Goal: Task Accomplishment & Management: Complete application form

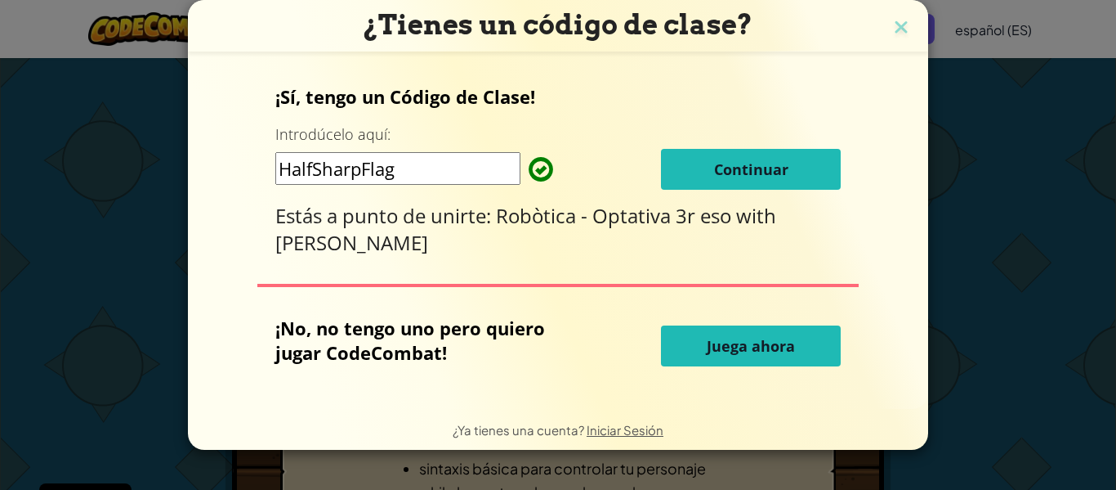
click at [729, 349] on span "Juega ahora" at bounding box center [751, 346] width 88 height 20
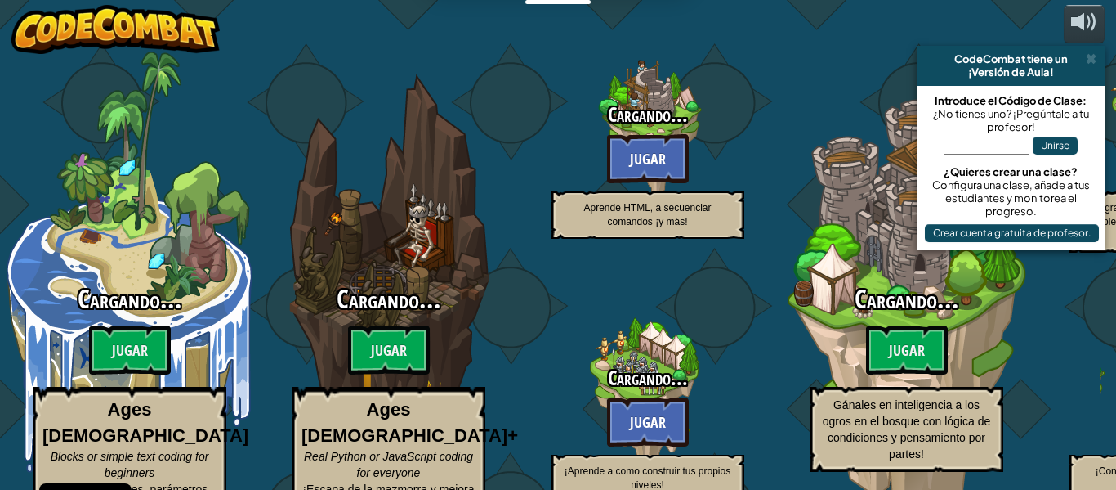
select select "es-ES"
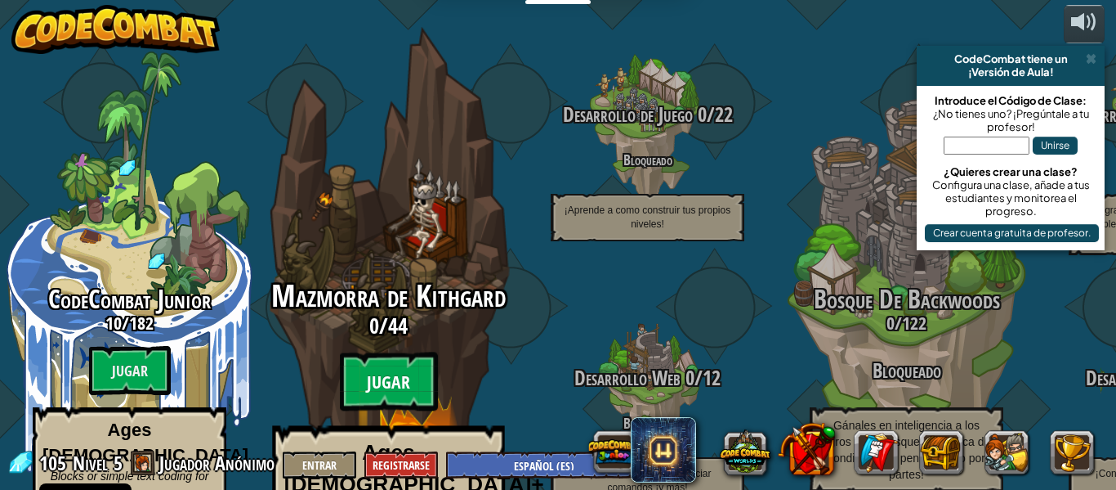
click at [406, 352] on btn "Jugar" at bounding box center [389, 381] width 98 height 59
select select "es-ES"
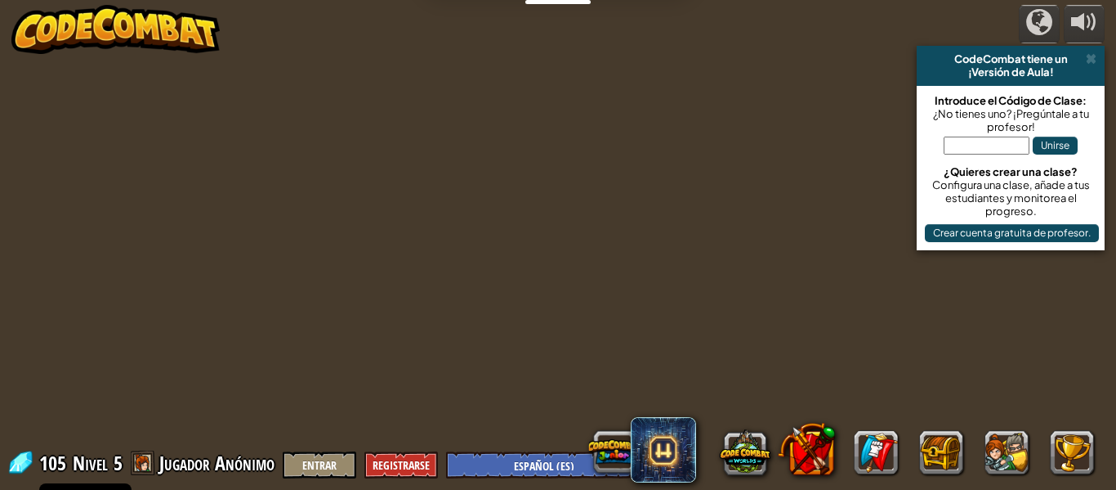
select select "es-ES"
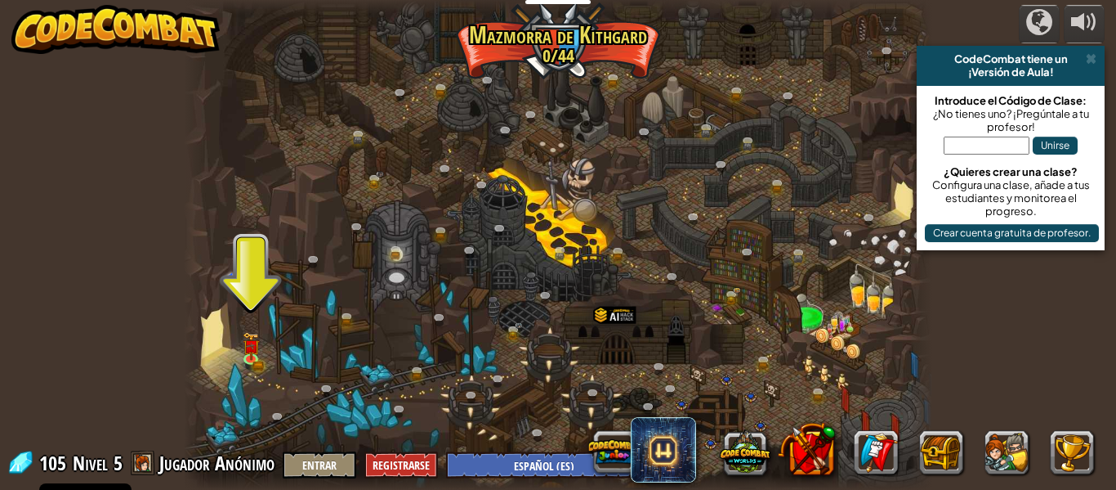
click at [271, 349] on div at bounding box center [558, 245] width 749 height 490
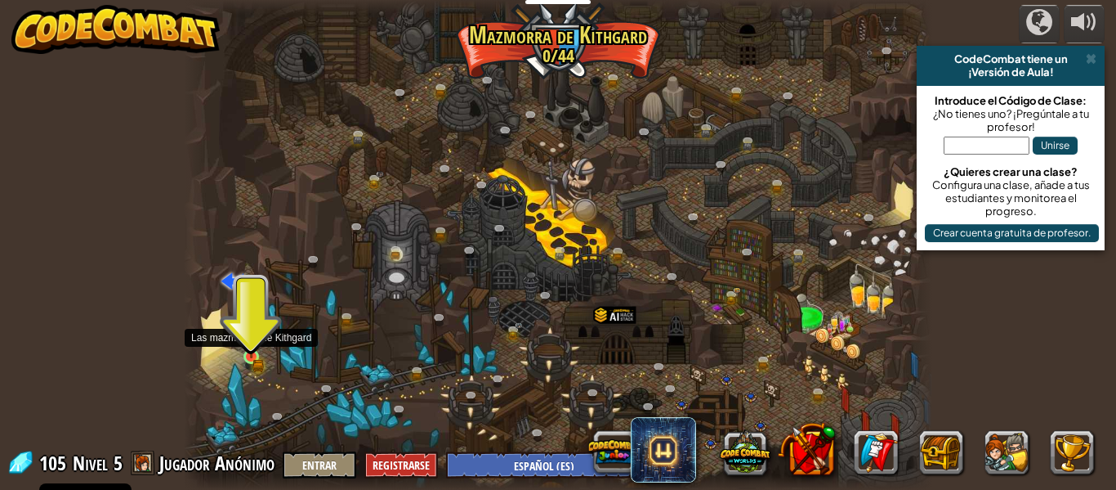
click at [243, 346] on img at bounding box center [251, 339] width 17 height 38
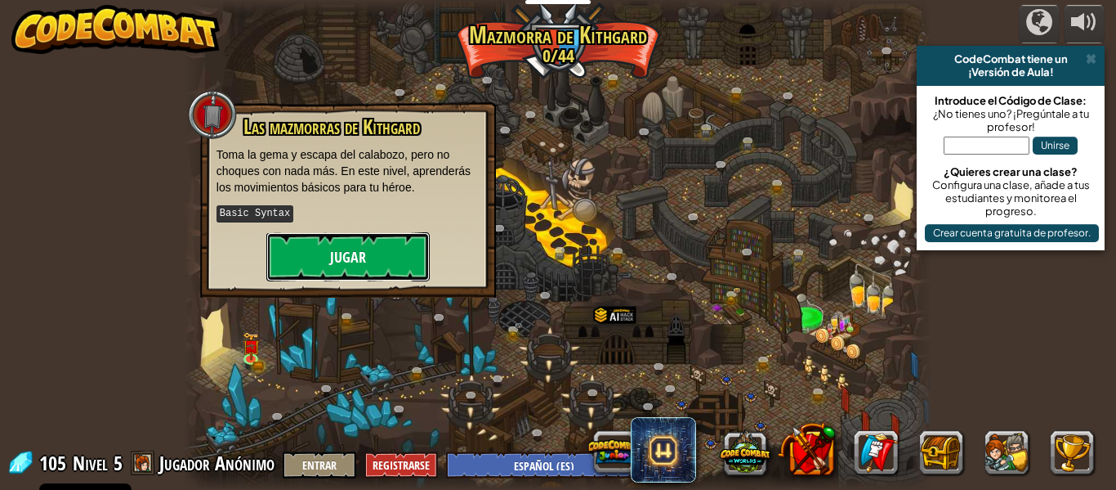
click at [354, 248] on button "Jugar" at bounding box center [347, 256] width 163 height 49
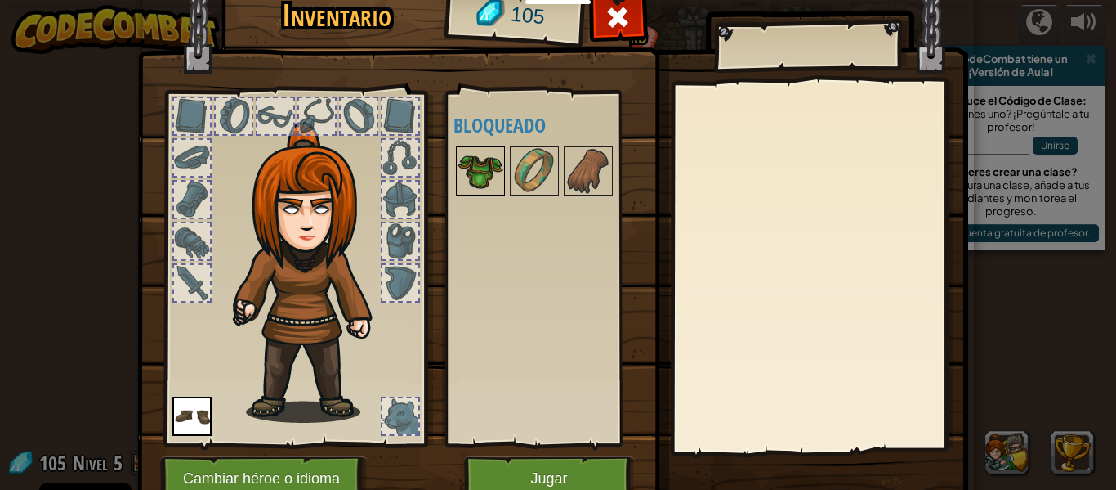
click at [472, 159] on img at bounding box center [481, 171] width 46 height 46
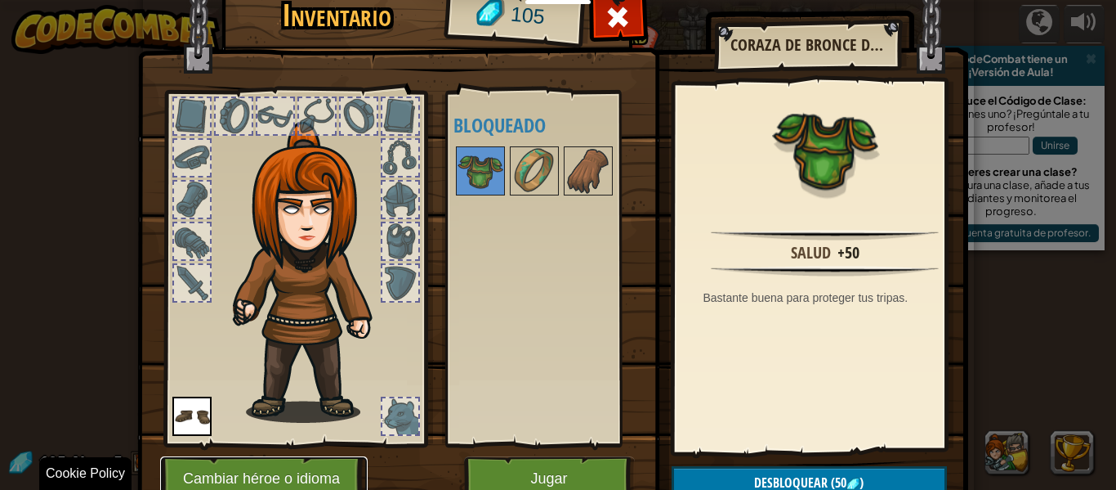
click at [273, 485] on button "Cambiar héroe o idioma" at bounding box center [264, 478] width 208 height 45
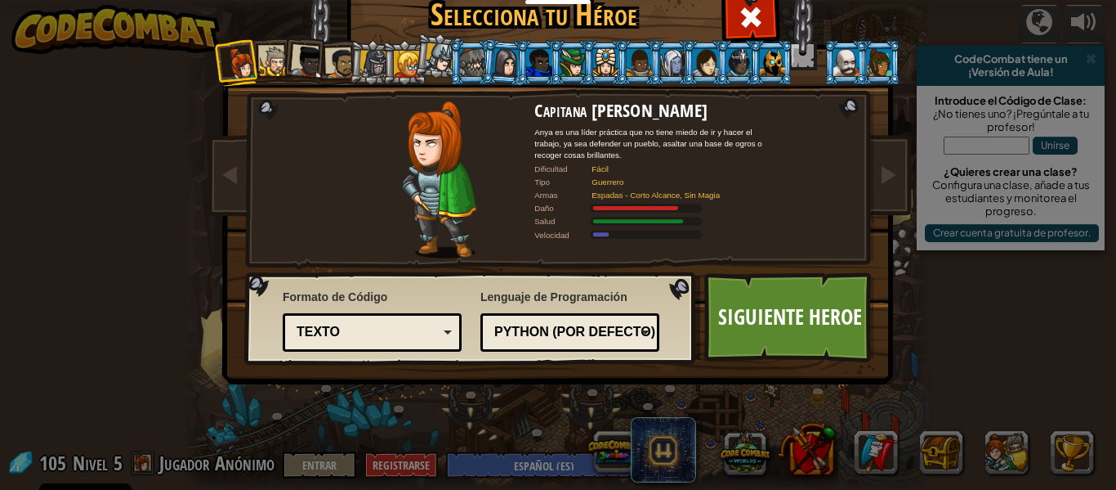
click at [269, 69] on div at bounding box center [275, 62] width 30 height 30
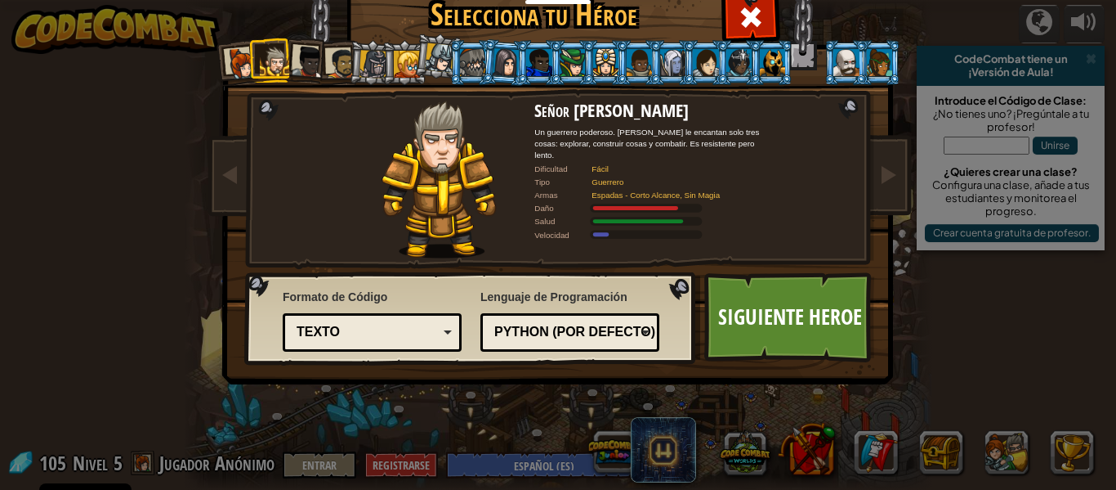
click at [304, 58] on div at bounding box center [308, 62] width 33 height 33
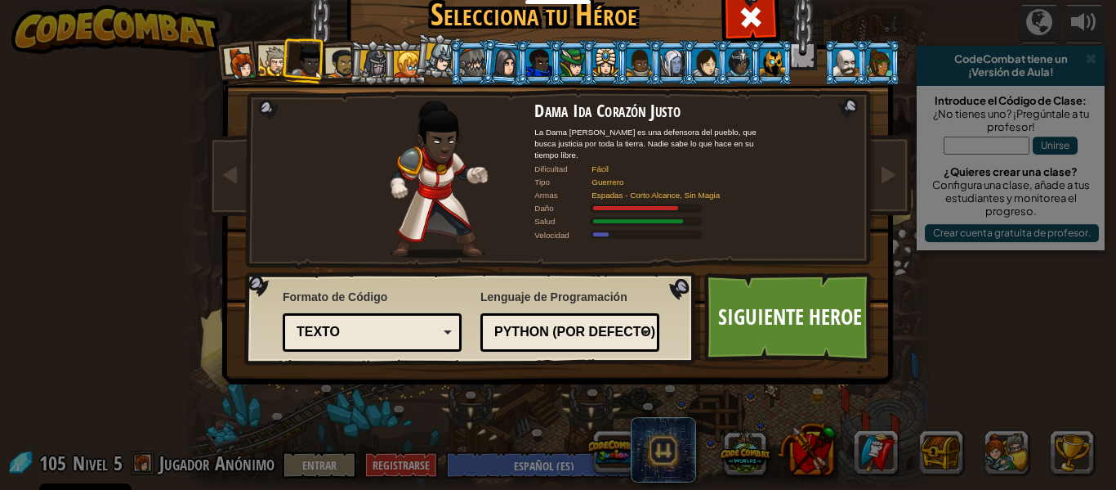
click at [778, 63] on div at bounding box center [772, 62] width 25 height 26
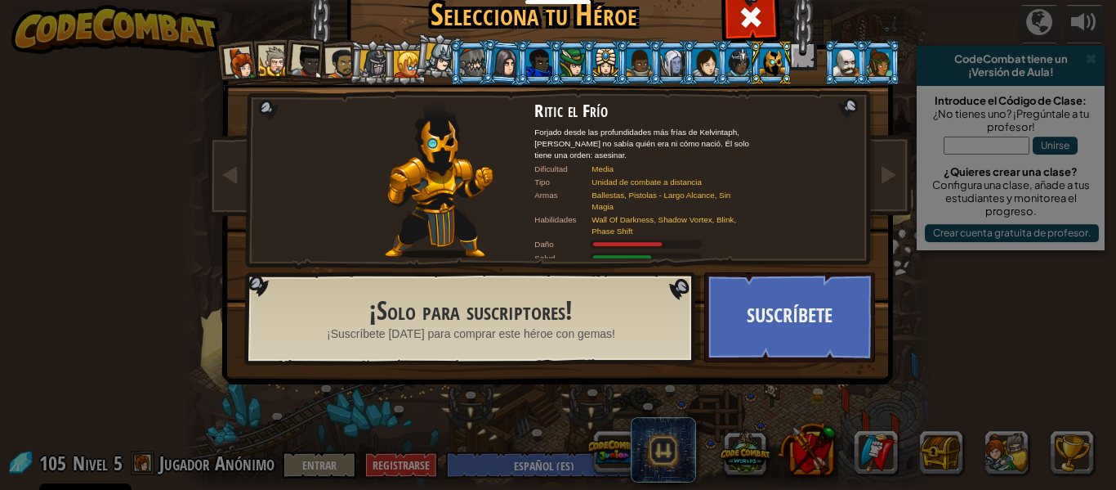
click at [426, 67] on div at bounding box center [440, 57] width 29 height 29
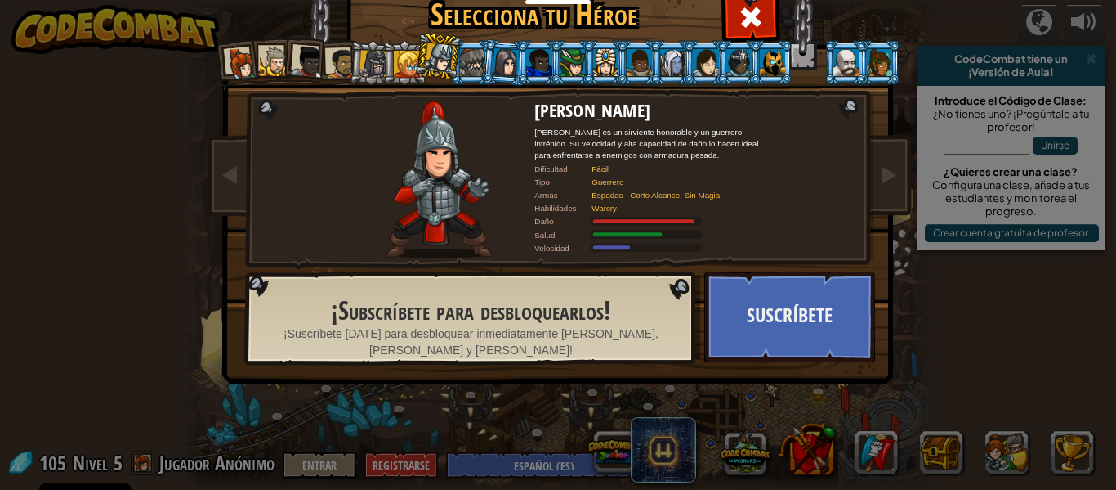
click at [396, 61] on div at bounding box center [407, 64] width 26 height 26
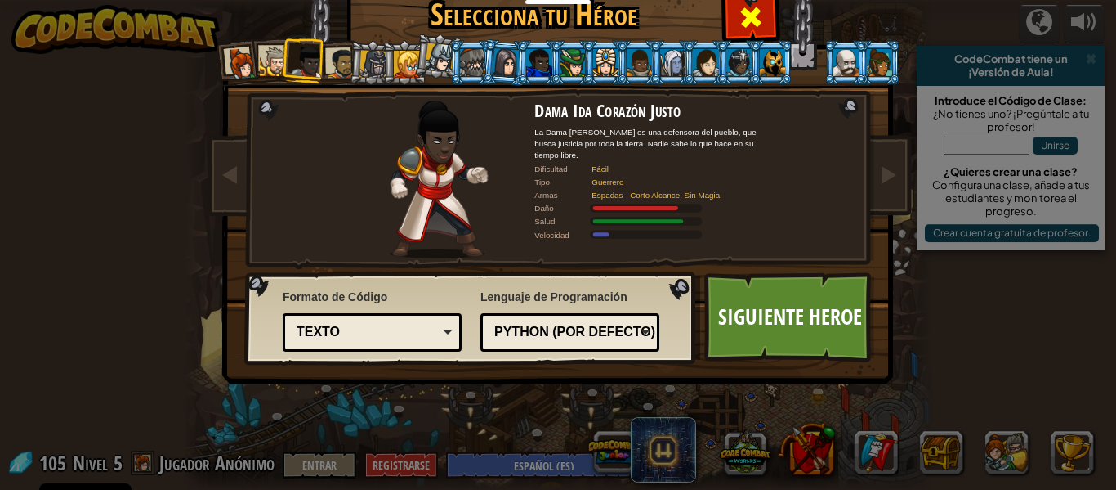
click at [747, 7] on span at bounding box center [751, 17] width 26 height 26
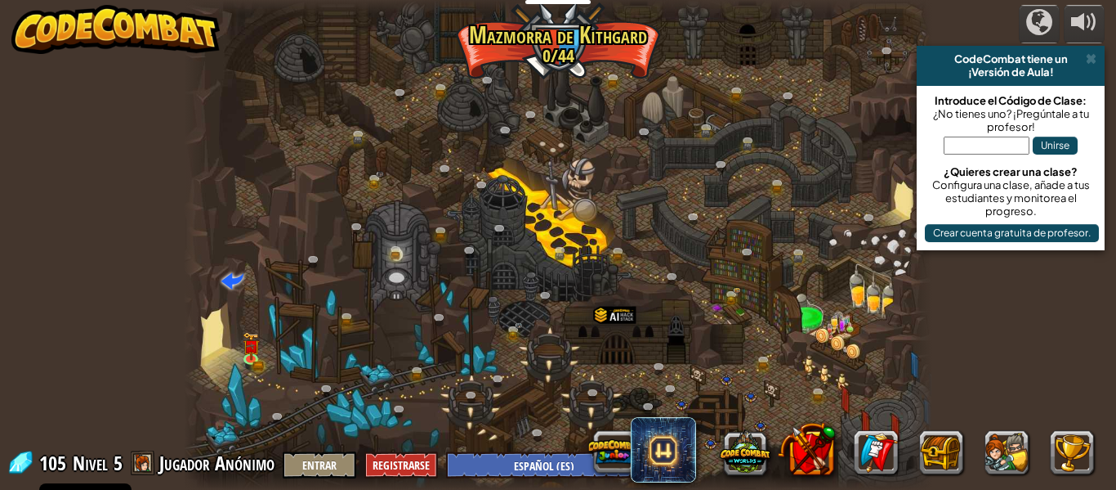
click at [253, 321] on div at bounding box center [558, 245] width 749 height 490
click at [254, 349] on div at bounding box center [251, 356] width 15 height 15
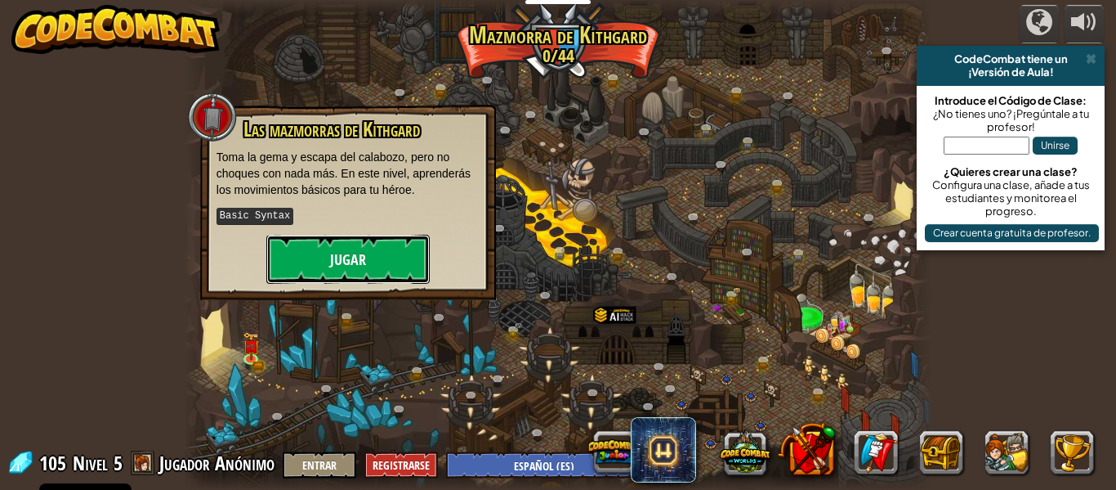
click at [300, 257] on button "Jugar" at bounding box center [347, 259] width 163 height 49
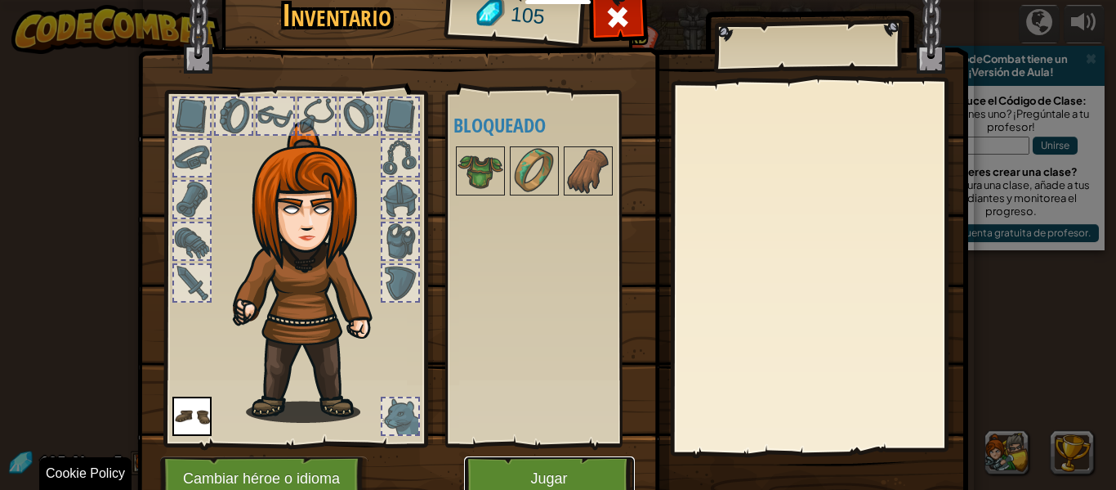
click at [499, 477] on button "Jugar" at bounding box center [549, 478] width 171 height 45
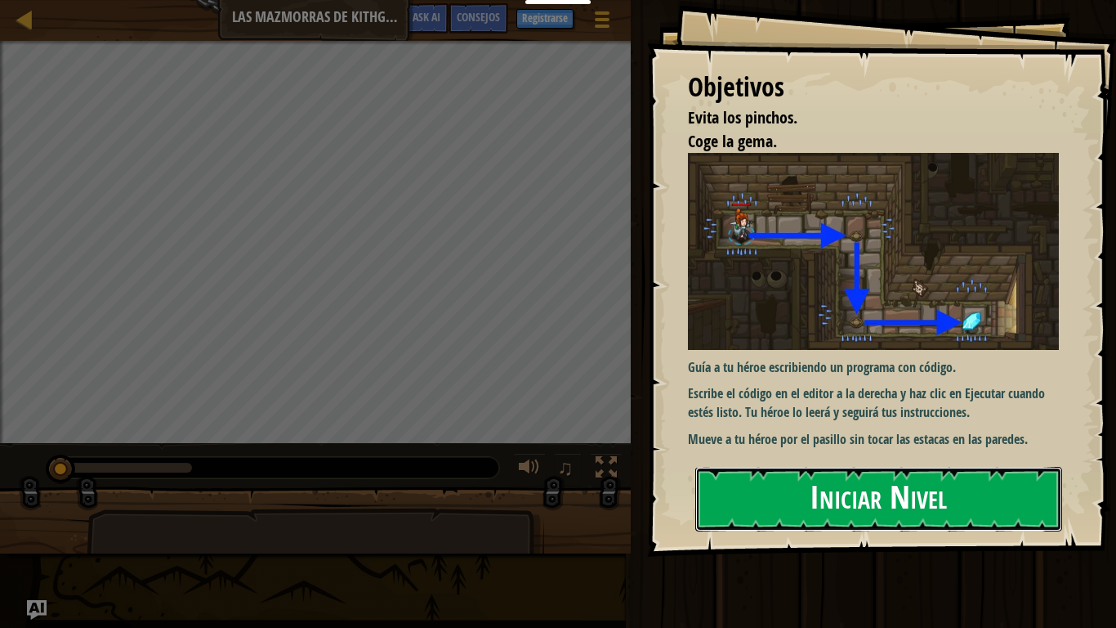
click at [888, 489] on button "Iniciar Nivel" at bounding box center [879, 499] width 367 height 65
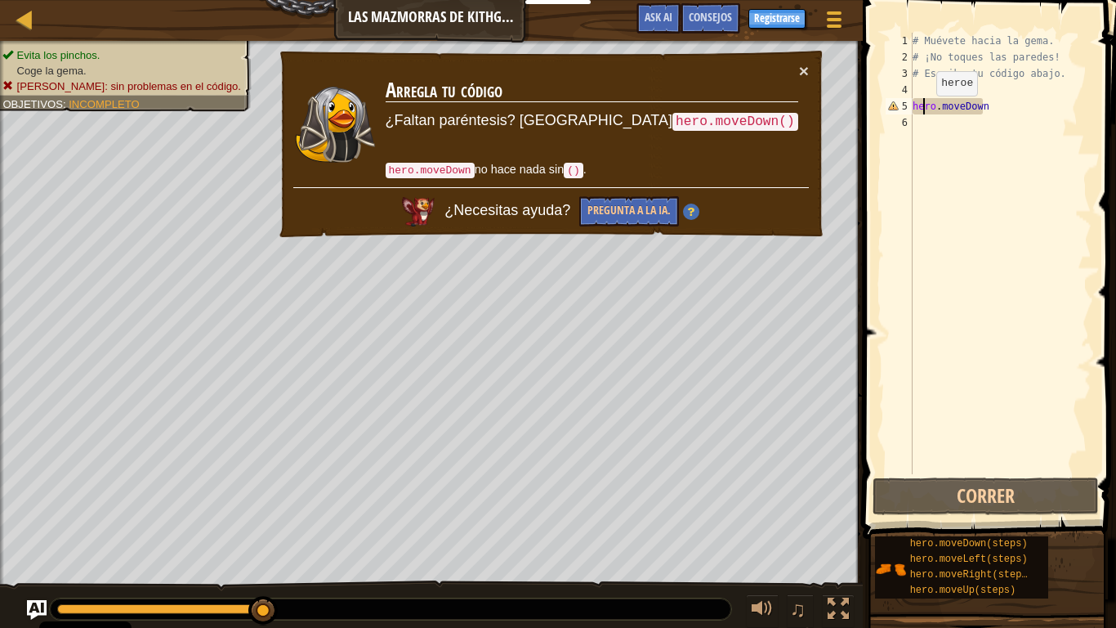
click at [923, 112] on div "# Muévete hacia la gema. # ¡No toques las paredes! # Escribe tu código abajo. h…" at bounding box center [1001, 270] width 182 height 474
type textarea "hero.moveDown"
click at [925, 92] on div "# Muévete hacia la gema. # ¡No toques las paredes! # Escribe tu código abajo. h…" at bounding box center [1001, 270] width 182 height 474
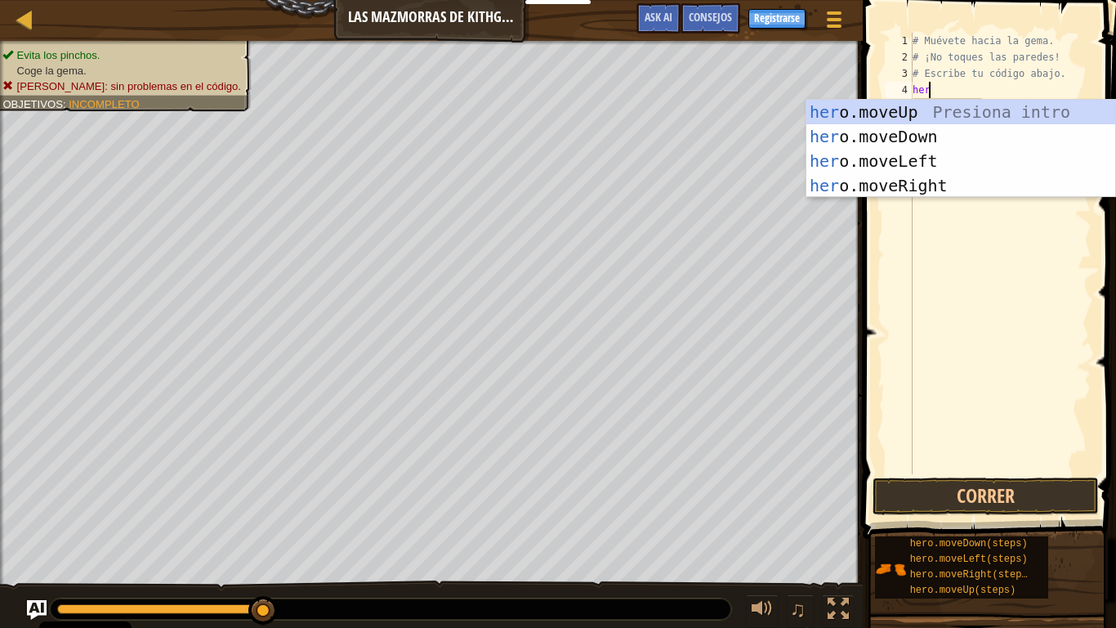
scroll to position [7, 1]
type textarea "hero."
click at [951, 183] on div "hero. moveUp Presiona intro hero. moveDown Presiona intro hero. moveLeft Presio…" at bounding box center [961, 173] width 309 height 147
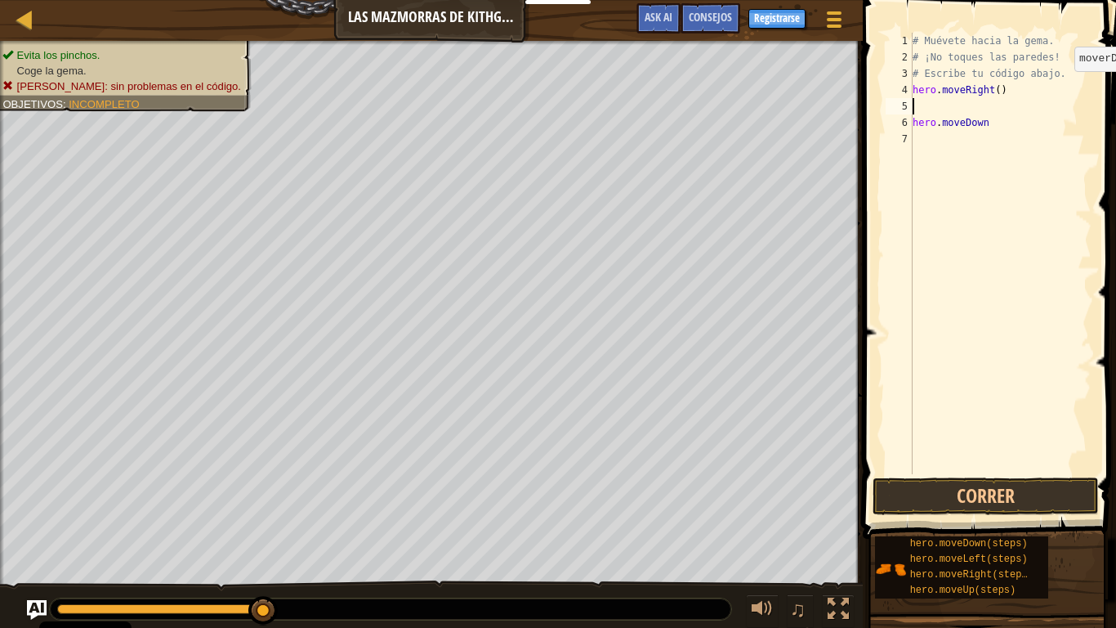
scroll to position [7, 0]
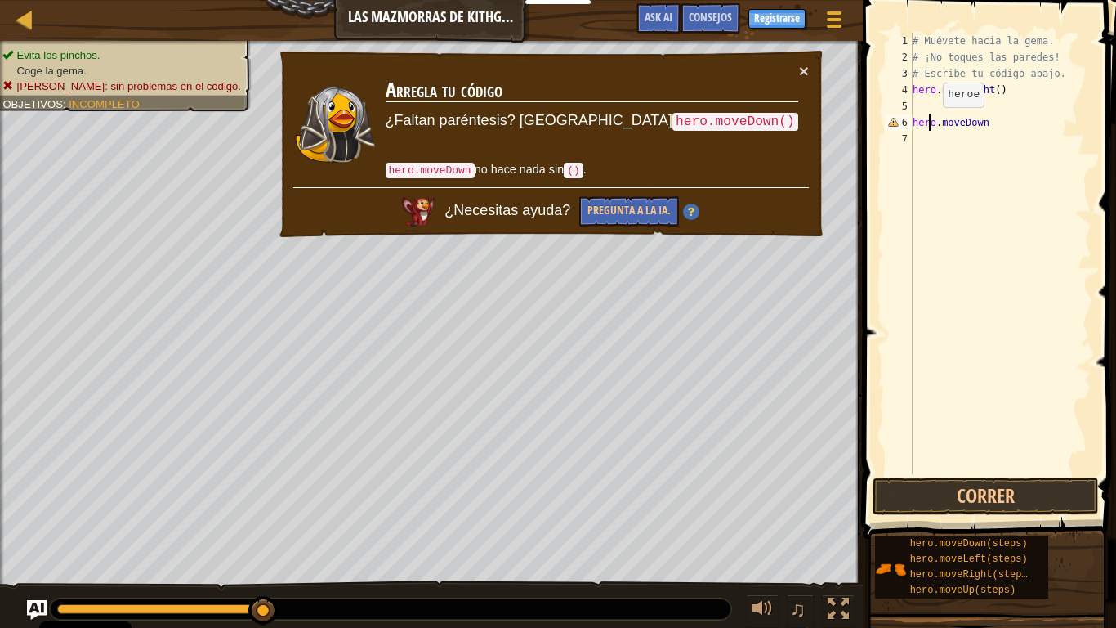
click at [929, 123] on div "# Muévete hacia la gema. # ¡No toques las paredes! # Escribe tu código abajo. h…" at bounding box center [1001, 270] width 182 height 474
type textarea "hero.moveDown"
click at [927, 104] on div "# Muévete hacia la gema. # ¡No toques las paredes! # Escribe tu código abajo. h…" at bounding box center [1001, 270] width 182 height 474
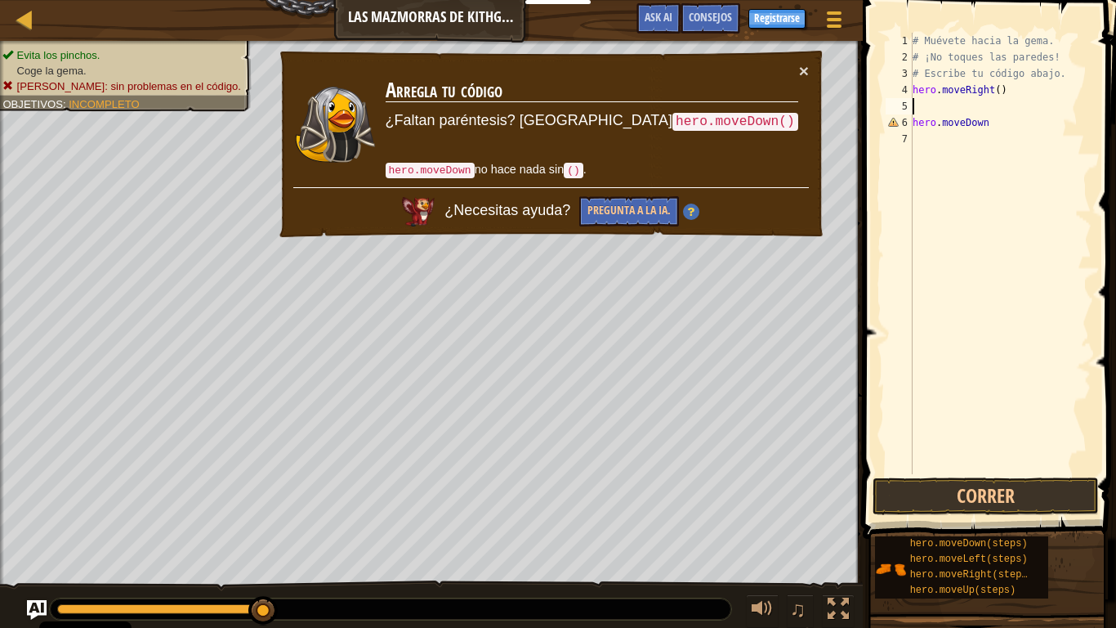
click at [927, 104] on div "# Muévete hacia la gema. # ¡No toques las paredes! # Escribe tu código abajo. h…" at bounding box center [1001, 270] width 182 height 474
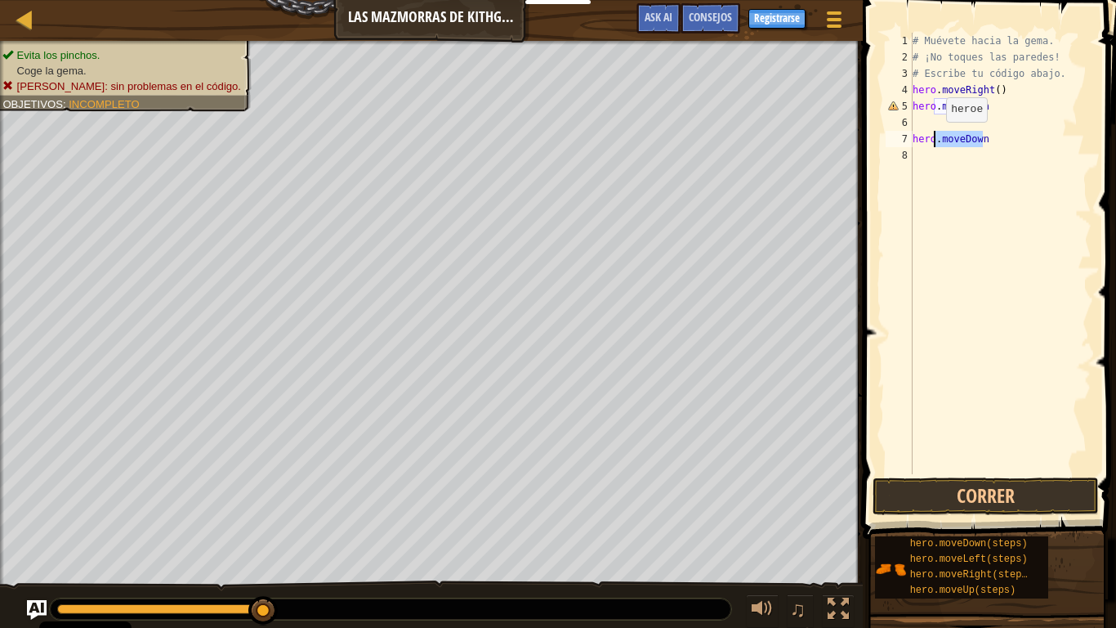
drag, startPoint x: 1010, startPoint y: 136, endPoint x: 863, endPoint y: 144, distance: 147.3
click at [863, 144] on div "1 2 3 4 5 6 7 8 # Muévete hacia la gema. # ¡No toques las paredes! # Escribe tu…" at bounding box center [987, 301] width 258 height 587
type textarea "hero.moveDown"
click at [944, 114] on div "# Muévete hacia la gema. # ¡No toques las paredes! # Escribe tu código abajo. h…" at bounding box center [1001, 270] width 182 height 474
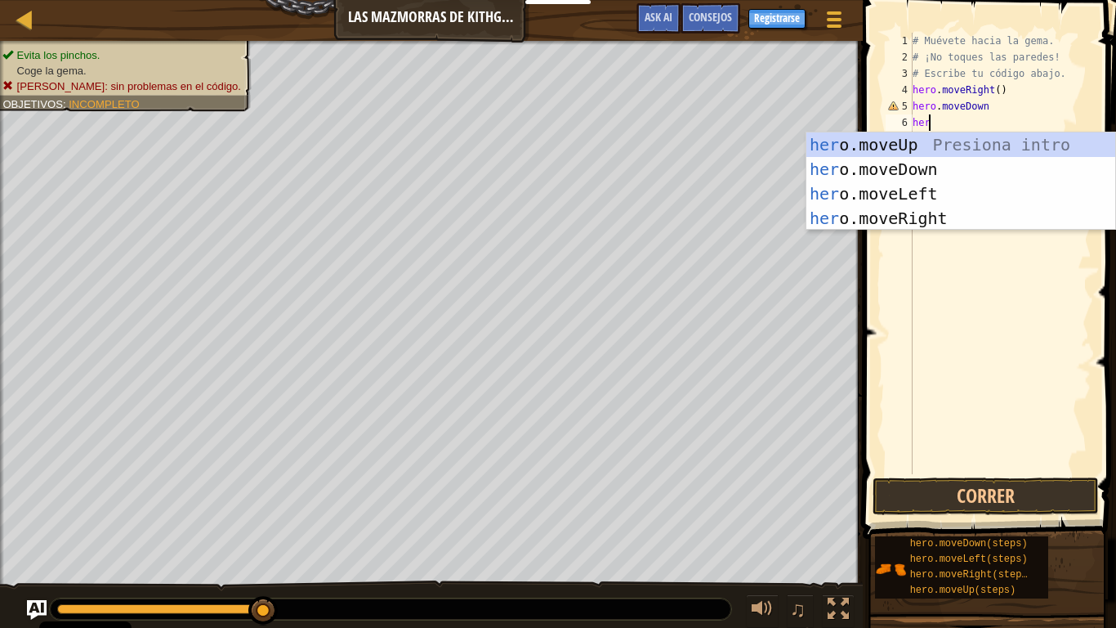
scroll to position [7, 1]
type textarea "hero"
click at [942, 217] on div "hero .moveUp Presiona intro hero .moveDown Presiona intro hero .moveLeft Presio…" at bounding box center [961, 205] width 309 height 147
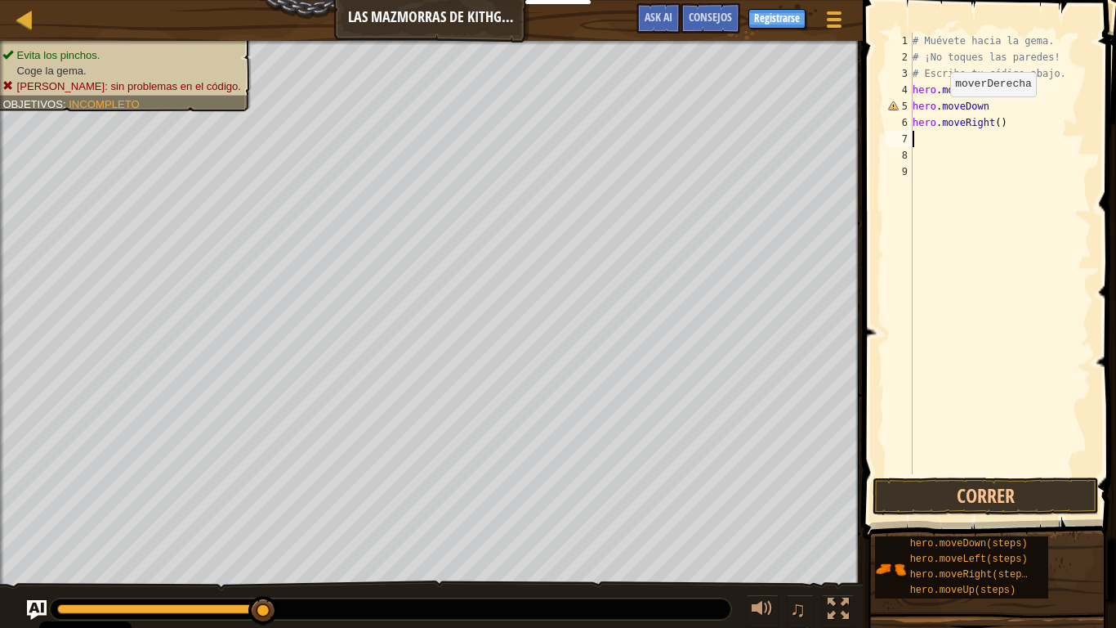
scroll to position [7, 0]
click at [984, 489] on button "Correr" at bounding box center [986, 496] width 226 height 38
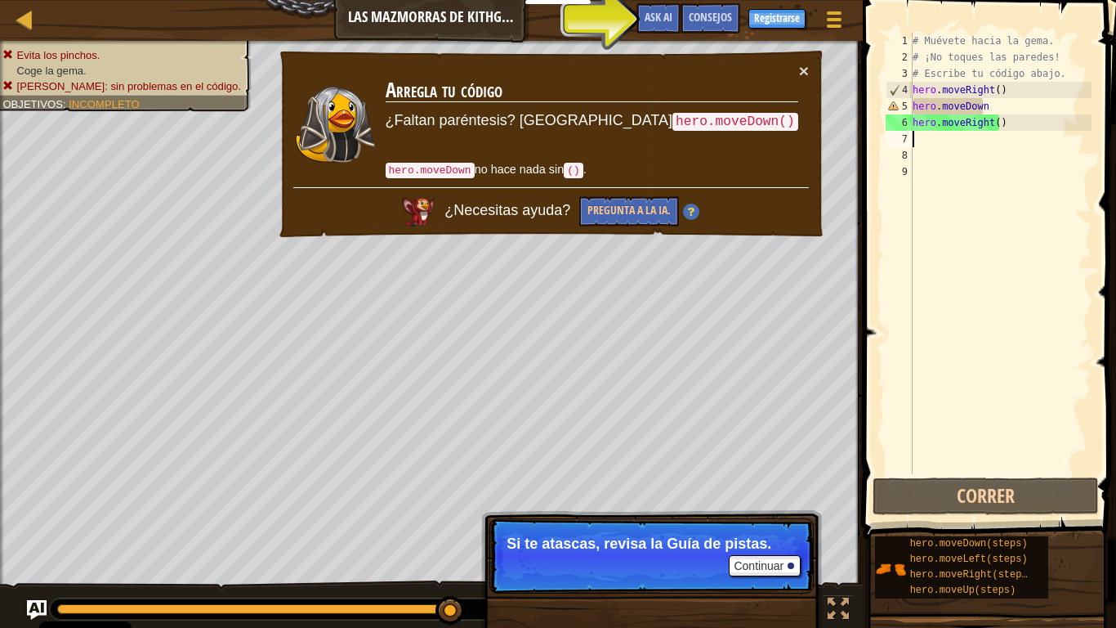
click at [978, 107] on div "# Muévete hacia la gema. # ¡No toques las paredes! # Escribe tu código abajo. h…" at bounding box center [1001, 270] width 182 height 474
type textarea "hero.moveDown"
click at [980, 106] on div "# Muévete hacia la gema. # ¡No toques las paredes! # Escribe tu código abajo. h…" at bounding box center [1001, 270] width 182 height 474
click at [983, 106] on div "# Muévete hacia la gema. # ¡No toques las paredes! # Escribe tu código abajo. h…" at bounding box center [1001, 253] width 182 height 441
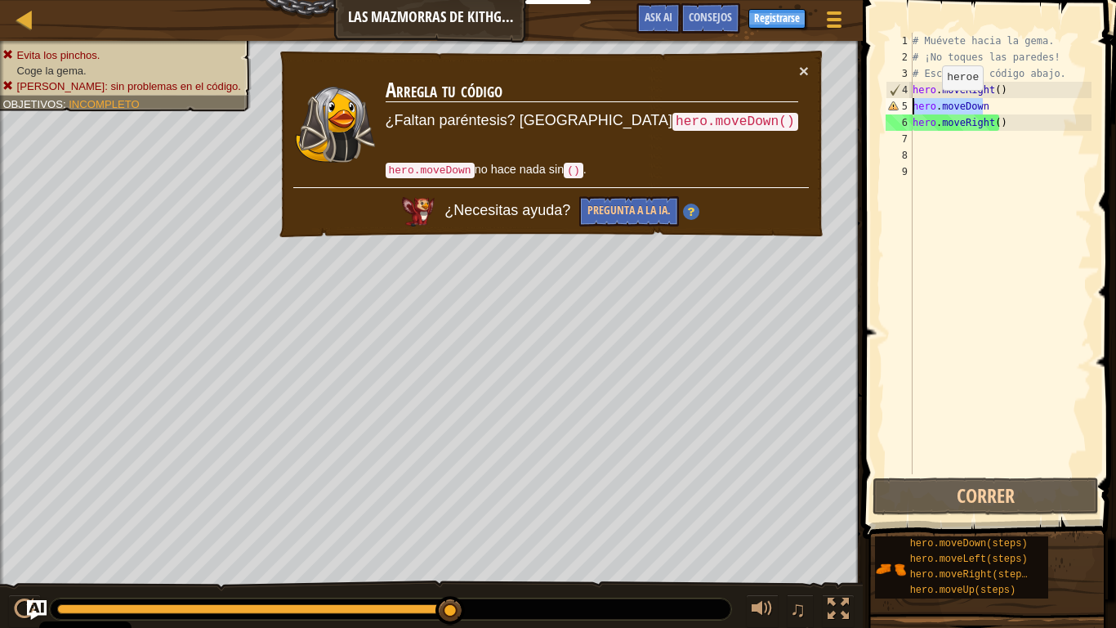
drag, startPoint x: 999, startPoint y: 105, endPoint x: 878, endPoint y: 108, distance: 121.0
click at [878, 108] on div "hero.moveDown 1 2 3 4 5 6 7 8 9 # Muévete hacia la gema. # ¡No toques las pared…" at bounding box center [987, 301] width 258 height 587
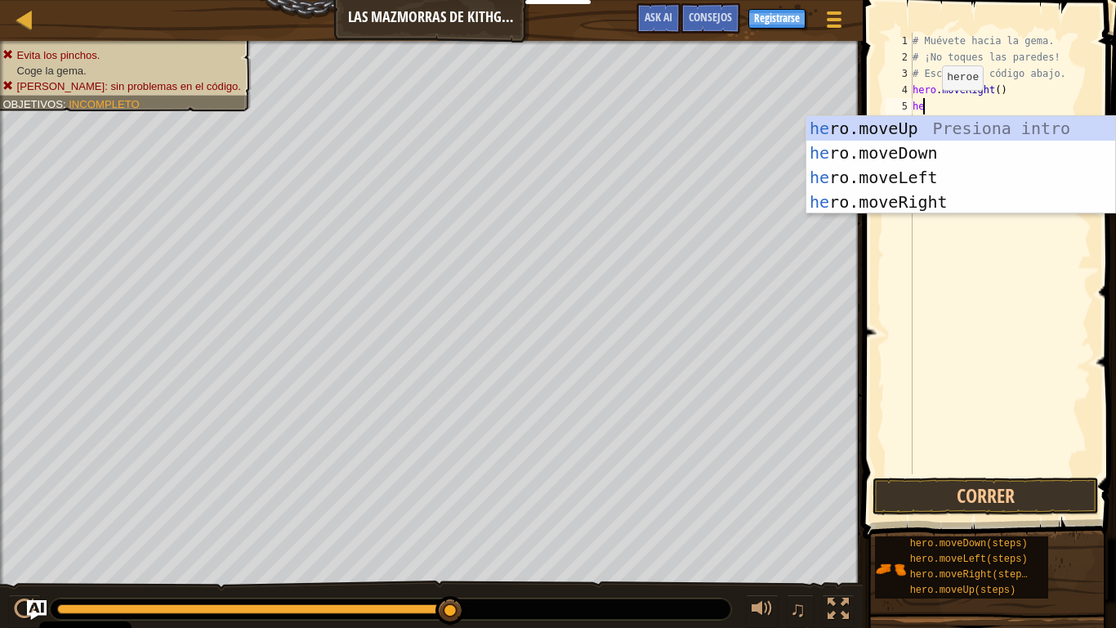
type textarea "her"
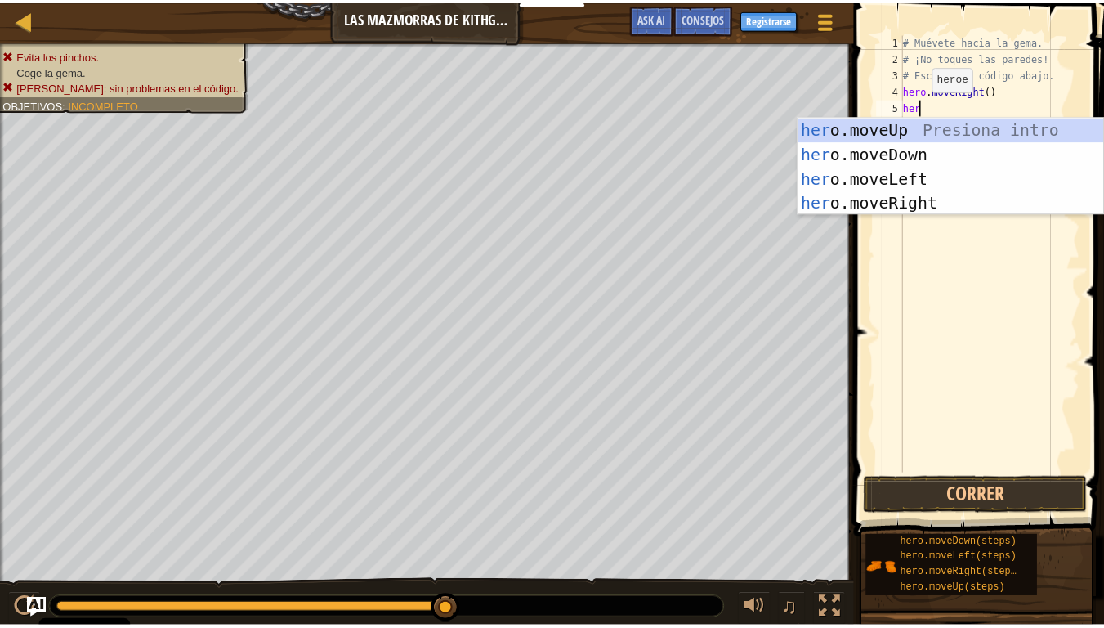
scroll to position [7, 1]
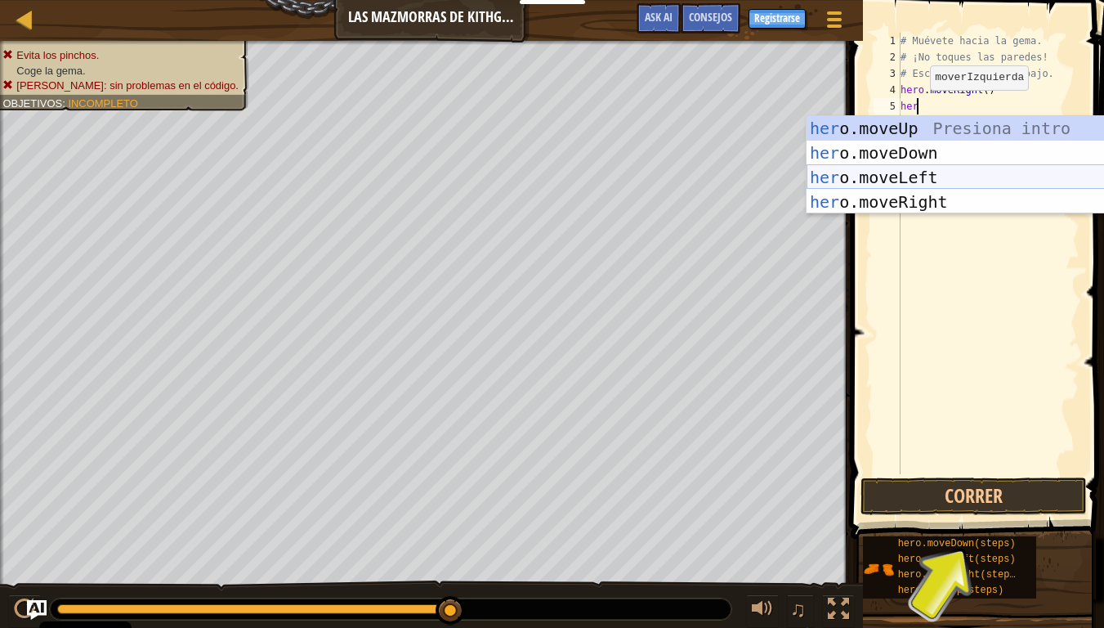
click at [910, 171] on div "her o.moveUp Presiona intro her o.moveDown Presiona intro her o.moveLeft Presio…" at bounding box center [961, 189] width 309 height 147
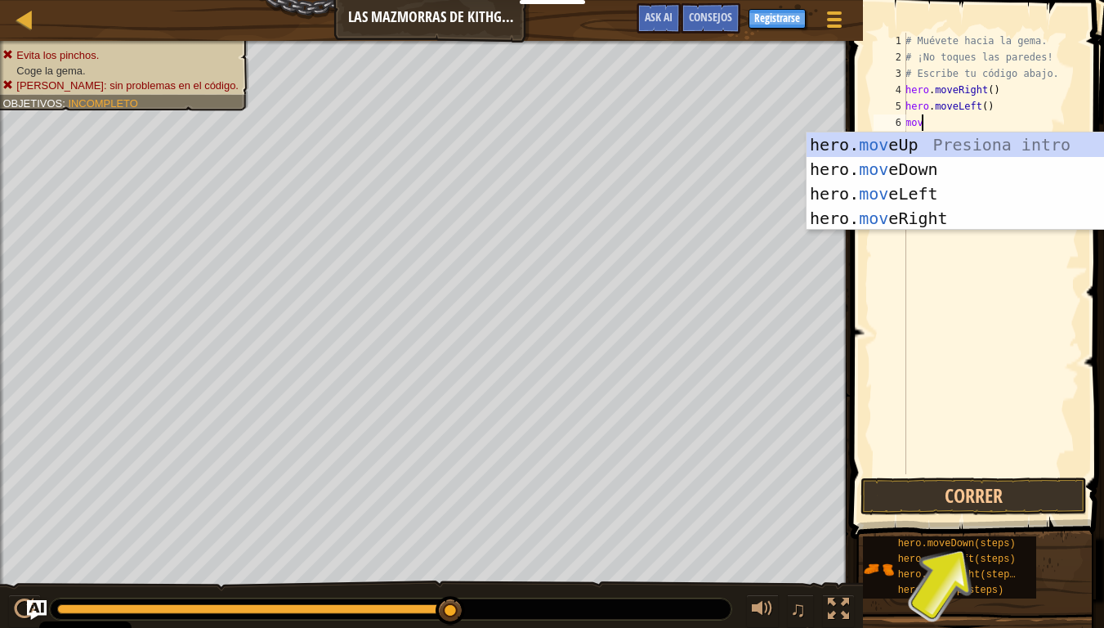
type textarea "move"
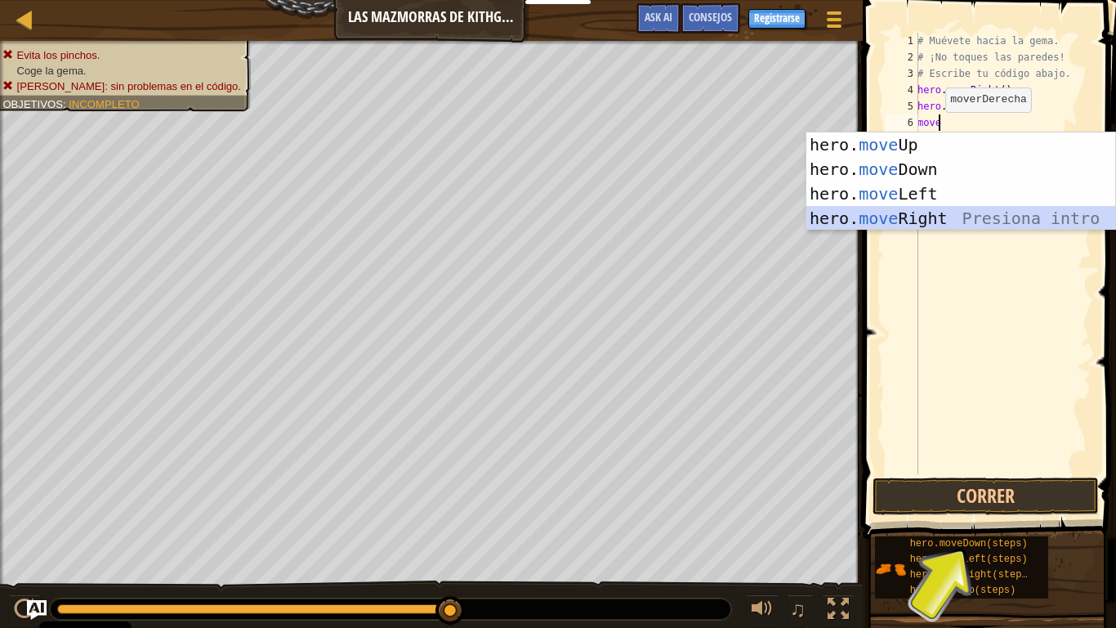
click at [905, 214] on div "hero. move Up Presiona intro hero. move Down Presiona intro hero. move Left Pre…" at bounding box center [961, 205] width 309 height 147
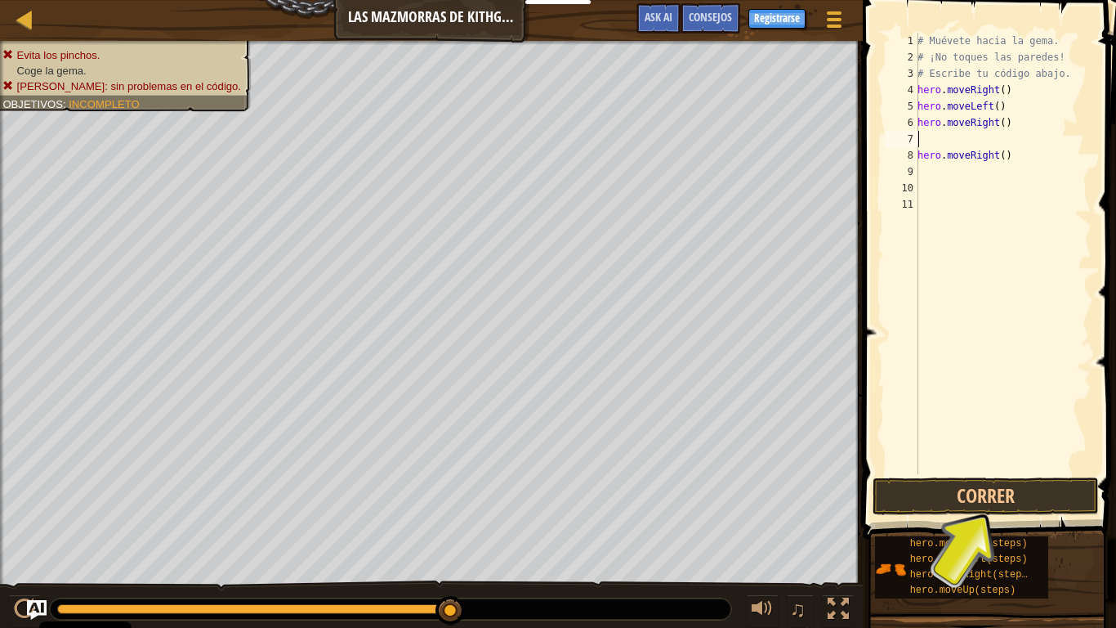
type textarea "h"
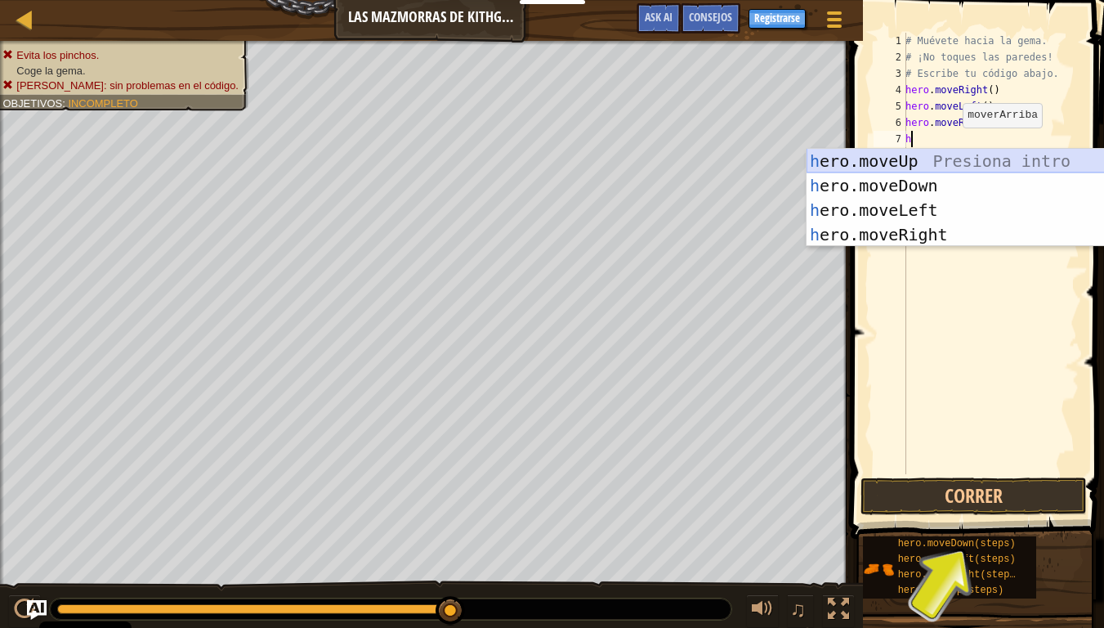
click at [900, 162] on div "h ero.moveUp Presiona intro h ero.moveDown Presiona intro h ero.moveLeft Presio…" at bounding box center [961, 222] width 309 height 147
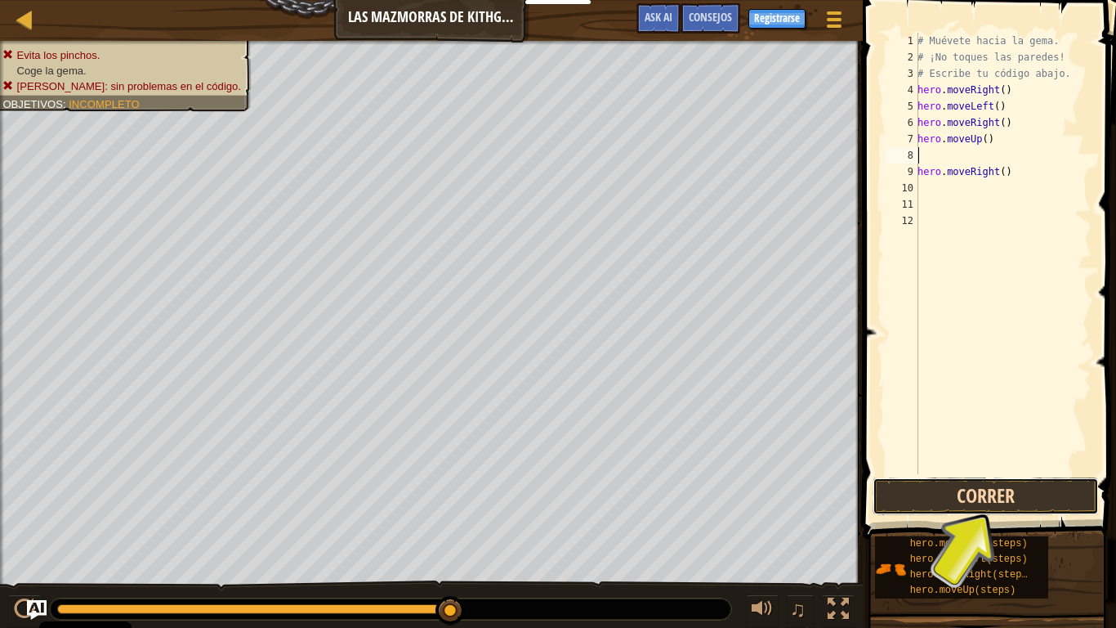
click at [1004, 489] on button "Correr" at bounding box center [986, 496] width 226 height 38
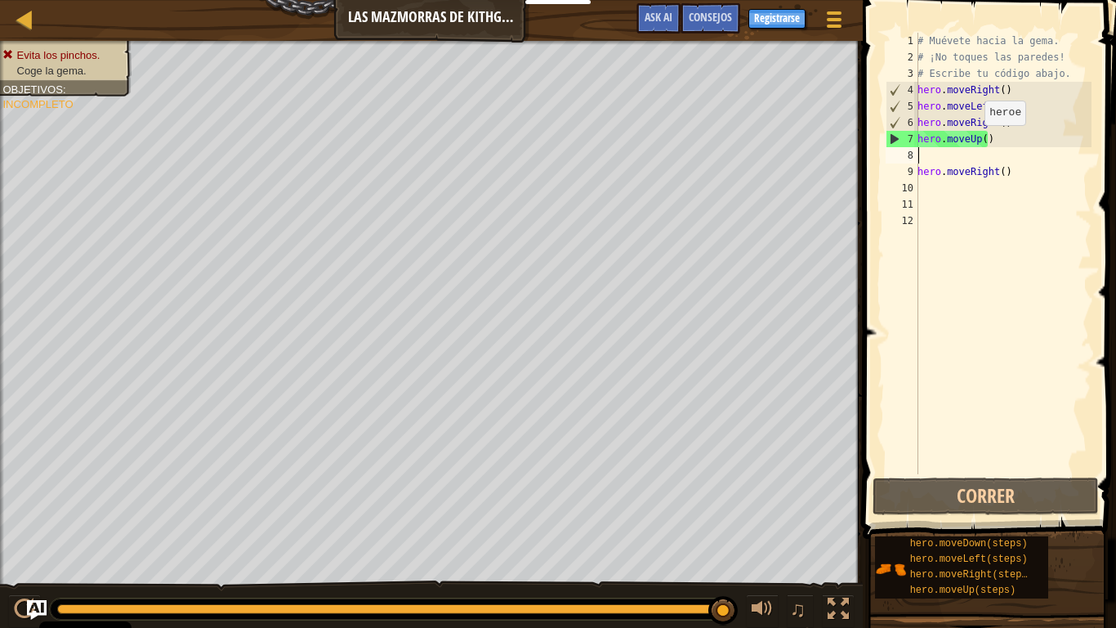
click at [976, 141] on div "# Muévete hacia la gema. # ¡No toques las paredes! # Escribe tu código abajo. h…" at bounding box center [1003, 270] width 177 height 474
click at [976, 141] on div "# Muévete hacia la gema. # ¡No toques las paredes! # Escribe tu código abajo. h…" at bounding box center [1003, 253] width 177 height 441
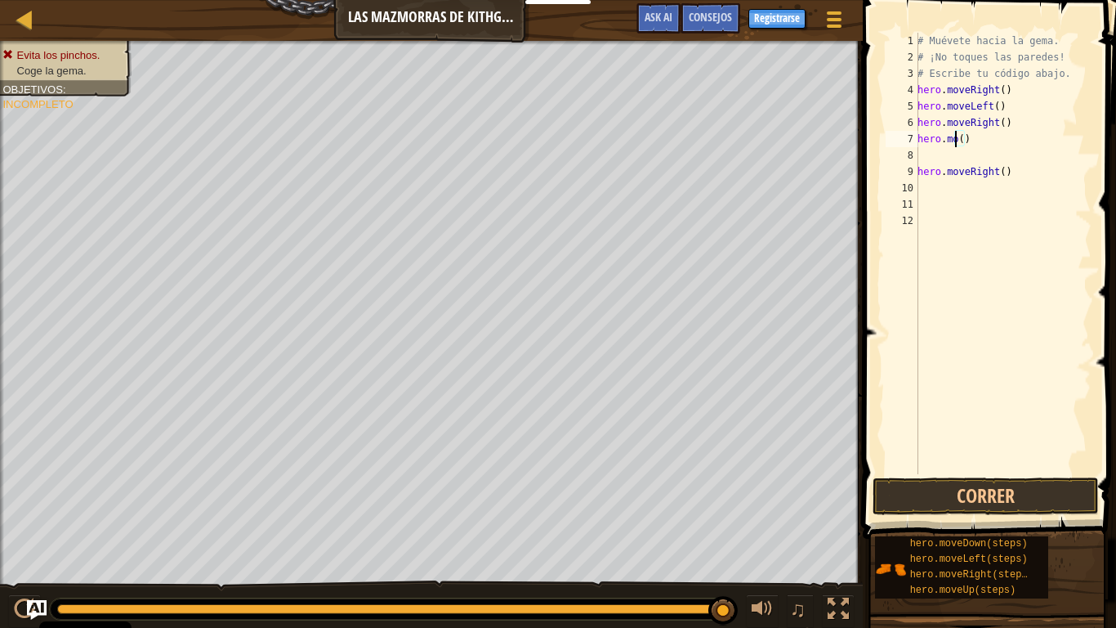
scroll to position [7, 4]
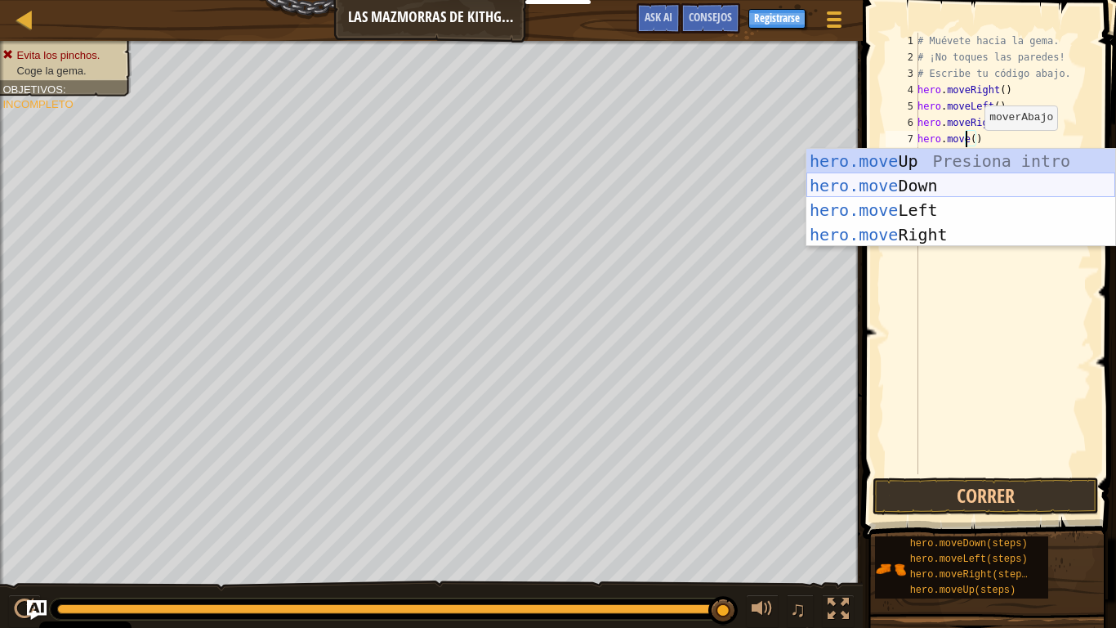
click at [967, 180] on div "hero.move Up Presiona intro hero.move Down Presiona intro hero.move Left Presio…" at bounding box center [961, 222] width 309 height 147
type textarea "hero.moveDown"
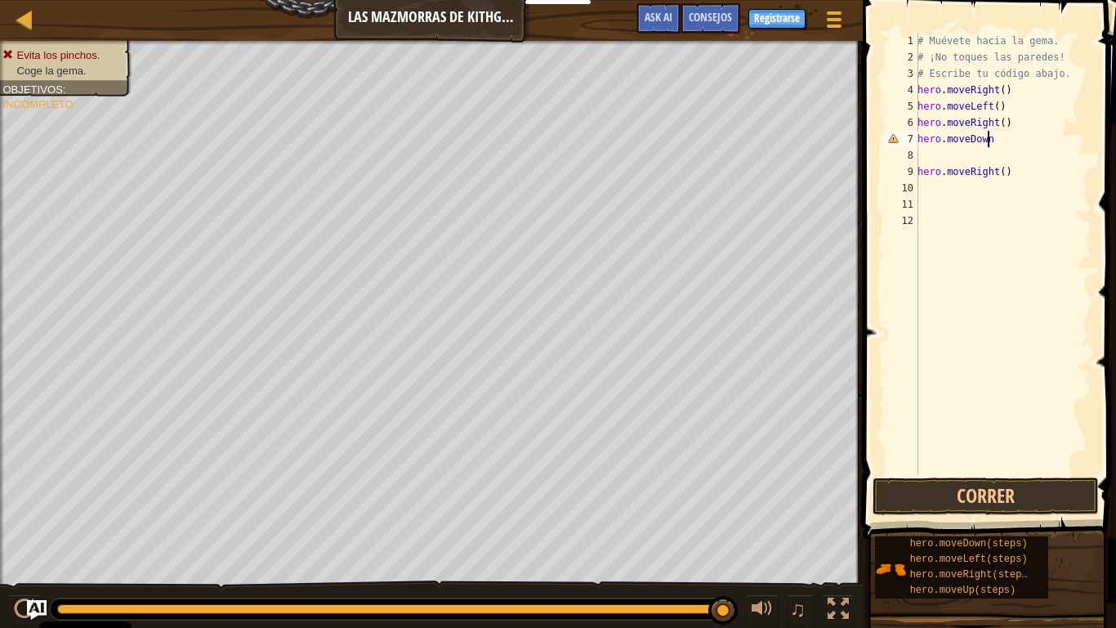
click at [944, 159] on div "# Muévete hacia la gema. # ¡No toques las paredes! # Escribe tu código abajo. h…" at bounding box center [1003, 270] width 177 height 474
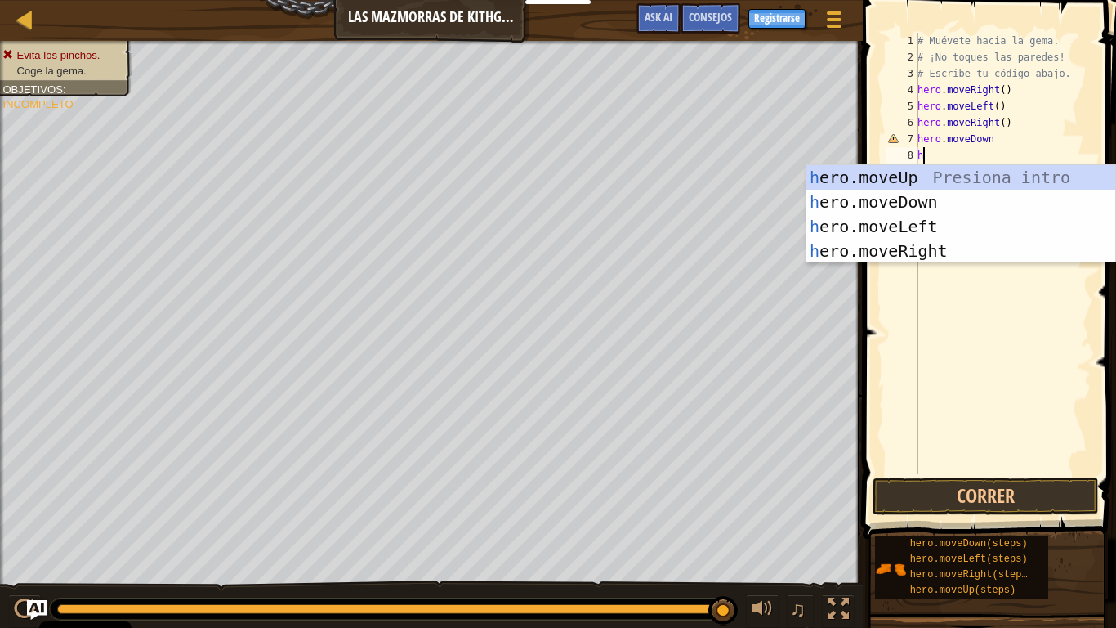
type textarea "he"
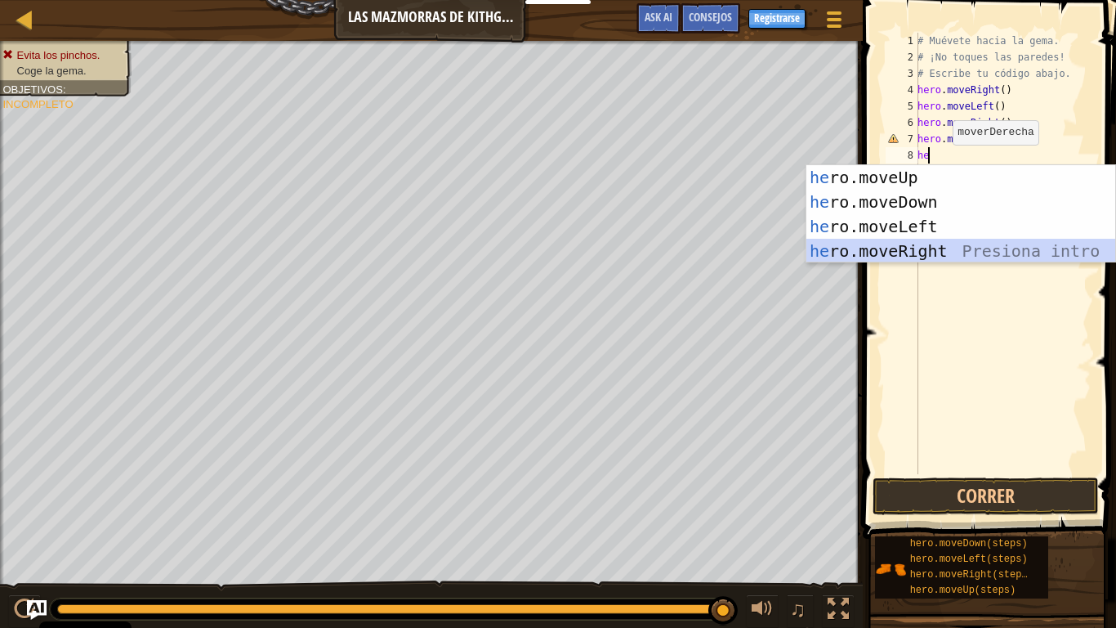
click at [916, 251] on div "he ro.moveUp Presiona intro he ro.moveDown Presiona intro he ro.moveLeft Presio…" at bounding box center [961, 238] width 309 height 147
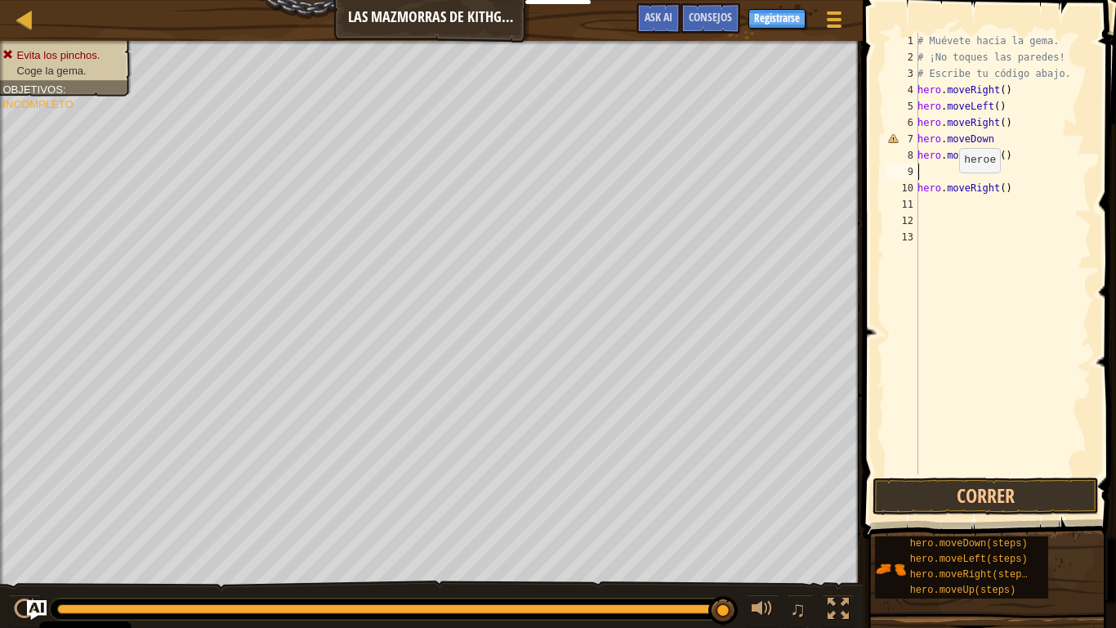
click at [950, 189] on div "# Muévete hacia la gema. # ¡No toques las paredes! # Escribe tu código abajo. h…" at bounding box center [1003, 270] width 177 height 474
type textarea "hero.moveRight()"
click at [927, 489] on button "Correr" at bounding box center [986, 496] width 226 height 38
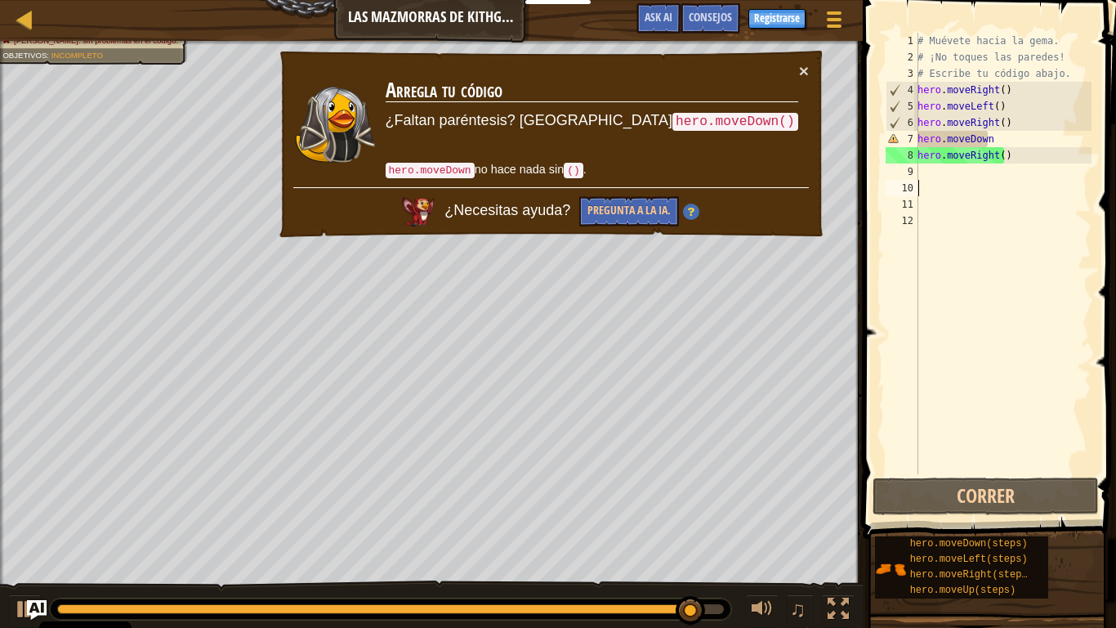
click at [970, 140] on div "# Muévete hacia la gema. # ¡No toques las paredes! # Escribe tu código abajo. h…" at bounding box center [1003, 270] width 177 height 474
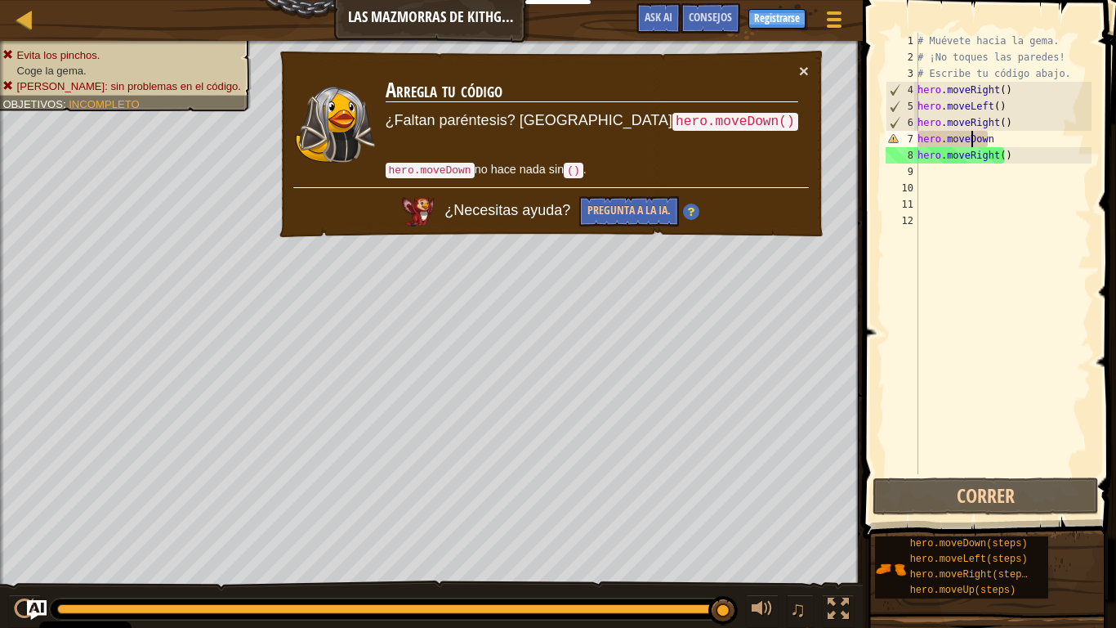
click at [975, 143] on div "# Muévete hacia la gema. # ¡No toques las paredes! # Escribe tu código abajo. h…" at bounding box center [1003, 270] width 177 height 474
click at [976, 138] on div "# Muévete hacia la gema. # ¡No toques las paredes! # Escribe tu código abajo. h…" at bounding box center [1003, 253] width 177 height 441
click at [975, 138] on div "# Muévete hacia la gema. # ¡No toques las paredes! # Escribe tu código abajo. h…" at bounding box center [1003, 270] width 177 height 474
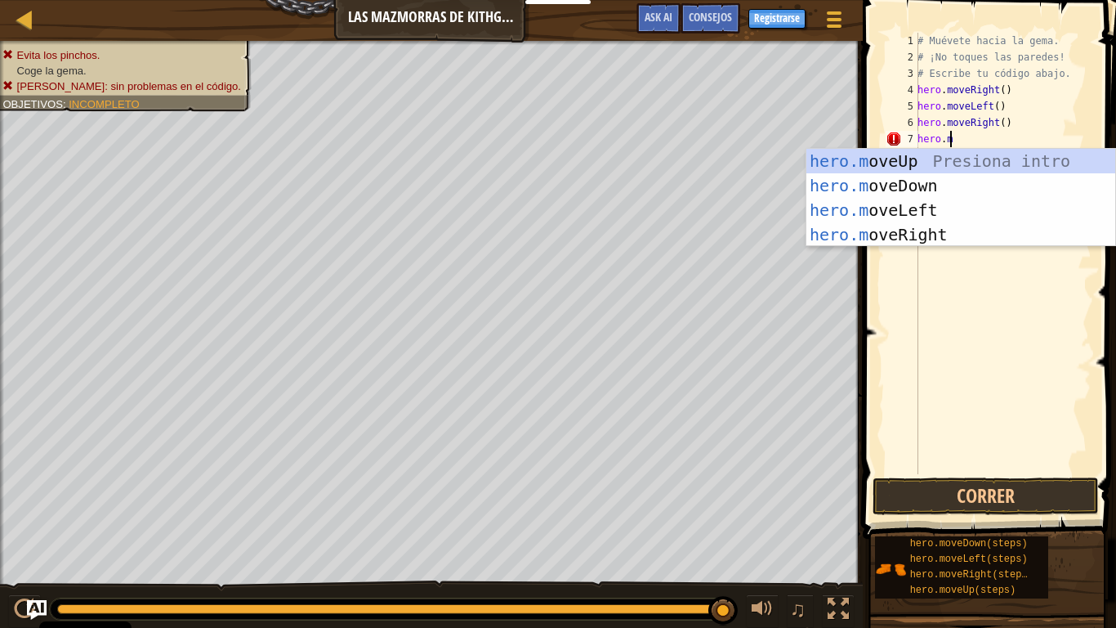
type textarea "[DOMAIN_NAME]"
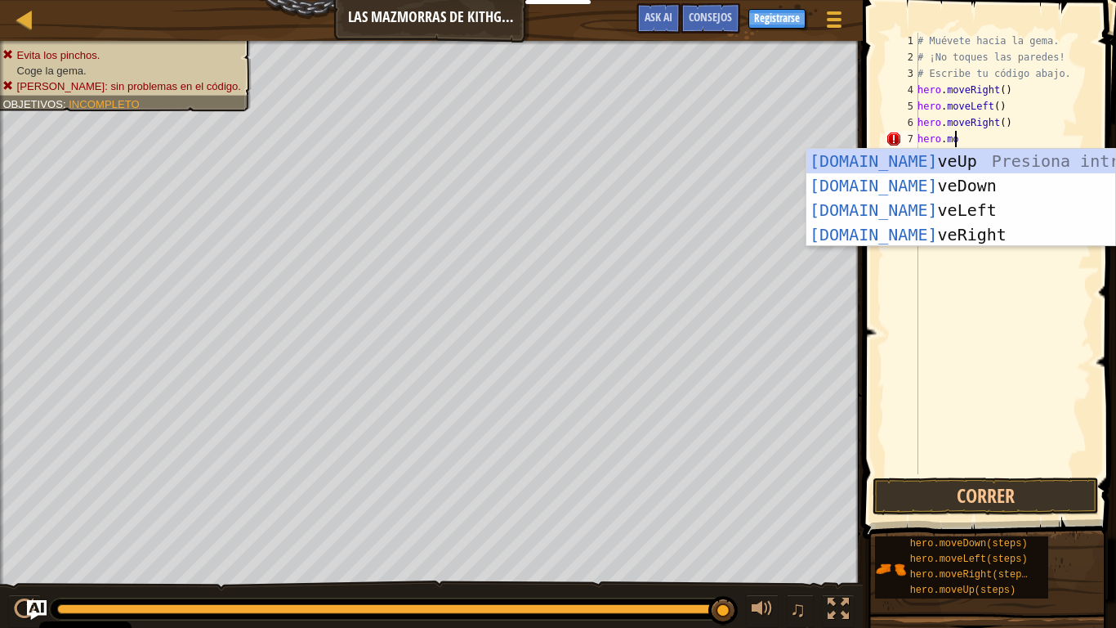
scroll to position [7, 2]
click at [912, 151] on div "[DOMAIN_NAME] veUp Presiona intro [DOMAIN_NAME] veDown Presiona intro [DOMAIN_N…" at bounding box center [961, 222] width 309 height 147
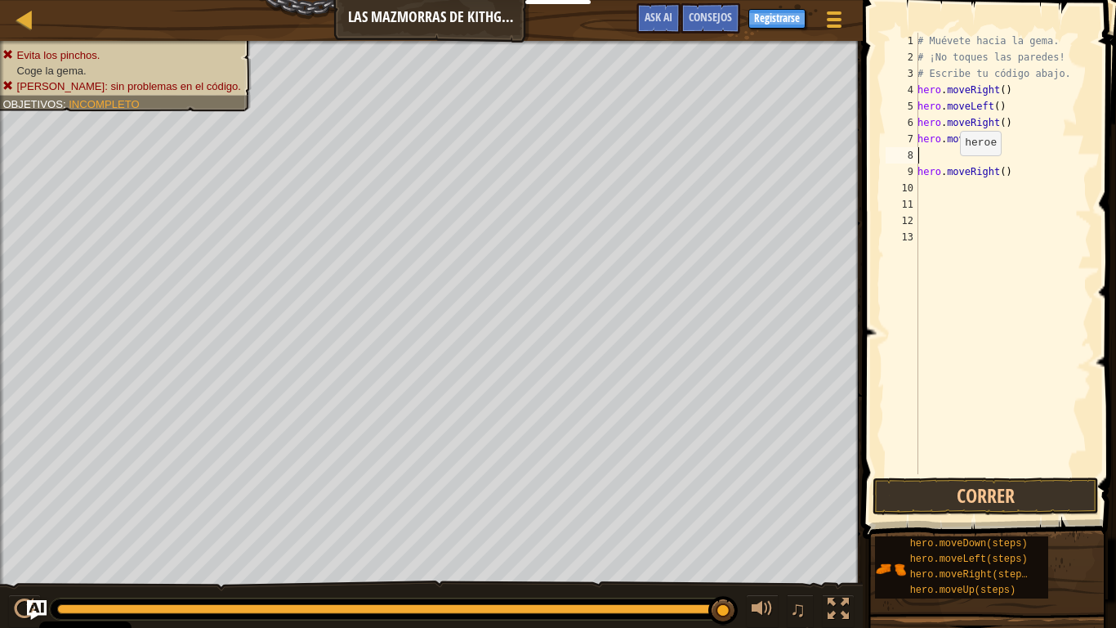
click at [951, 169] on div "# Muévete hacia la gema. # ¡No toques las paredes! # Escribe tu código abajo. h…" at bounding box center [1003, 270] width 177 height 474
type textarea "hero.moveRight()"
click at [951, 169] on div "# Muévete hacia la gema. # ¡No toques las paredes! # Escribe tu código abajo. h…" at bounding box center [1003, 270] width 177 height 474
click at [947, 152] on div "# Muévete hacia la gema. # ¡No toques las paredes! # Escribe tu código abajo. h…" at bounding box center [1003, 270] width 177 height 474
type textarea "h"
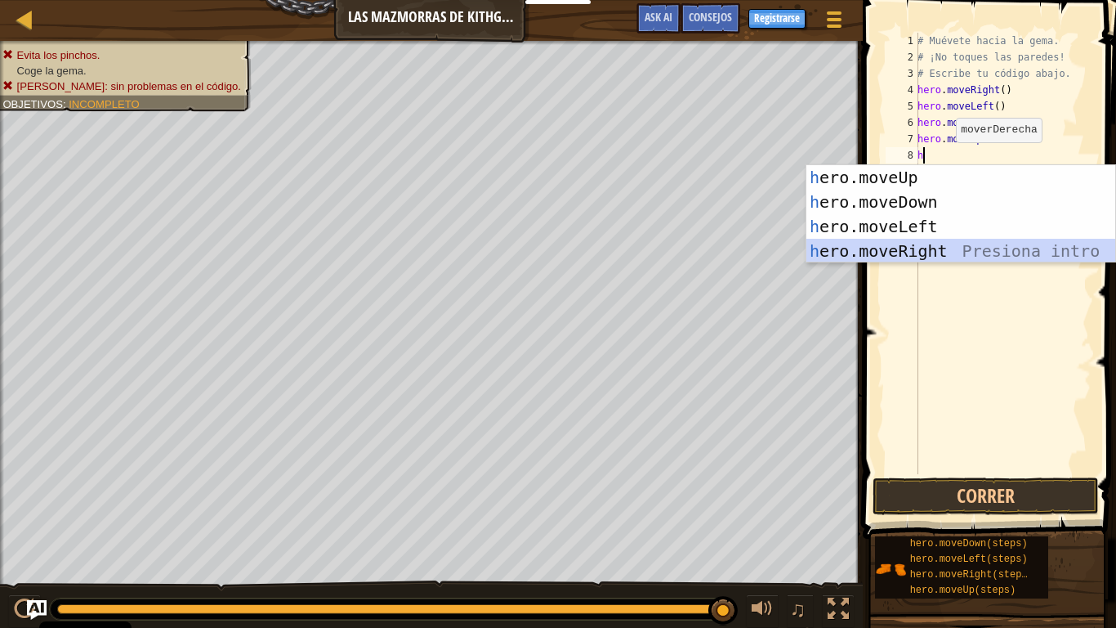
click at [927, 248] on div "h ero.moveUp Presiona intro h ero.moveDown Presiona intro h ero.moveLeft Presio…" at bounding box center [961, 238] width 309 height 147
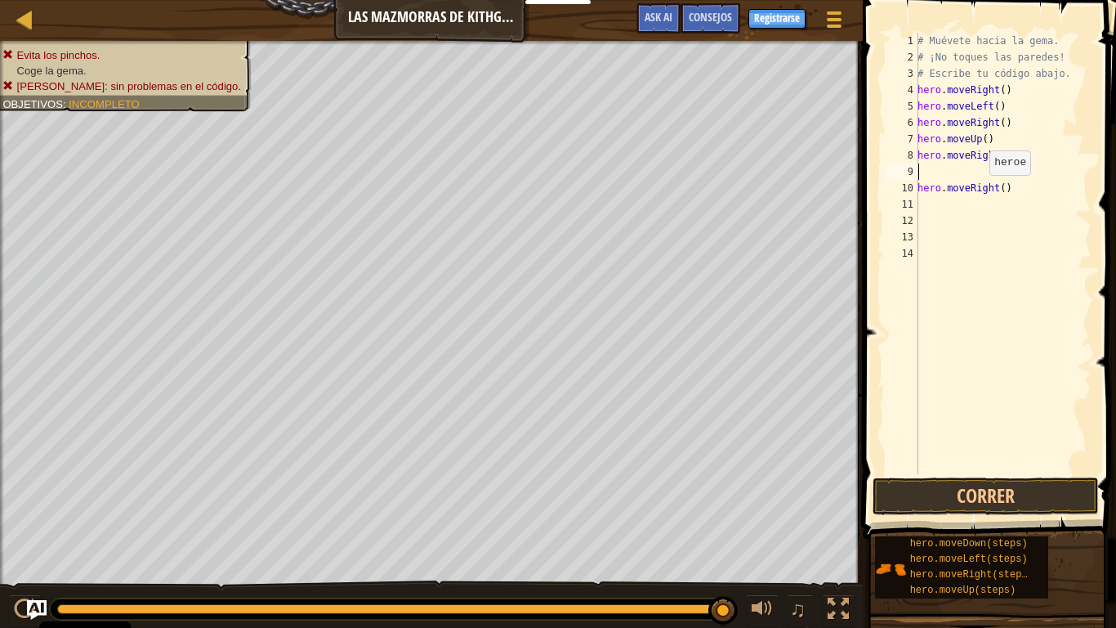
click at [979, 190] on div "# Muévete hacia la gema. # ¡No toques las paredes! # Escribe tu código abajo. h…" at bounding box center [1003, 270] width 177 height 474
type textarea "hero.moveRight()"
click at [1030, 489] on button "Correr" at bounding box center [986, 496] width 226 height 38
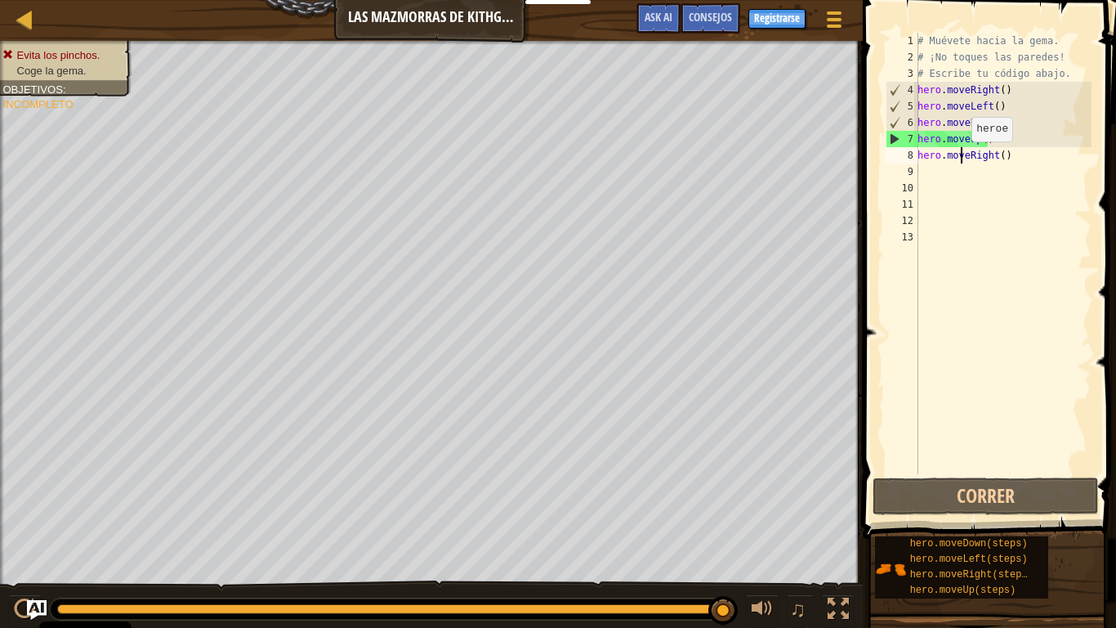
click at [963, 158] on div "# Muévete hacia la gema. # ¡No toques las paredes! # Escribe tu código abajo. h…" at bounding box center [1003, 270] width 177 height 474
type textarea "hero.moveRight()"
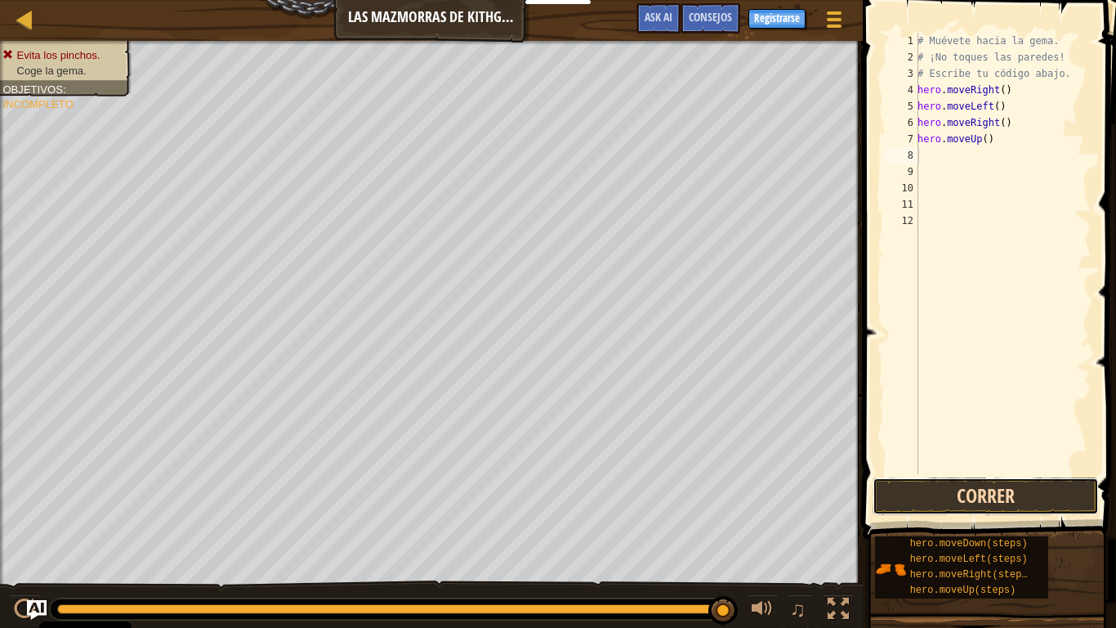
click at [1008, 489] on button "Correr" at bounding box center [986, 496] width 226 height 38
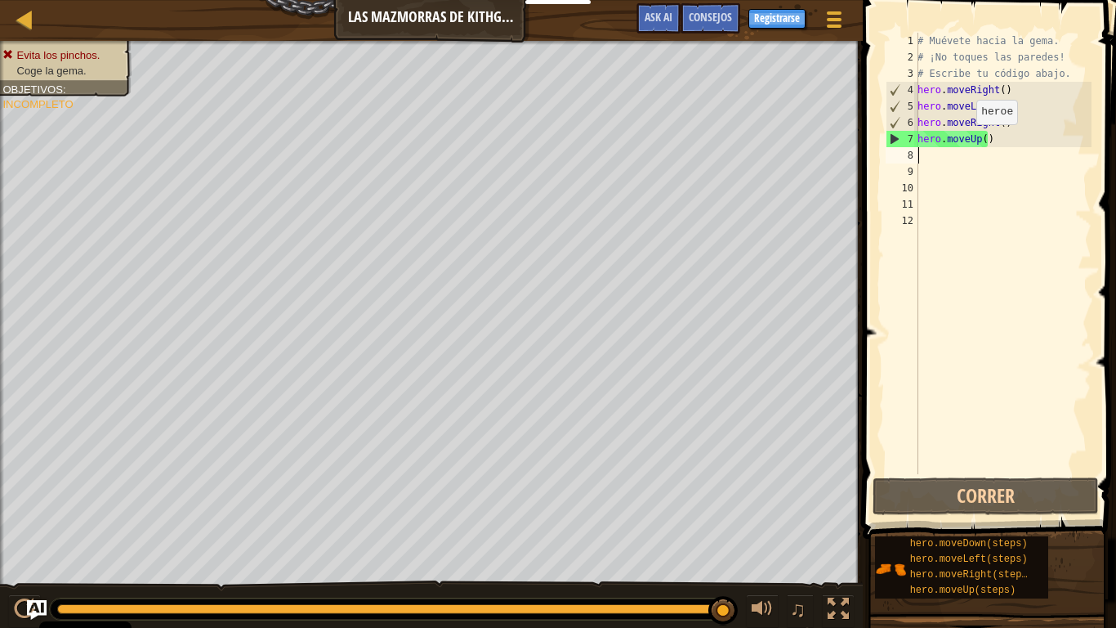
click at [968, 141] on div "# Muévete hacia la gema. # ¡No toques las paredes! # Escribe tu código abajo. h…" at bounding box center [1003, 270] width 177 height 474
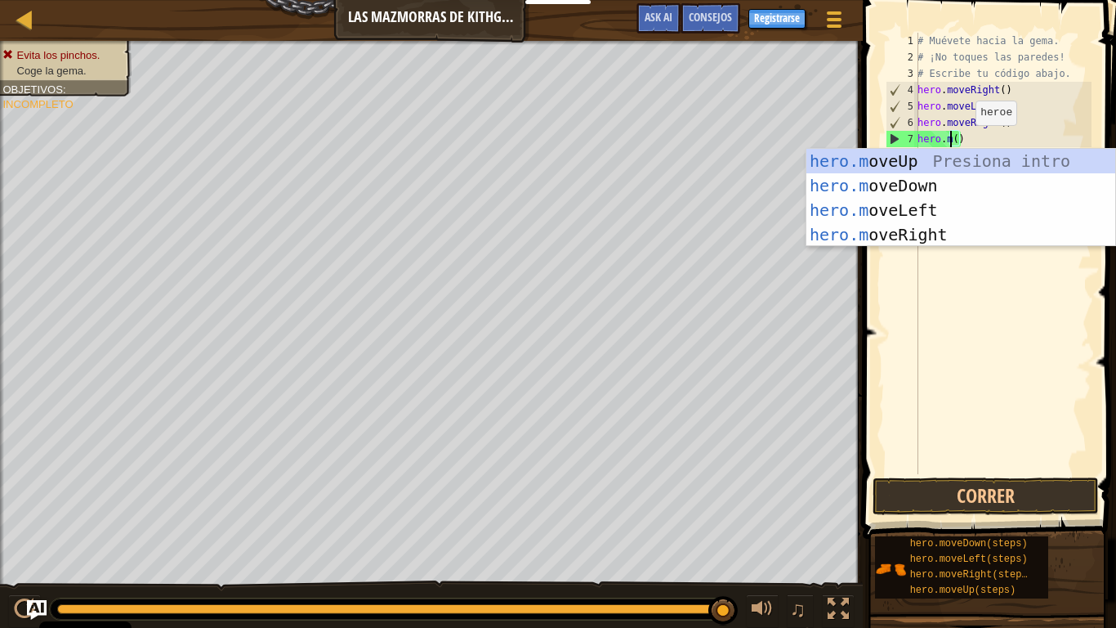
scroll to position [7, 3]
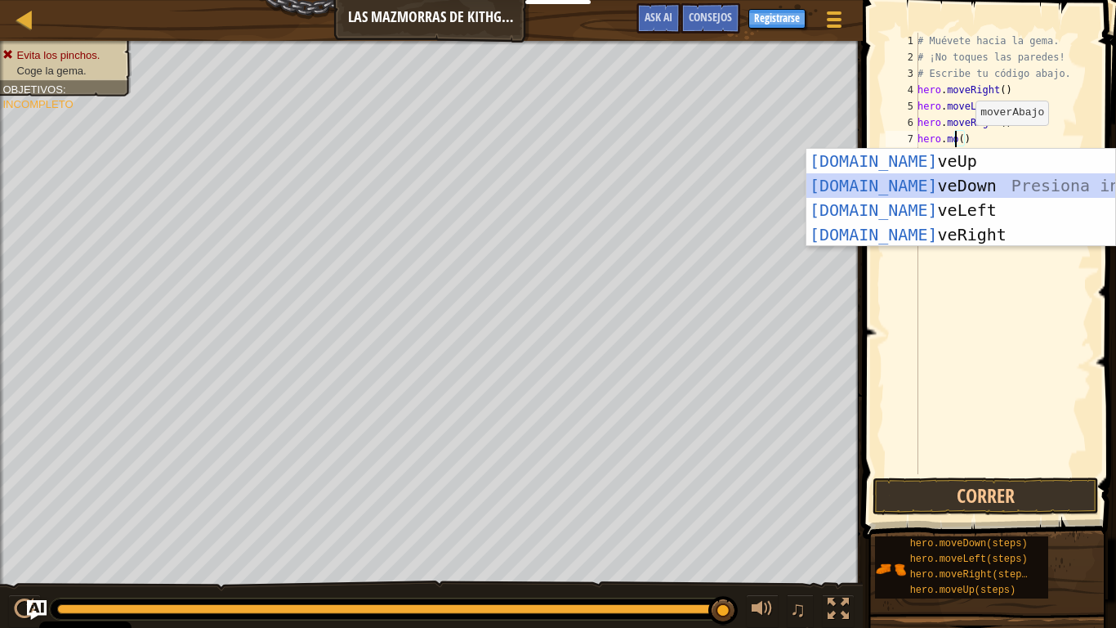
click at [937, 177] on div "[DOMAIN_NAME] veUp Presiona intro [DOMAIN_NAME] veDown Presiona intro [DOMAIN_N…" at bounding box center [961, 222] width 309 height 147
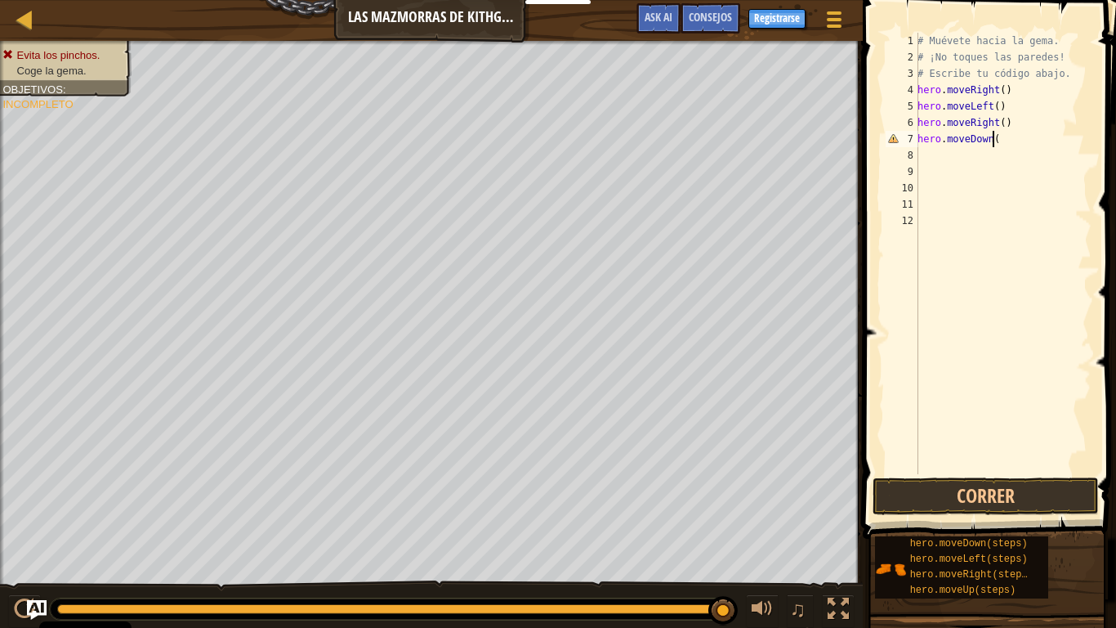
scroll to position [7, 6]
type textarea "hero.moveDown()"
click at [942, 489] on button "Correr" at bounding box center [986, 496] width 226 height 38
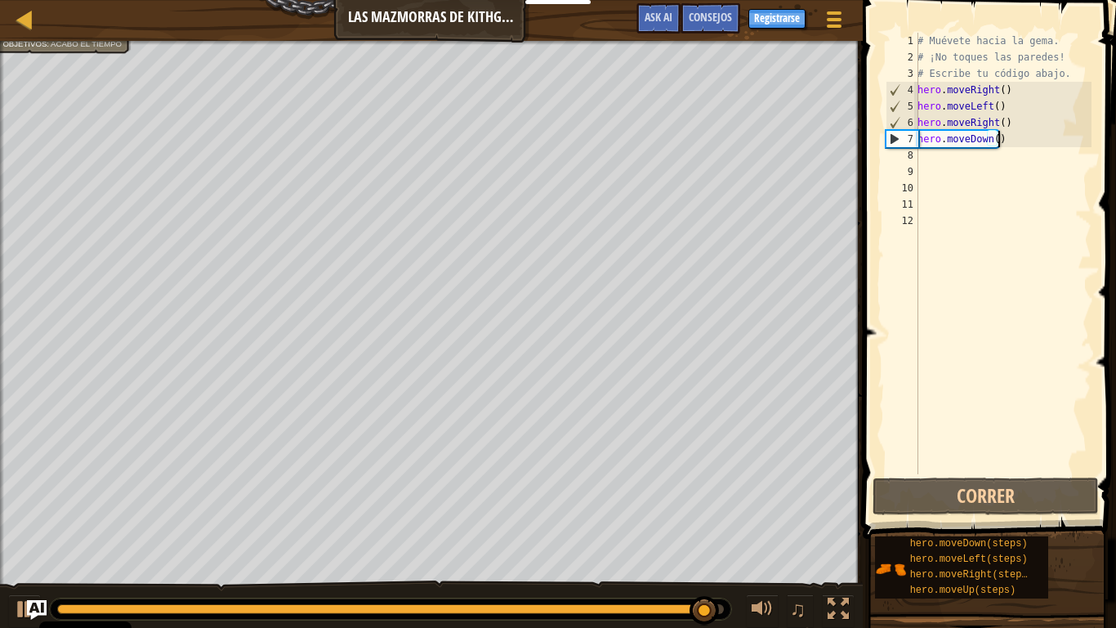
click at [955, 163] on div "# Muévete hacia la gema. # ¡No toques las paredes! # Escribe tu código abajo. h…" at bounding box center [1003, 270] width 177 height 474
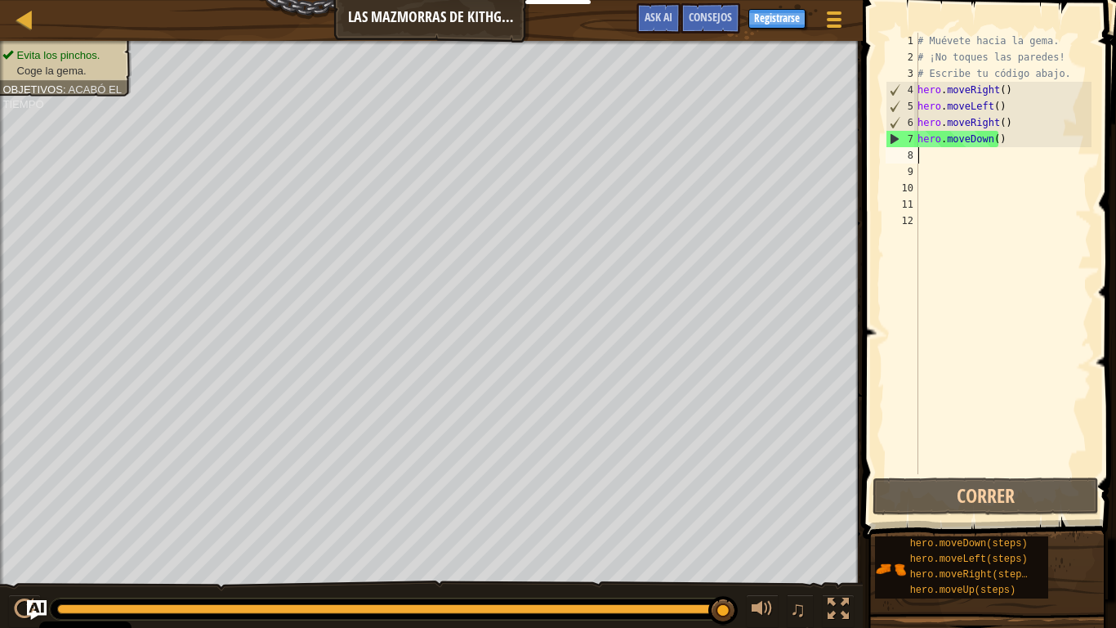
click at [946, 153] on div "# Muévete hacia la gema. # ¡No toques las paredes! # Escribe tu código abajo. h…" at bounding box center [1003, 270] width 177 height 474
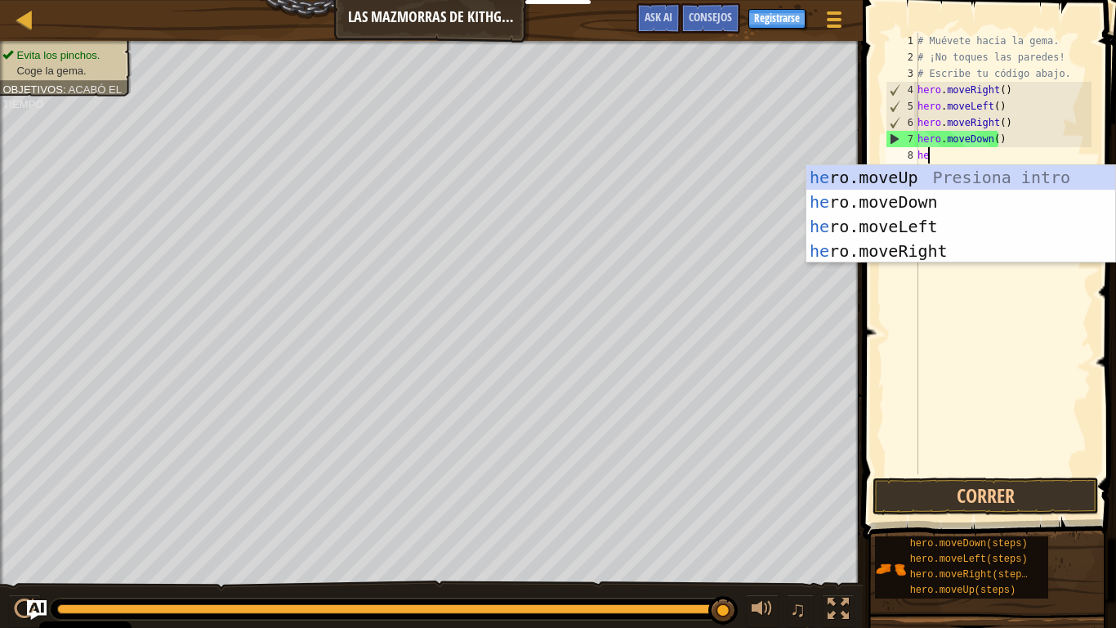
type textarea "her"
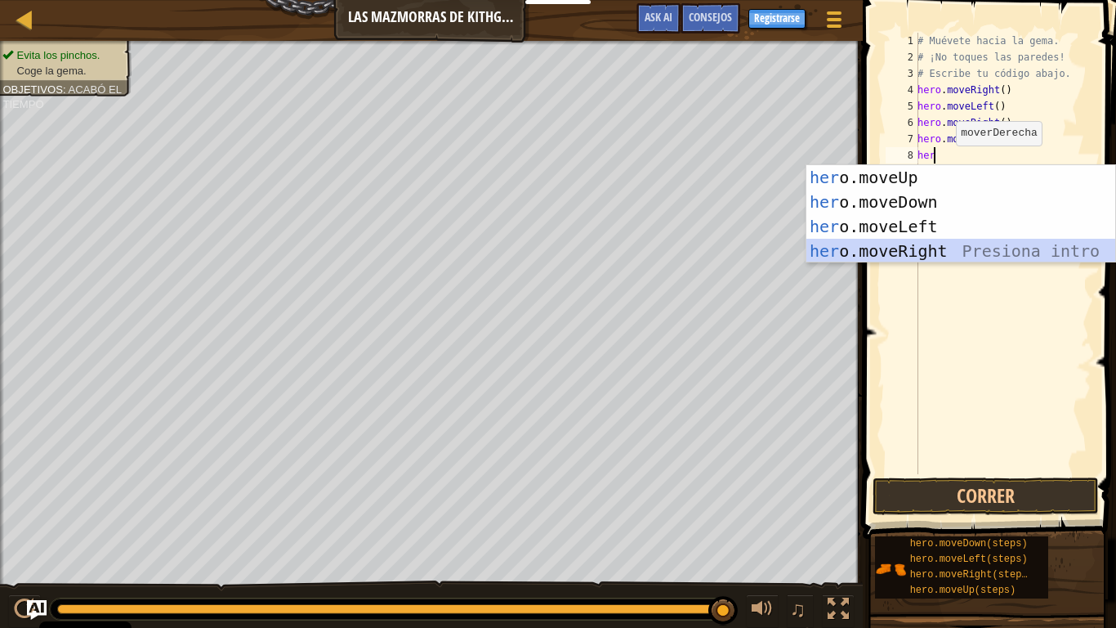
click at [932, 247] on div "her o.moveUp Presiona intro her o.moveDown Presiona intro her o.moveLeft Presio…" at bounding box center [961, 238] width 309 height 147
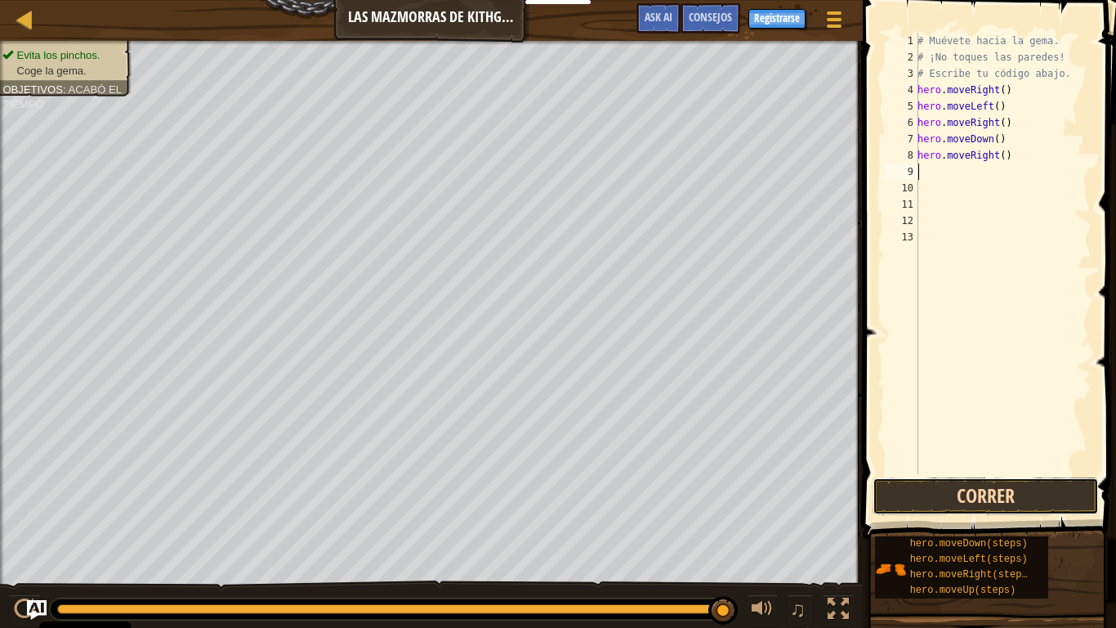
click at [916, 489] on button "Correr" at bounding box center [986, 496] width 226 height 38
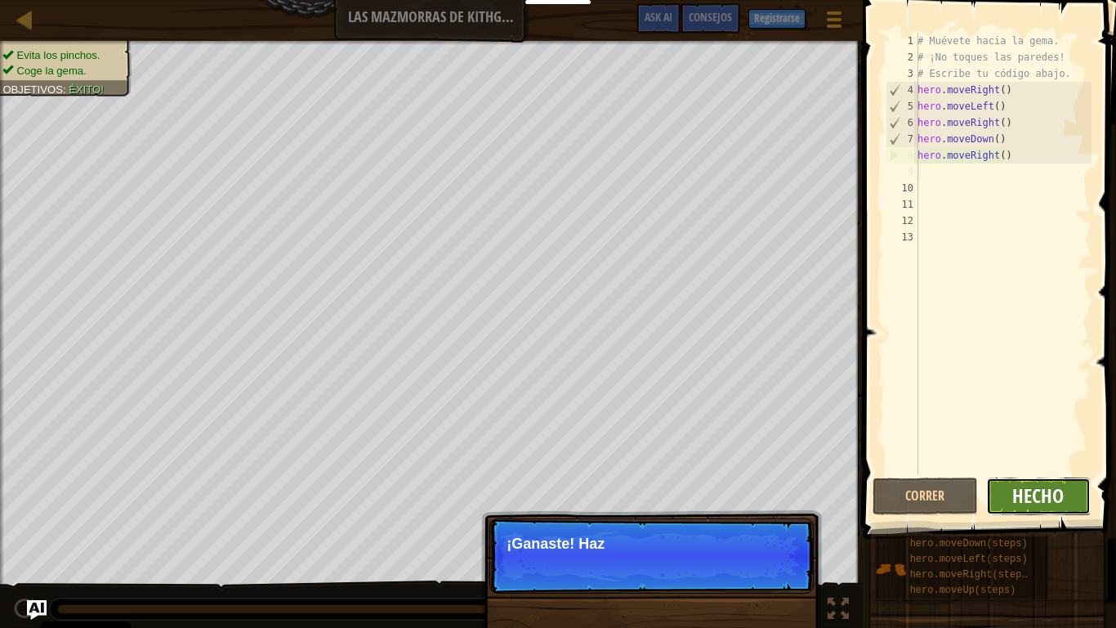
click at [1040, 486] on span "Hecho" at bounding box center [1038, 495] width 51 height 26
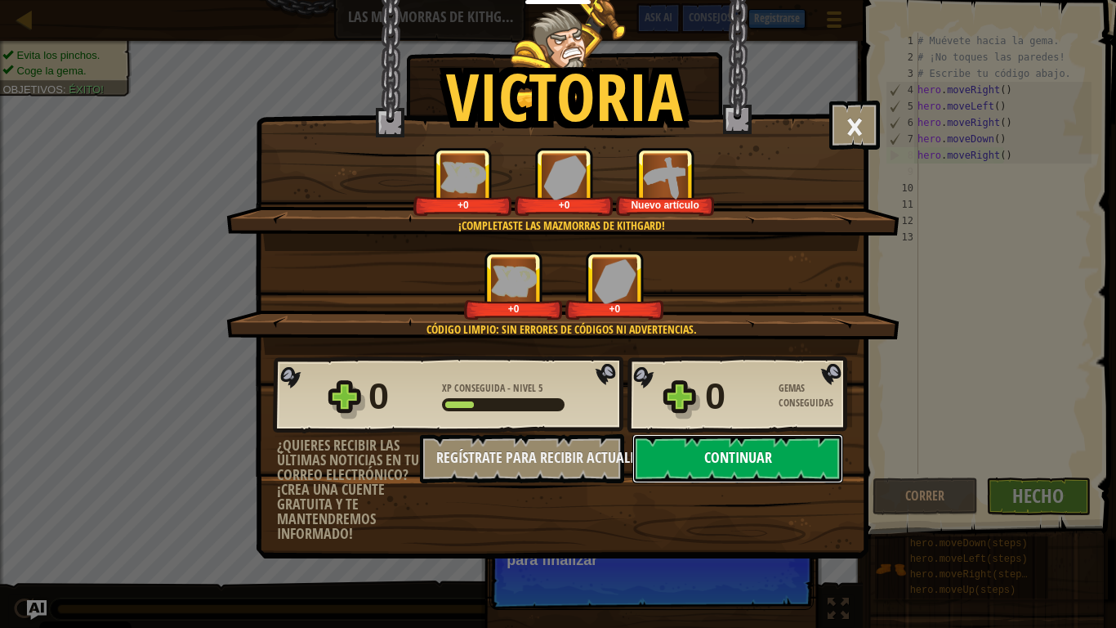
click at [756, 458] on button "Continuar" at bounding box center [738, 458] width 211 height 49
select select "es-ES"
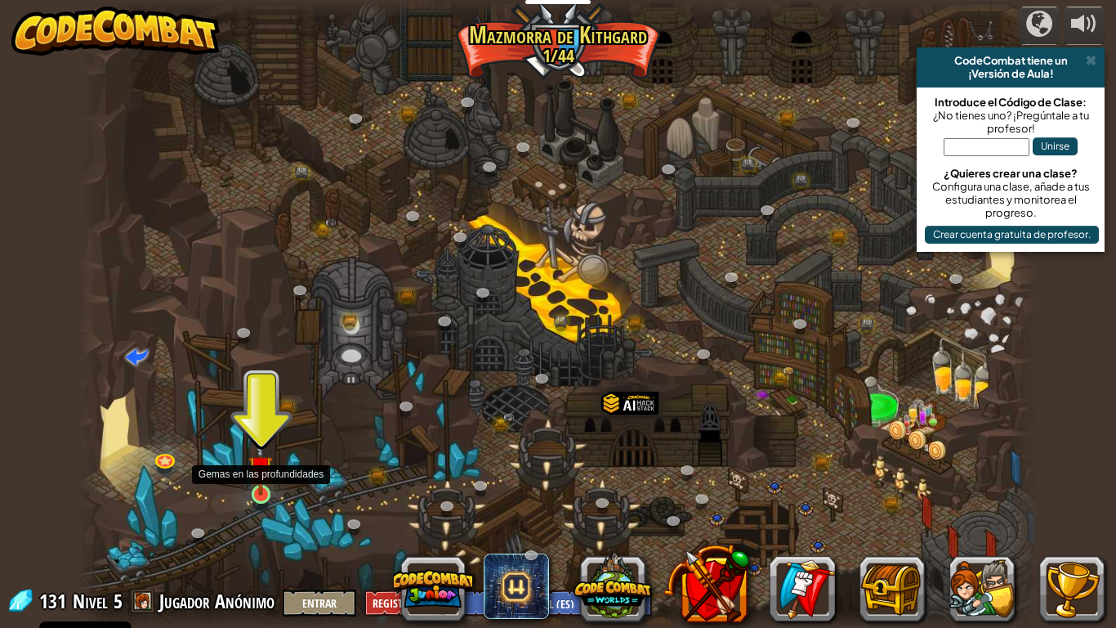
click at [264, 489] on img at bounding box center [260, 468] width 25 height 56
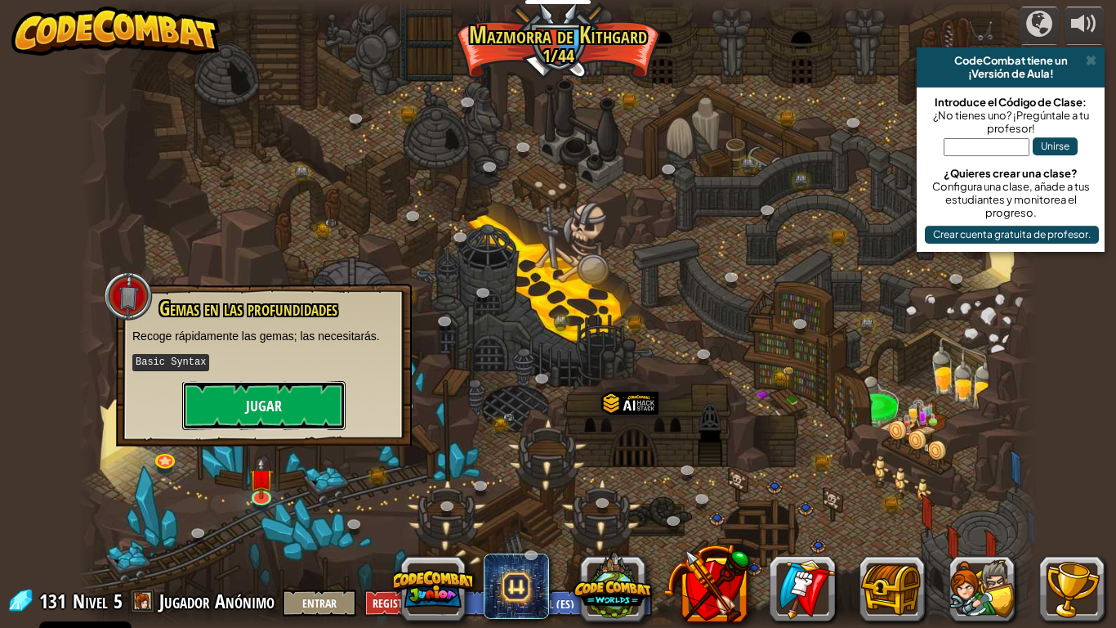
click at [257, 400] on button "Jugar" at bounding box center [263, 405] width 163 height 49
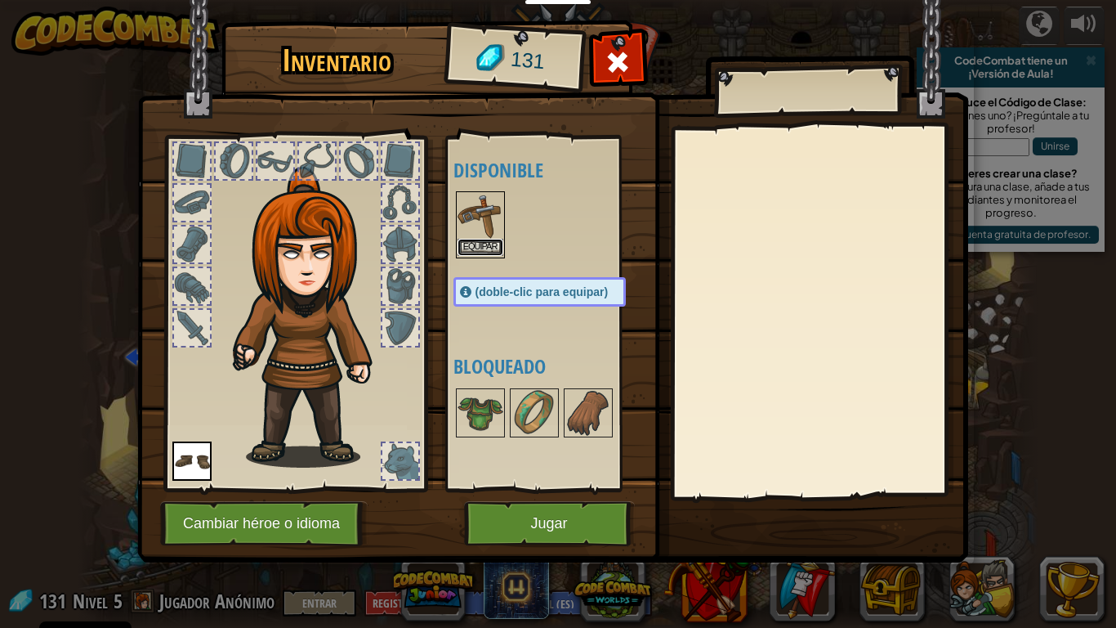
click at [484, 248] on button "Equipar" at bounding box center [481, 247] width 46 height 17
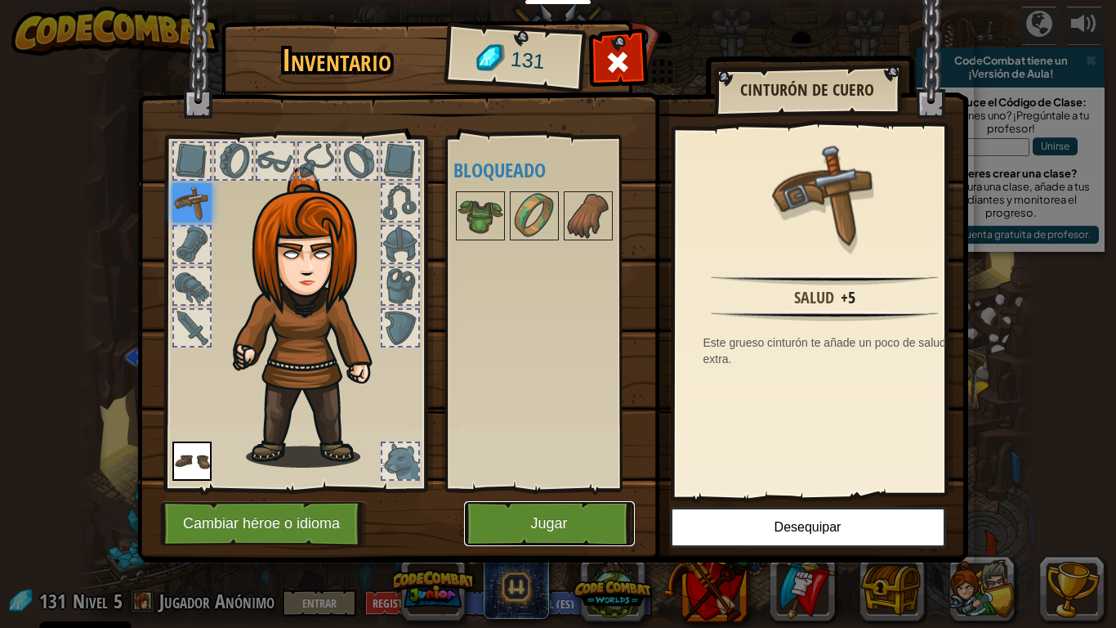
click at [582, 489] on button "Jugar" at bounding box center [549, 523] width 171 height 45
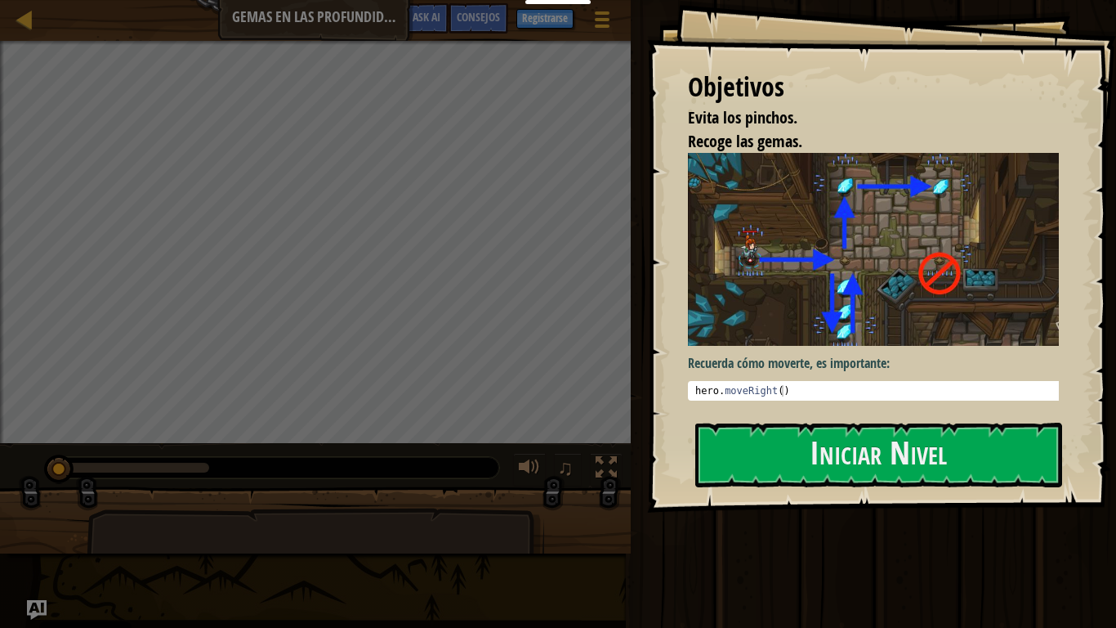
type textarea "hero.moveRight()"
click at [811, 385] on div "hero . moveRight ( )" at bounding box center [879, 402] width 375 height 34
click at [835, 440] on button "Iniciar Nivel" at bounding box center [879, 455] width 367 height 65
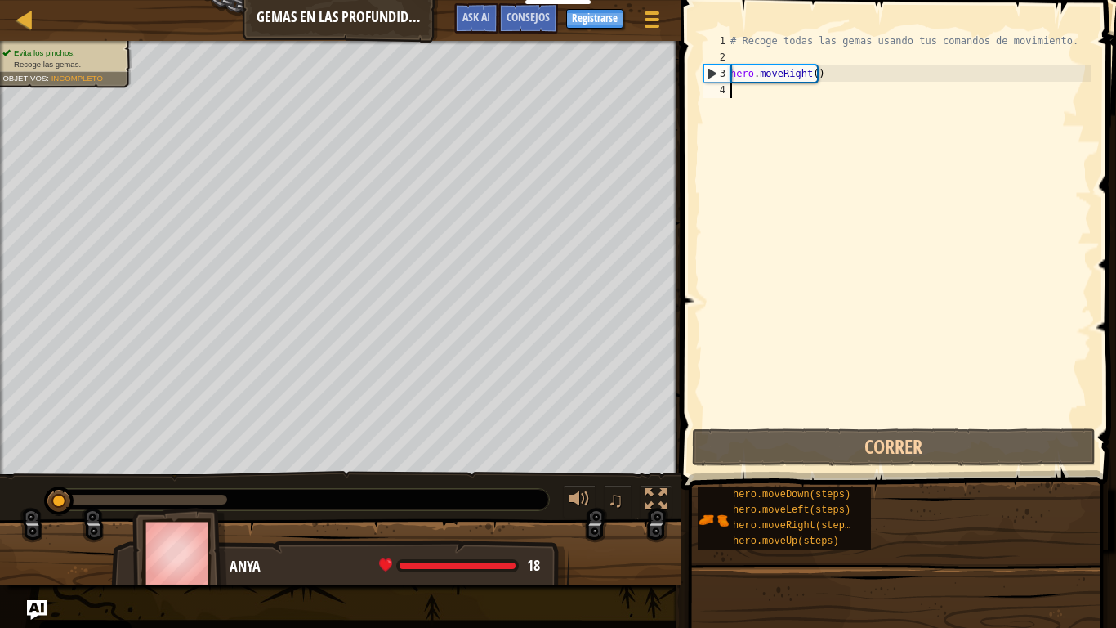
scroll to position [7, 0]
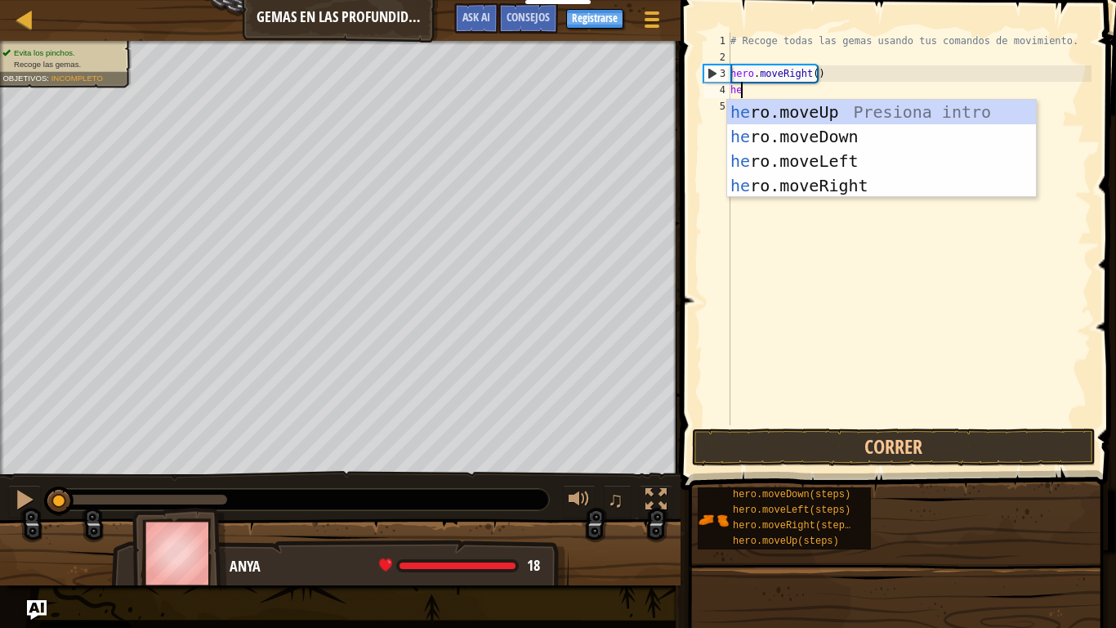
type textarea "her"
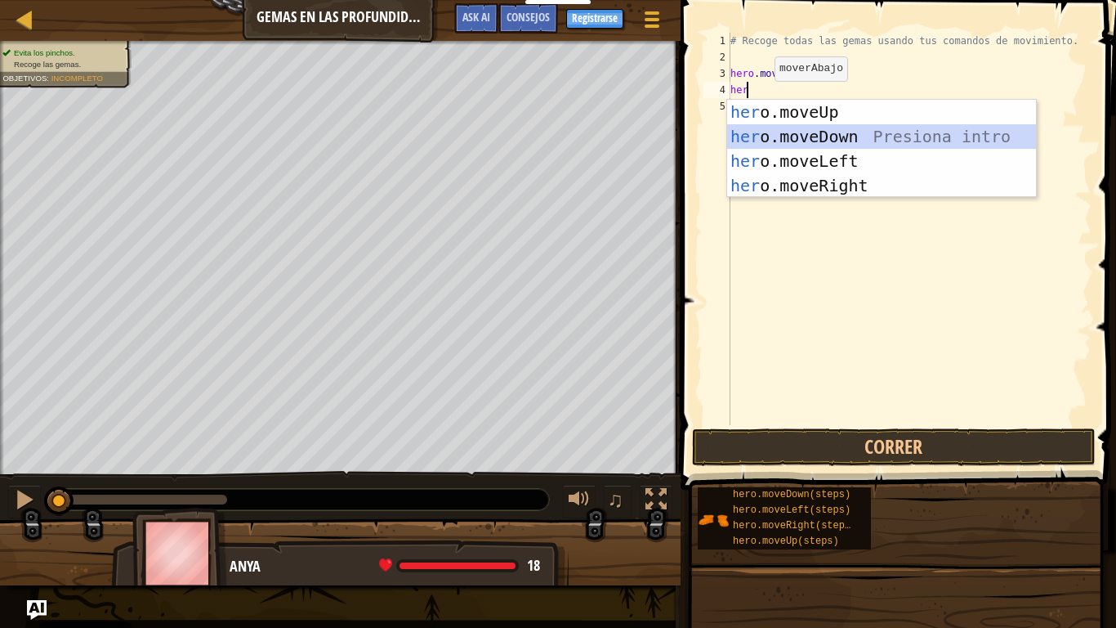
click at [830, 133] on div "her o.moveUp Presiona intro her o.moveDown Presiona intro her o.moveLeft Presio…" at bounding box center [881, 173] width 309 height 147
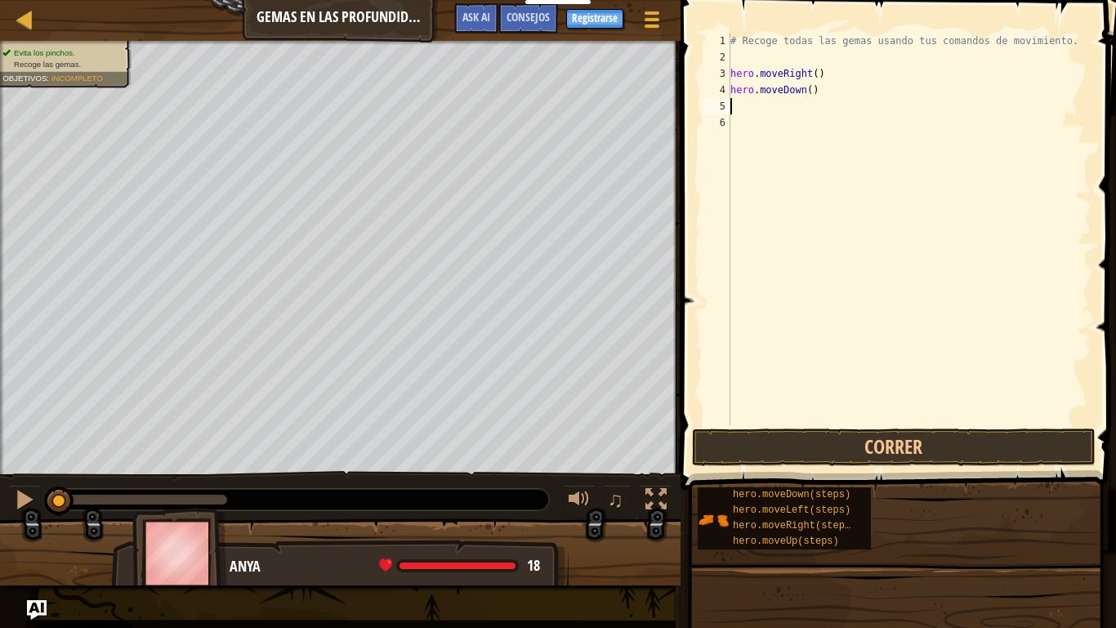
type textarea "h"
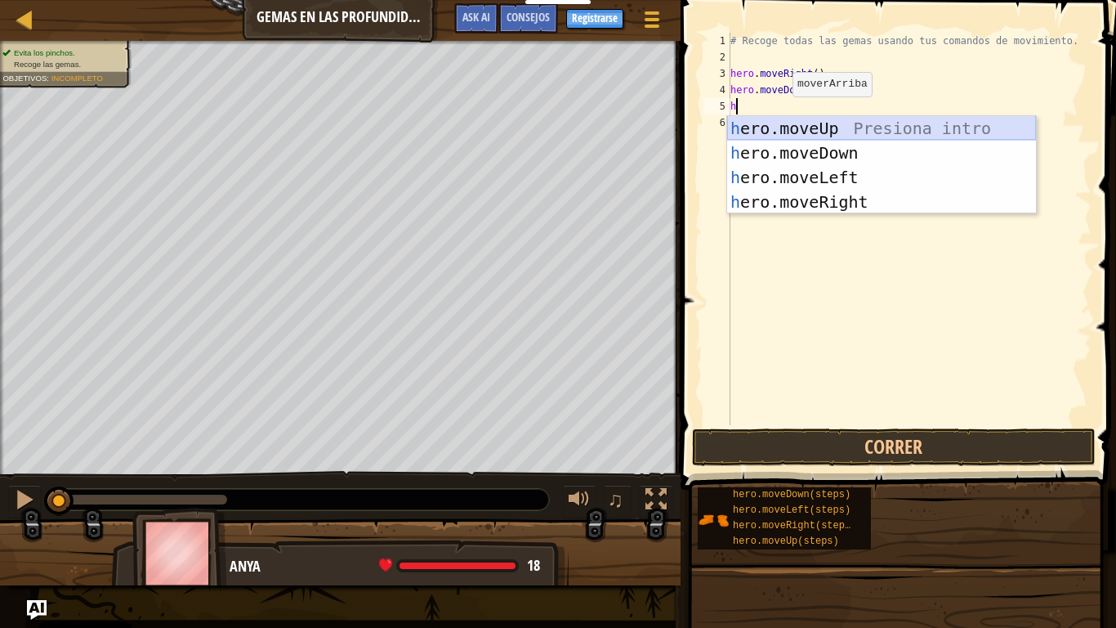
click at [784, 123] on div "h ero.moveUp Presiona intro h ero.moveDown Presiona intro h ero.moveLeft Presio…" at bounding box center [881, 189] width 309 height 147
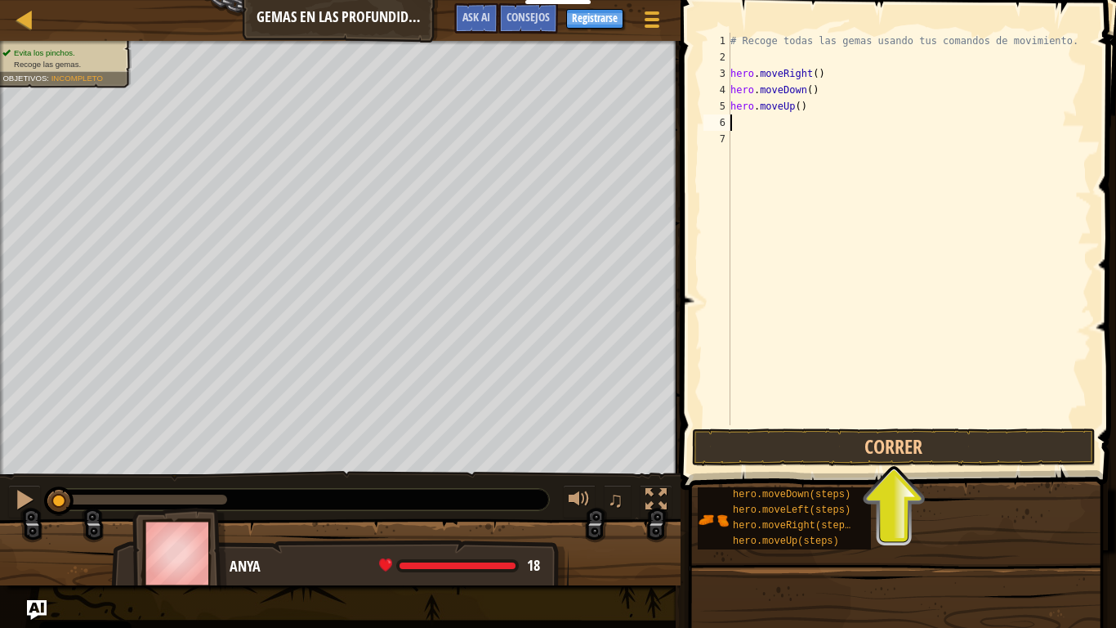
click at [779, 124] on div "# Recoge todas las gemas usando tus comandos de movimiento. hero . moveRight ( …" at bounding box center [909, 245] width 365 height 425
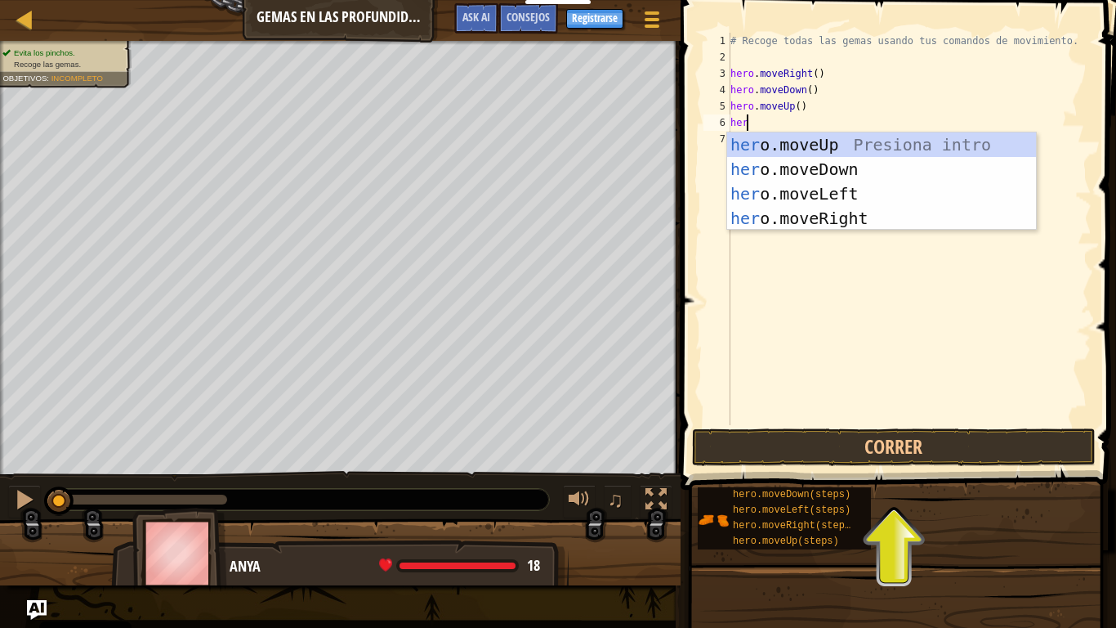
type textarea "hero"
click at [787, 144] on div "hero .moveUp Presiona intro hero .moveDown Presiona intro hero .moveLeft Presio…" at bounding box center [881, 205] width 309 height 147
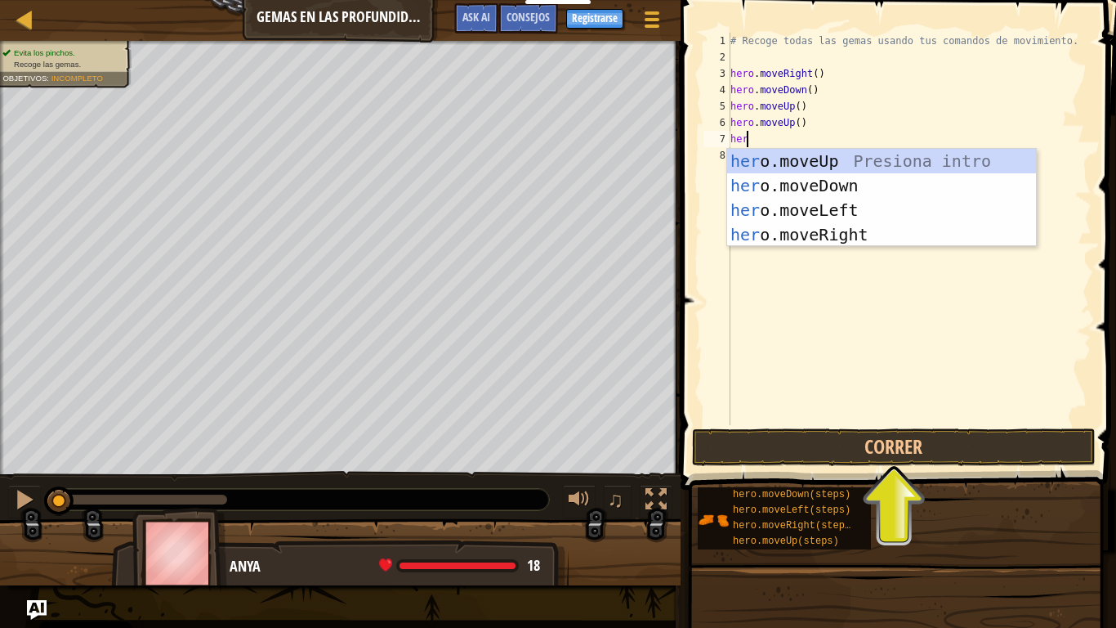
type textarea "hero"
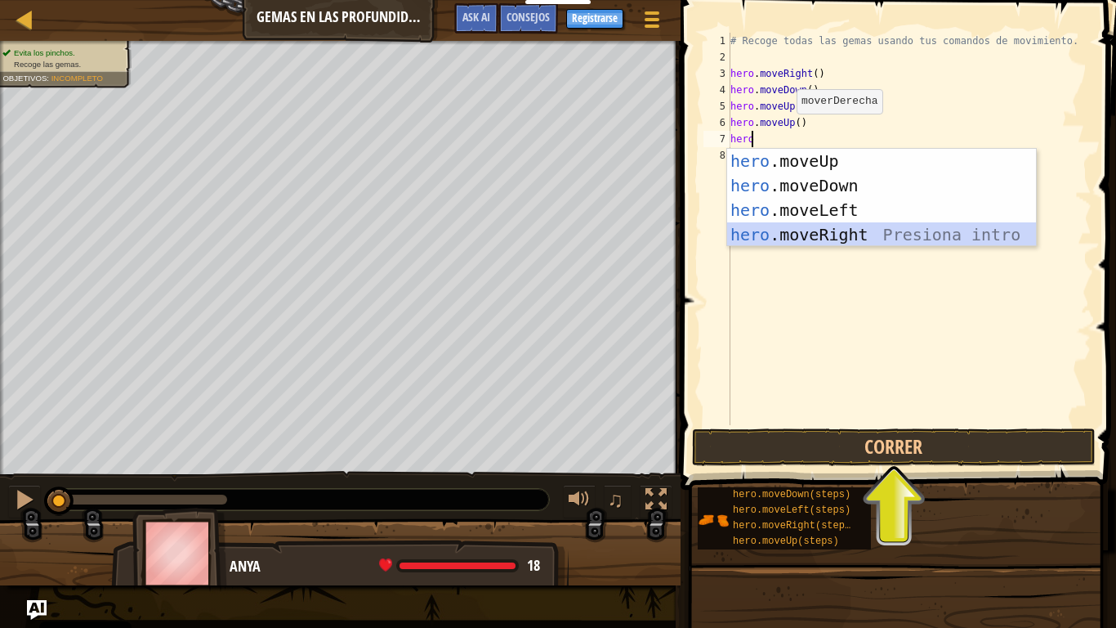
click at [839, 236] on div "hero .moveUp Presiona intro hero .moveDown Presiona intro hero .moveLeft Presio…" at bounding box center [881, 222] width 309 height 147
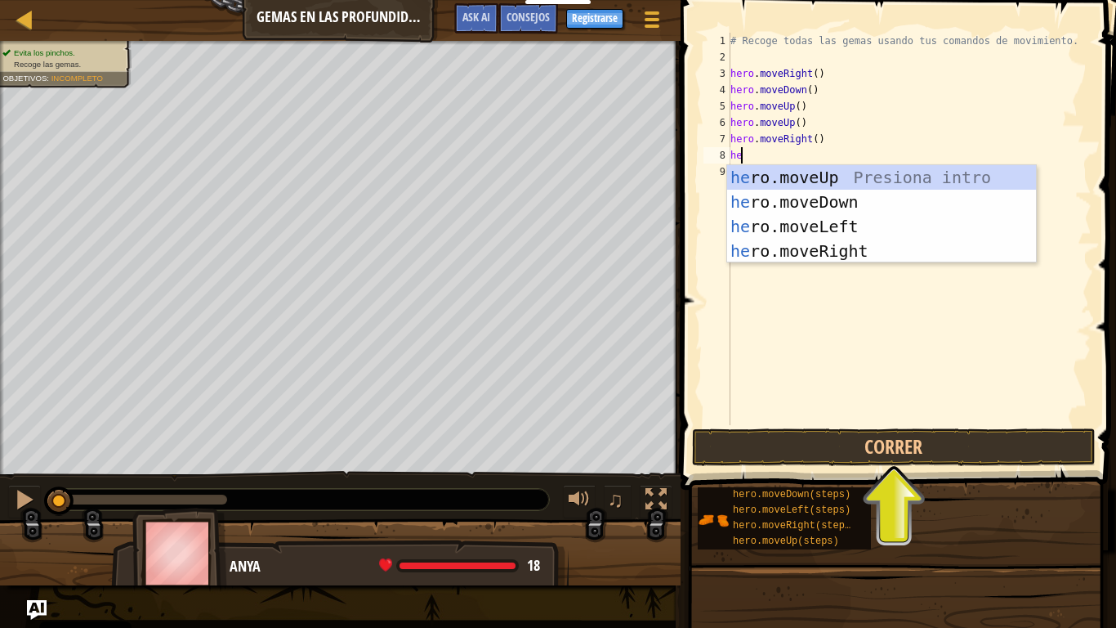
type textarea "her"
click at [854, 207] on div "her o.moveUp Presiona intro her o.moveDown Presiona intro her o.moveLeft Presio…" at bounding box center [881, 238] width 309 height 147
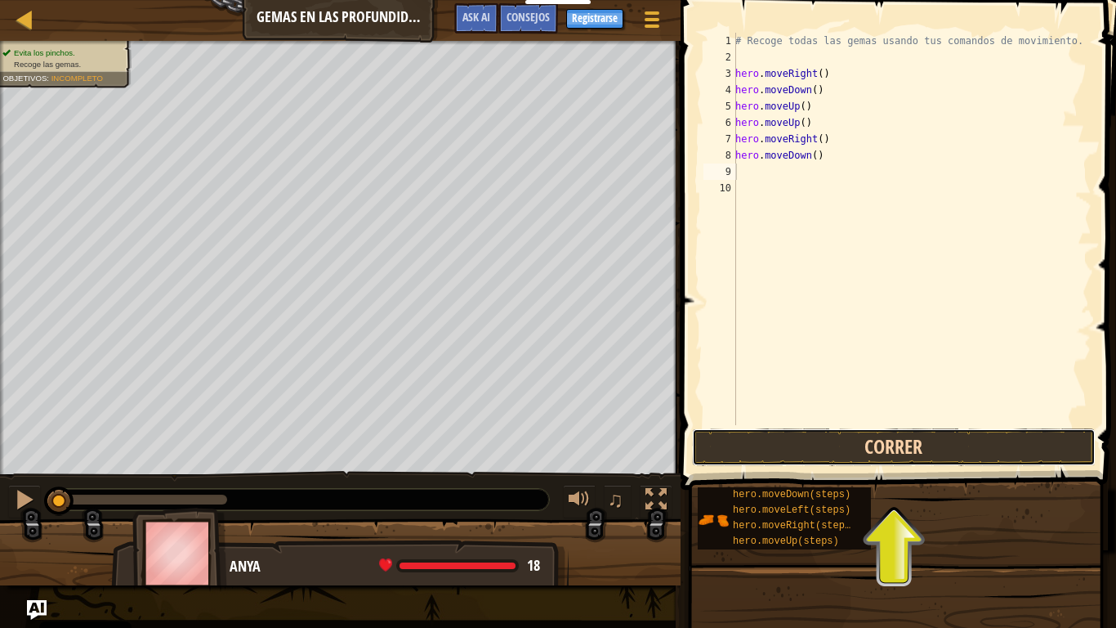
click at [834, 445] on button "Correr" at bounding box center [894, 447] width 404 height 38
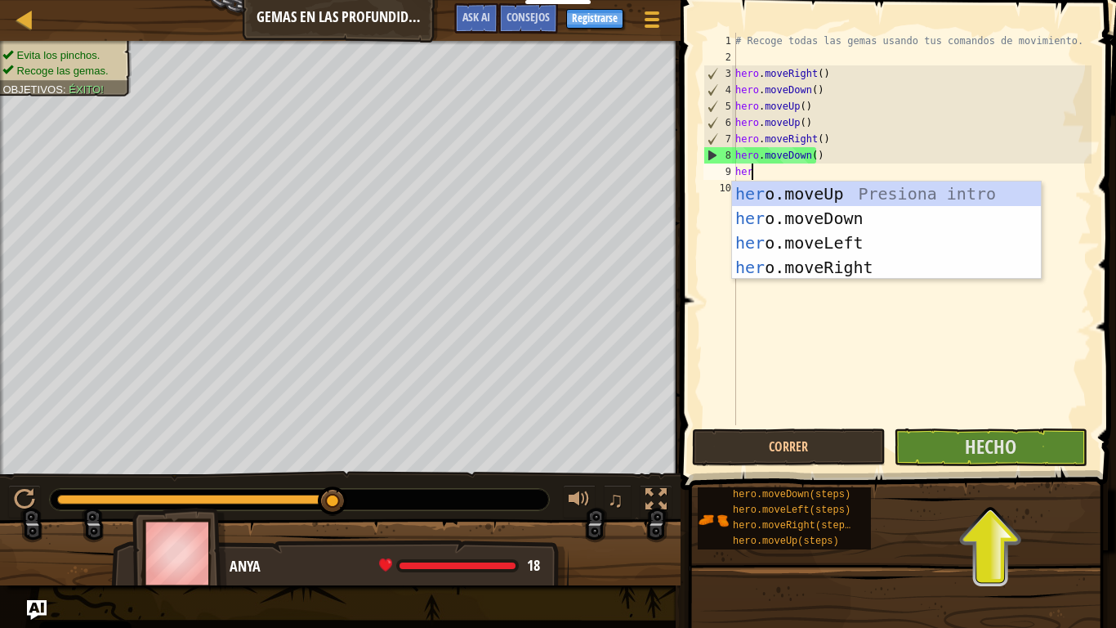
type textarea "hero"
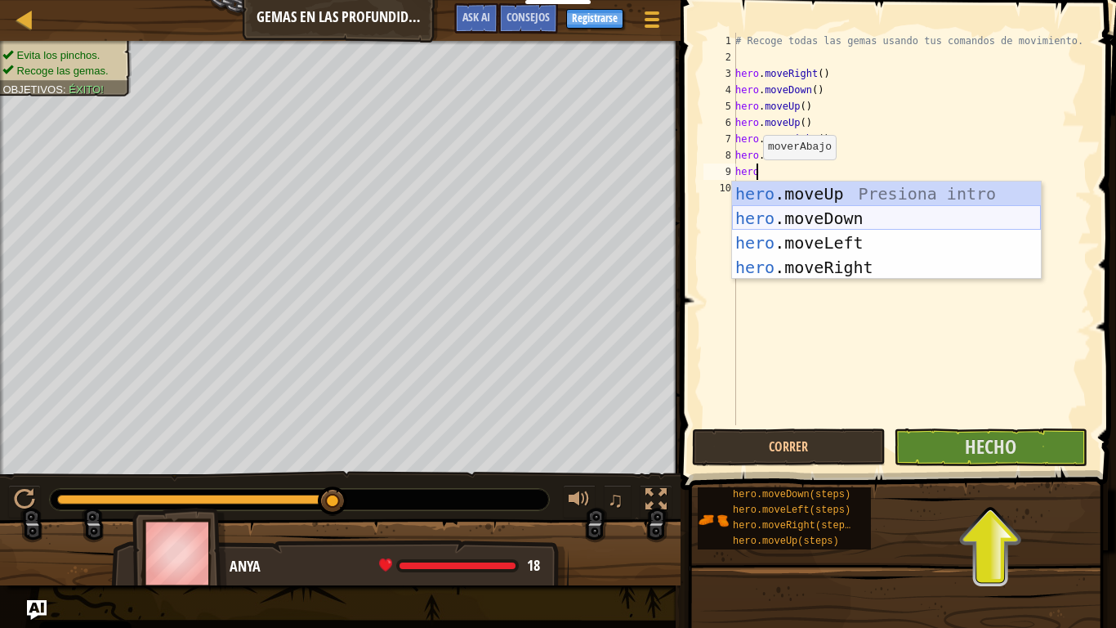
click at [810, 213] on div "hero .moveUp Presiona intro hero .moveDown Presiona intro hero .moveLeft Presio…" at bounding box center [886, 254] width 309 height 147
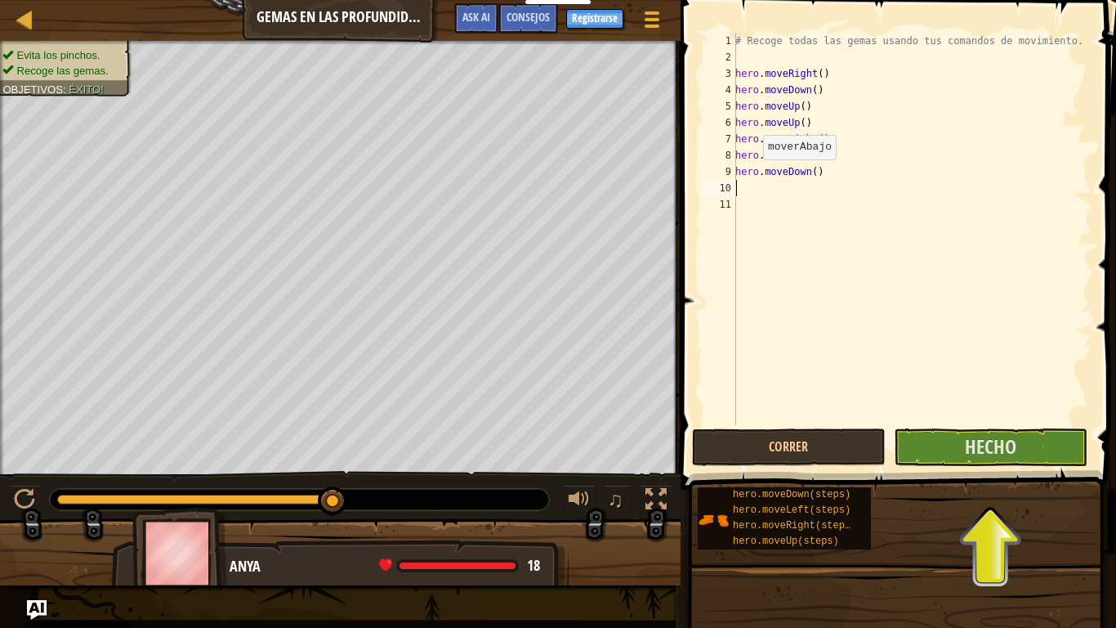
scroll to position [7, 0]
click at [939, 444] on button "Hecho" at bounding box center [991, 447] width 194 height 38
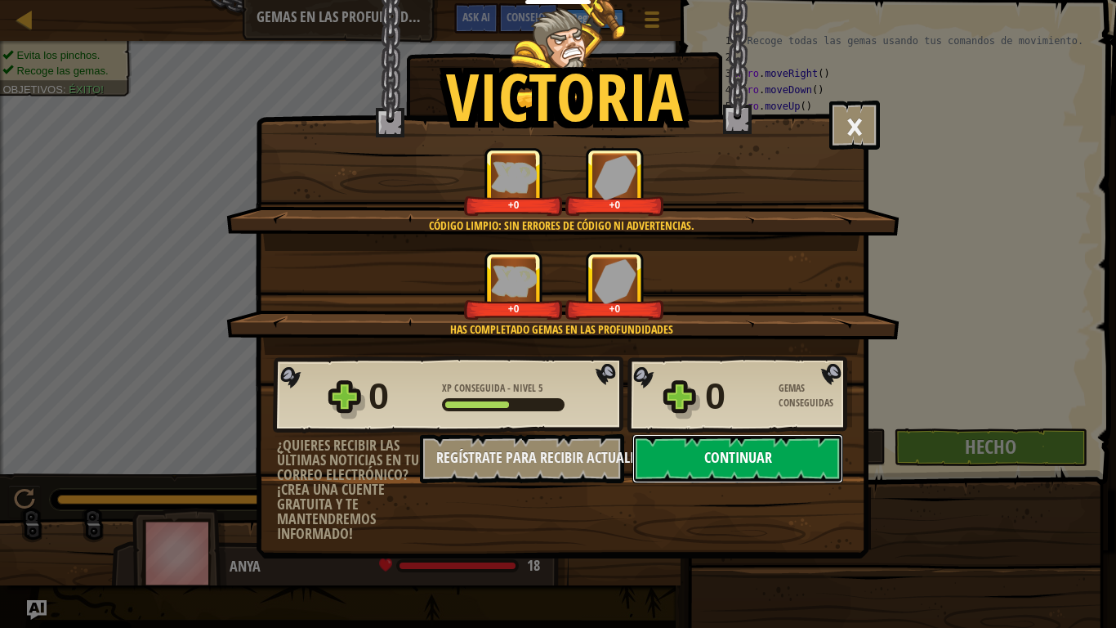
click at [727, 452] on button "Continuar" at bounding box center [738, 458] width 211 height 49
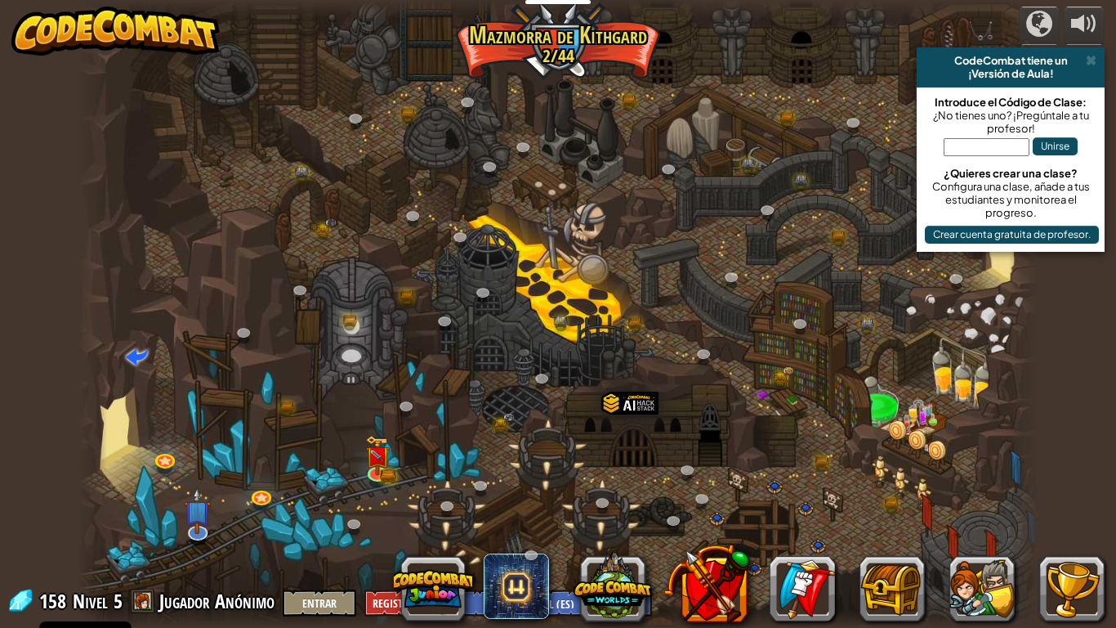
select select "es-ES"
click at [370, 454] on img at bounding box center [377, 446] width 15 height 15
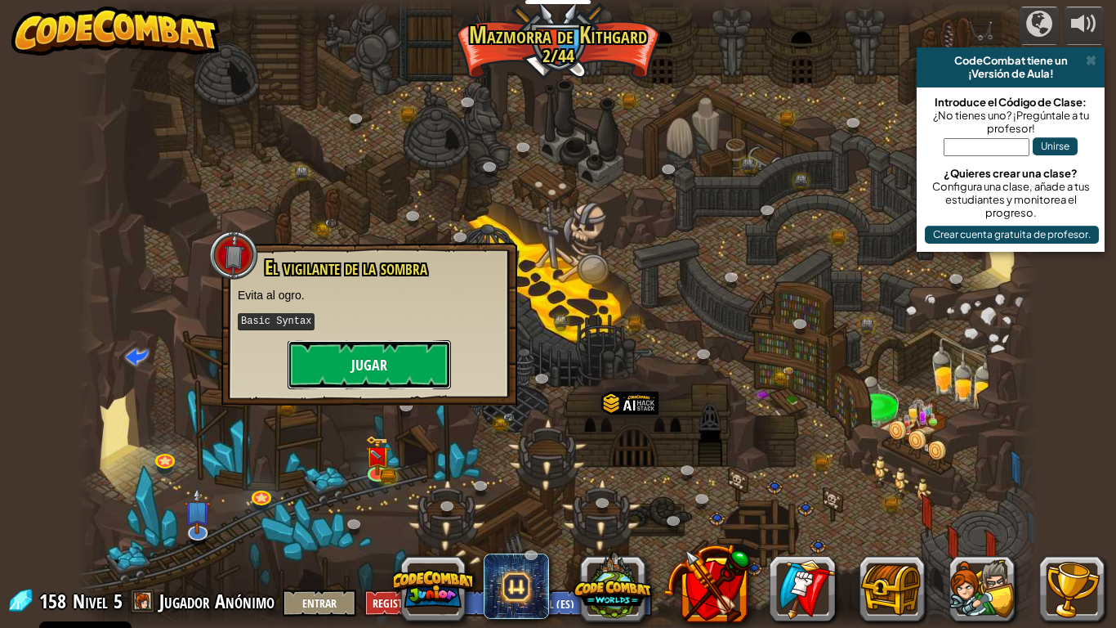
click at [395, 379] on button "Jugar" at bounding box center [369, 364] width 163 height 49
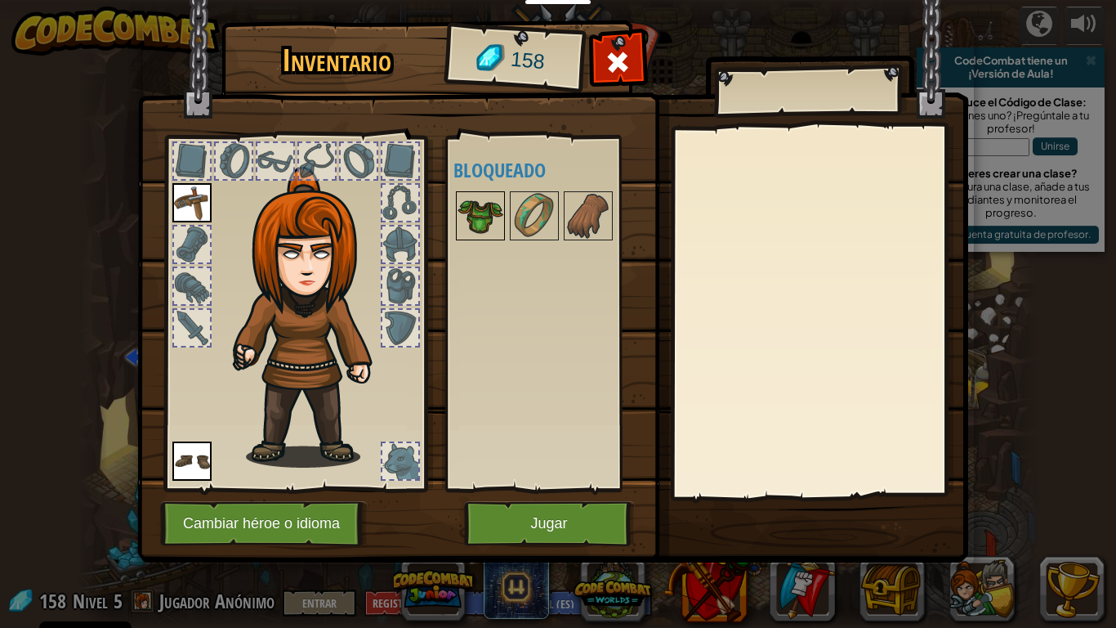
click at [481, 222] on img at bounding box center [481, 216] width 46 height 46
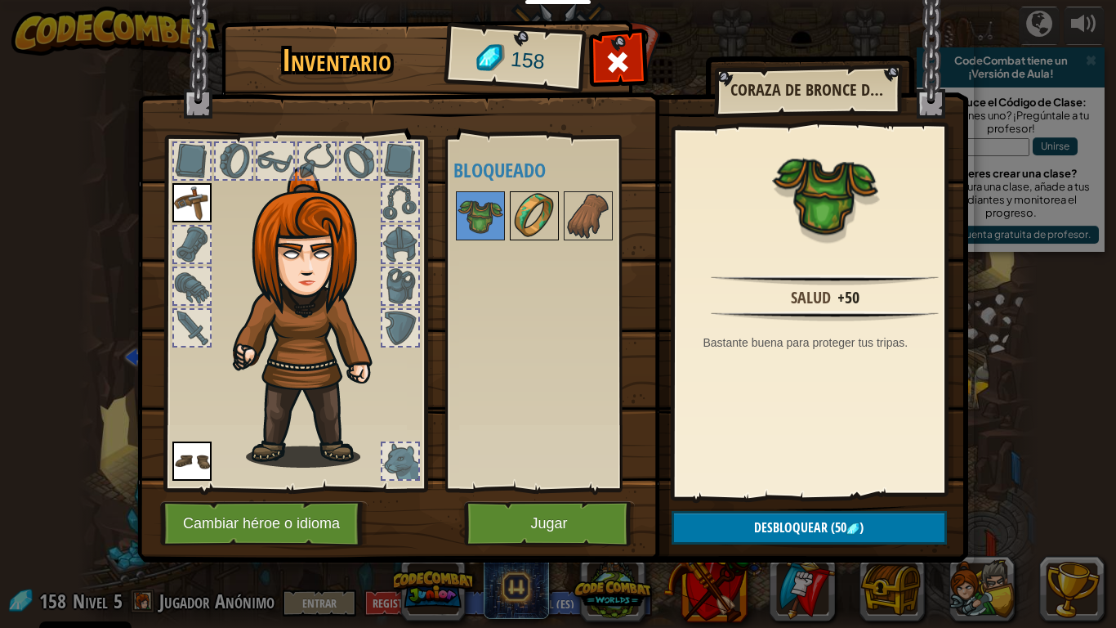
click at [527, 210] on img at bounding box center [535, 216] width 46 height 46
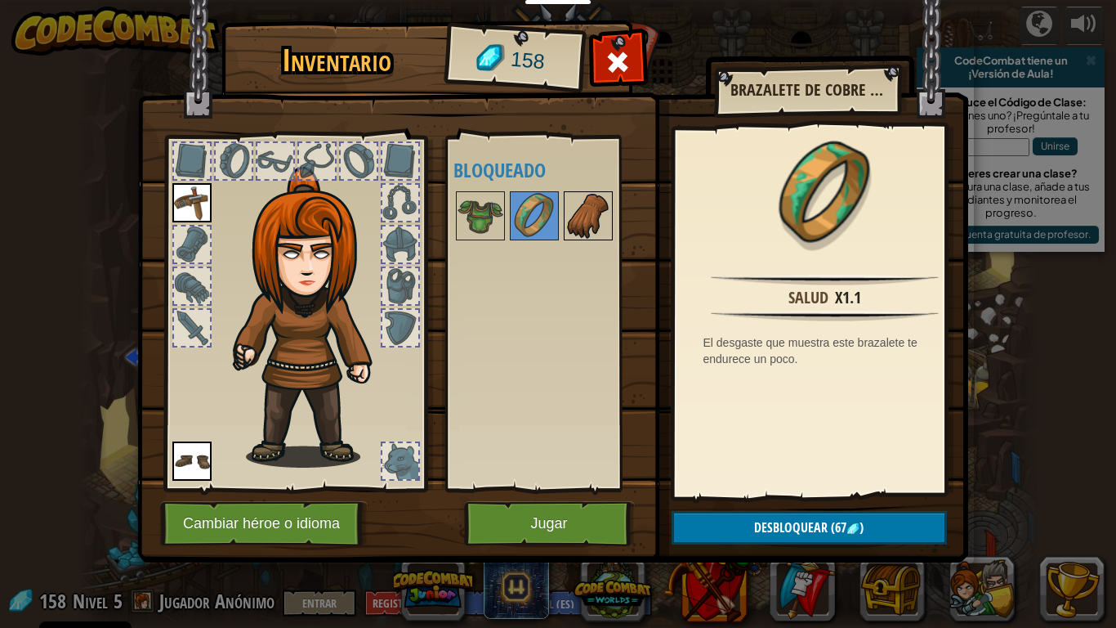
click at [590, 203] on img at bounding box center [589, 216] width 46 height 46
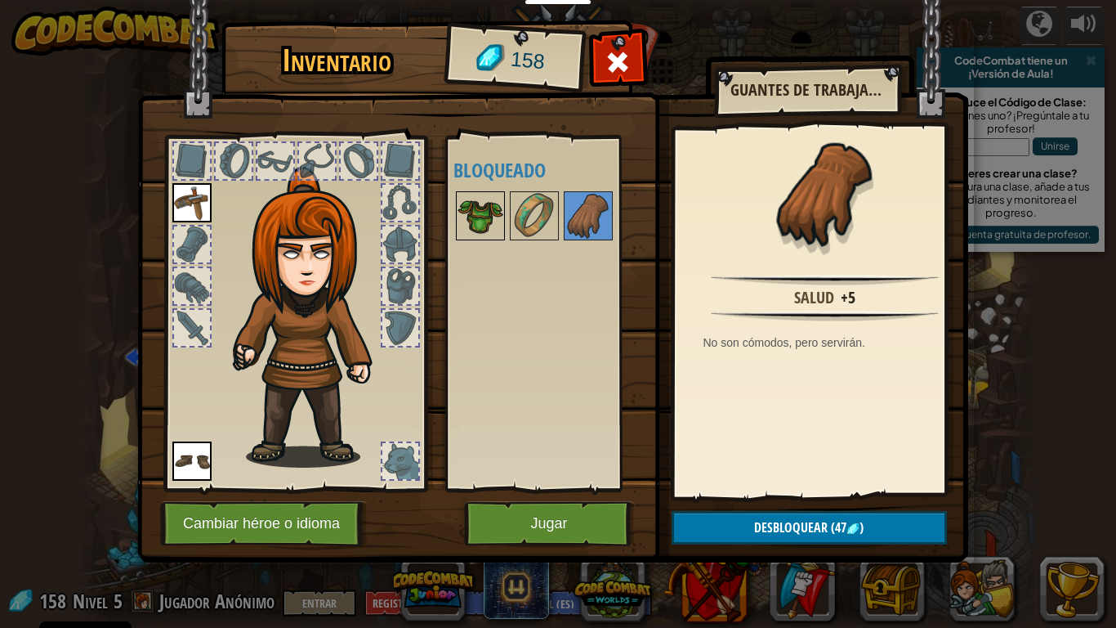
click at [488, 217] on img at bounding box center [481, 216] width 46 height 46
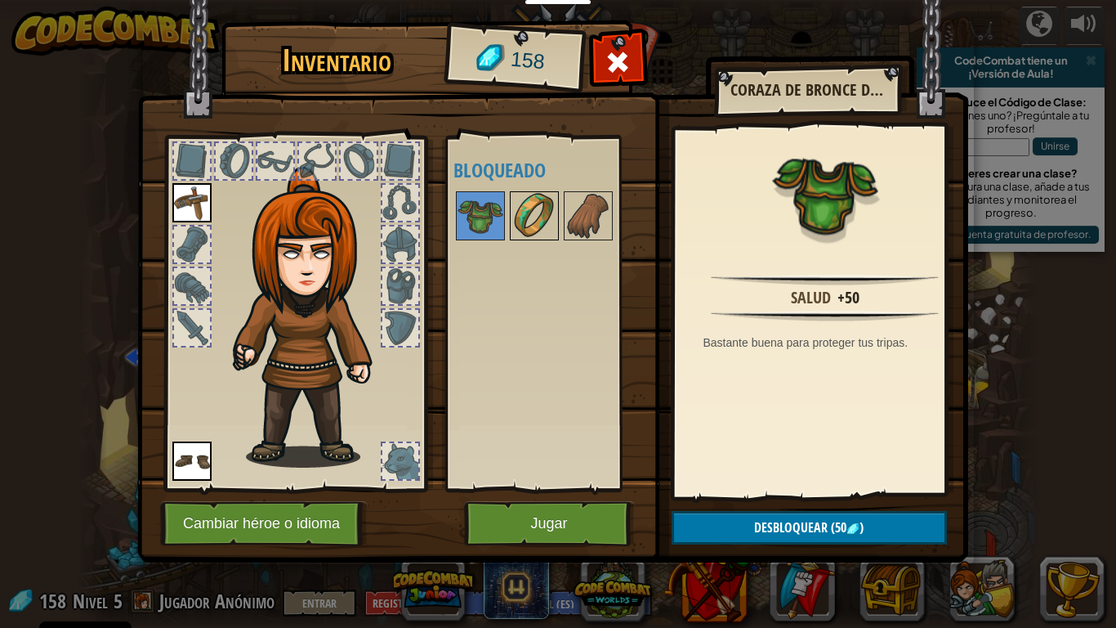
click at [522, 221] on img at bounding box center [535, 216] width 46 height 46
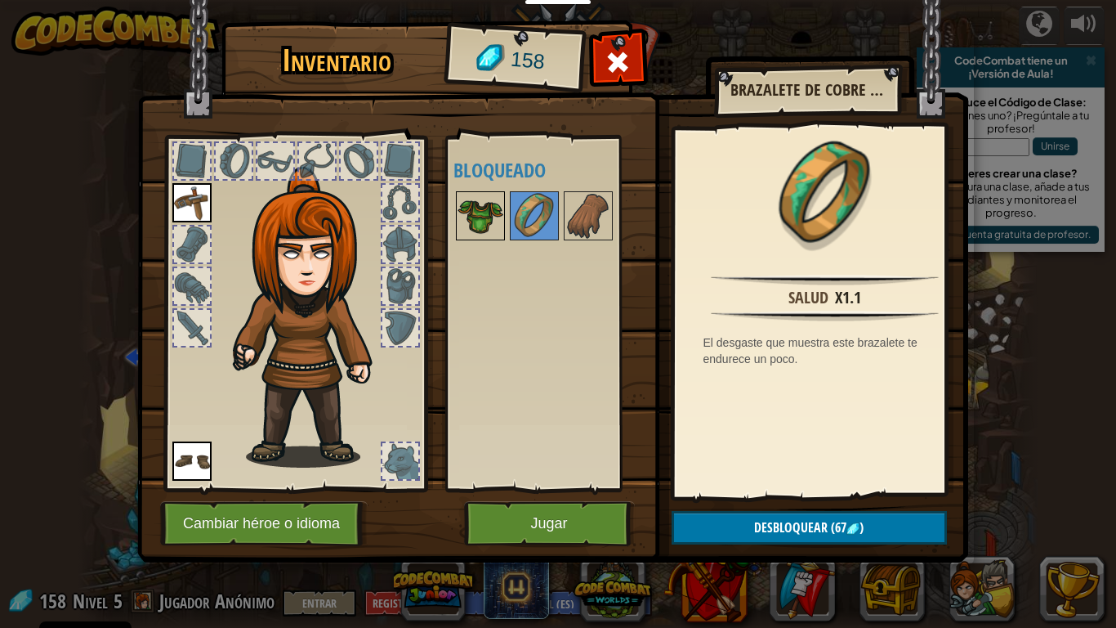
click at [485, 223] on img at bounding box center [481, 216] width 46 height 46
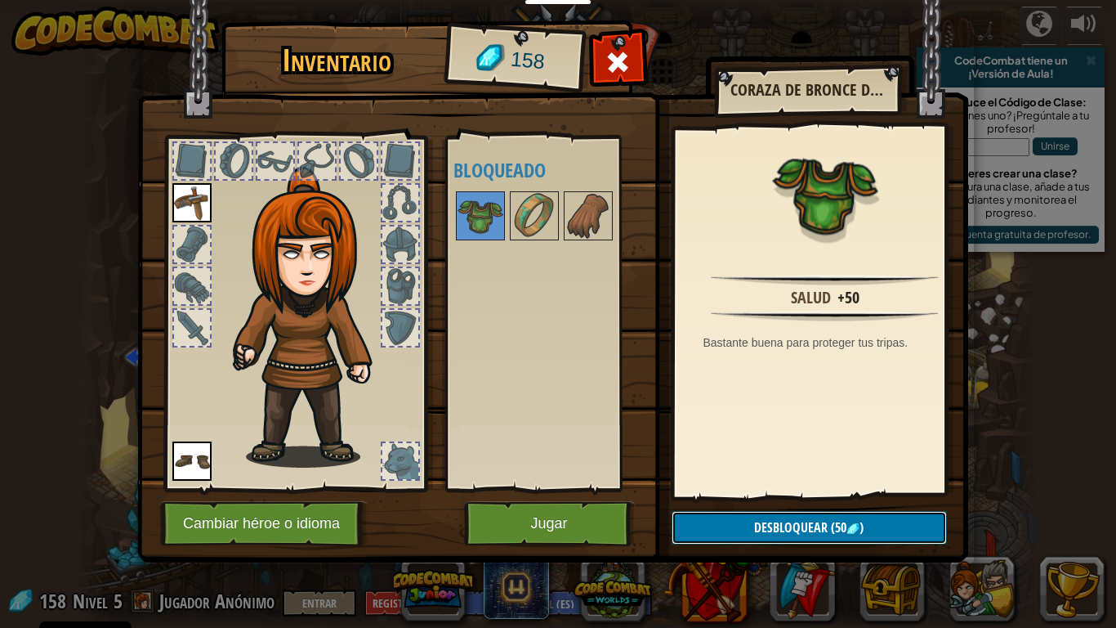
click at [762, 489] on button "Desbloquear (50 )" at bounding box center [809, 528] width 275 height 34
click at [758, 489] on button "Confirmar" at bounding box center [809, 528] width 275 height 34
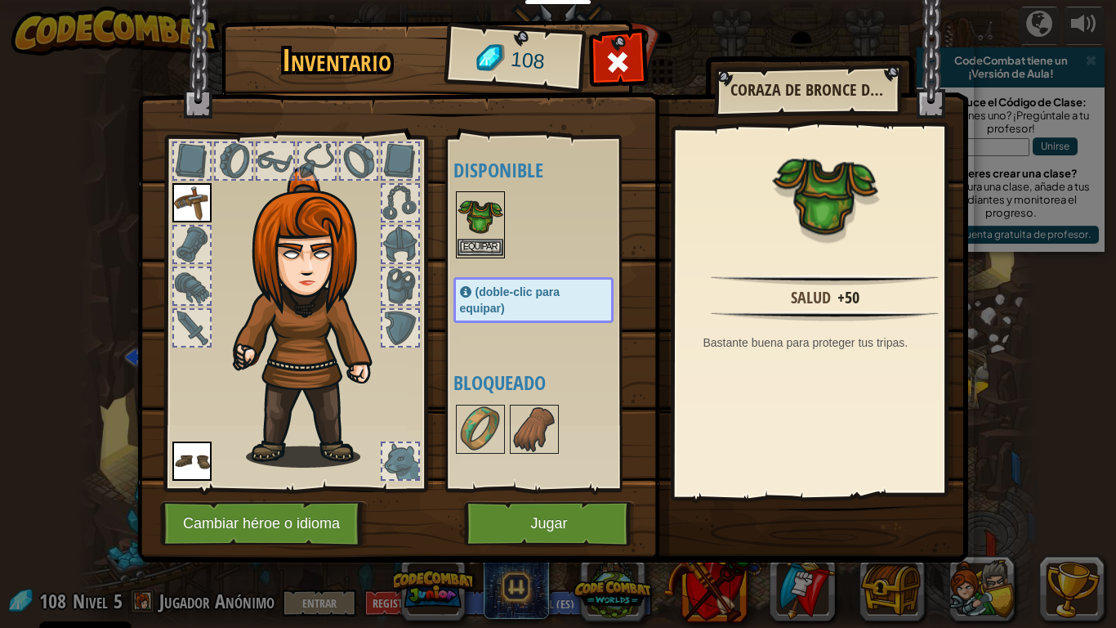
click at [480, 238] on img at bounding box center [481, 216] width 46 height 46
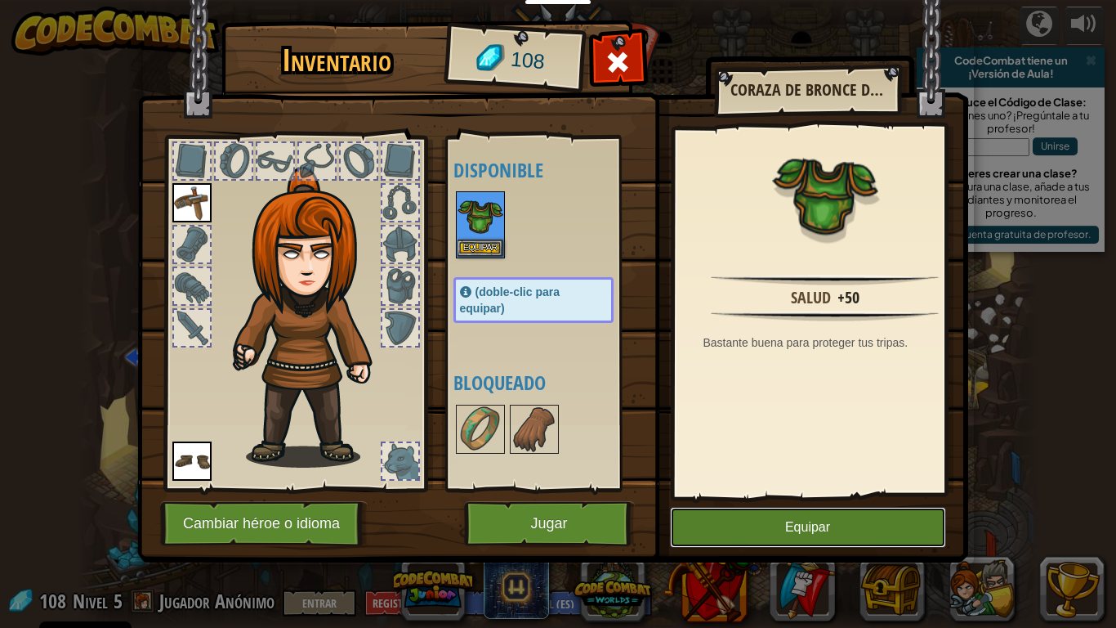
click at [768, 489] on button "Equipar" at bounding box center [808, 527] width 276 height 41
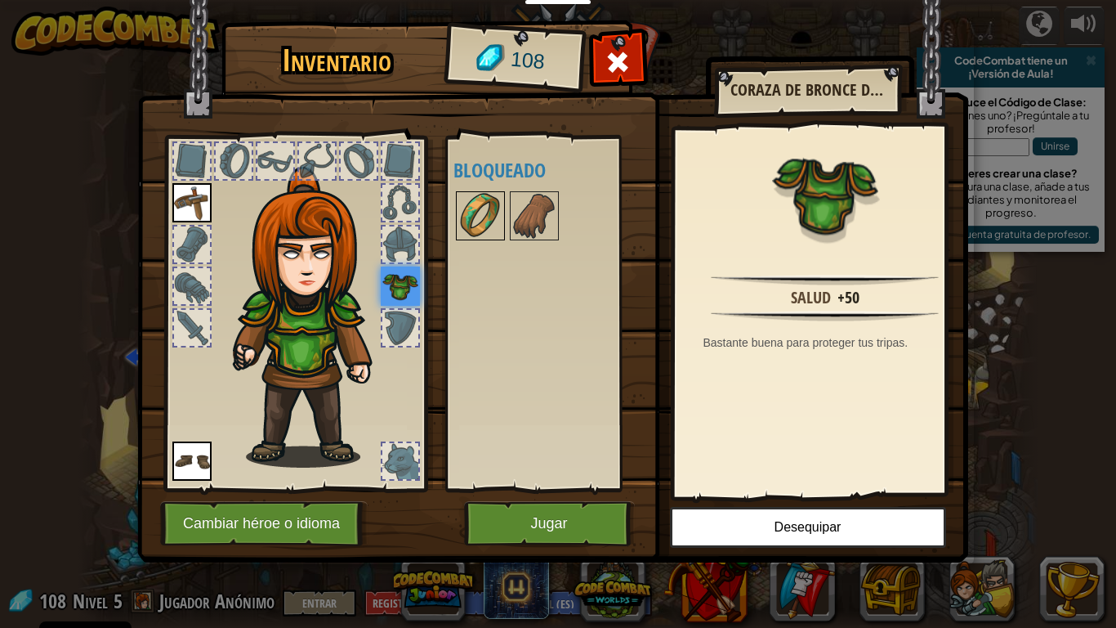
click at [472, 221] on img at bounding box center [481, 216] width 46 height 46
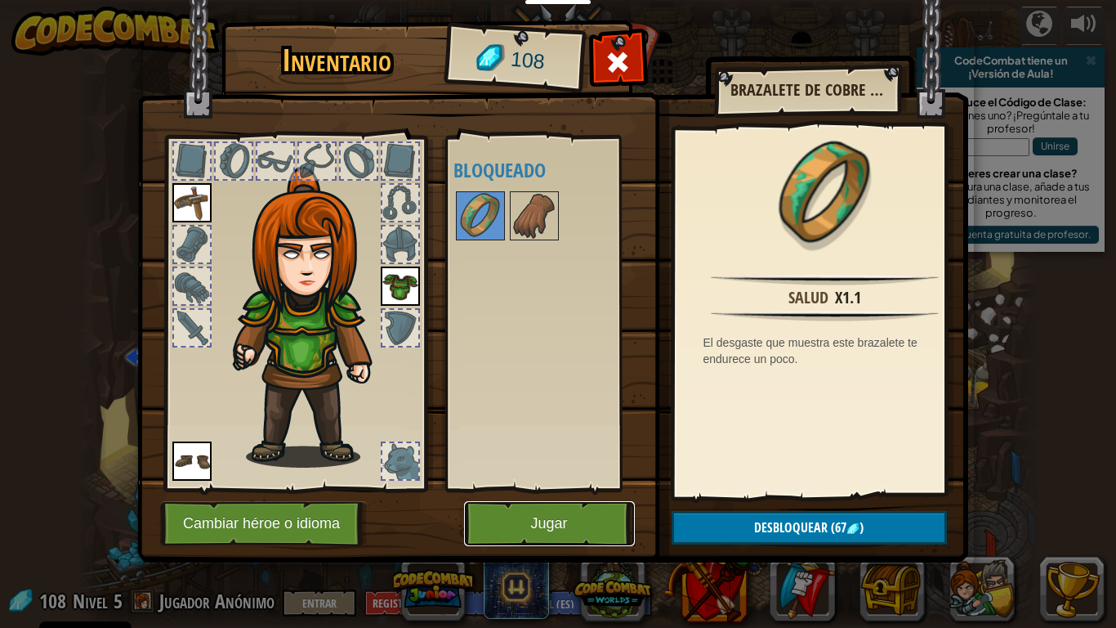
click at [604, 489] on button "Jugar" at bounding box center [549, 523] width 171 height 45
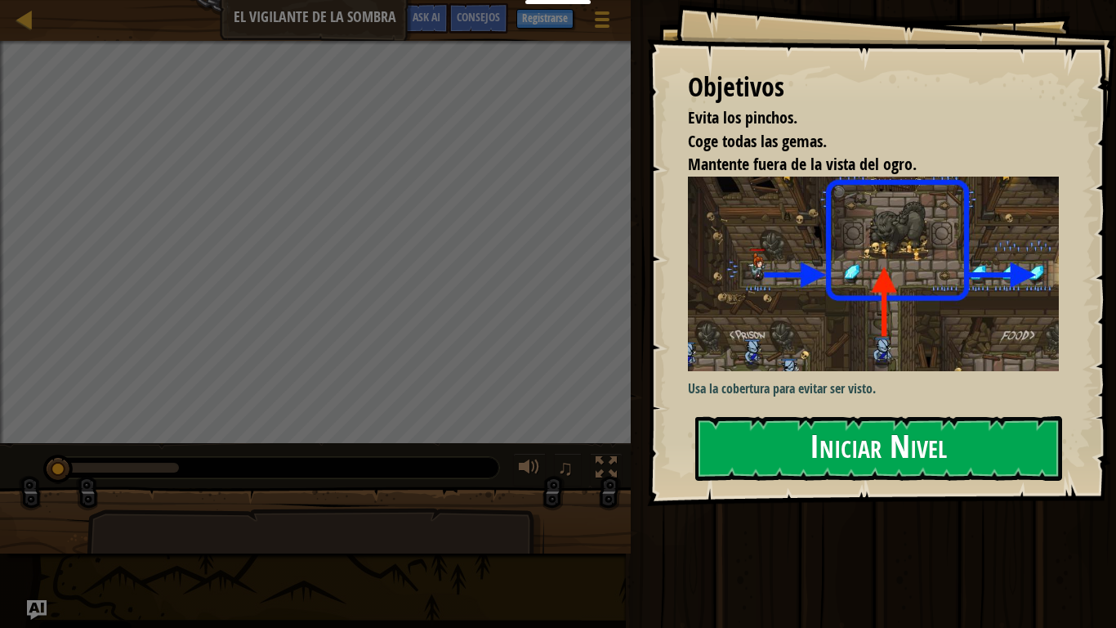
click at [809, 456] on button "Iniciar Nivel" at bounding box center [879, 448] width 367 height 65
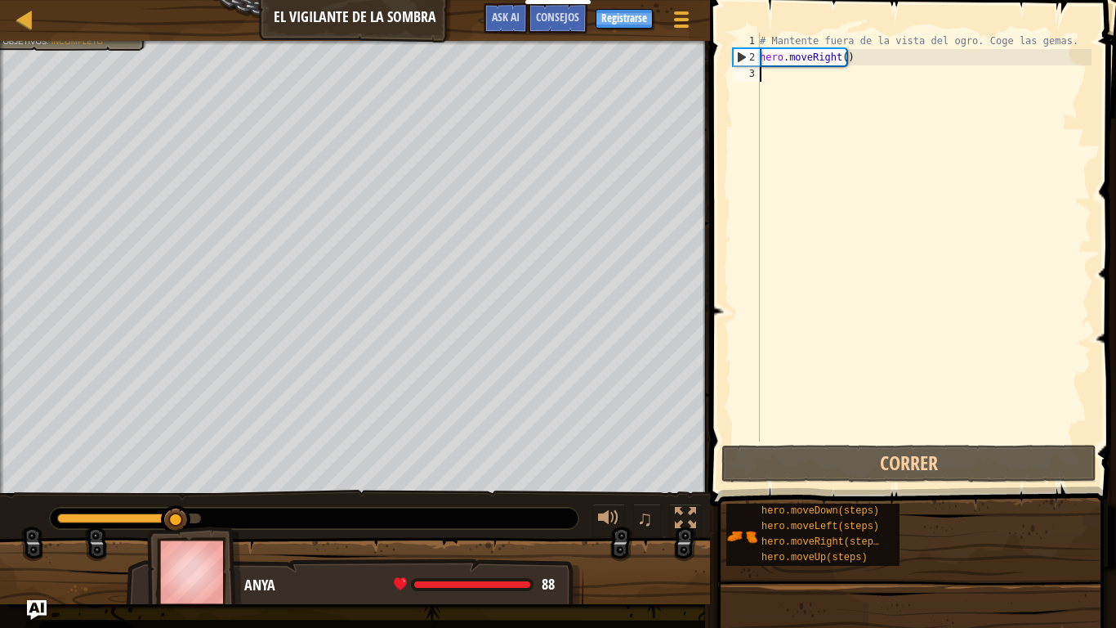
click at [782, 69] on div "# Mantente fuera de la vista del ogro. Coge las gemas. hero . moveRight ( )" at bounding box center [924, 253] width 335 height 441
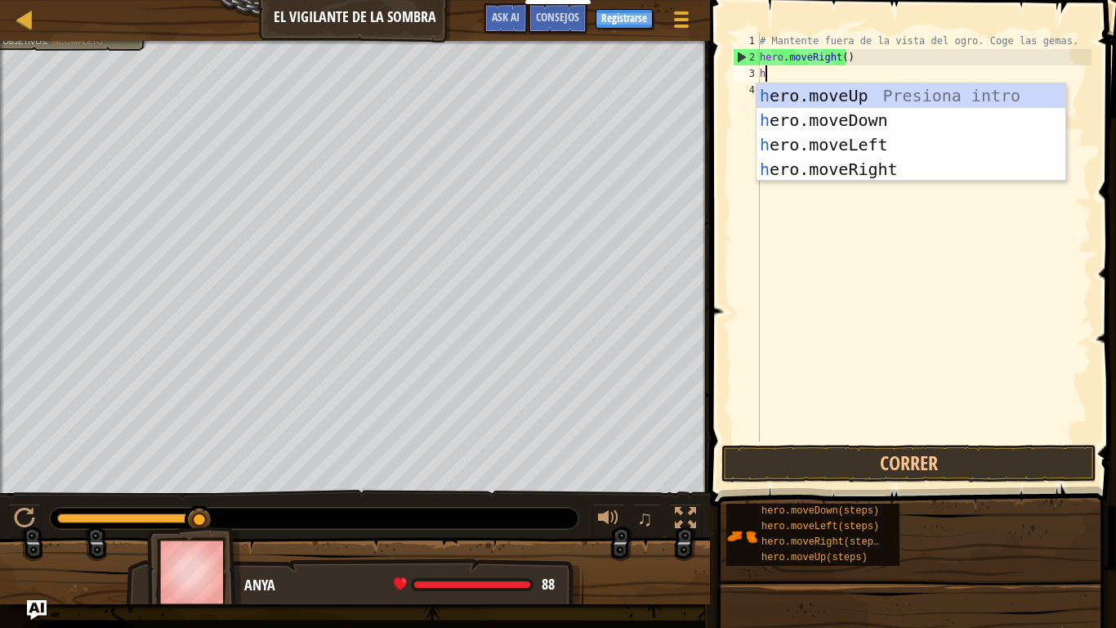
scroll to position [7, 0]
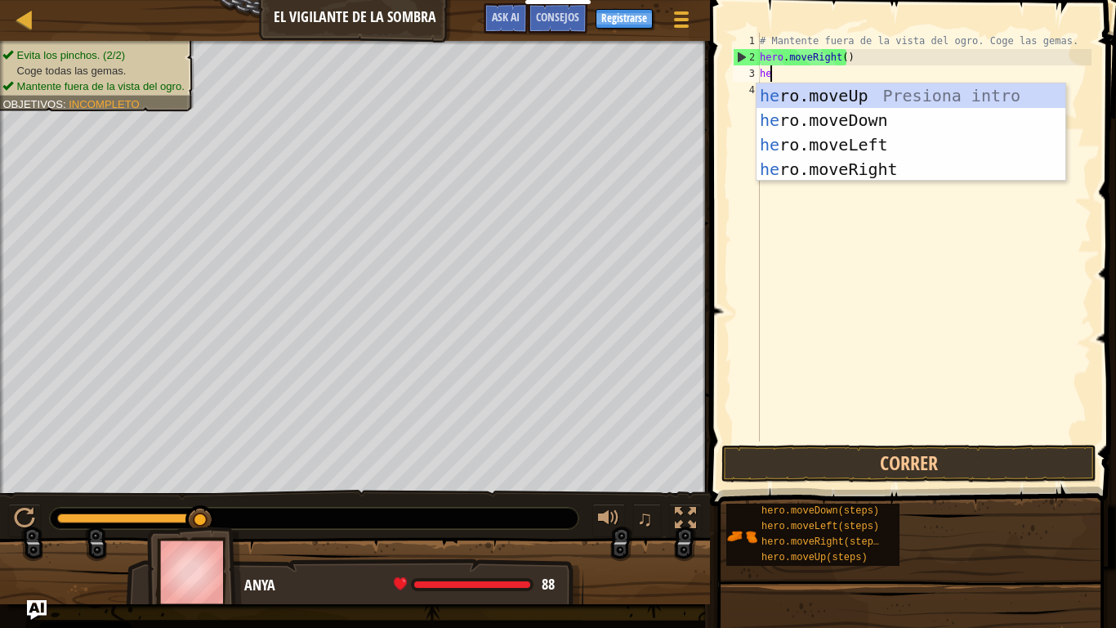
type textarea "her"
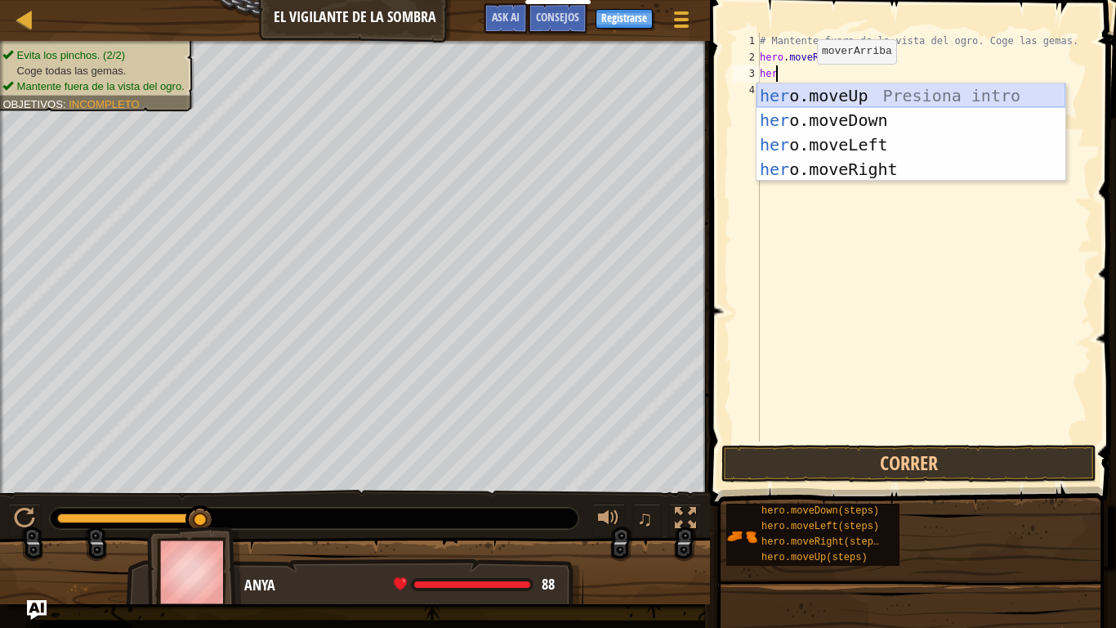
click at [868, 86] on div "her o.moveUp Presiona intro her o.moveDown Presiona intro her o.moveLeft Presio…" at bounding box center [911, 156] width 309 height 147
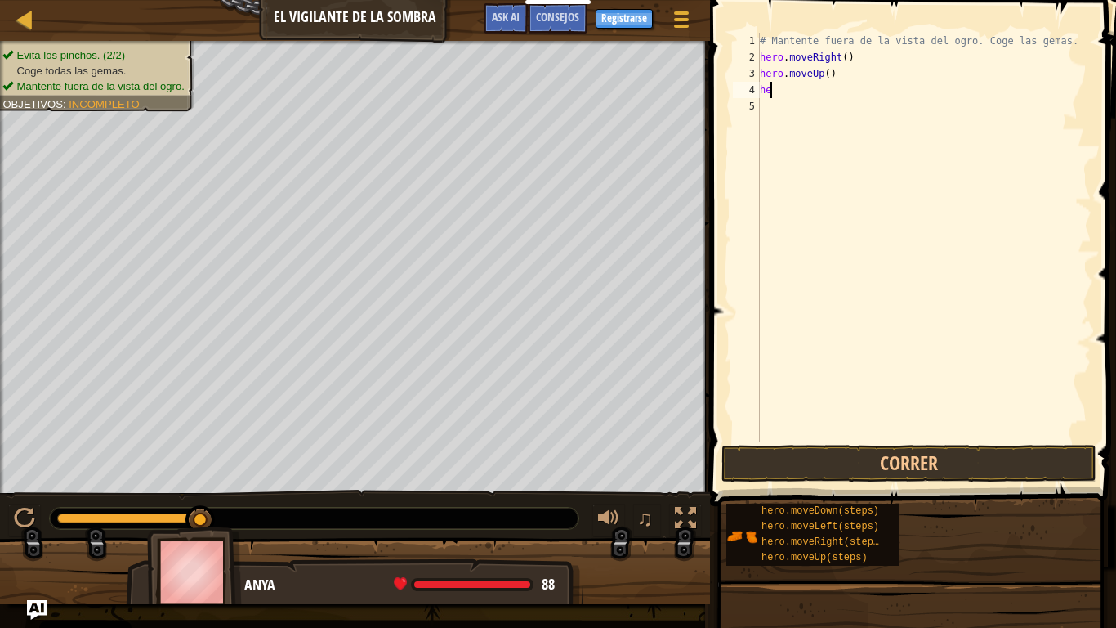
type textarea "h"
type textarea "he"
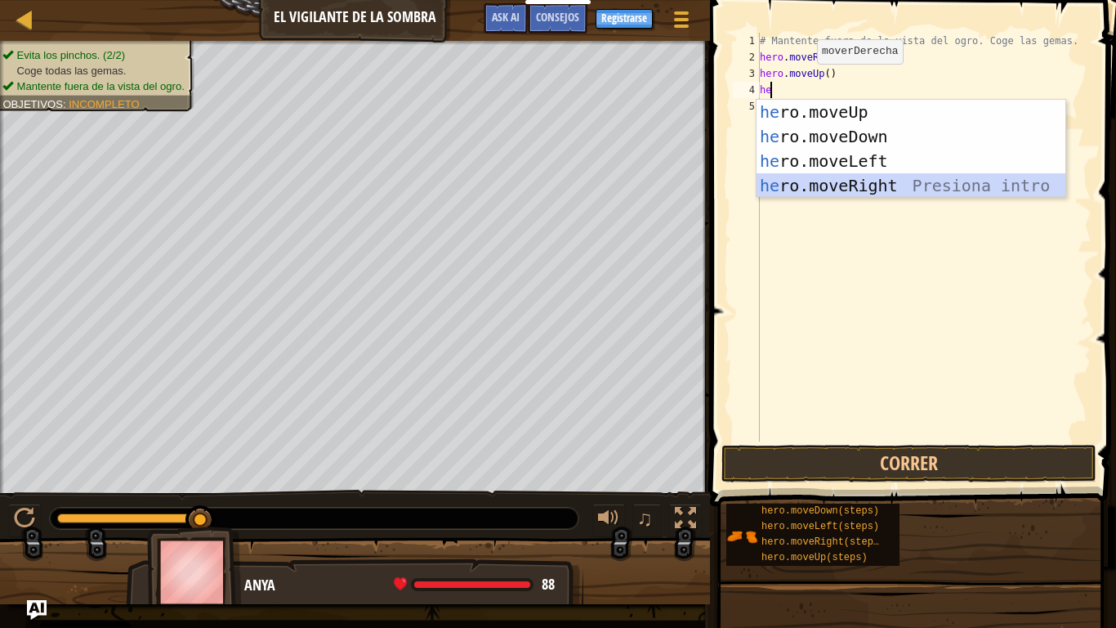
click at [856, 190] on div "he ro.moveUp Presiona intro he ro.moveDown Presiona intro he ro.moveLeft Presio…" at bounding box center [911, 173] width 309 height 147
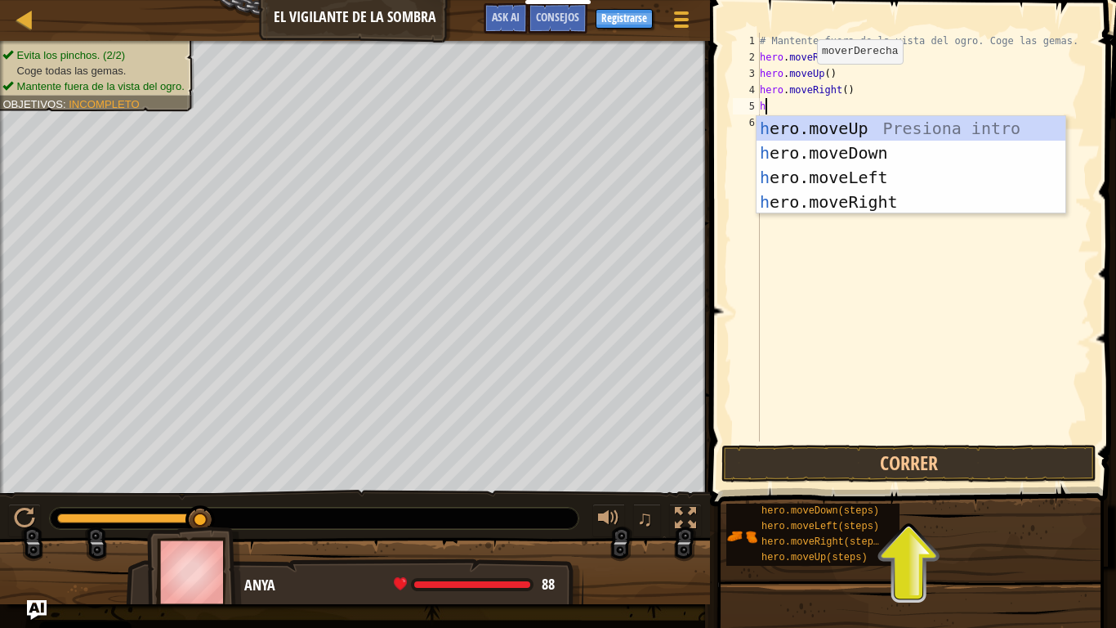
type textarea "her"
click at [857, 158] on div "her o.moveUp Presiona intro her o.moveDown Presiona intro her o.moveLeft Presio…" at bounding box center [911, 189] width 309 height 147
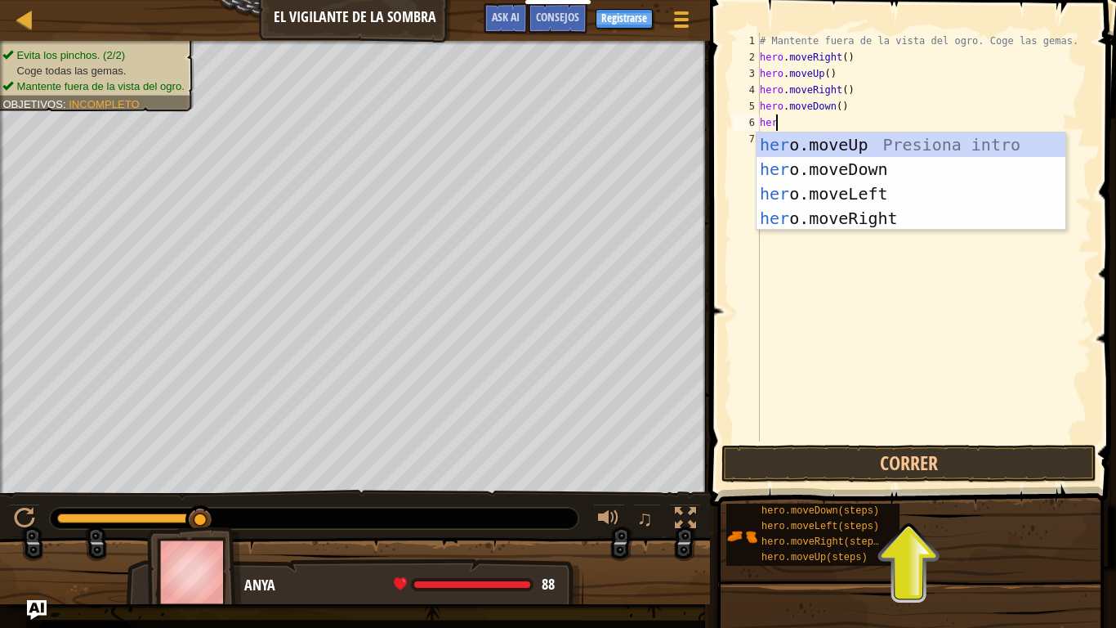
type textarea "hero"
click at [871, 213] on div "hero .moveUp Presiona intro hero .moveDown Presiona intro hero .moveLeft Presio…" at bounding box center [911, 205] width 309 height 147
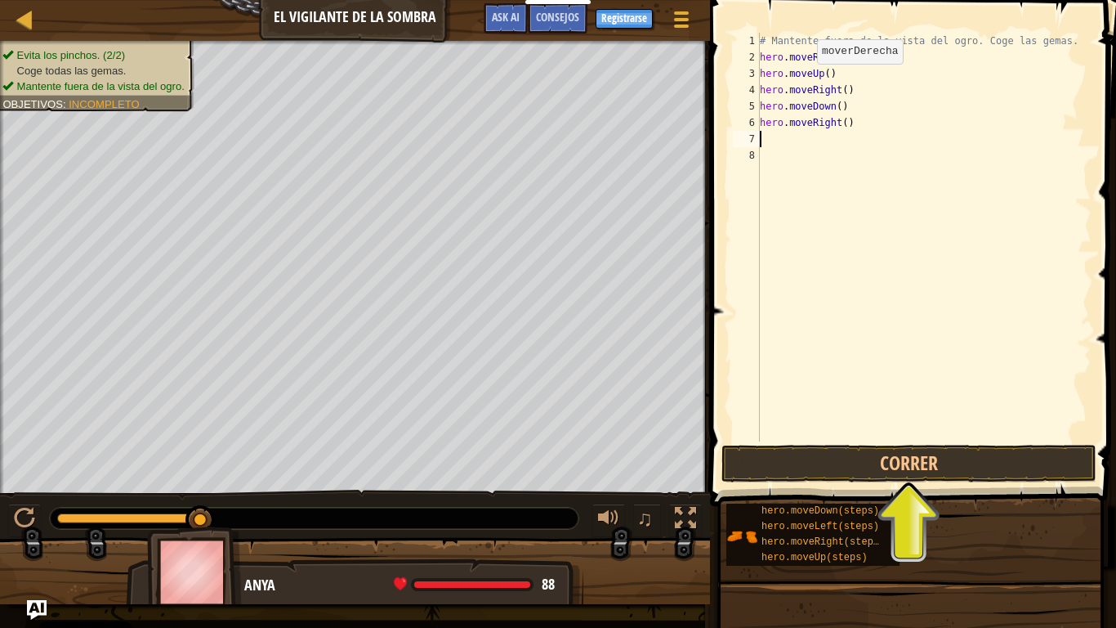
scroll to position [7, 0]
click at [810, 124] on div "# Mantente fuera de la vista del ogro. Coge las gemas. hero . moveRight ( ) her…" at bounding box center [924, 253] width 335 height 441
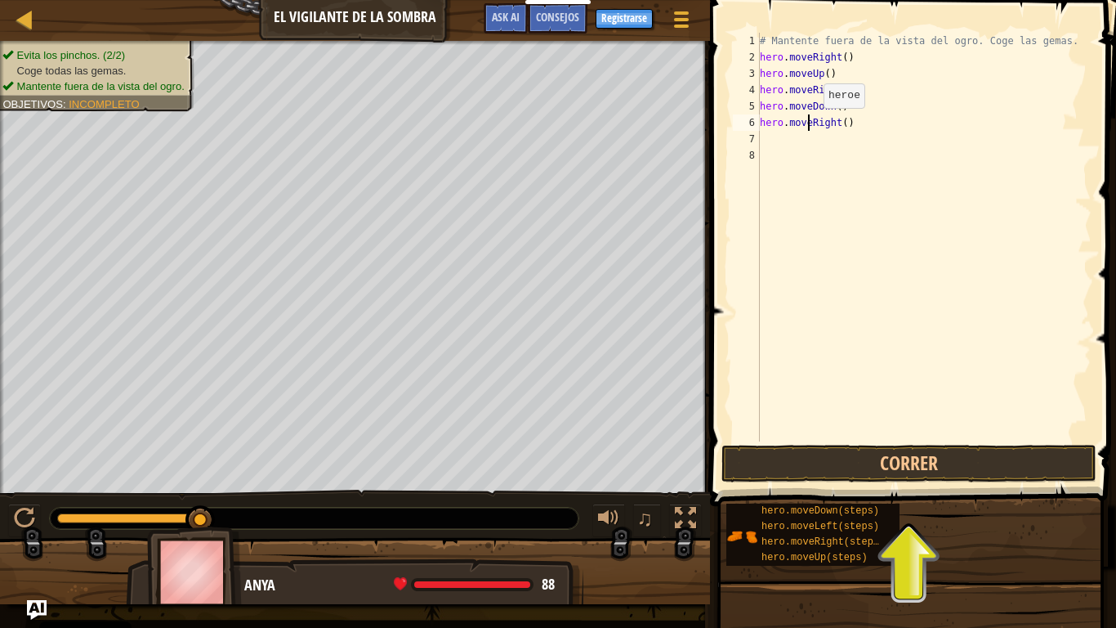
click at [810, 124] on div "# Mantente fuera de la vista del ogro. Coge las gemas. hero . moveRight ( ) her…" at bounding box center [924, 253] width 335 height 441
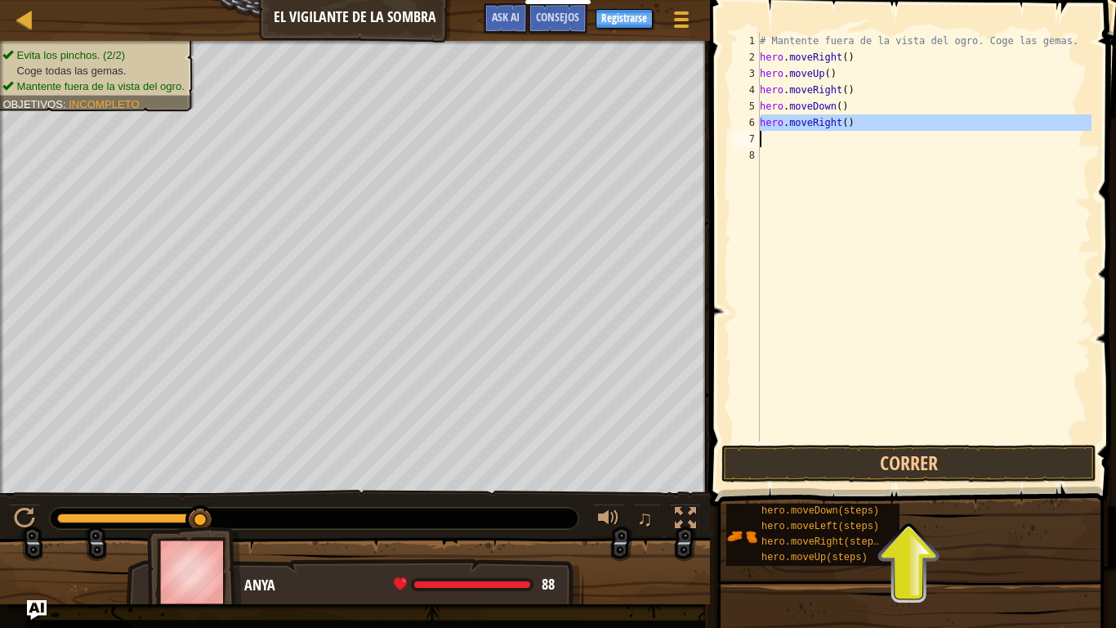
type textarea "hero.moveRight()"
click at [782, 139] on div "# Mantente fuera de la vista del ogro. Coge las gemas. hero . moveRight ( ) her…" at bounding box center [924, 237] width 335 height 409
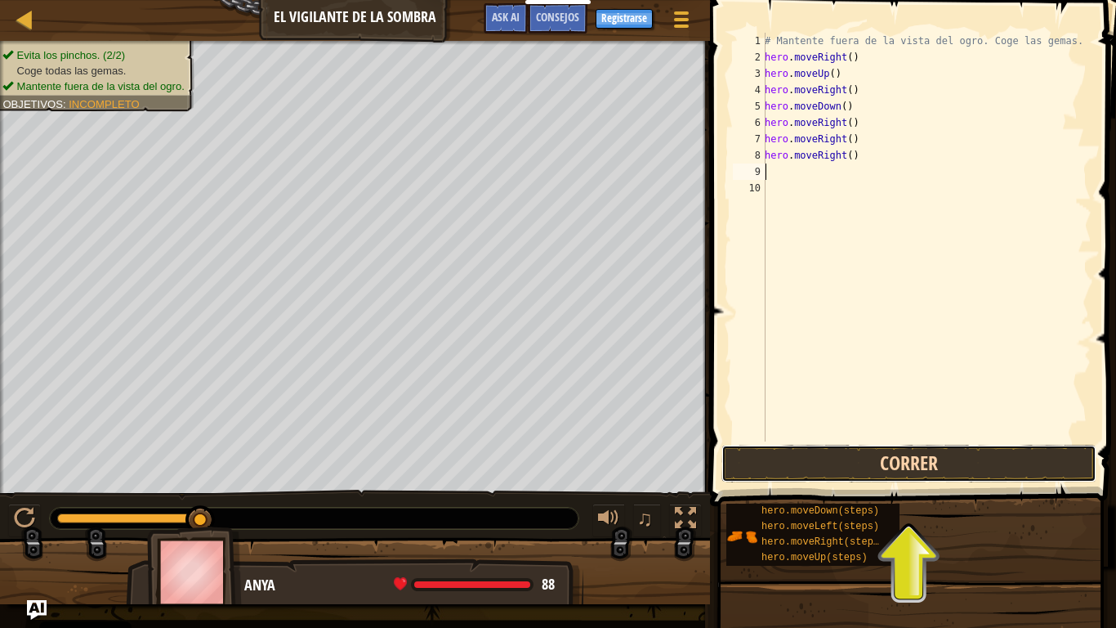
click at [883, 464] on button "Correr" at bounding box center [909, 464] width 375 height 38
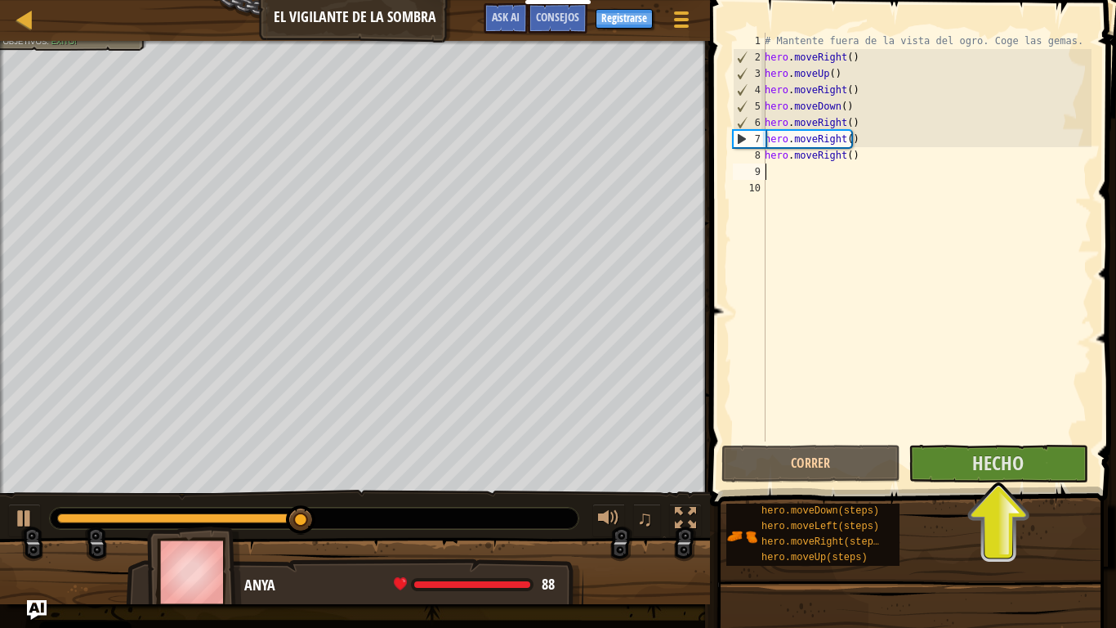
click at [802, 231] on div "# Mantente fuera de la vista del ogro. Coge las gemas. hero . moveRight ( ) her…" at bounding box center [927, 253] width 330 height 441
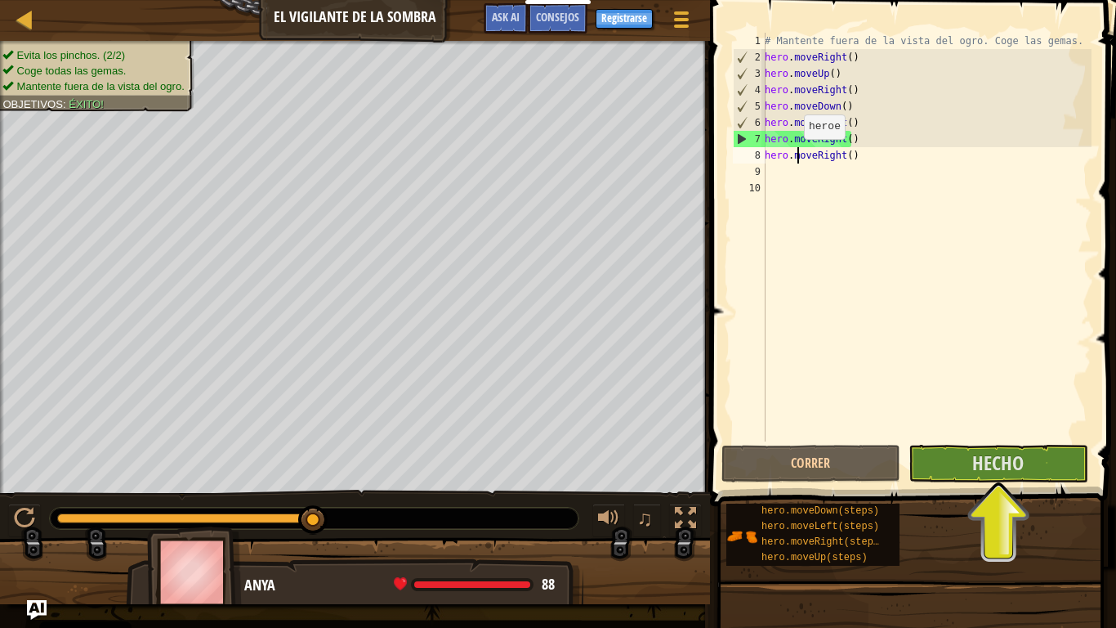
click at [795, 155] on div "# Mantente fuera de la vista del ogro. Coge las gemas. hero . moveRight ( ) her…" at bounding box center [927, 253] width 330 height 441
type textarea "hero.moveRight()"
click at [785, 165] on div "# Mantente fuera de la vista del ogro. Coge las gemas. hero . moveRight ( ) her…" at bounding box center [927, 253] width 330 height 441
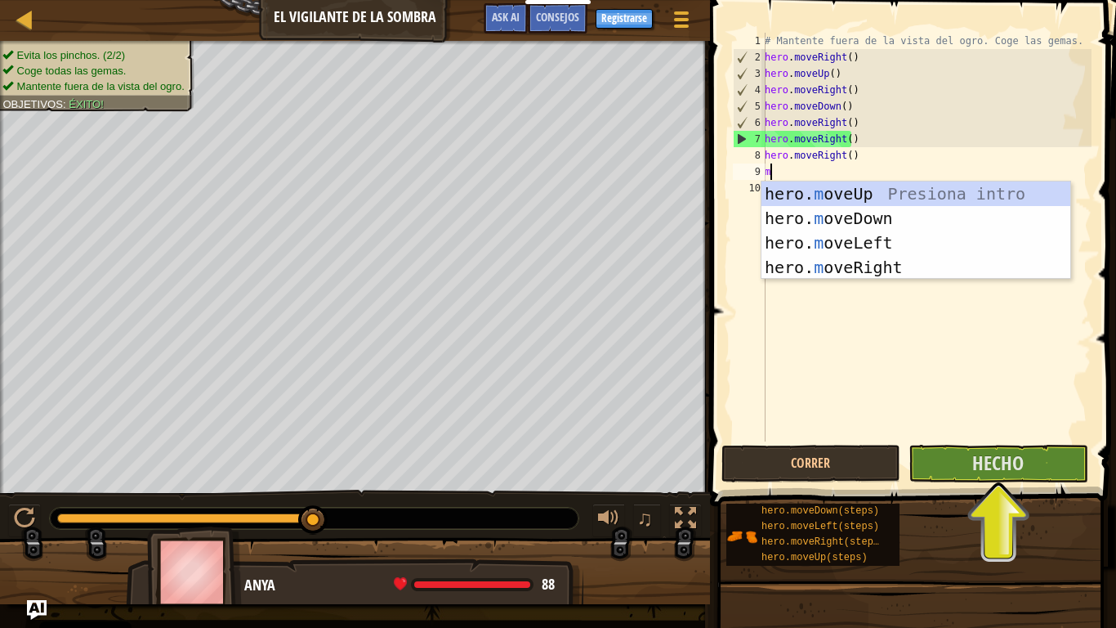
type textarea "mo"
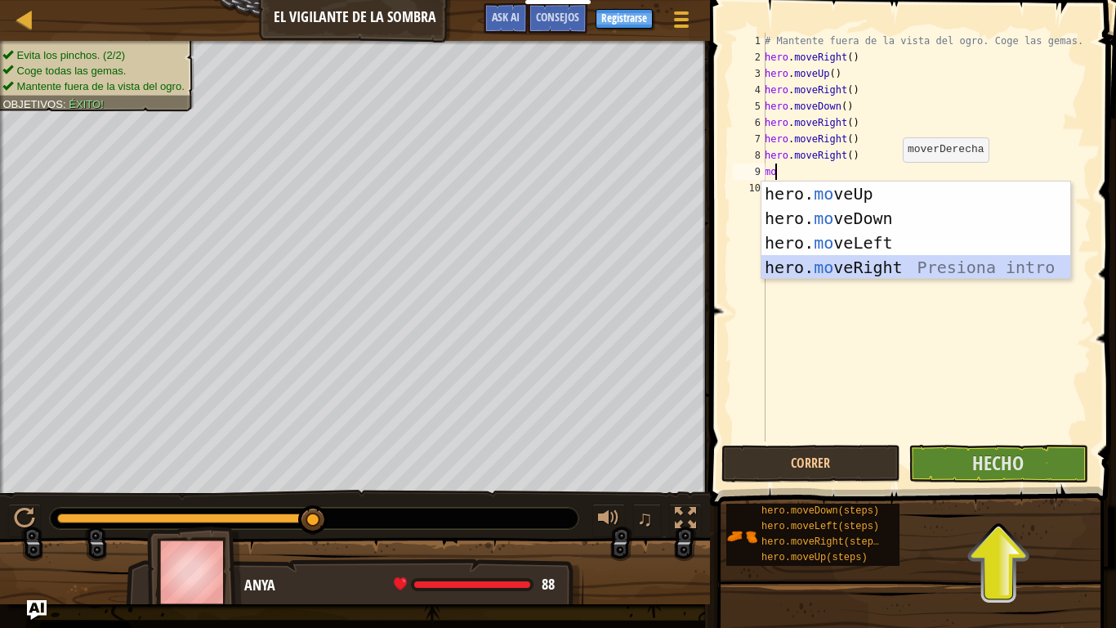
click at [901, 275] on div "hero. mo veUp Presiona intro hero. mo veDown Presiona intro hero. mo veLeft Pre…" at bounding box center [916, 254] width 309 height 147
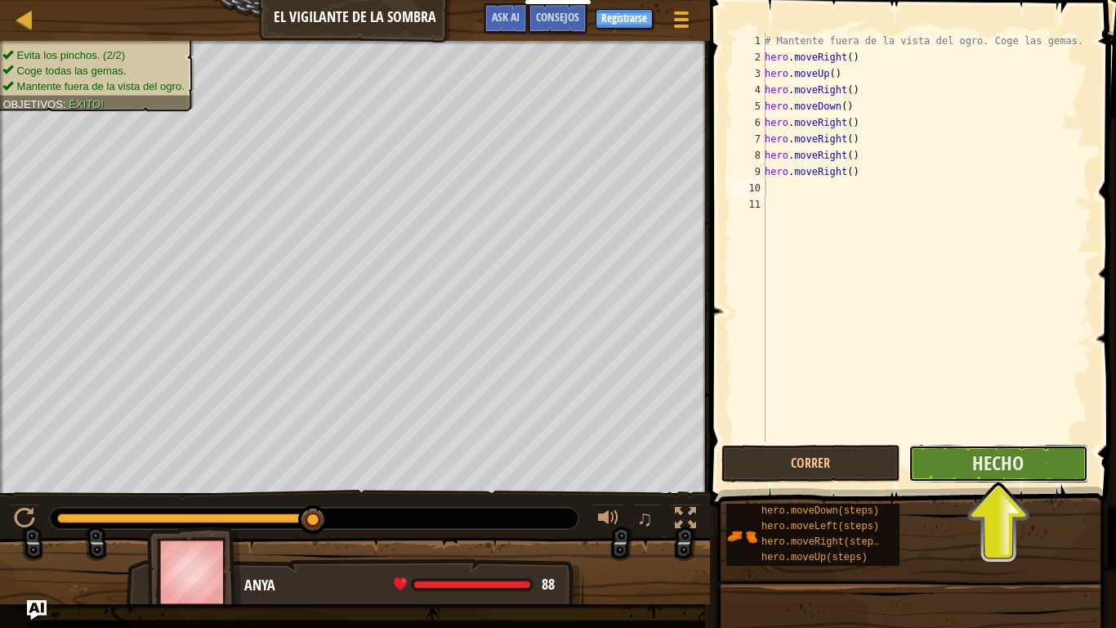
drag, startPoint x: 1021, startPoint y: 450, endPoint x: 1031, endPoint y: 460, distance: 14.5
click at [1031, 460] on button "Hecho" at bounding box center [998, 464] width 179 height 38
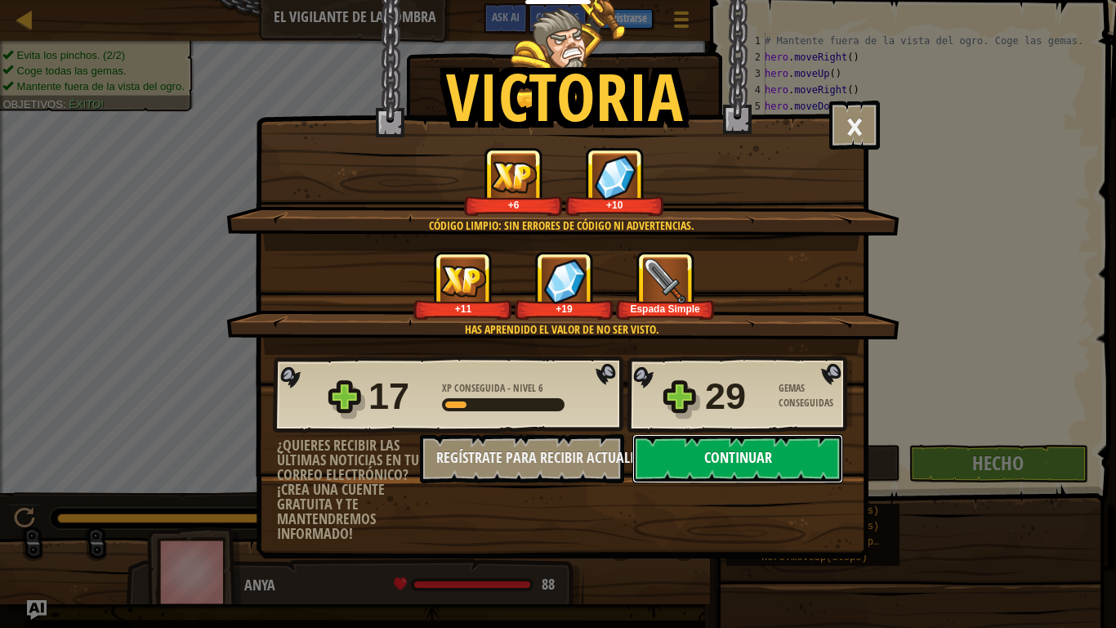
click at [757, 445] on button "Continuar" at bounding box center [738, 458] width 211 height 49
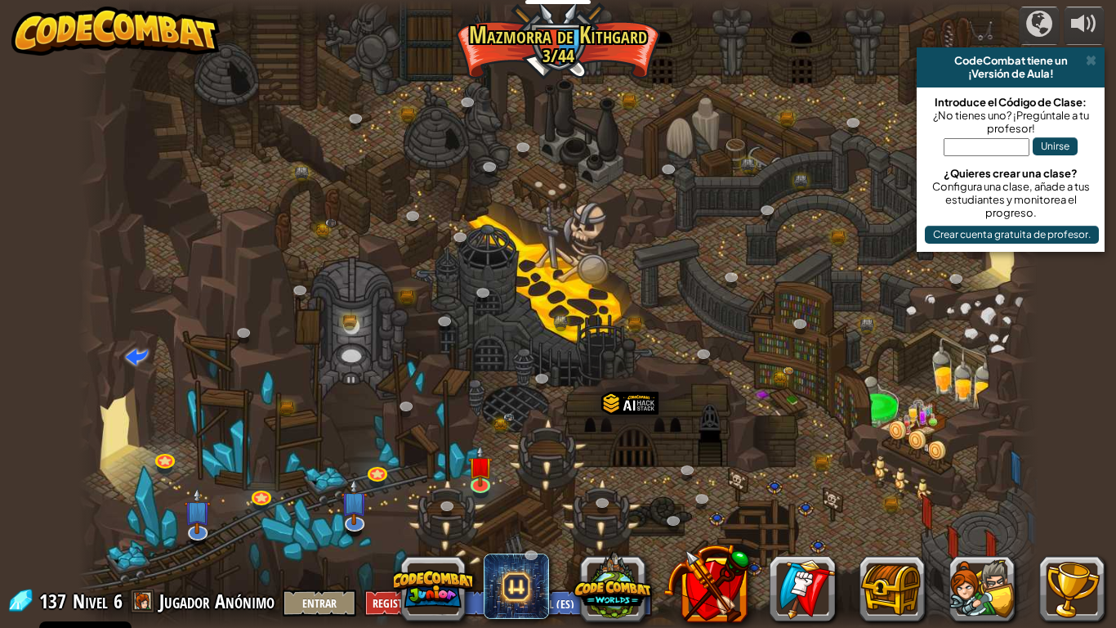
select select "es-ES"
click at [486, 457] on img at bounding box center [480, 455] width 25 height 56
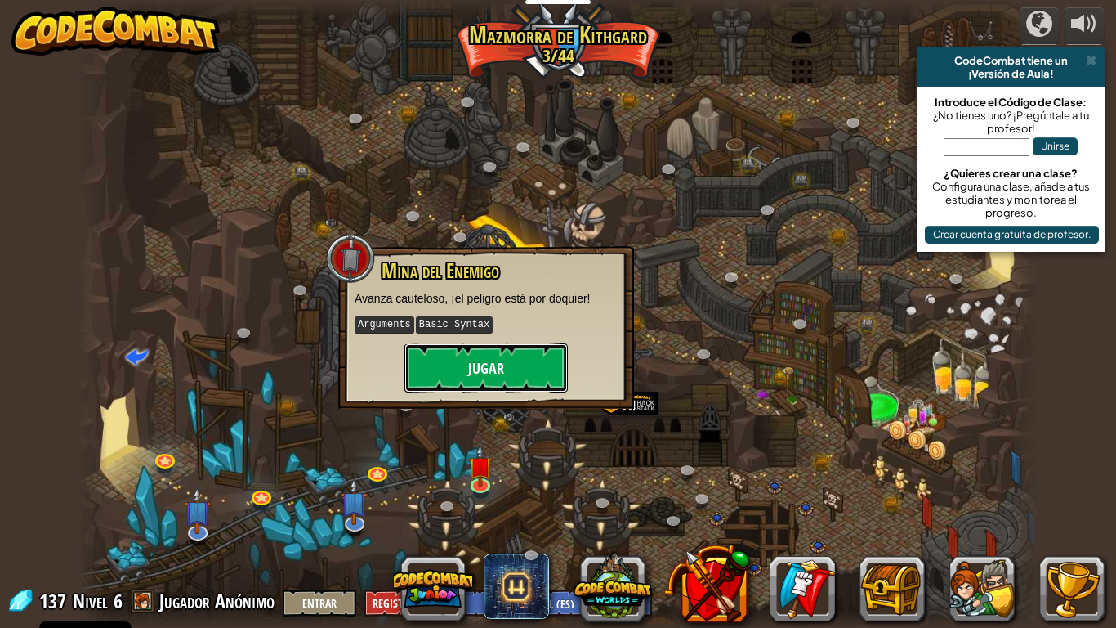
click at [520, 368] on button "Jugar" at bounding box center [486, 367] width 163 height 49
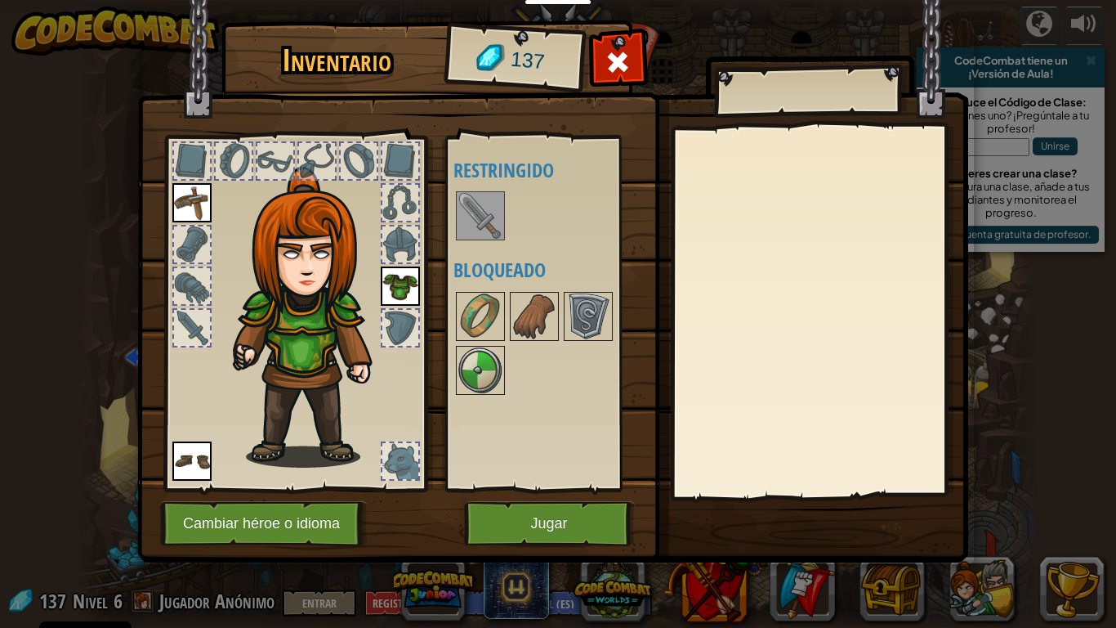
click at [490, 221] on img at bounding box center [481, 216] width 46 height 46
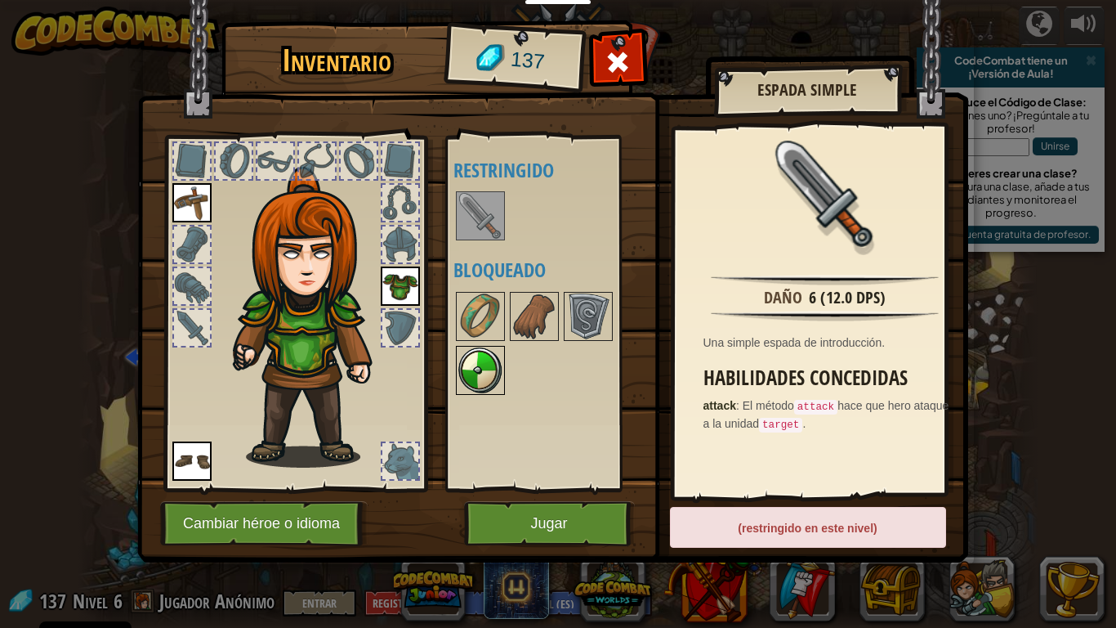
click at [498, 360] on img at bounding box center [481, 370] width 46 height 46
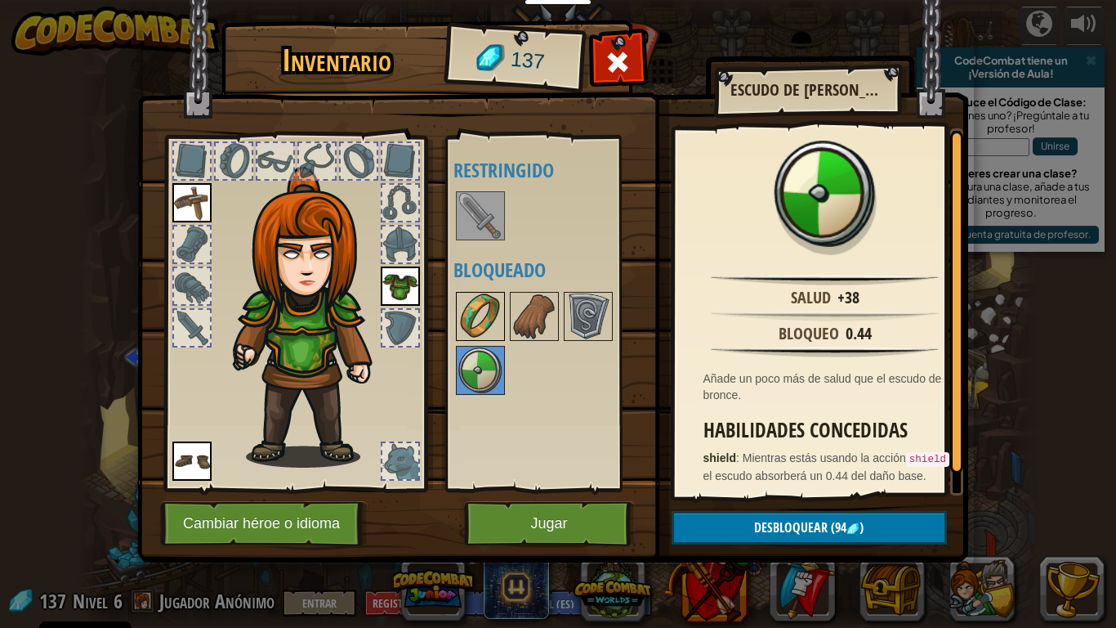
click at [495, 309] on img at bounding box center [481, 316] width 46 height 46
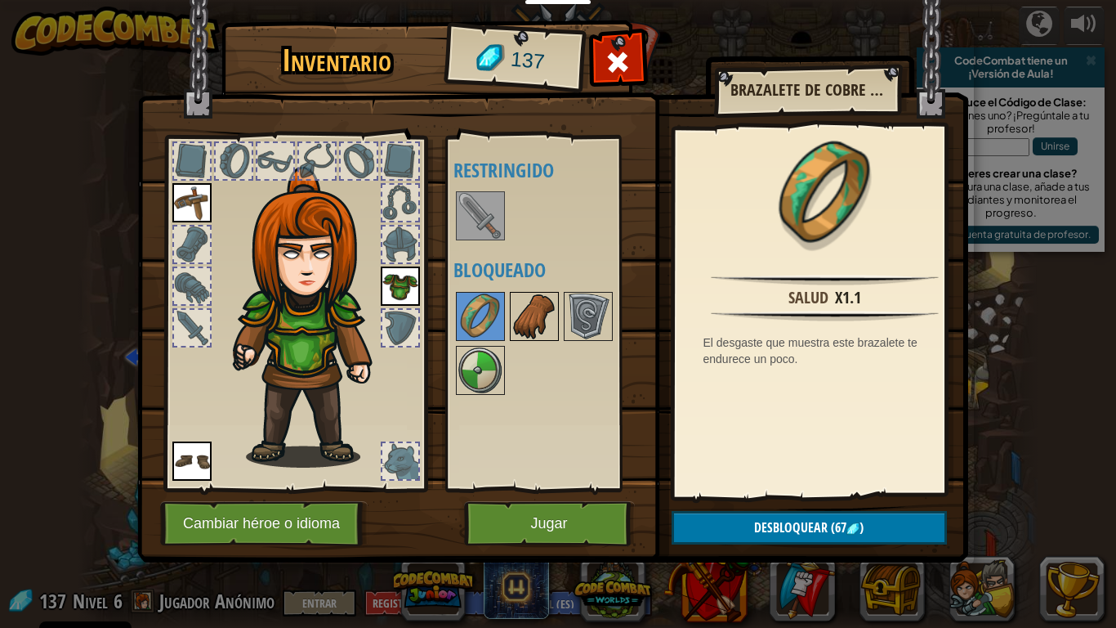
click at [510, 311] on div at bounding box center [534, 316] width 49 height 49
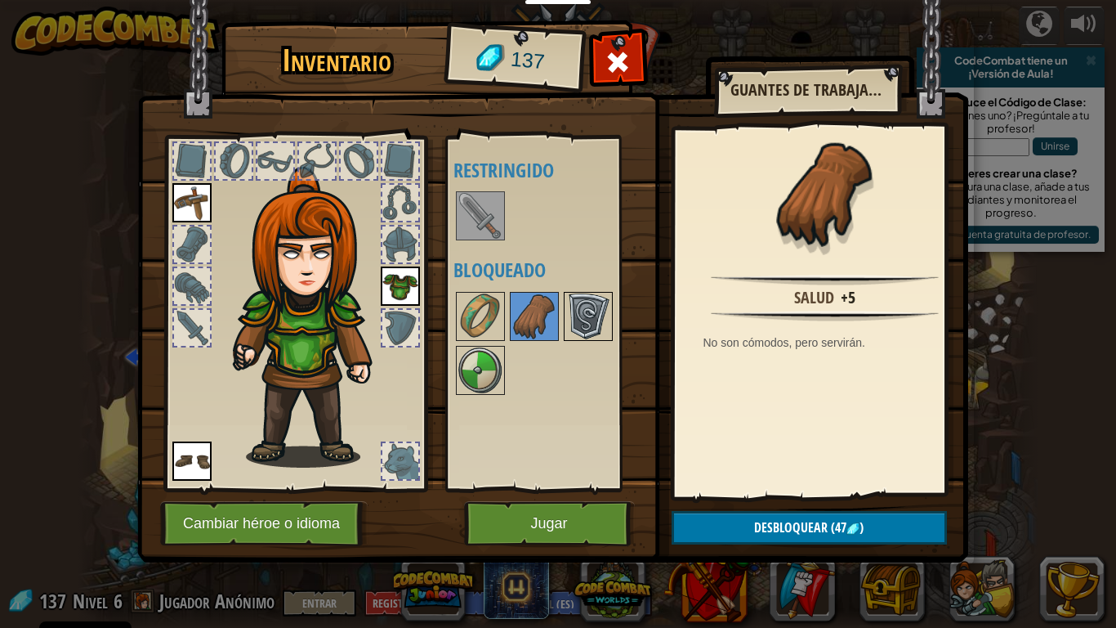
click at [584, 310] on img at bounding box center [589, 316] width 46 height 46
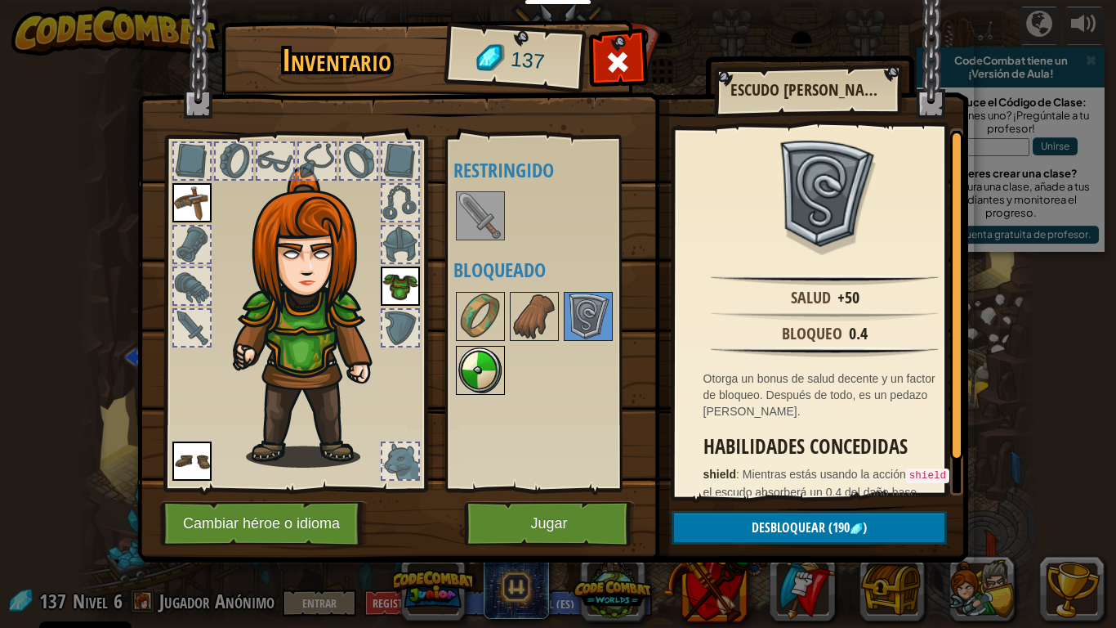
click at [500, 378] on img at bounding box center [481, 370] width 46 height 46
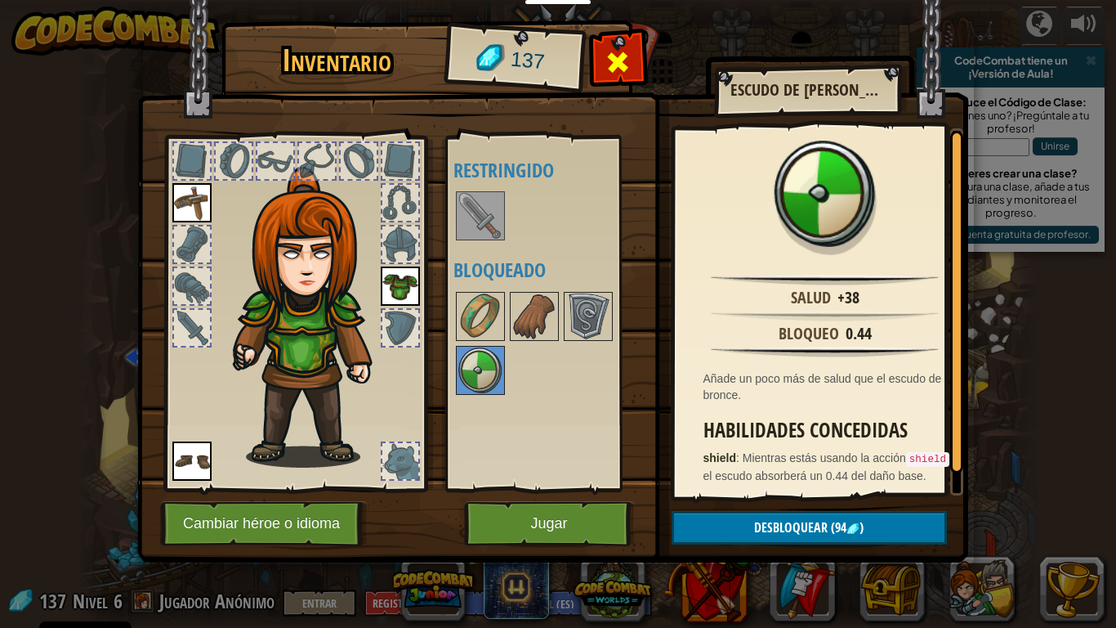
click at [624, 59] on span at bounding box center [618, 62] width 26 height 26
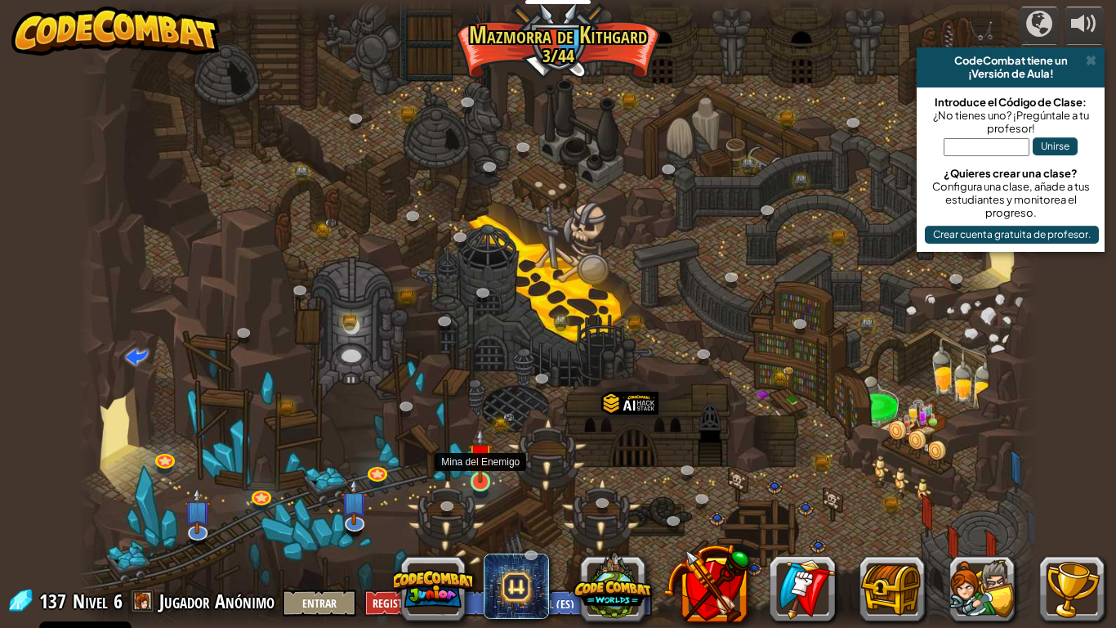
click at [490, 466] on img at bounding box center [480, 455] width 25 height 56
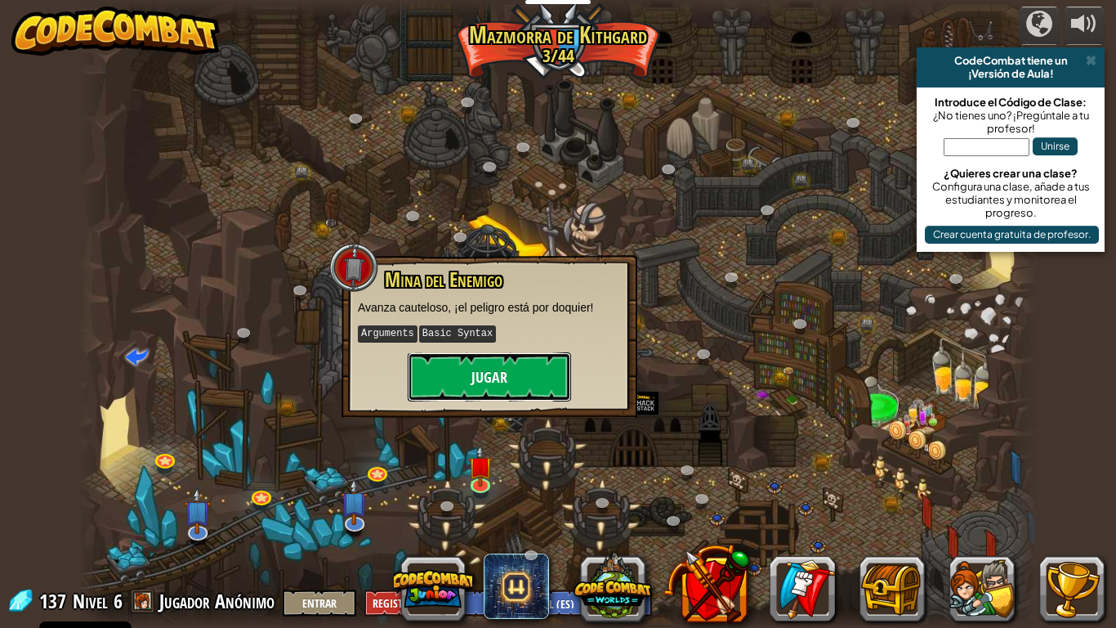
click at [496, 388] on button "Jugar" at bounding box center [489, 376] width 163 height 49
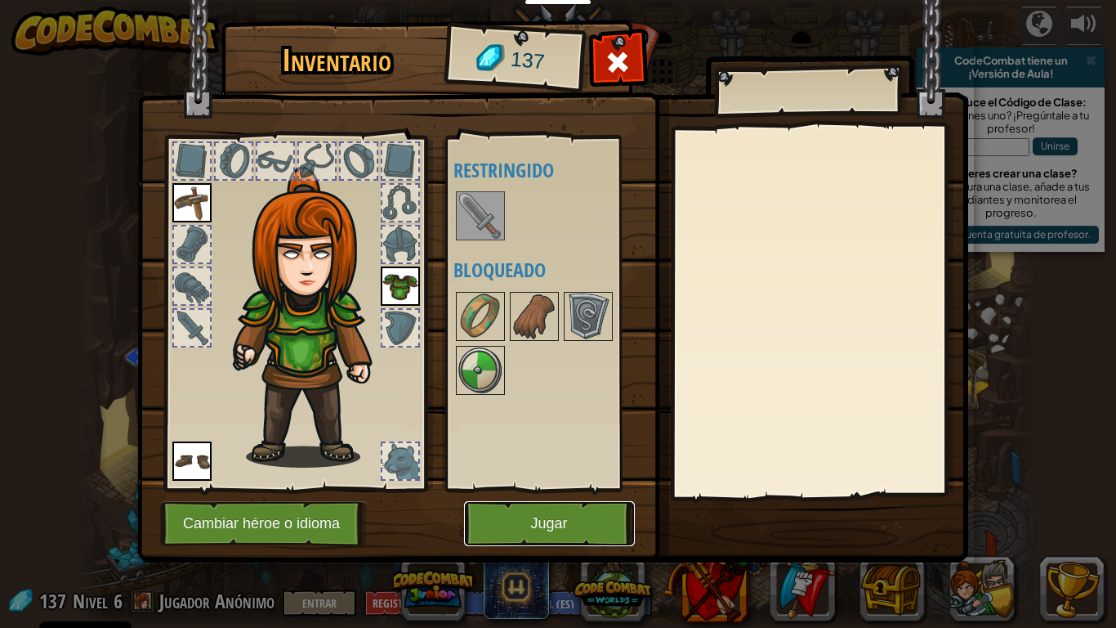
click at [565, 489] on button "Jugar" at bounding box center [549, 523] width 171 height 45
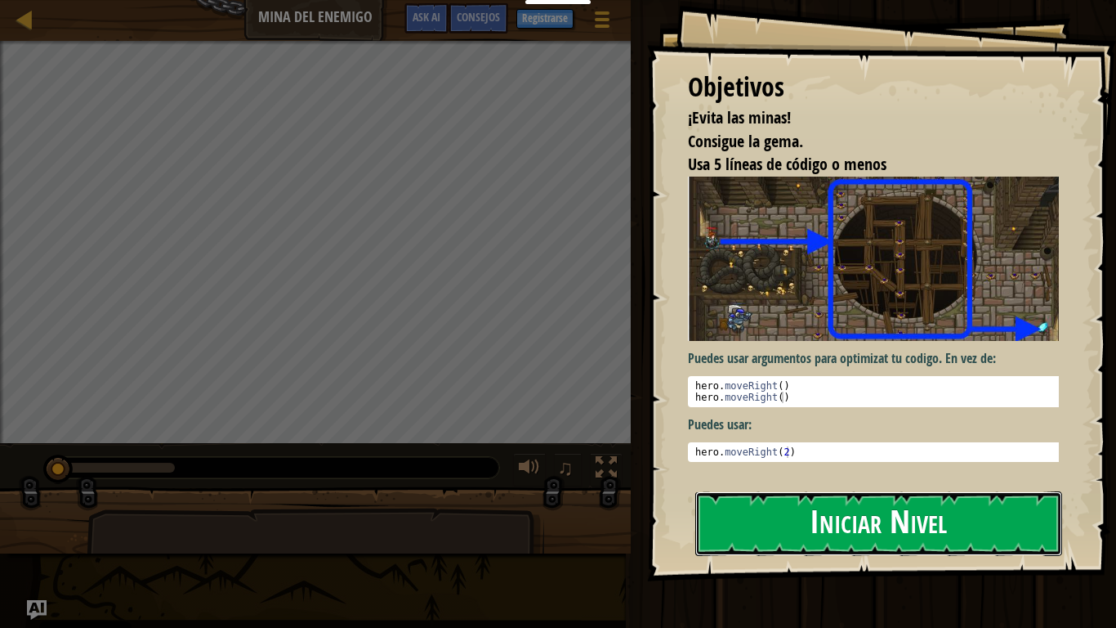
click at [800, 489] on button "Iniciar Nivel" at bounding box center [879, 523] width 367 height 65
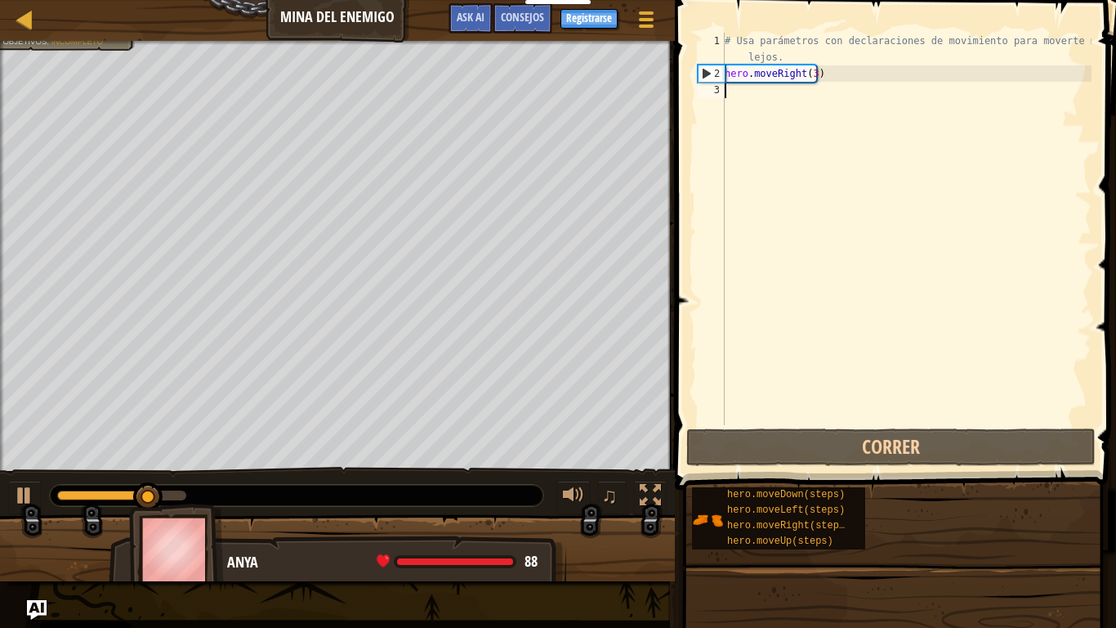
scroll to position [7, 0]
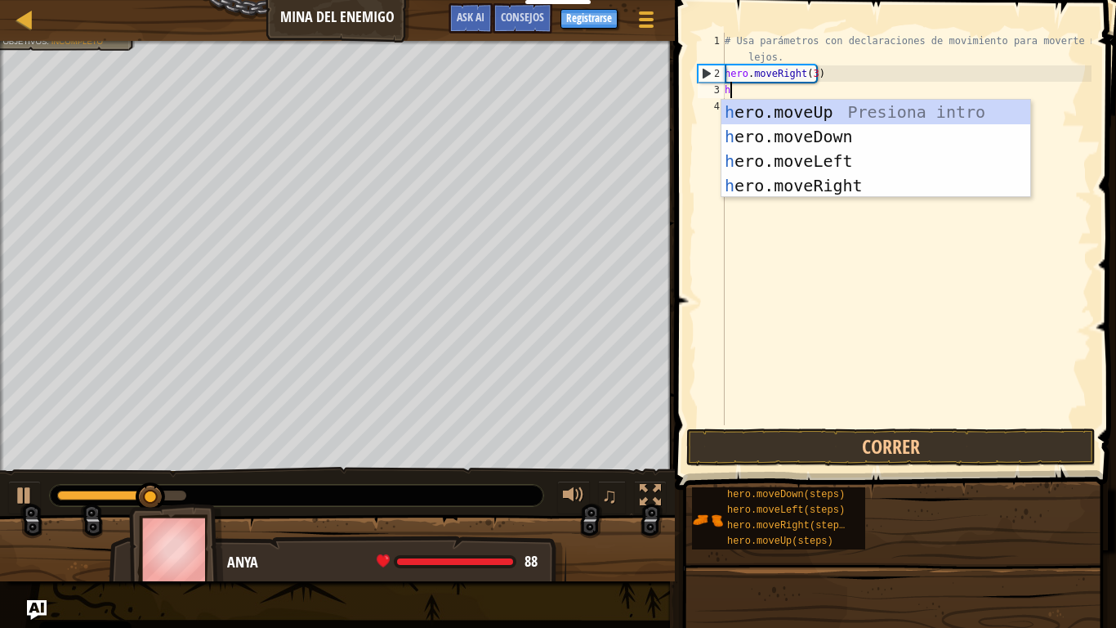
type textarea "he"
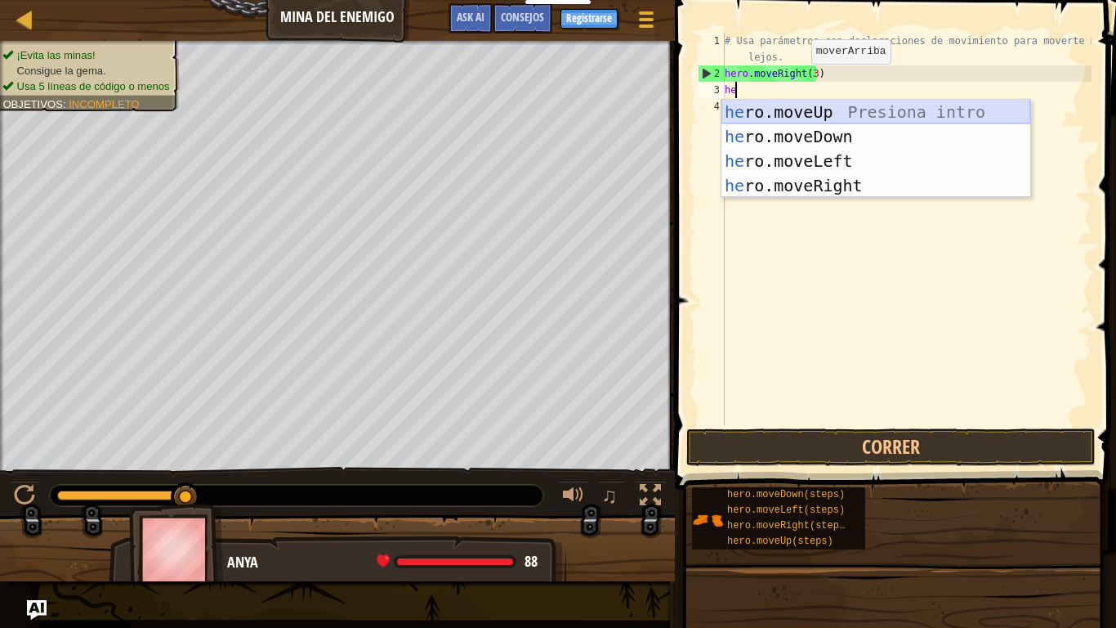
click at [794, 110] on div "he ro.moveUp Presiona intro he ro.moveDown Presiona intro he ro.moveLeft Presio…" at bounding box center [876, 173] width 309 height 147
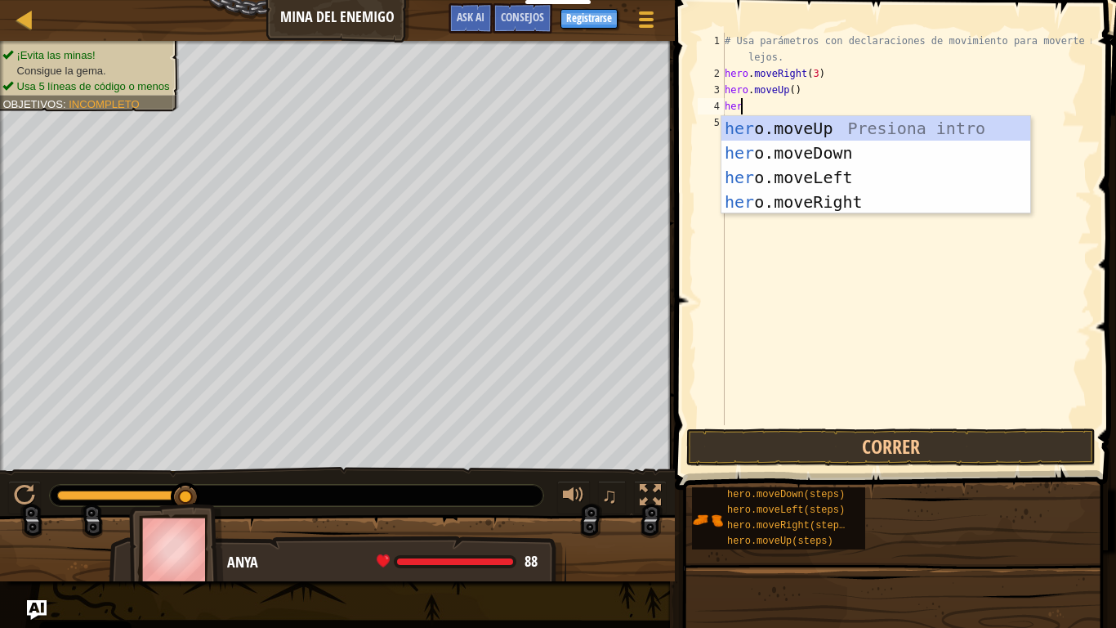
type textarea "hero"
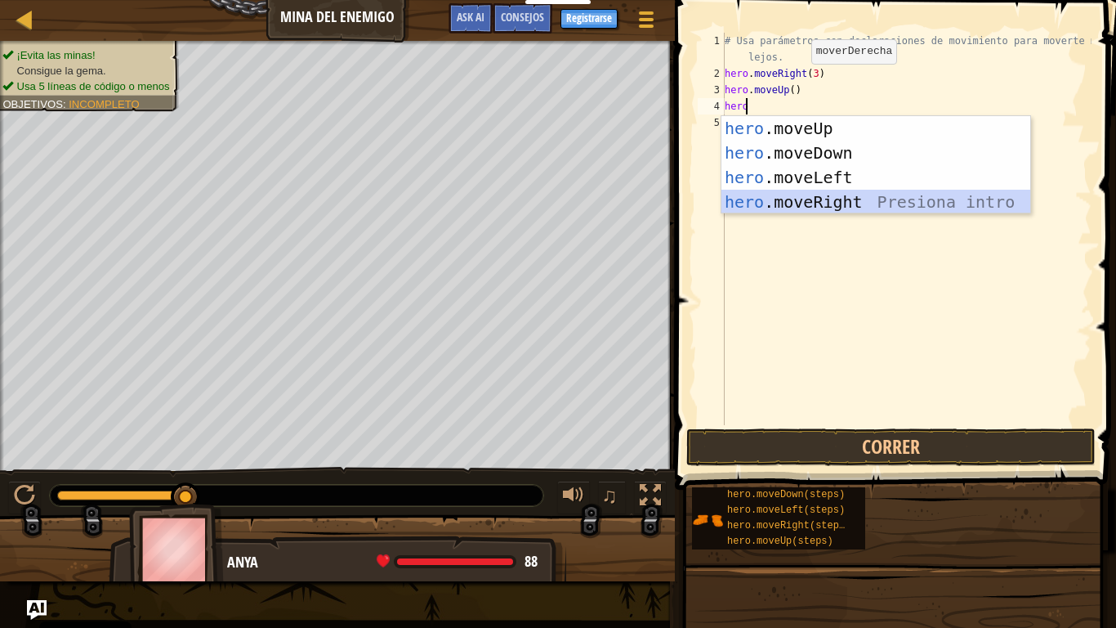
click at [794, 196] on div "hero .moveUp Presiona intro hero .moveDown Presiona intro hero .moveLeft Presio…" at bounding box center [876, 189] width 309 height 147
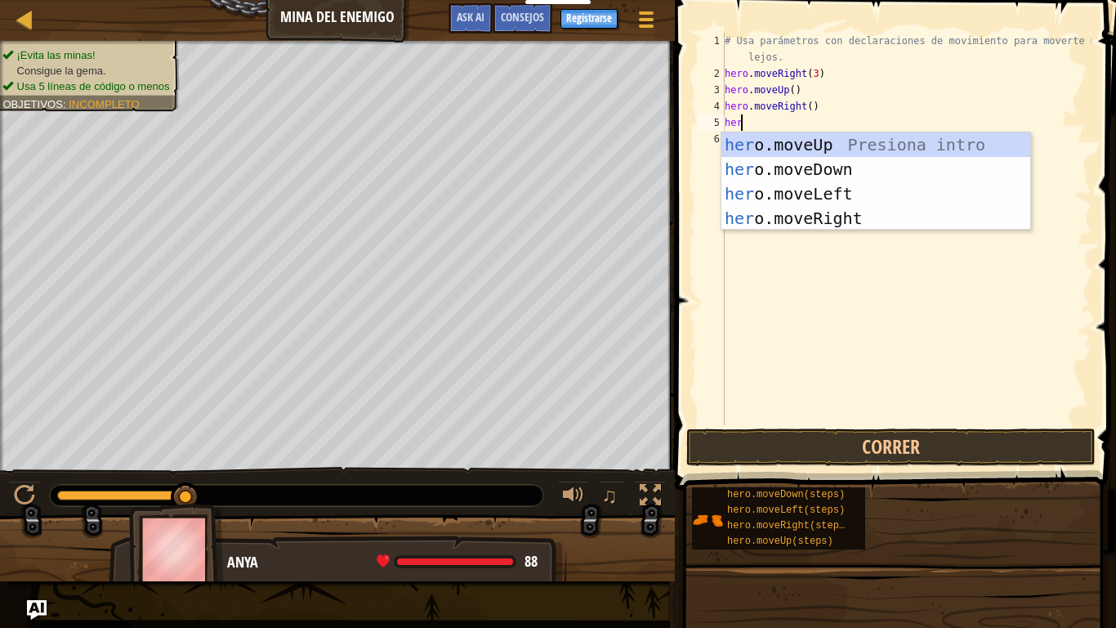
type textarea "hero"
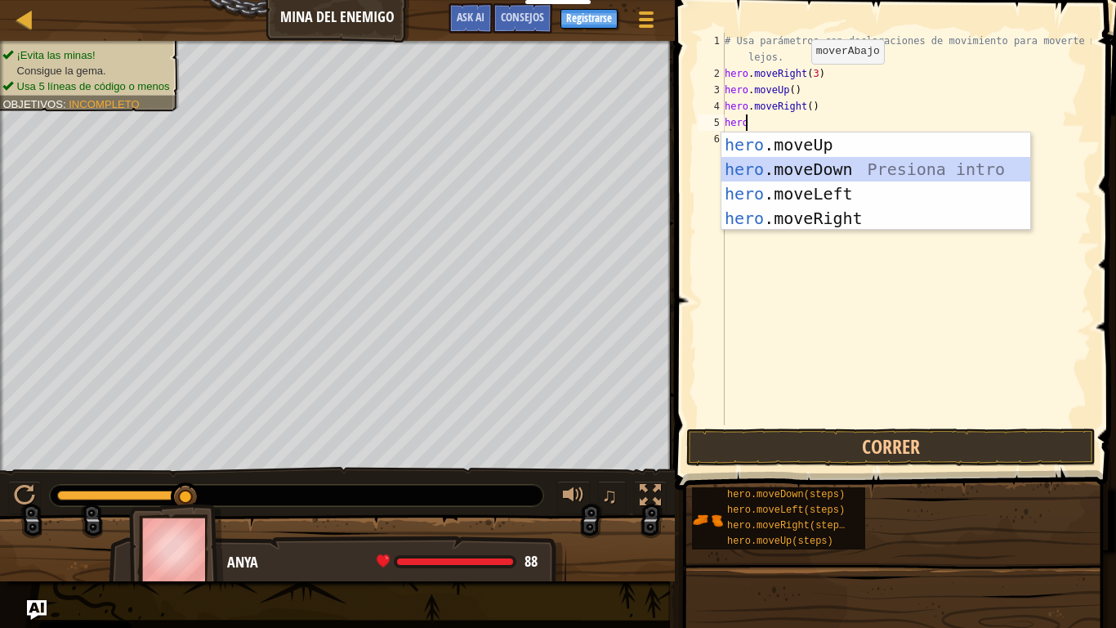
click at [785, 171] on div "hero .moveUp Presiona intro hero .moveDown Presiona intro hero .moveLeft Presio…" at bounding box center [876, 205] width 309 height 147
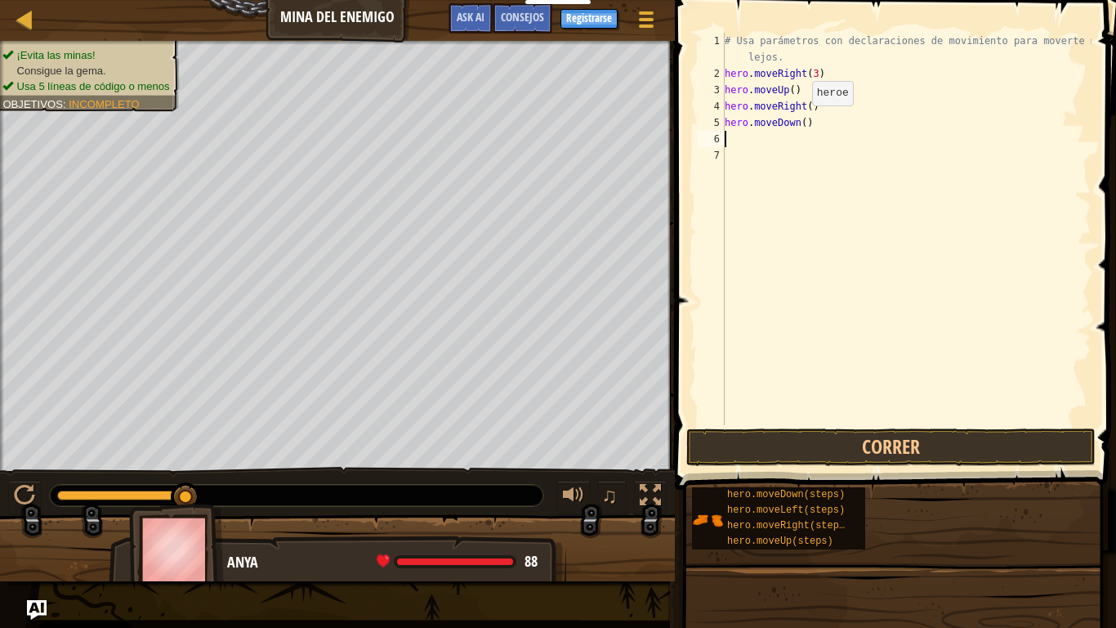
click at [799, 122] on div "# Usa parámetros con declaraciones de movimiento para moverte más lejos. hero .…" at bounding box center [907, 253] width 370 height 441
type textarea "hero.moveDown(4)"
click at [743, 139] on div "# Usa parámetros con declaraciones de movimiento para moverte más lejos. hero .…" at bounding box center [907, 253] width 370 height 441
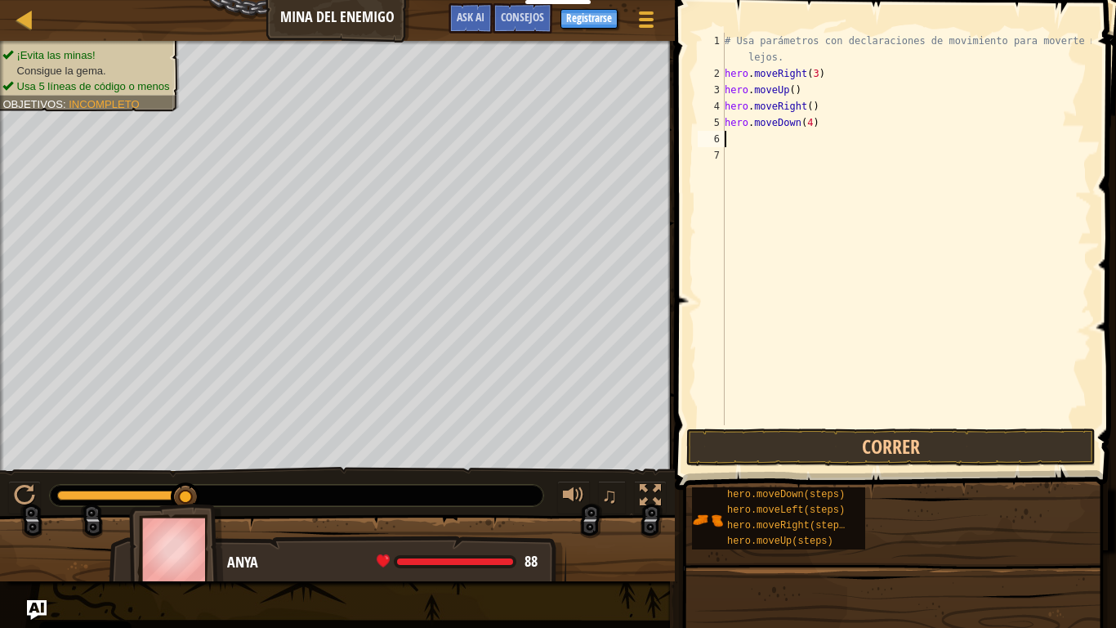
type textarea "h"
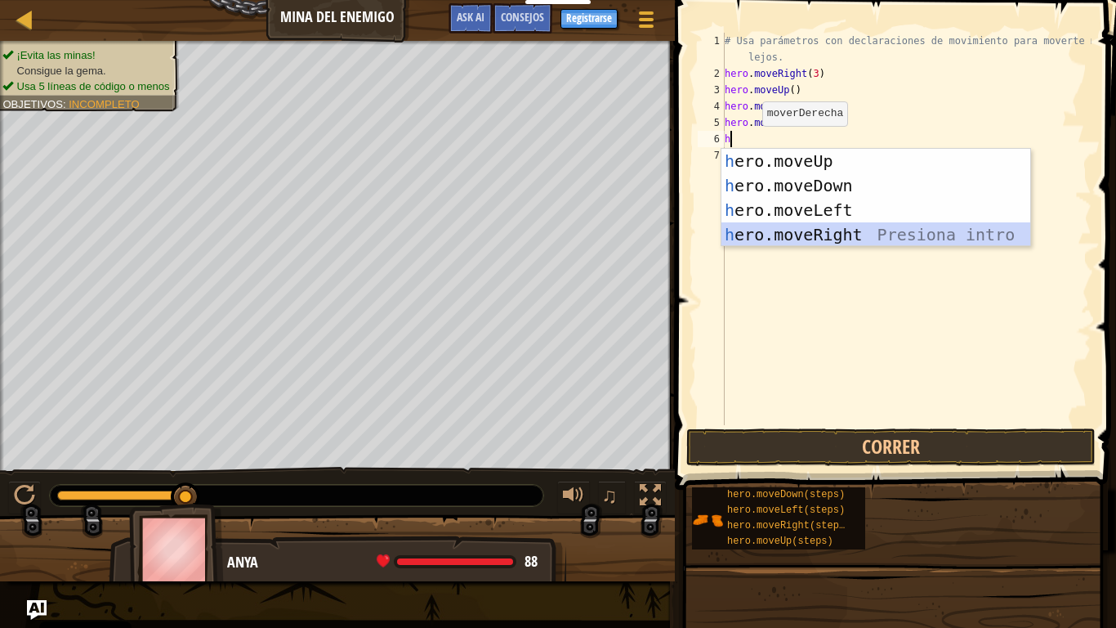
click at [797, 237] on div "h ero.moveUp Presiona intro h ero.moveDown Presiona intro h ero.moveLeft Presio…" at bounding box center [876, 222] width 309 height 147
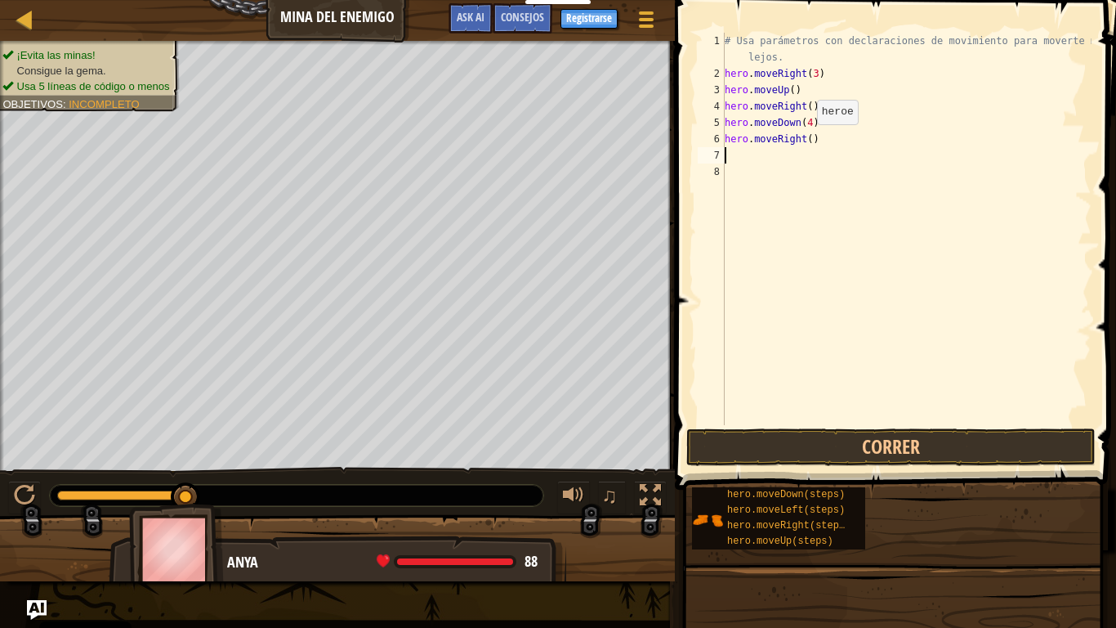
click at [803, 139] on div "# Usa parámetros con declaraciones de movimiento para moverte más lejos. hero .…" at bounding box center [907, 253] width 370 height 441
type textarea "hero.moveRight(3)"
click at [870, 440] on button "Correr" at bounding box center [891, 447] width 409 height 38
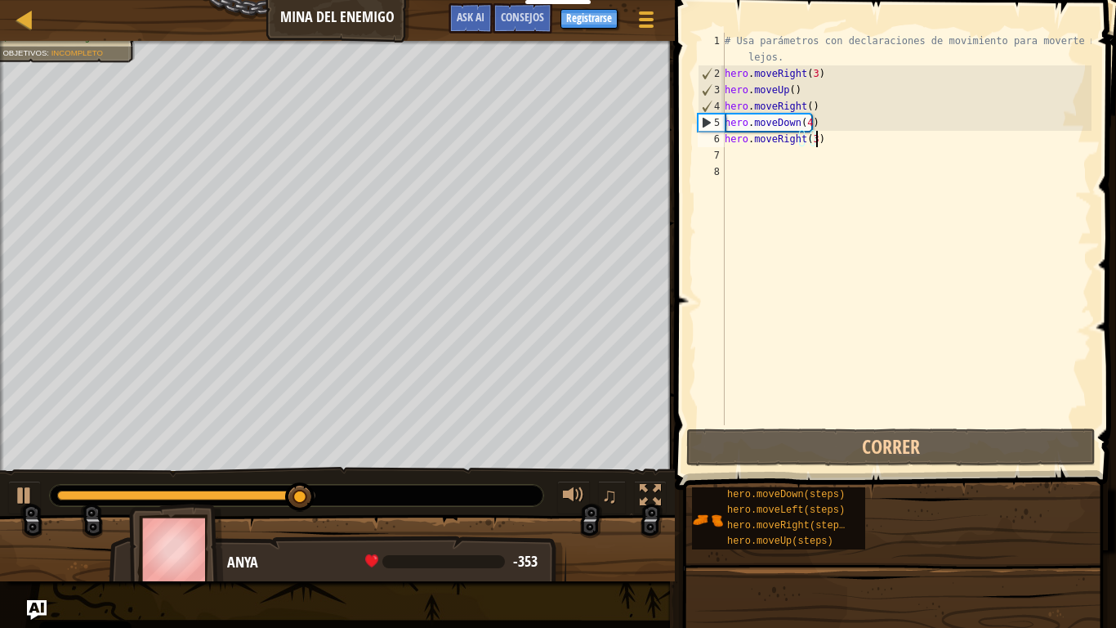
click at [830, 137] on div "# Usa parámetros con declaraciones de movimiento para moverte más lejos. hero .…" at bounding box center [907, 253] width 370 height 441
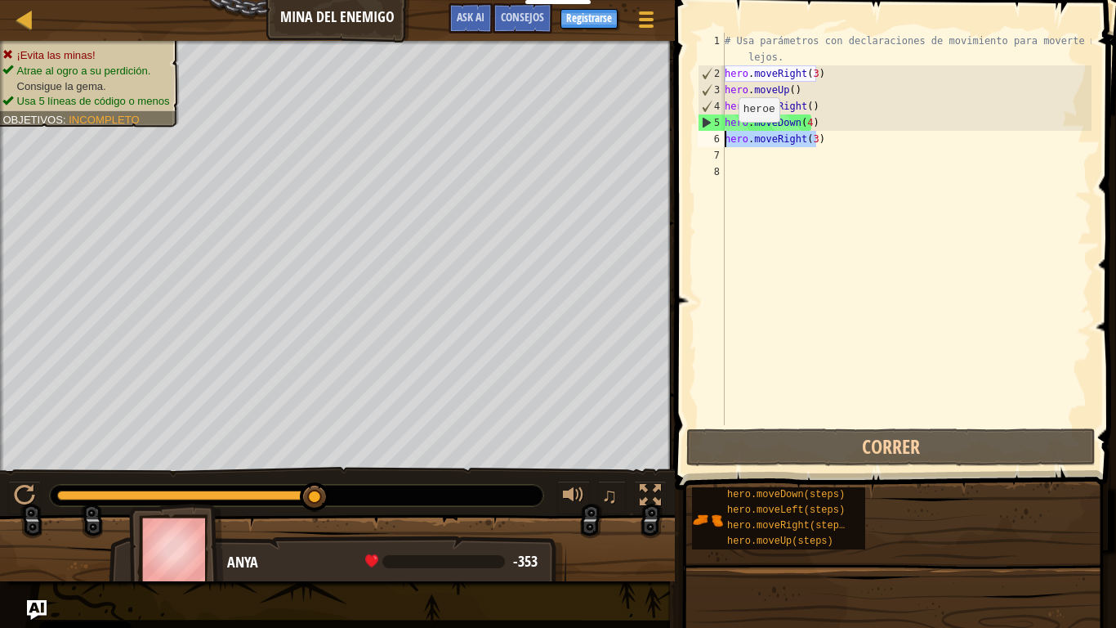
drag, startPoint x: 829, startPoint y: 139, endPoint x: 723, endPoint y: 140, distance: 106.3
click at [723, 140] on div "hero.moveRight(3) 1 2 3 4 5 6 7 8 # [GEOGRAPHIC_DATA] parámetros con declaracio…" at bounding box center [893, 229] width 397 height 392
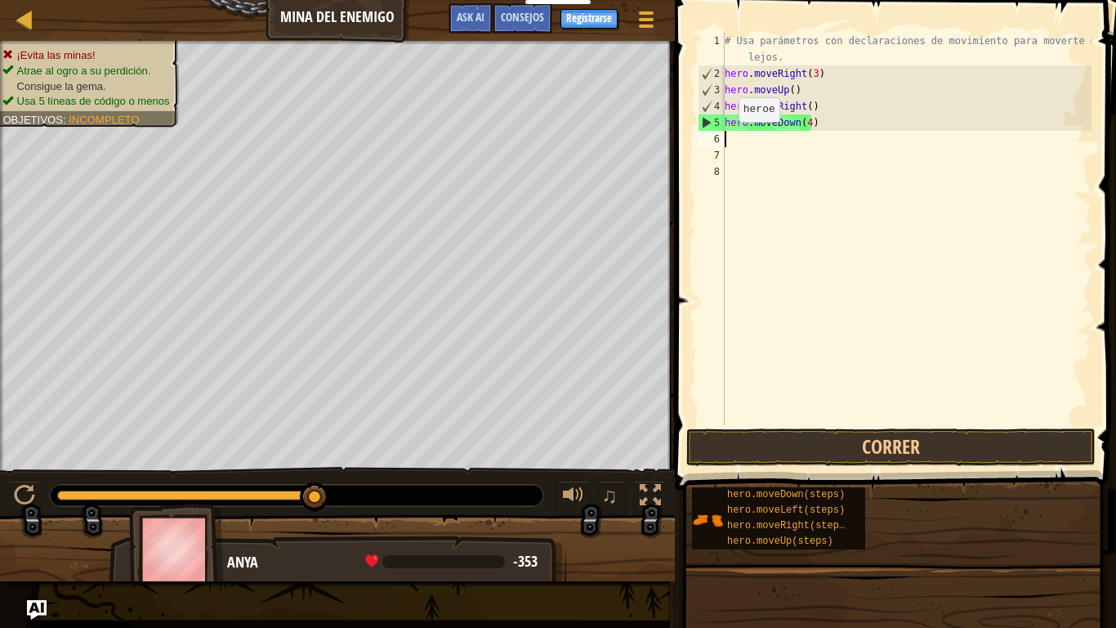
scroll to position [7, 0]
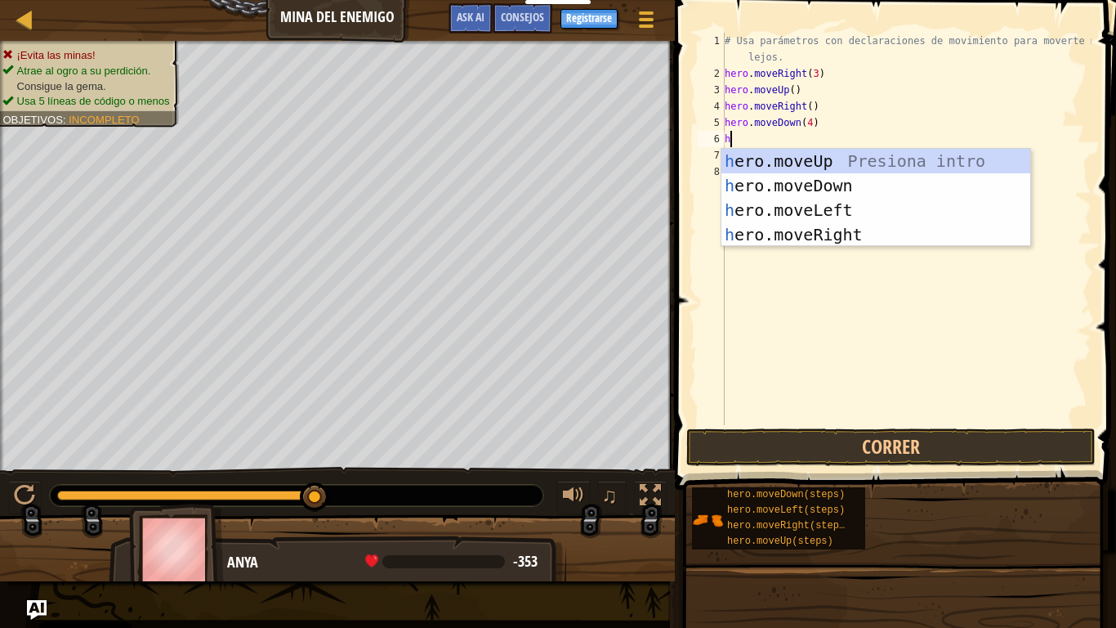
type textarea "he"
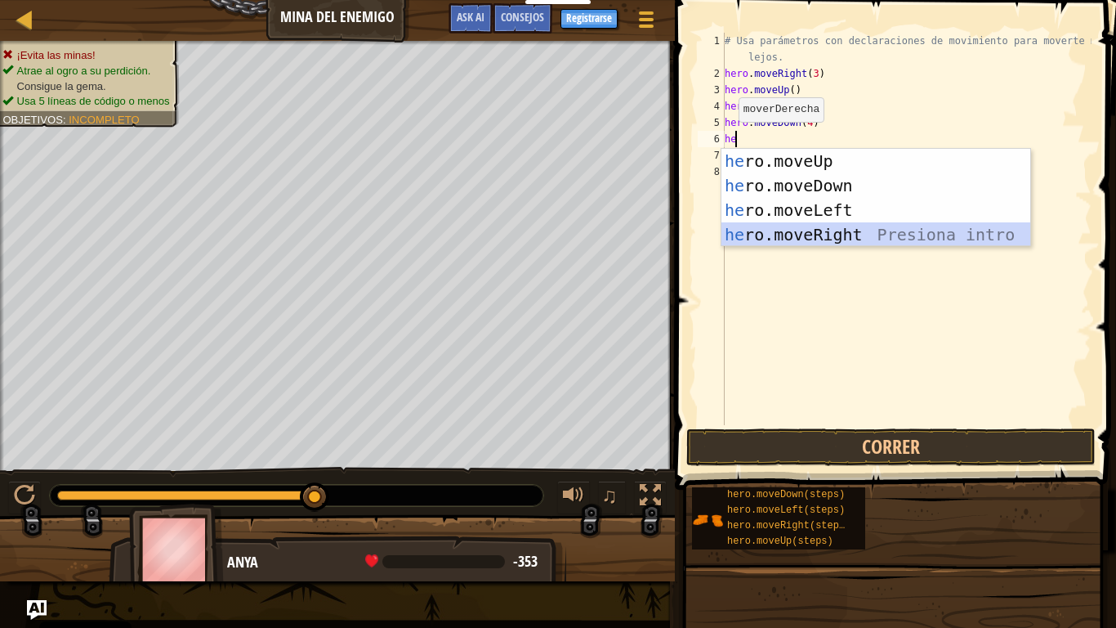
click at [826, 234] on div "he ro.moveUp Presiona intro he ro.moveDown Presiona intro he ro.moveLeft Presio…" at bounding box center [876, 222] width 309 height 147
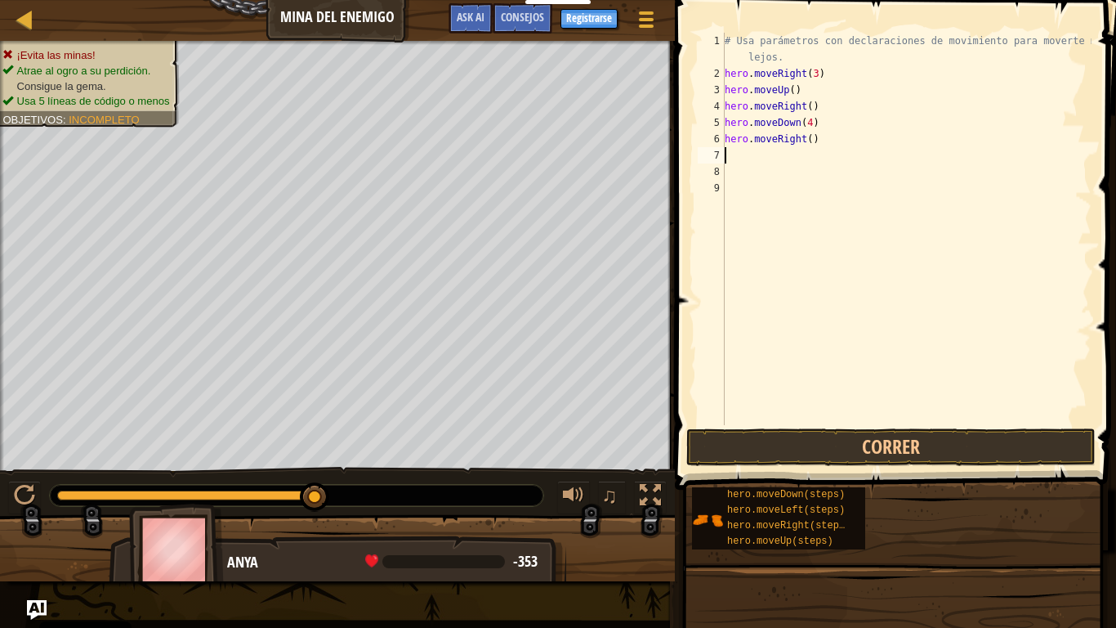
click at [809, 137] on div "# Usa parámetros con declaraciones de movimiento para moverte más lejos. hero .…" at bounding box center [907, 253] width 370 height 441
click at [843, 453] on button "Correr" at bounding box center [891, 447] width 409 height 38
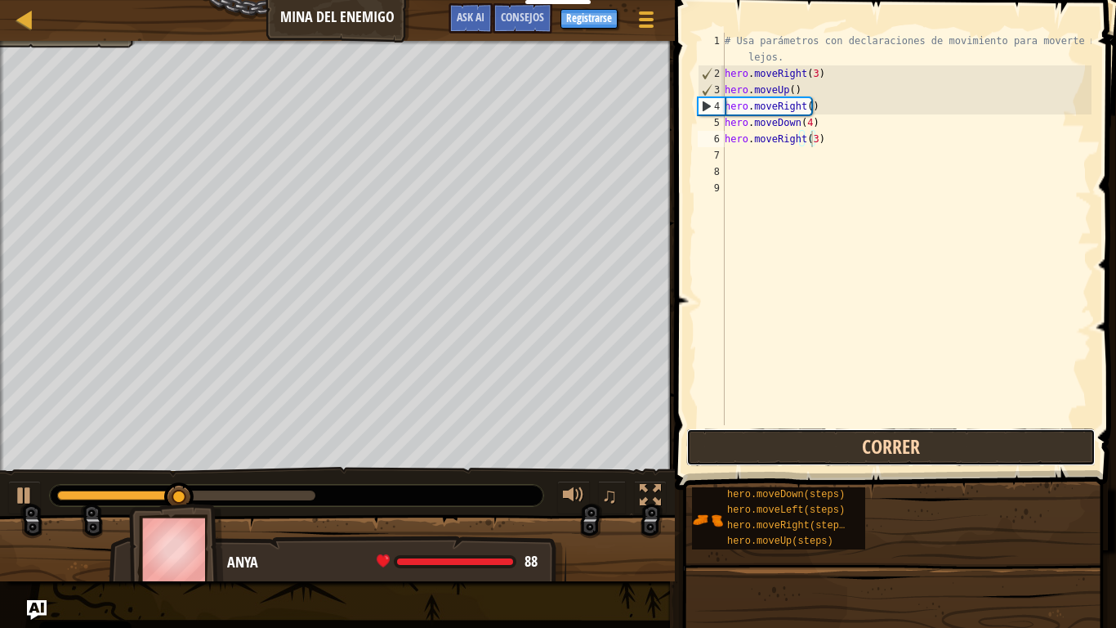
click at [840, 454] on button "Correr" at bounding box center [891, 447] width 409 height 38
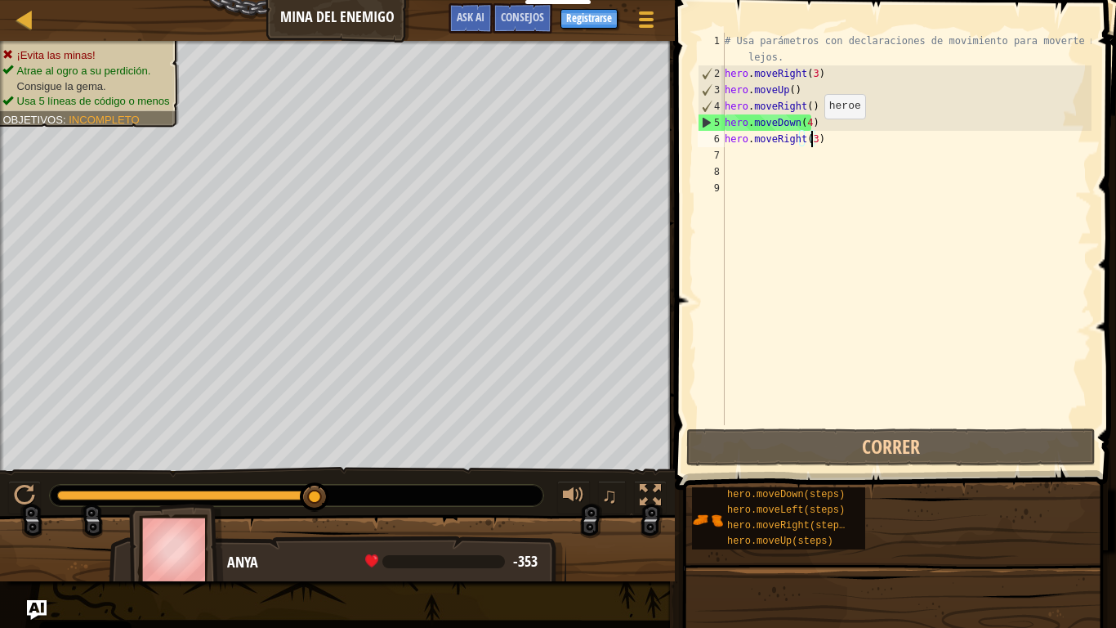
click at [811, 135] on div "# Usa parámetros con declaraciones de movimiento para moverte más lejos. hero .…" at bounding box center [907, 253] width 370 height 441
drag, startPoint x: 819, startPoint y: 136, endPoint x: 727, endPoint y: 136, distance: 92.4
click at [727, 136] on div "# Usa parámetros con declaraciones de movimiento para moverte más lejos. hero .…" at bounding box center [907, 253] width 370 height 441
type textarea "h"
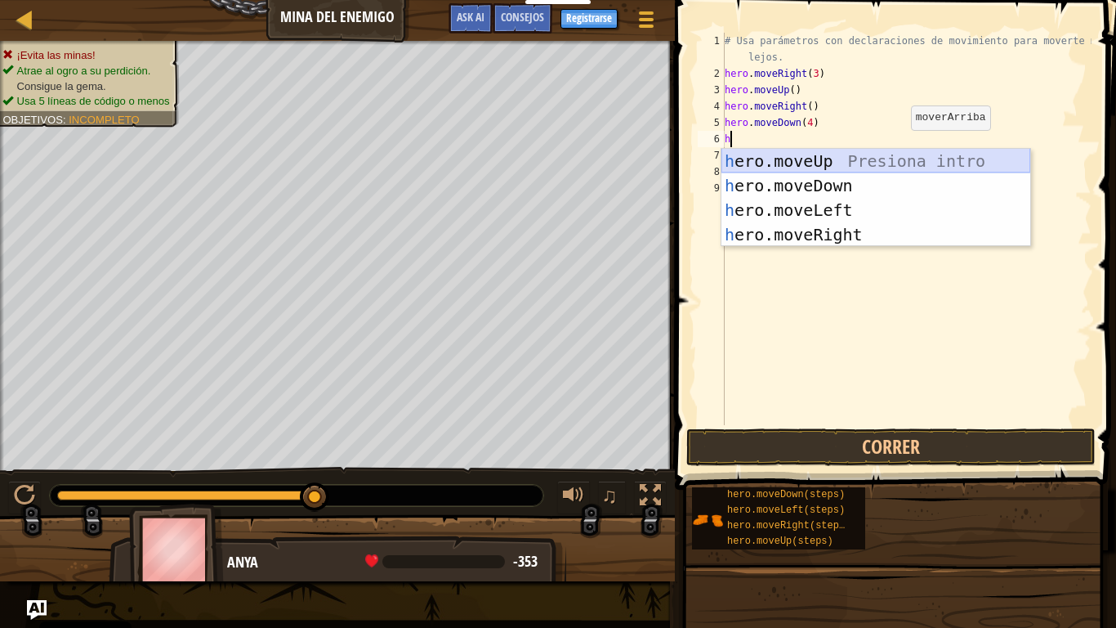
click at [881, 162] on div "h ero.moveUp Presiona intro h ero.moveDown Presiona intro h ero.moveLeft Presio…" at bounding box center [876, 222] width 309 height 147
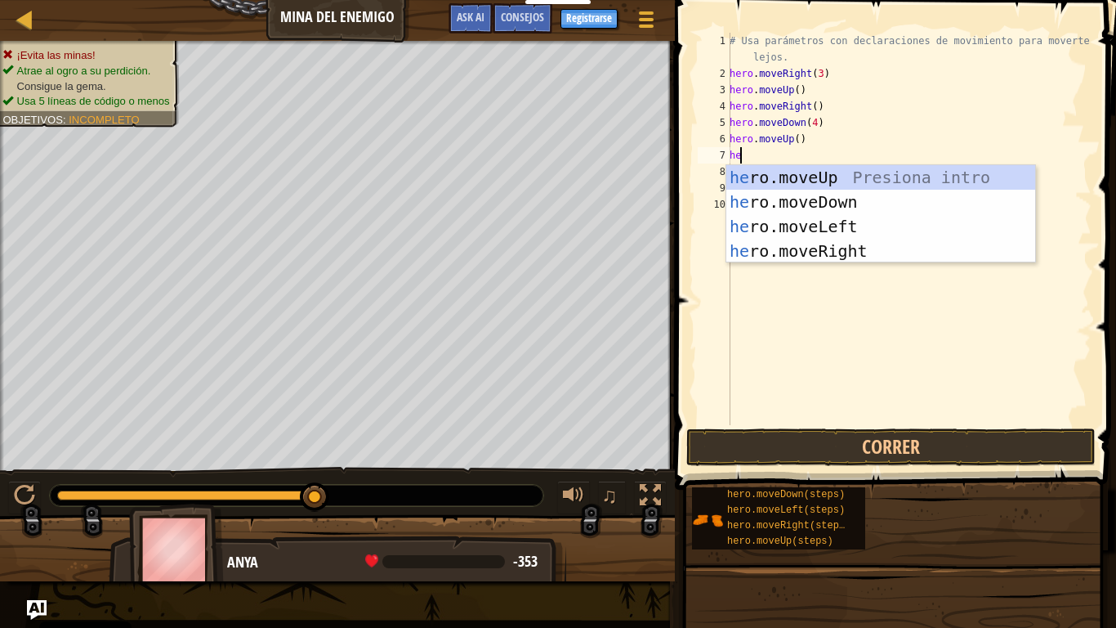
type textarea "her"
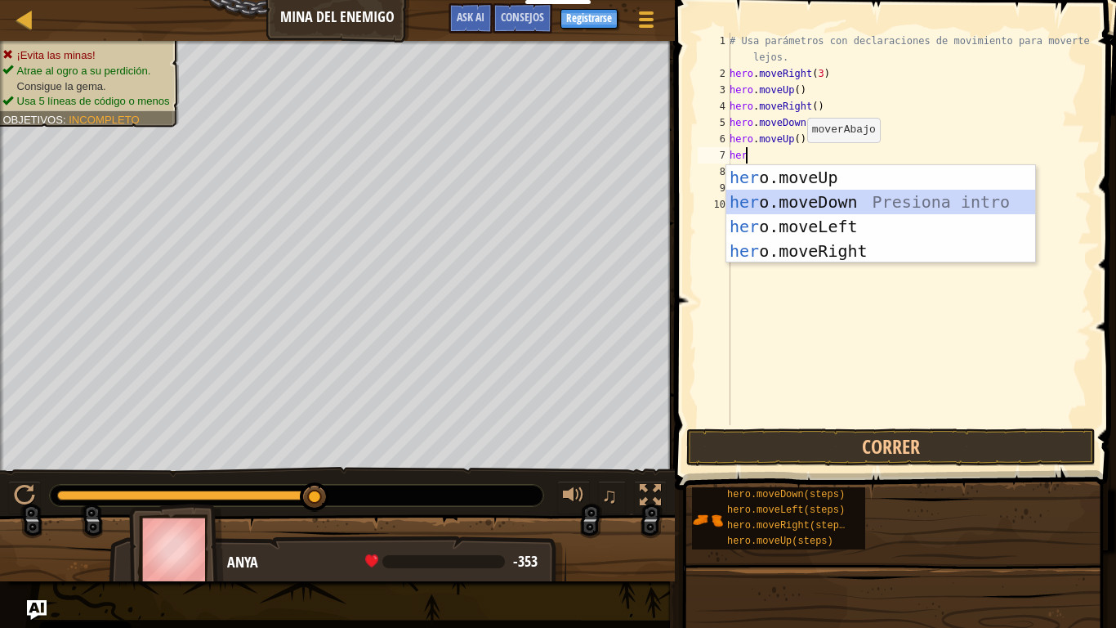
click at [853, 202] on div "her o.moveUp Presiona intro her o.moveDown Presiona intro her o.moveLeft Presio…" at bounding box center [881, 238] width 309 height 147
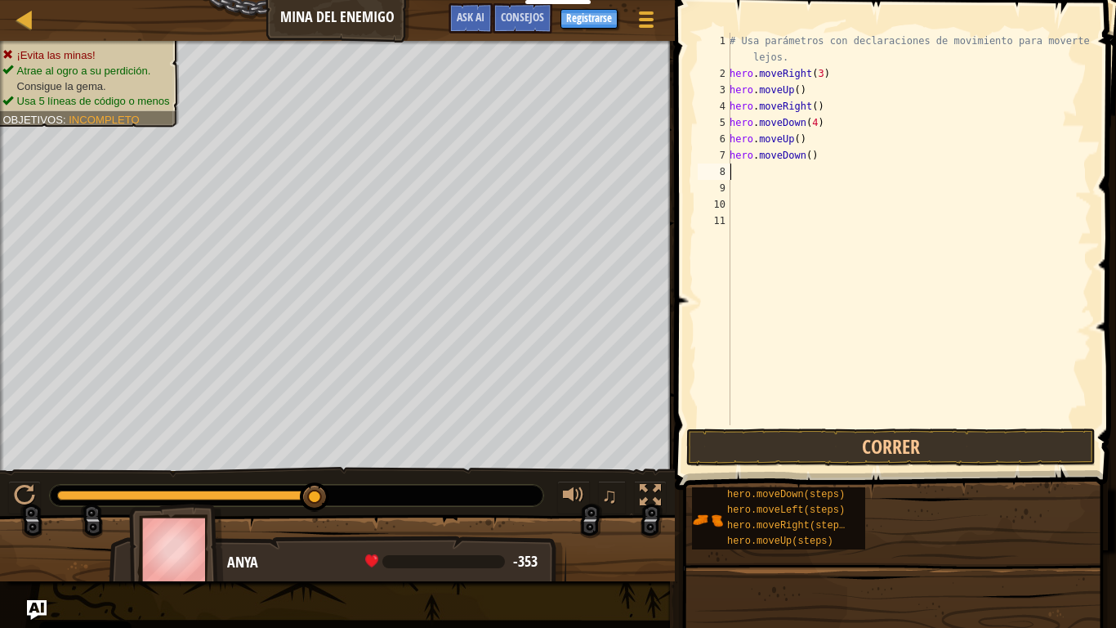
click at [738, 173] on div "# Usa parámetros con declaraciones de movimiento para moverte más lejos. hero .…" at bounding box center [909, 253] width 365 height 441
click at [866, 436] on button "Correr" at bounding box center [891, 447] width 409 height 38
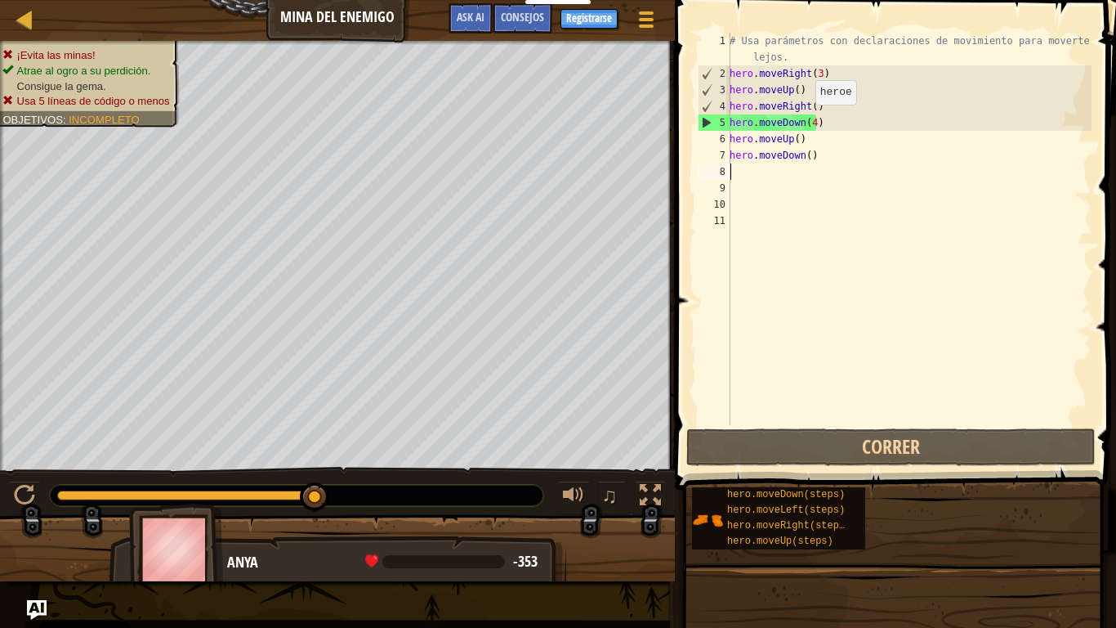
click at [808, 121] on div "# Usa parámetros con declaraciones de movimiento para moverte más lejos. hero .…" at bounding box center [909, 253] width 365 height 441
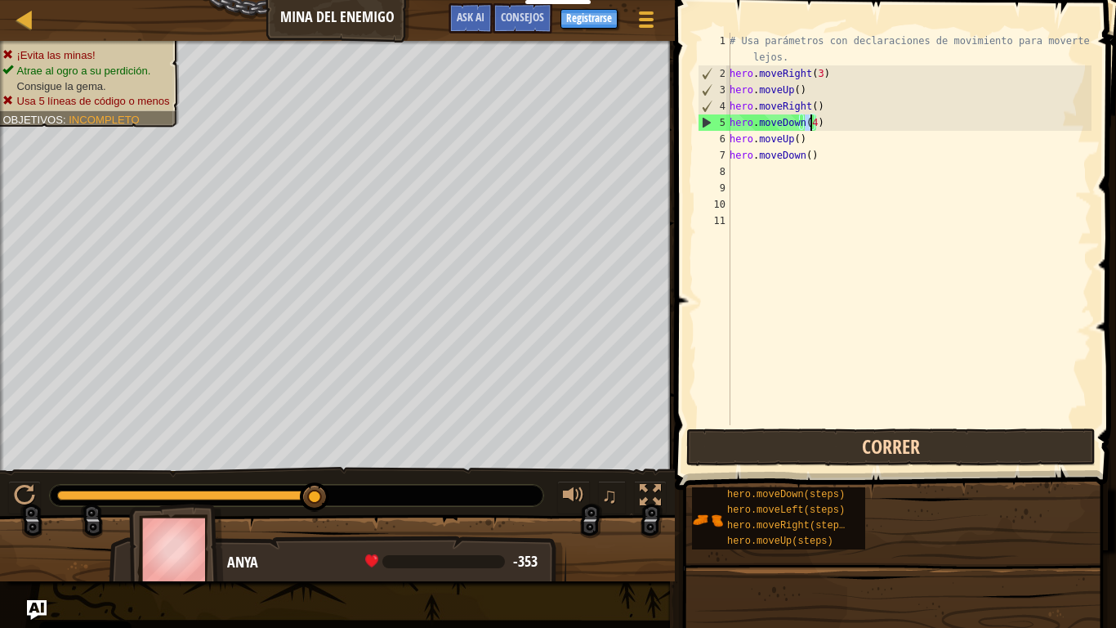
scroll to position [7, 6]
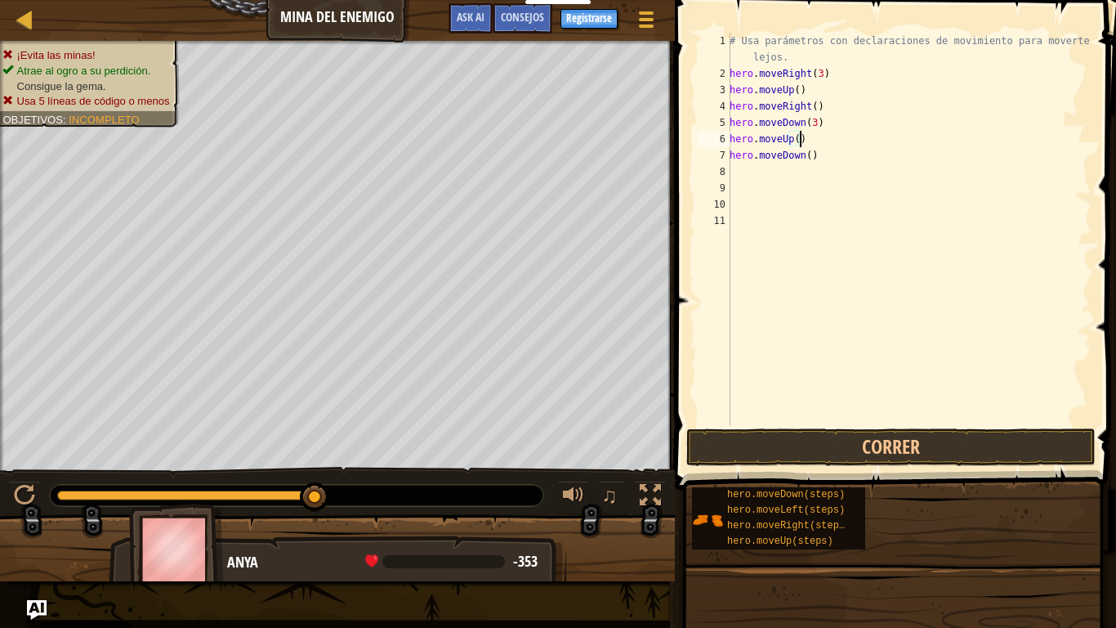
click at [803, 143] on div "# Usa parámetros con declaraciones de movimiento para moverte más lejos. hero .…" at bounding box center [909, 253] width 365 height 441
type textarea "hero.moveUp()"
click at [857, 454] on button "Correr" at bounding box center [891, 447] width 409 height 38
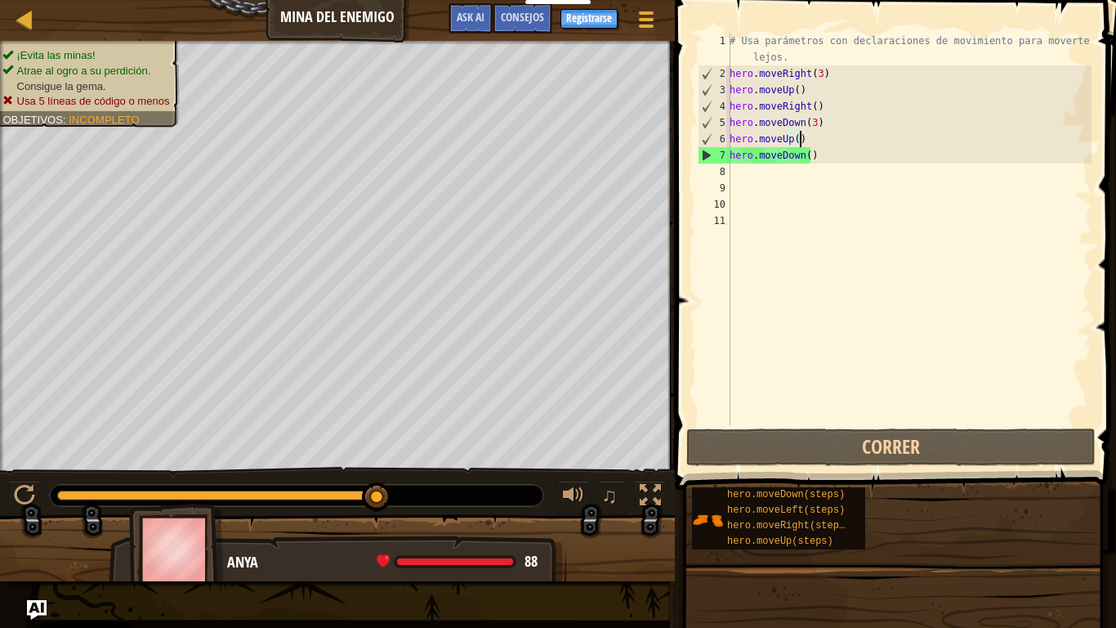
click at [751, 177] on div "# Usa parámetros con declaraciones de movimiento para moverte más lejos. hero .…" at bounding box center [909, 253] width 365 height 441
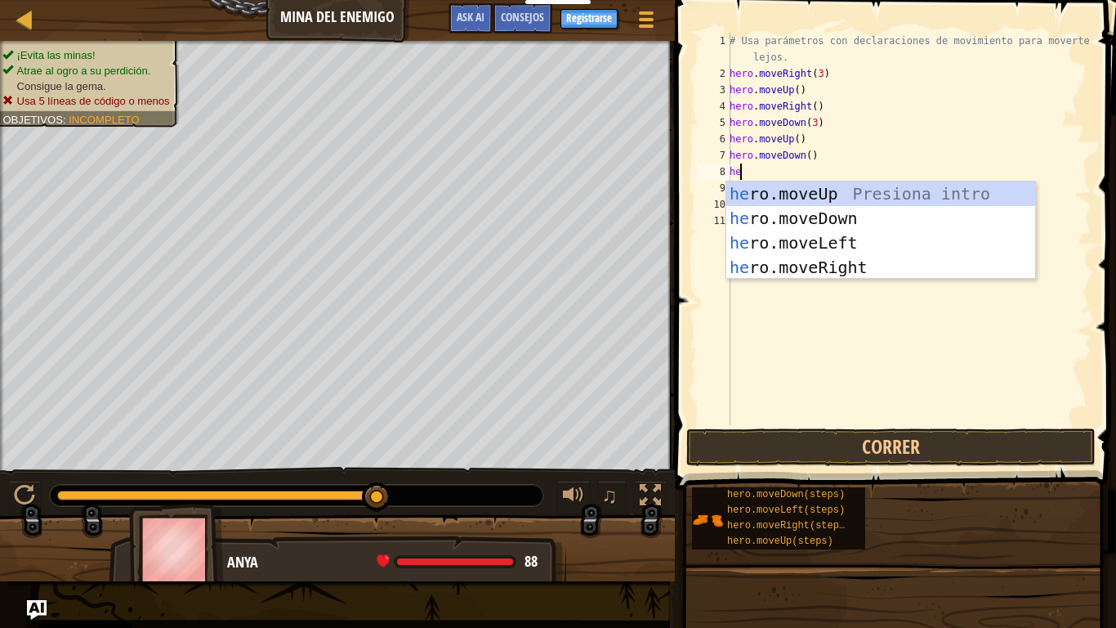
type textarea "her"
click at [816, 265] on div "her o.moveUp Presiona intro her o.moveDown Presiona intro her o.moveLeft Presio…" at bounding box center [881, 254] width 309 height 147
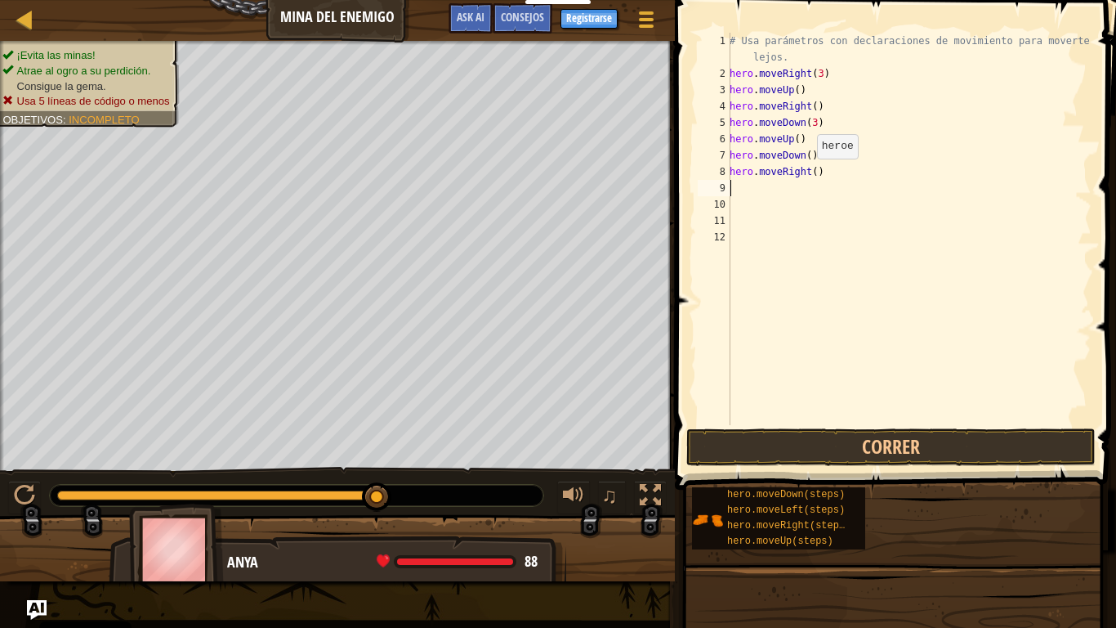
click at [808, 175] on div "# Usa parámetros con declaraciones de movimiento para moverte más lejos. hero .…" at bounding box center [909, 253] width 365 height 441
click at [810, 171] on div "# Usa parámetros con declaraciones de movimiento para moverte más lejos. hero .…" at bounding box center [909, 253] width 365 height 441
type textarea "hero.moveRight(2)"
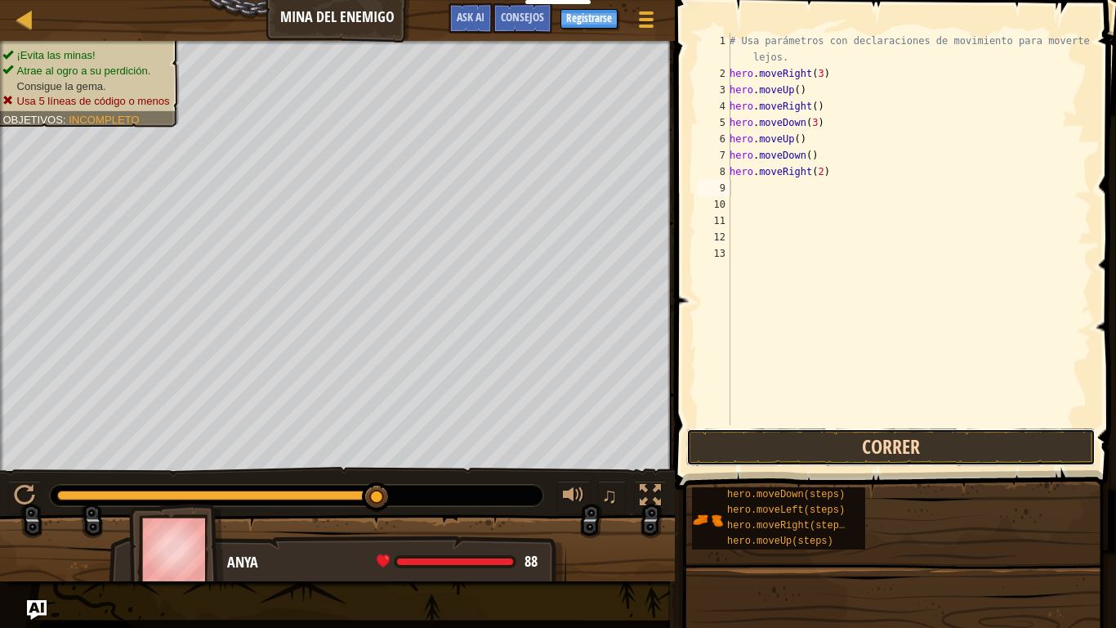
click at [976, 437] on button "Correr" at bounding box center [891, 447] width 409 height 38
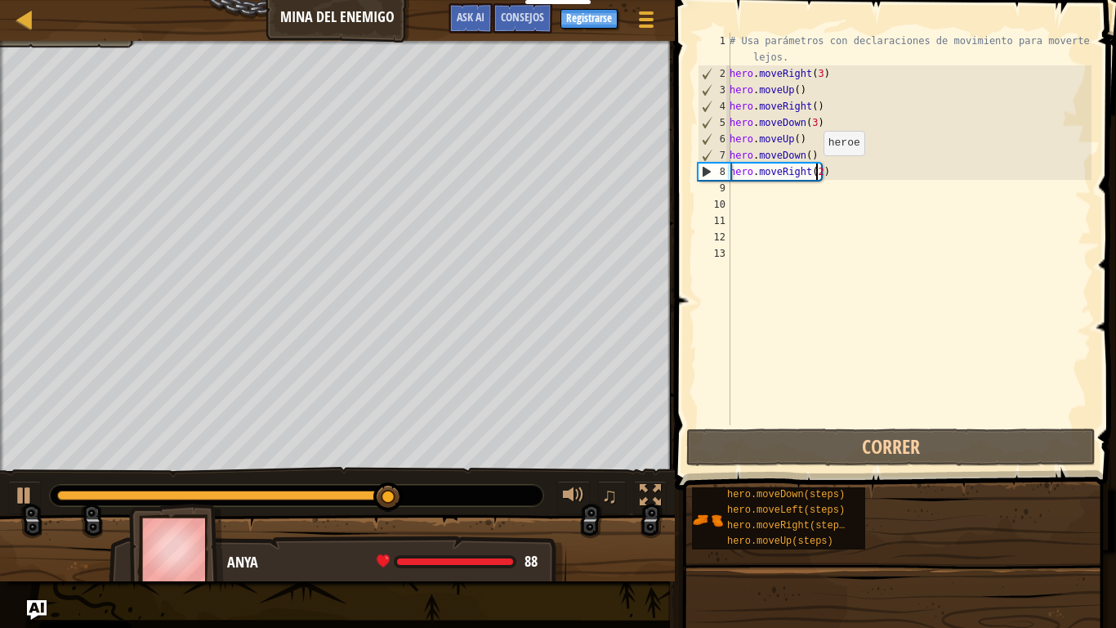
click at [815, 172] on div "# Usa parámetros con declaraciones de movimiento para moverte más lejos. hero .…" at bounding box center [909, 253] width 365 height 441
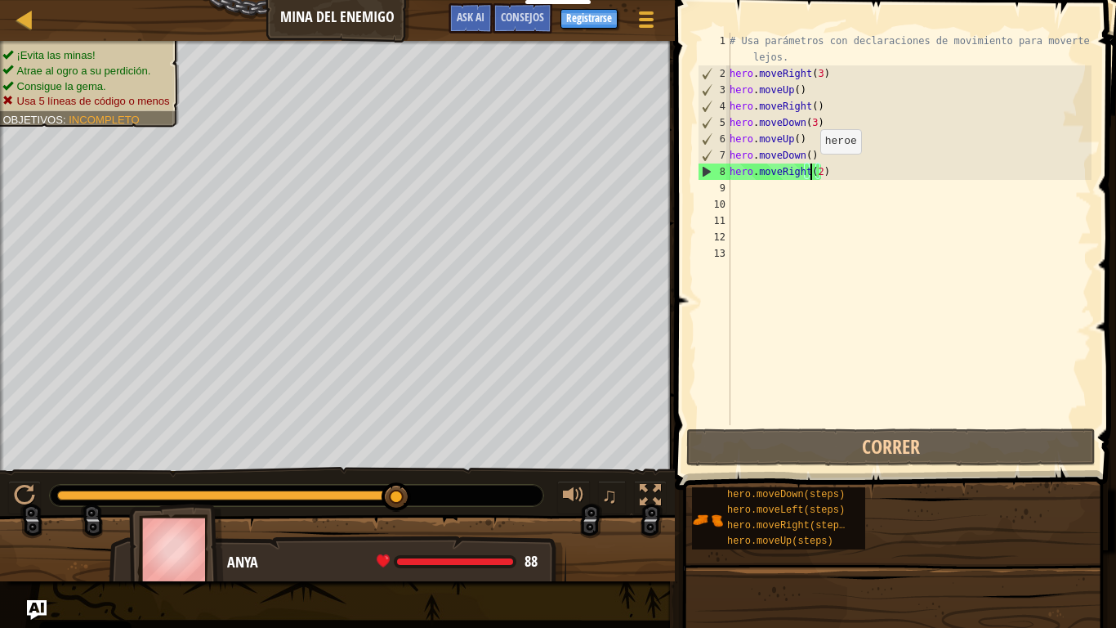
click at [812, 170] on div "# Usa parámetros con declaraciones de movimiento para moverte más lejos. hero .…" at bounding box center [909, 253] width 365 height 441
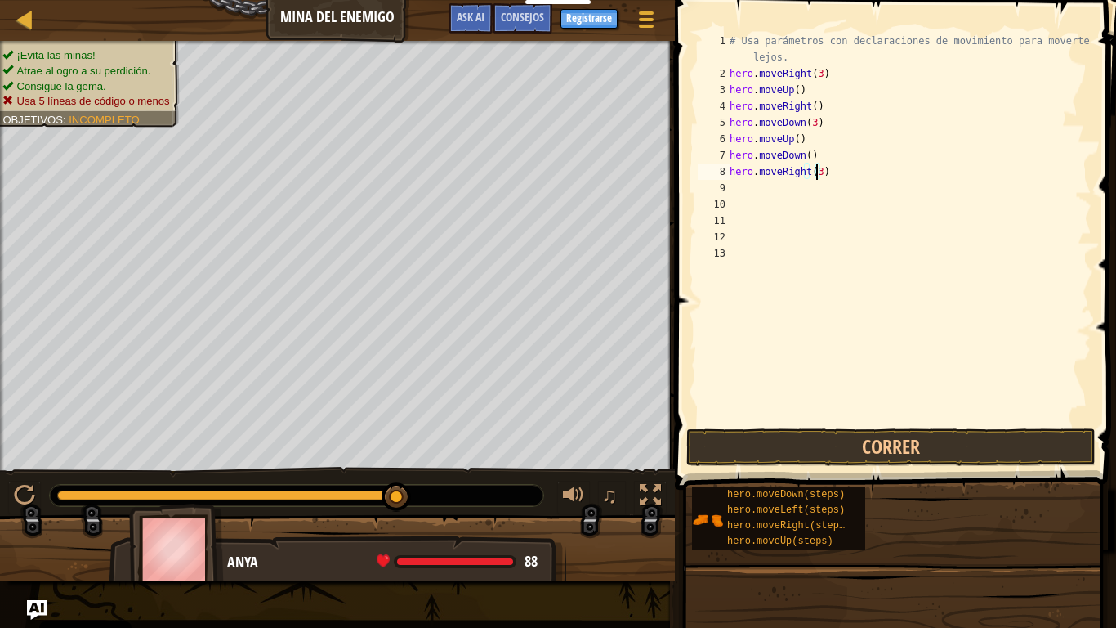
scroll to position [7, 7]
drag, startPoint x: 827, startPoint y: 159, endPoint x: 816, endPoint y: 154, distance: 12.2
click at [816, 154] on div "# Usa parámetros con declaraciones de movimiento para moverte más lejos. hero .…" at bounding box center [909, 253] width 365 height 441
drag, startPoint x: 813, startPoint y: 136, endPoint x: 729, endPoint y: 142, distance: 84.4
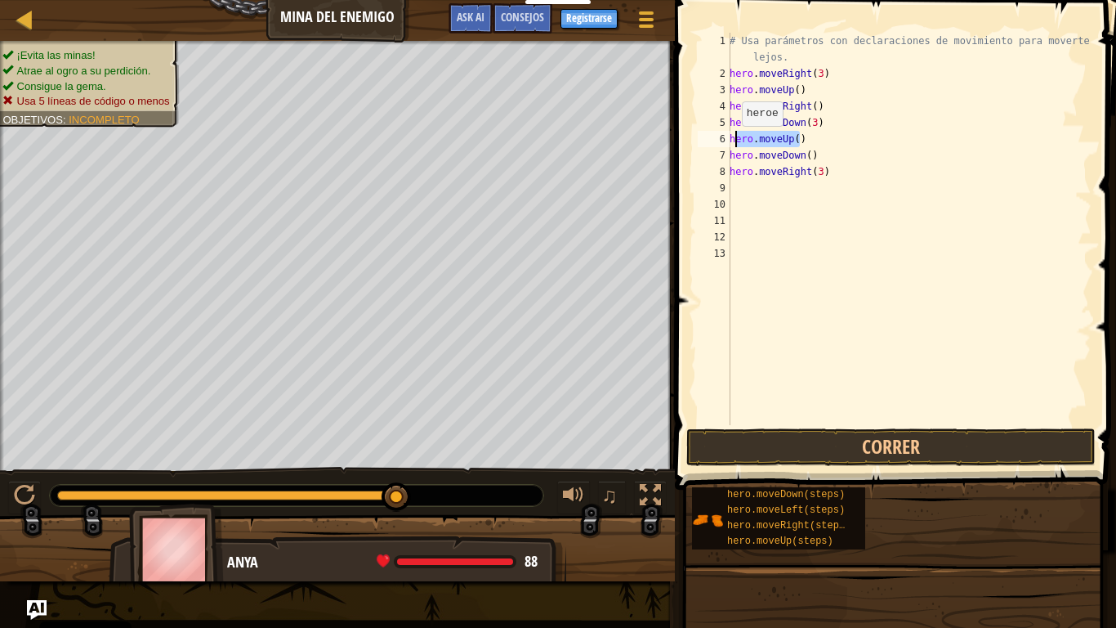
click at [729, 142] on div "hero.moveDown() 1 2 3 4 5 6 7 8 9 10 11 12 13 # Usa parámetros con declaracione…" at bounding box center [893, 229] width 397 height 392
type textarea "hero.moveUp()"
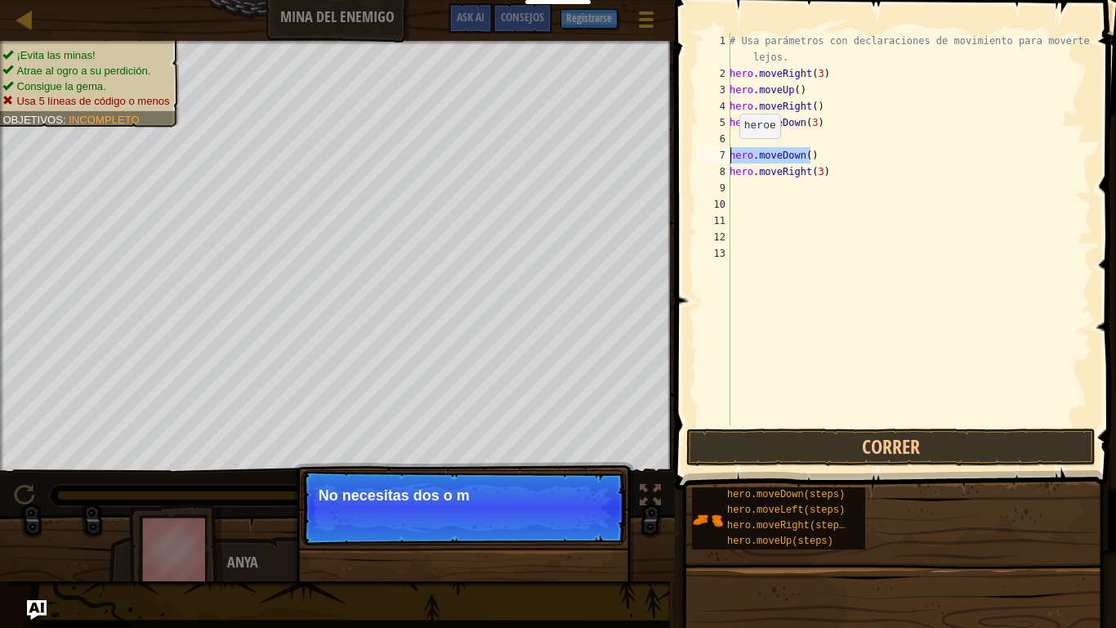
drag, startPoint x: 818, startPoint y: 150, endPoint x: 727, endPoint y: 154, distance: 90.8
click at [727, 154] on div "1 2 3 4 5 6 7 8 9 10 11 12 13 # Usa parámetros con declaraciones de movimiento …" at bounding box center [893, 229] width 397 height 392
type textarea "hero.moveDown()"
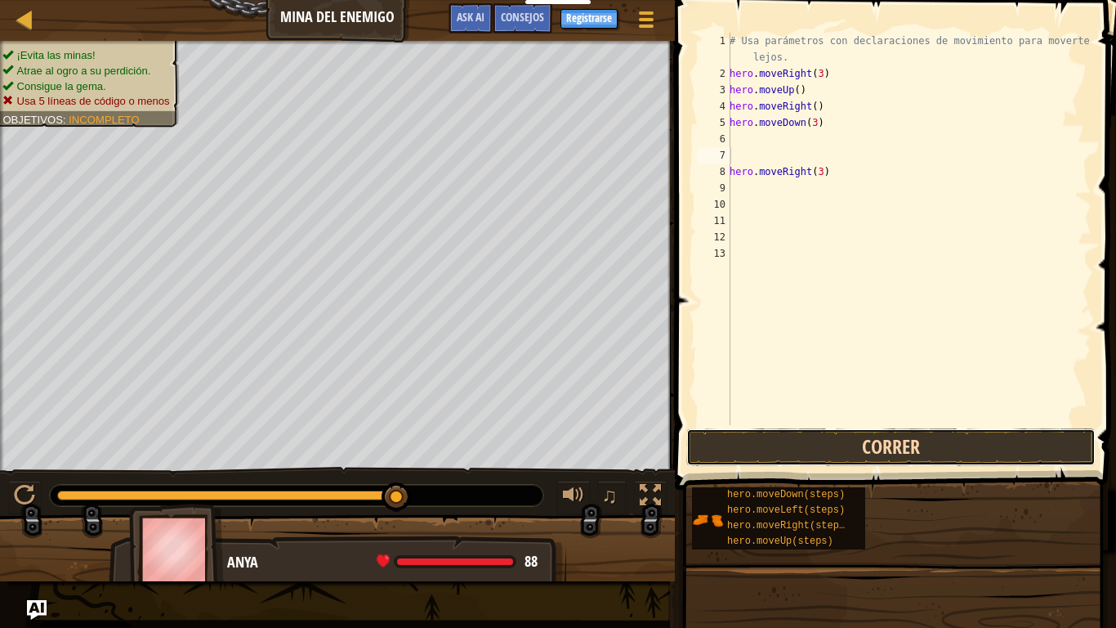
click at [956, 444] on button "Correr" at bounding box center [891, 447] width 409 height 38
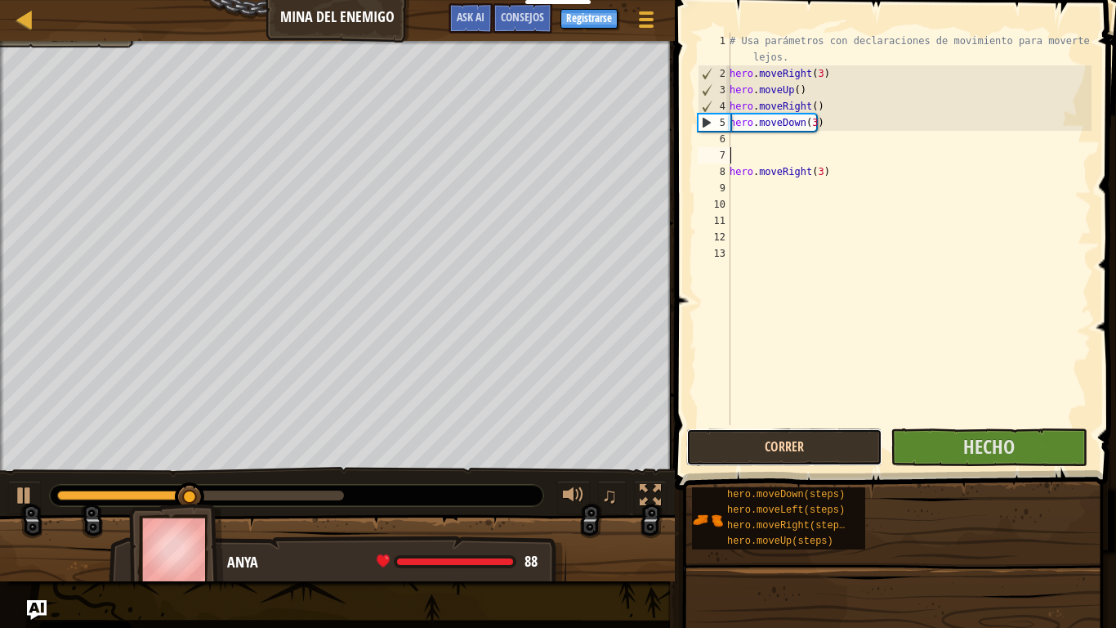
click at [862, 443] on button "Correr" at bounding box center [785, 447] width 196 height 38
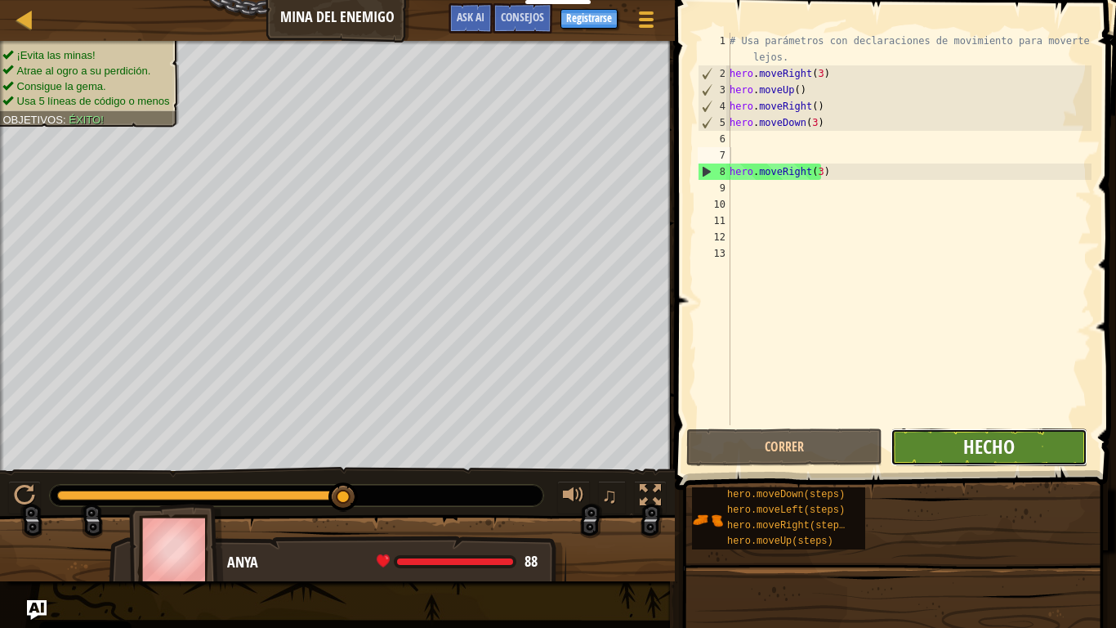
click at [995, 454] on span "Hecho" at bounding box center [989, 446] width 51 height 26
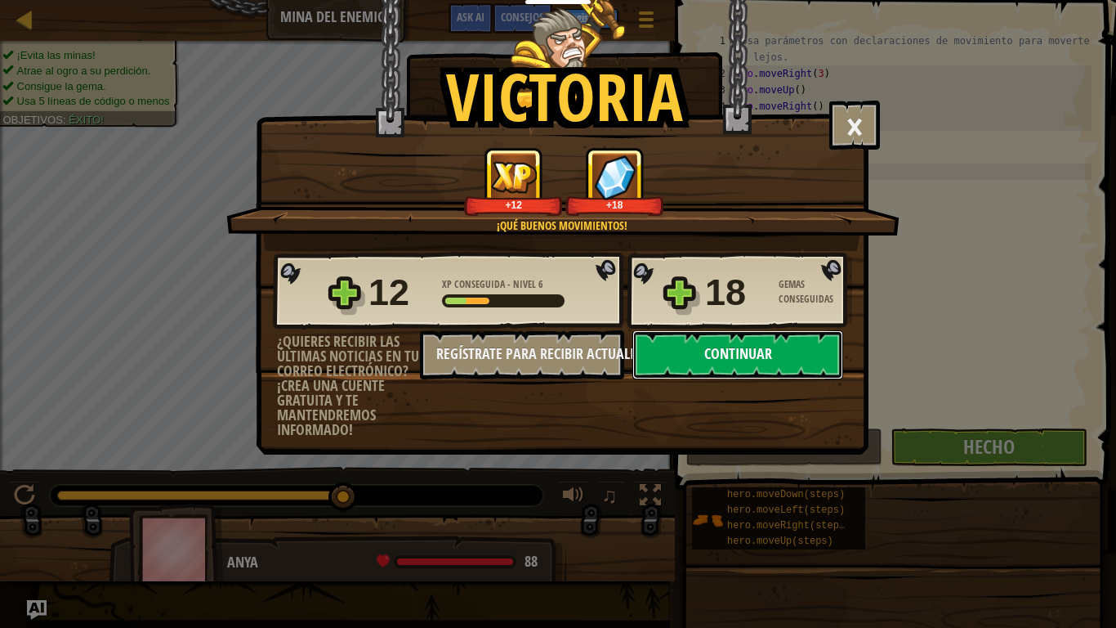
click at [761, 355] on button "Continuar" at bounding box center [738, 354] width 211 height 49
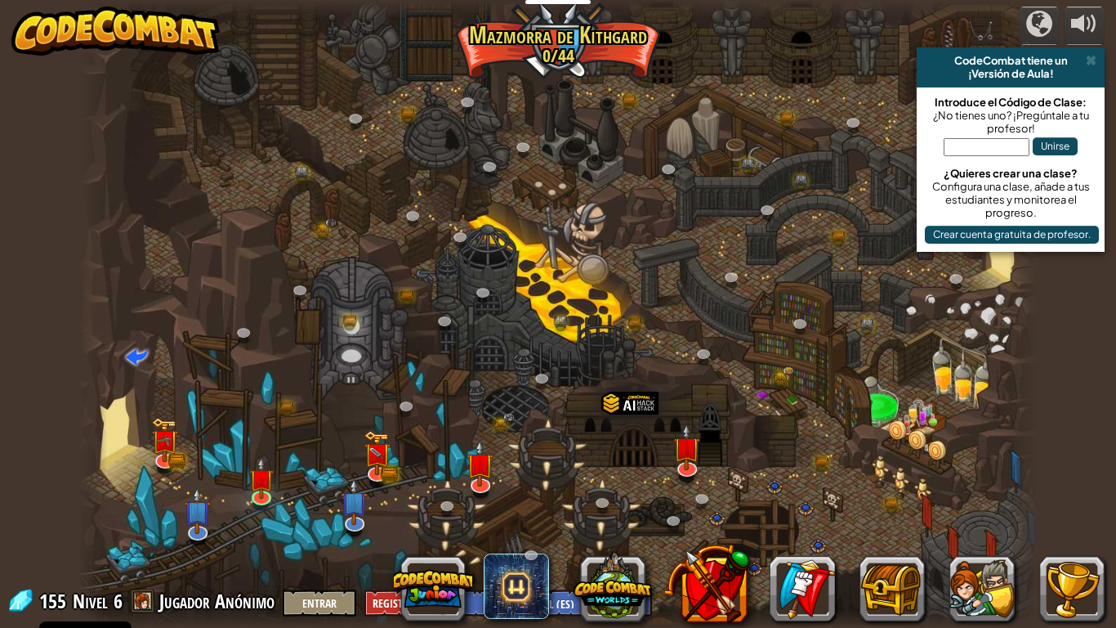
select select "es-ES"
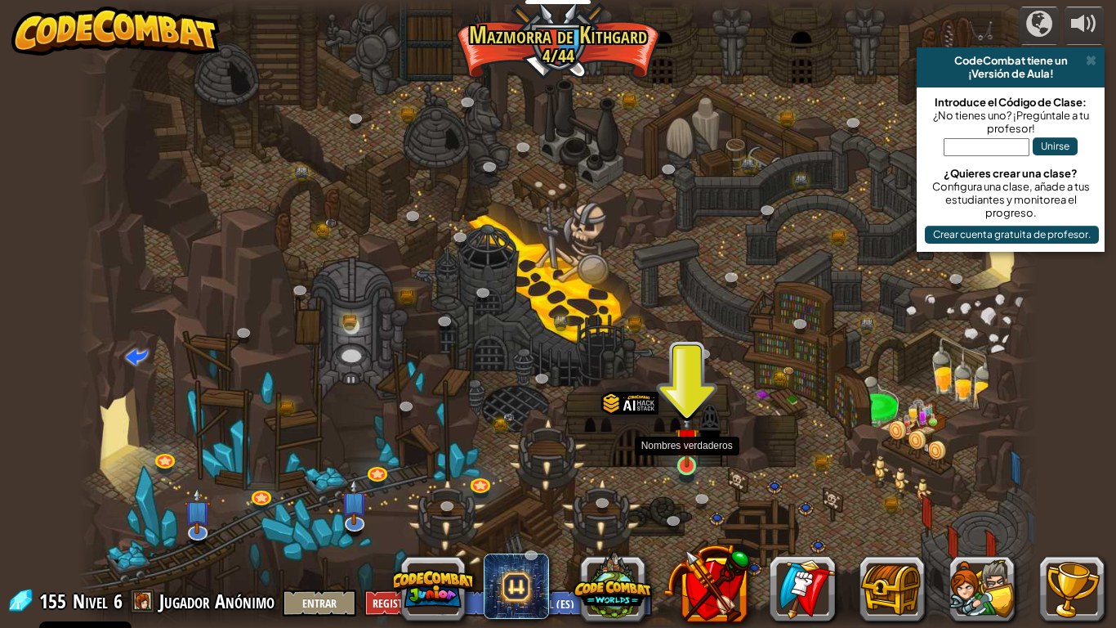
click at [696, 463] on img at bounding box center [687, 440] width 25 height 56
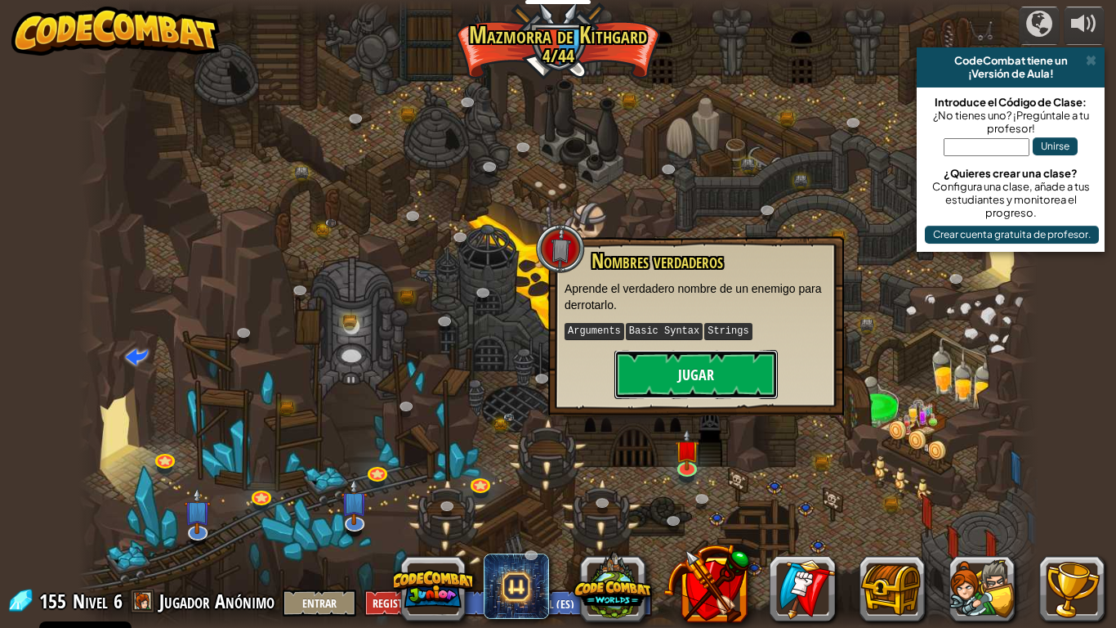
click at [725, 374] on button "Jugar" at bounding box center [696, 374] width 163 height 49
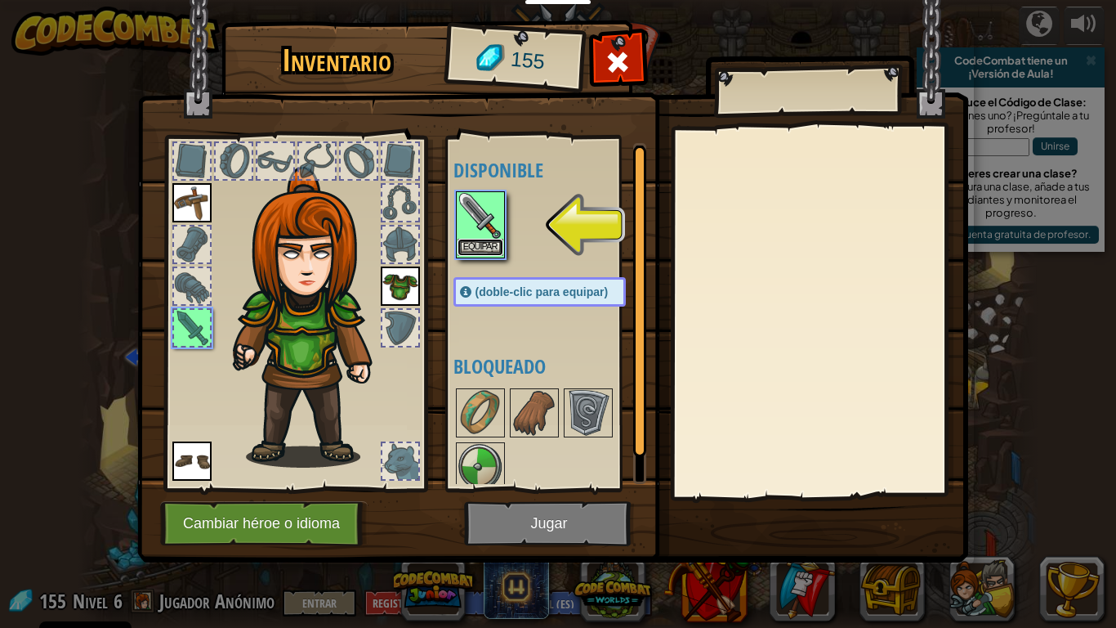
click at [488, 244] on button "Equipar" at bounding box center [481, 247] width 46 height 17
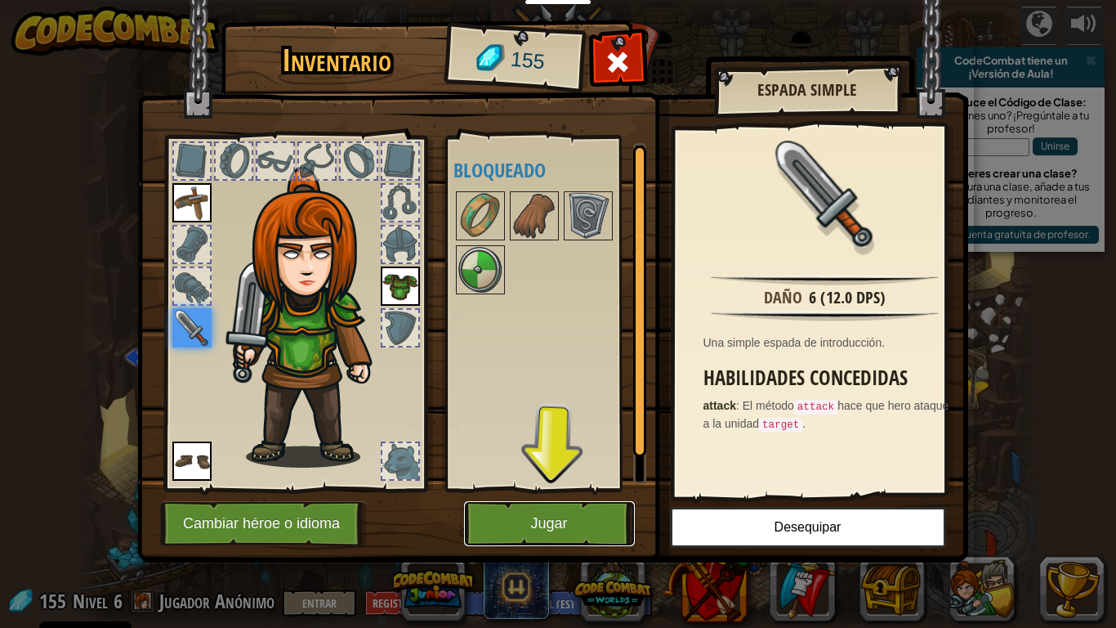
click at [561, 489] on button "Jugar" at bounding box center [549, 523] width 171 height 45
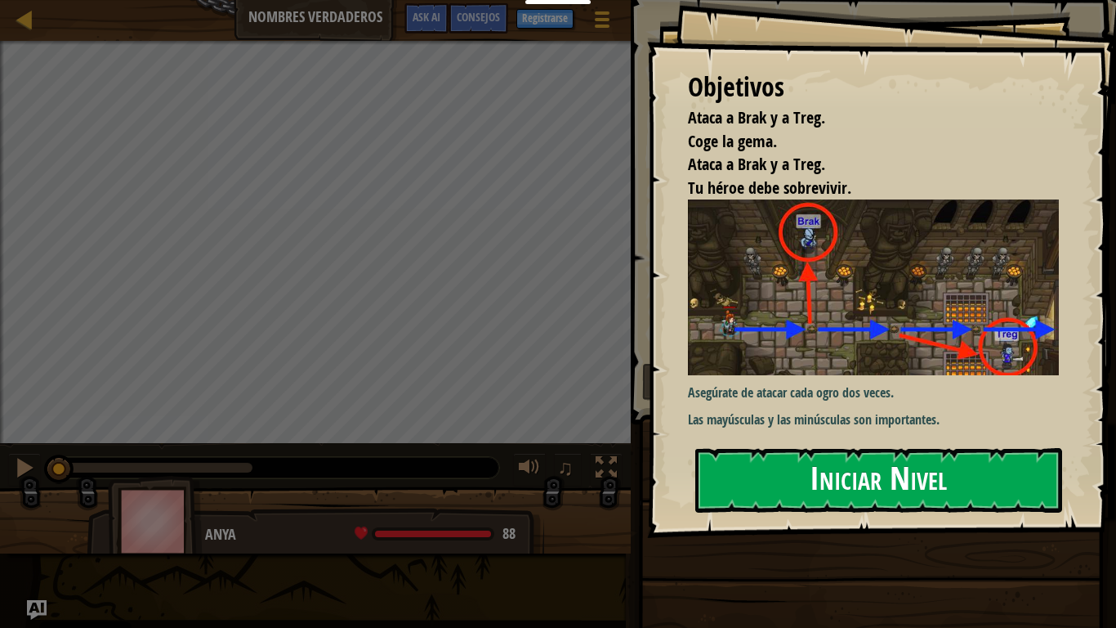
click at [925, 489] on button "Iniciar Nivel" at bounding box center [879, 480] width 367 height 65
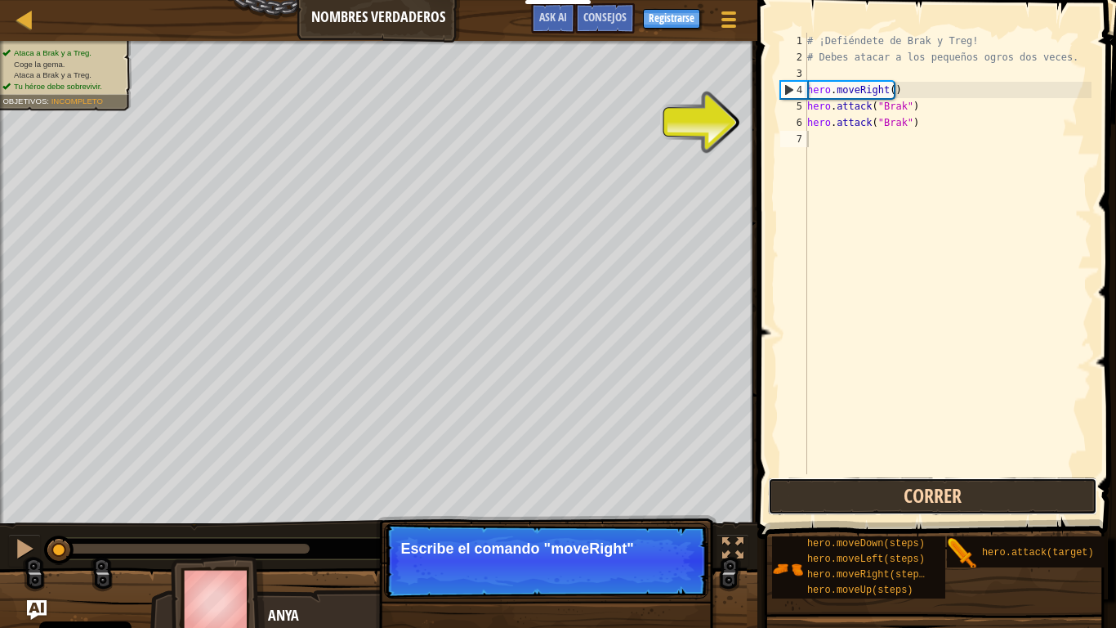
click at [872, 482] on button "Correr" at bounding box center [932, 496] width 329 height 38
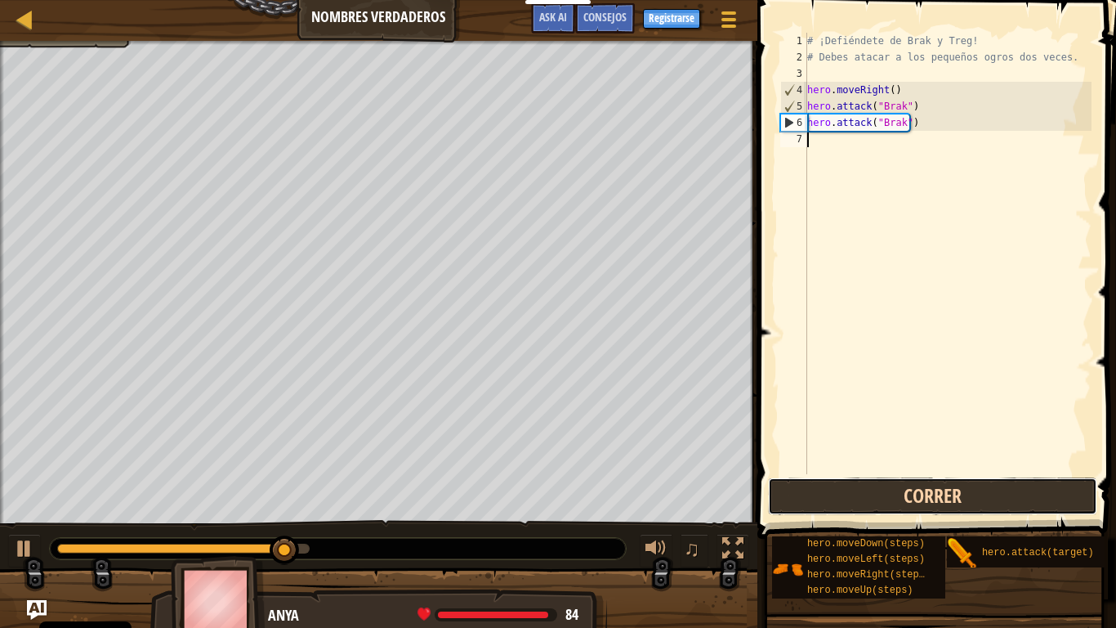
click at [895, 489] on button "Correr" at bounding box center [932, 496] width 329 height 38
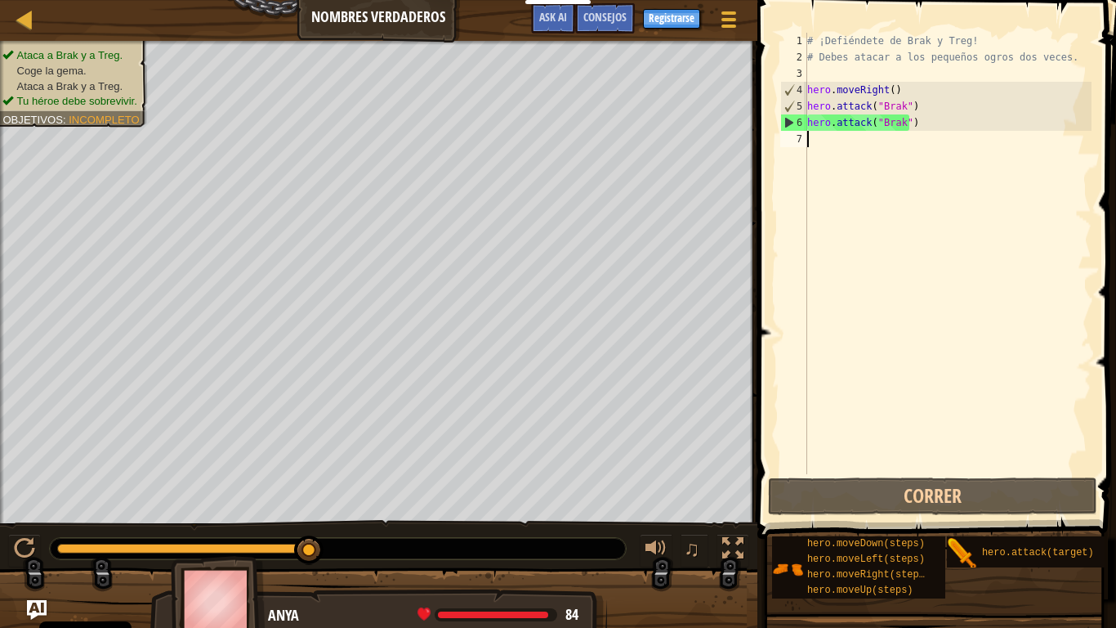
type textarea "hero.attack("Brak")"
click at [834, 142] on div "# ¡Defiéndete de Brak y Treg! # Debes atacar a los pequeños ogros dos veces. he…" at bounding box center [948, 270] width 288 height 474
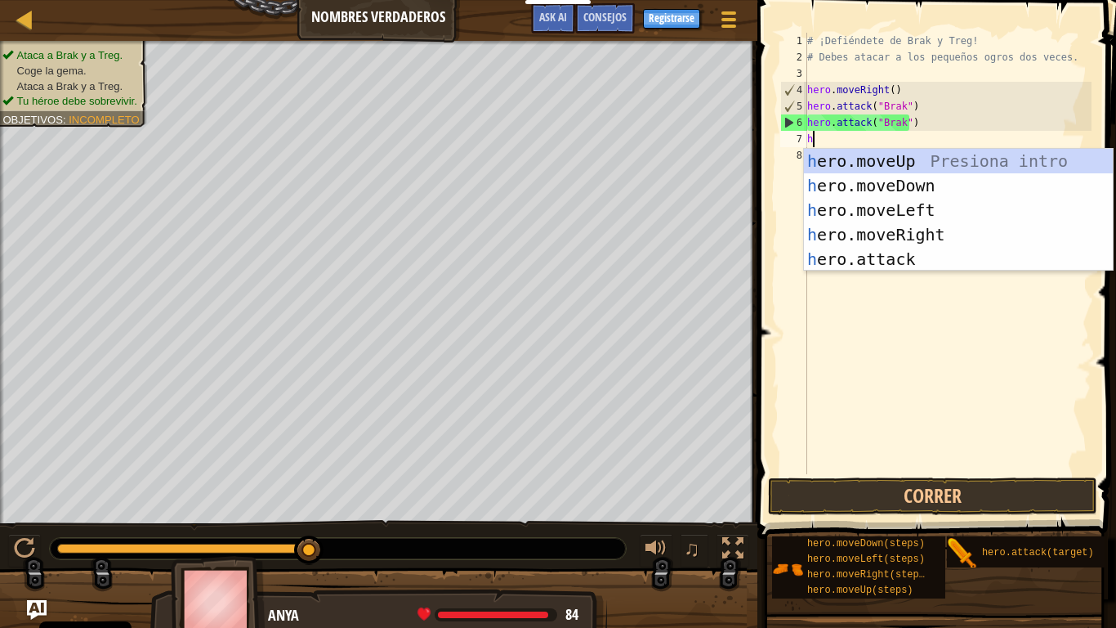
scroll to position [7, 0]
type textarea "he"
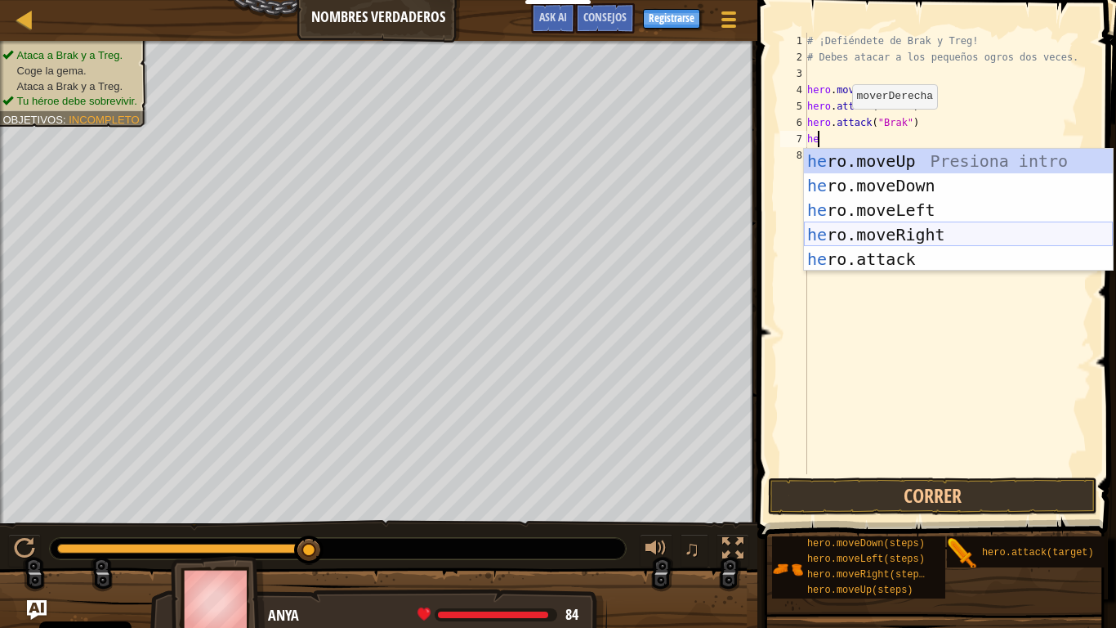
click at [871, 227] on div "he ro.moveUp Presiona intro he ro.moveDown Presiona intro he ro.moveLeft Presio…" at bounding box center [958, 235] width 309 height 172
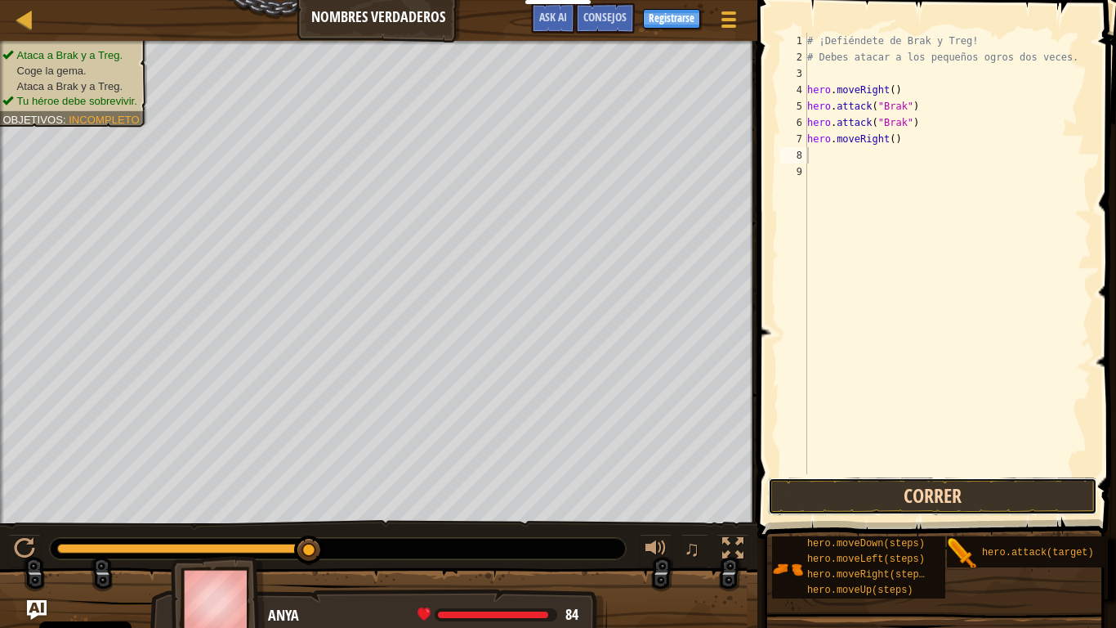
click at [926, 489] on button "Correr" at bounding box center [932, 496] width 329 height 38
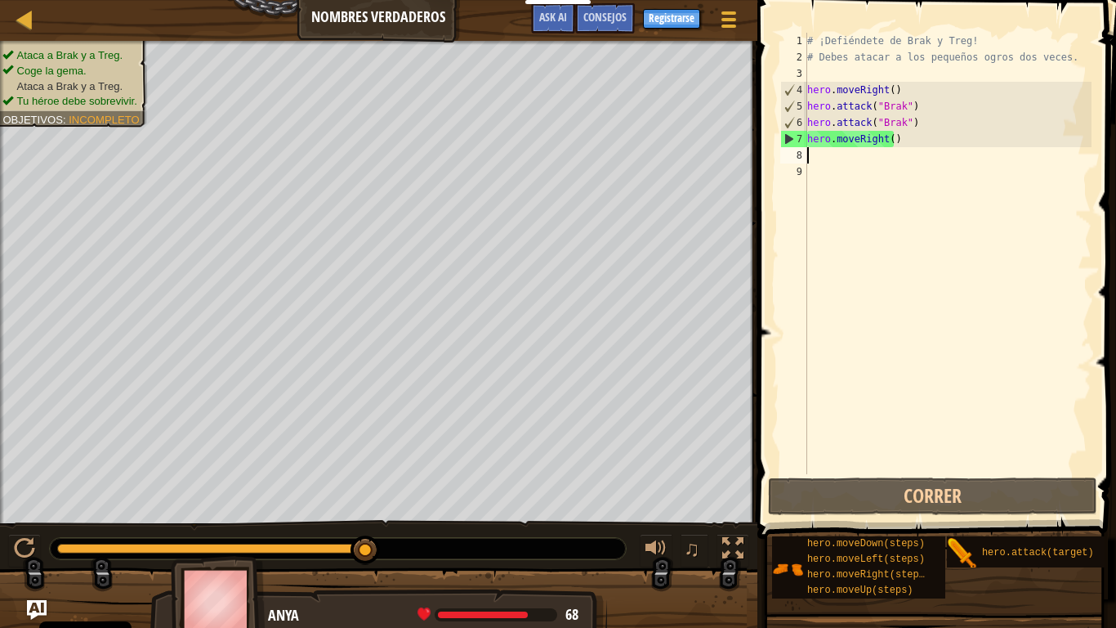
click at [841, 155] on div "# ¡Defiéndete de Brak y Treg! # Debes atacar a los pequeños ogros dos veces. he…" at bounding box center [948, 270] width 288 height 474
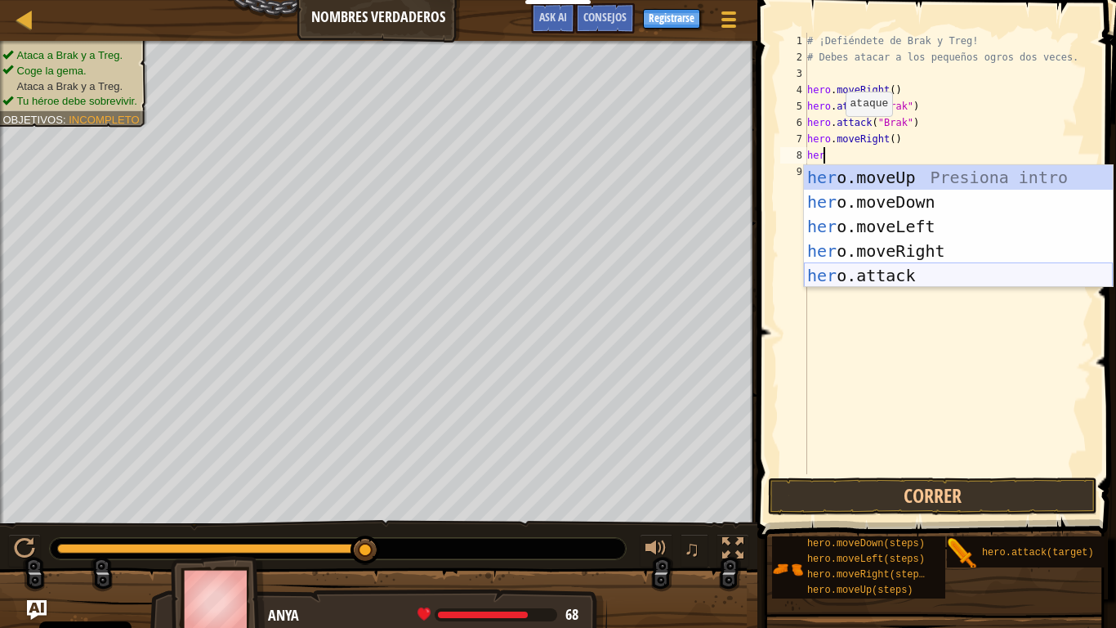
click at [876, 266] on div "her o.moveUp Presiona intro her o.moveDown Presiona intro her o.moveLeft Presio…" at bounding box center [958, 251] width 309 height 172
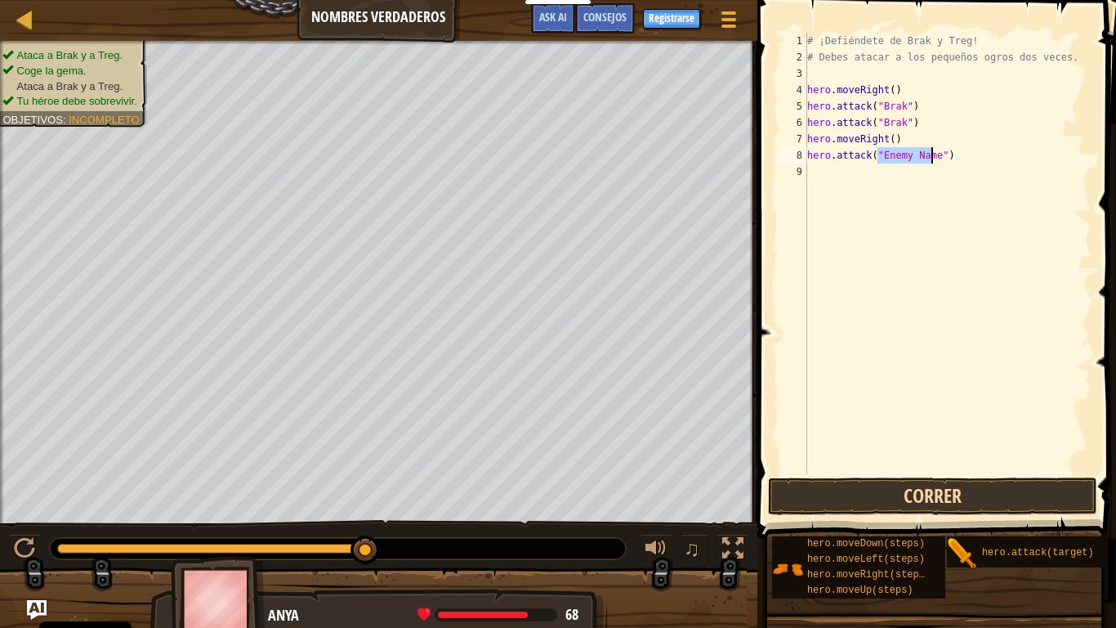
type textarea "hero.attack("Enemy Name")"
click at [860, 489] on button "Correr" at bounding box center [932, 496] width 329 height 38
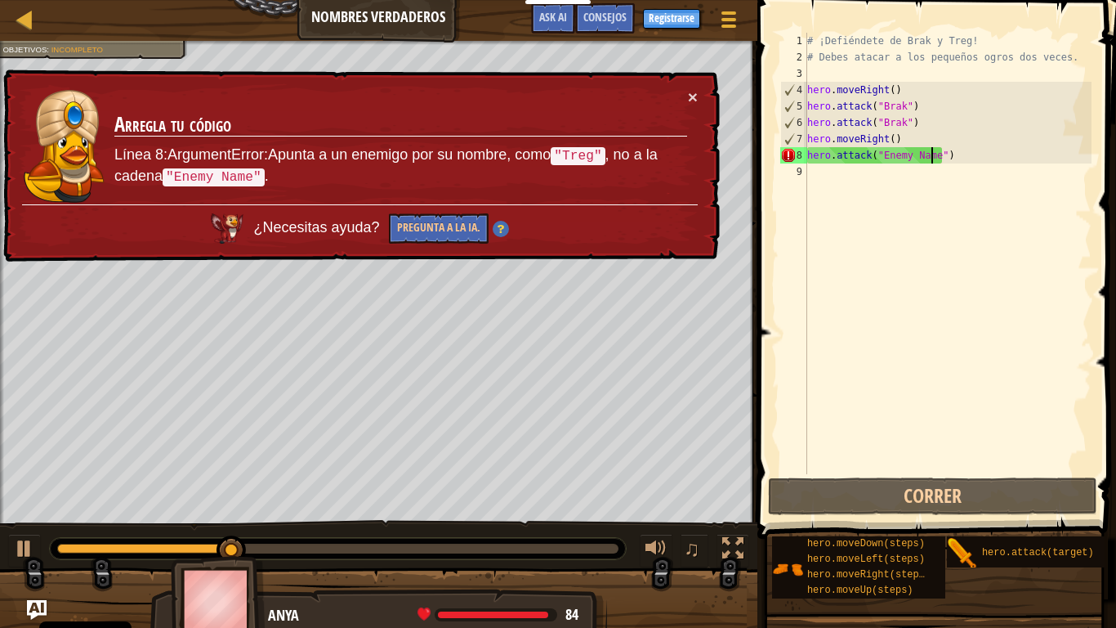
click at [903, 163] on div "# ¡Defiéndete de Brak y Treg! # Debes atacar a los pequeños ogros dos veces. he…" at bounding box center [948, 270] width 288 height 474
click at [897, 149] on div "# ¡Defiéndete de Brak y Treg! # Debes atacar a los pequeños ogros dos veces. he…" at bounding box center [948, 270] width 288 height 474
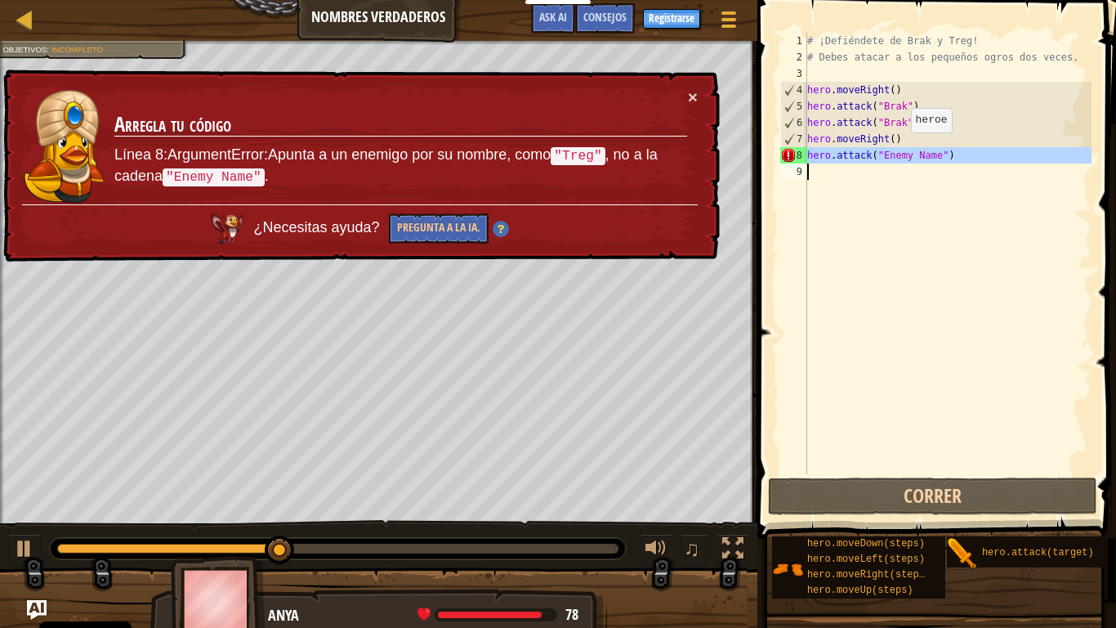
click at [897, 149] on div "# ¡Defiéndete de Brak y Treg! # Debes atacar a los pequeños ogros dos veces. he…" at bounding box center [948, 270] width 288 height 474
click at [919, 152] on div "# ¡Defiéndete de Brak y Treg! # Debes atacar a los pequeños ogros dos veces. he…" at bounding box center [948, 253] width 288 height 441
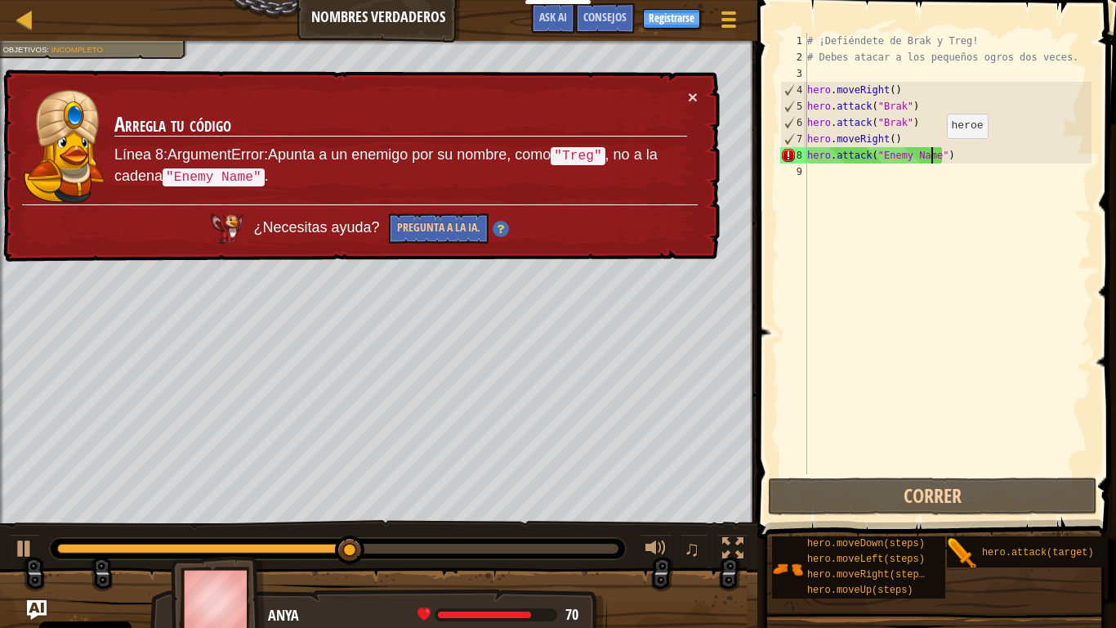
click at [933, 154] on div "# ¡Defiéndete de Brak y Treg! # Debes atacar a los pequeños ogros dos veces. he…" at bounding box center [948, 270] width 288 height 474
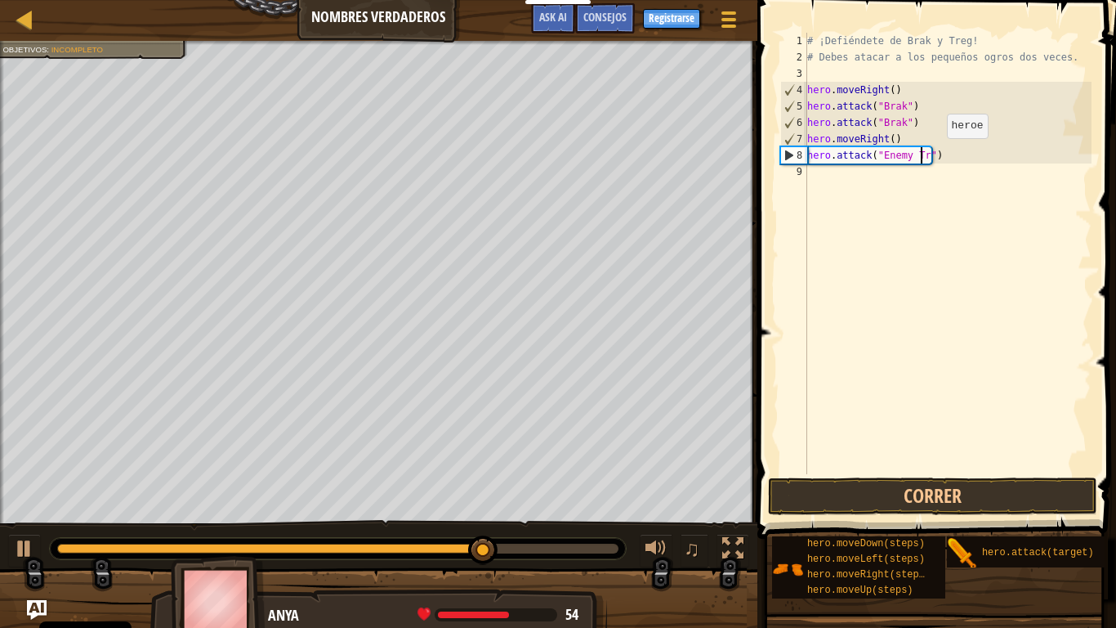
scroll to position [7, 10]
click at [970, 489] on button "Correr" at bounding box center [932, 496] width 329 height 38
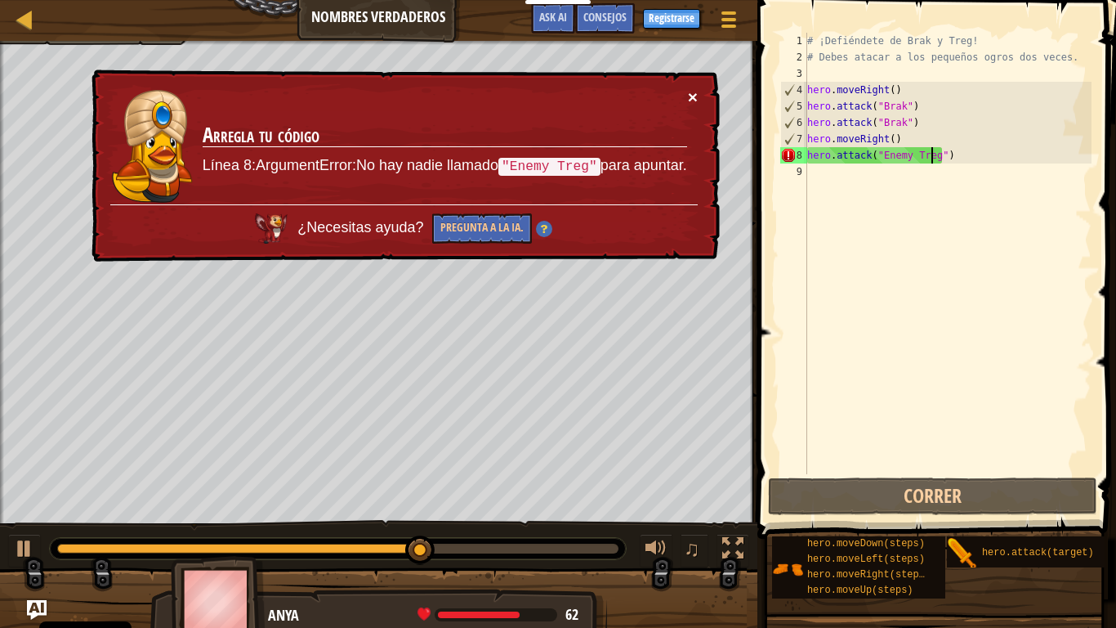
click at [696, 90] on button "×" at bounding box center [693, 96] width 10 height 17
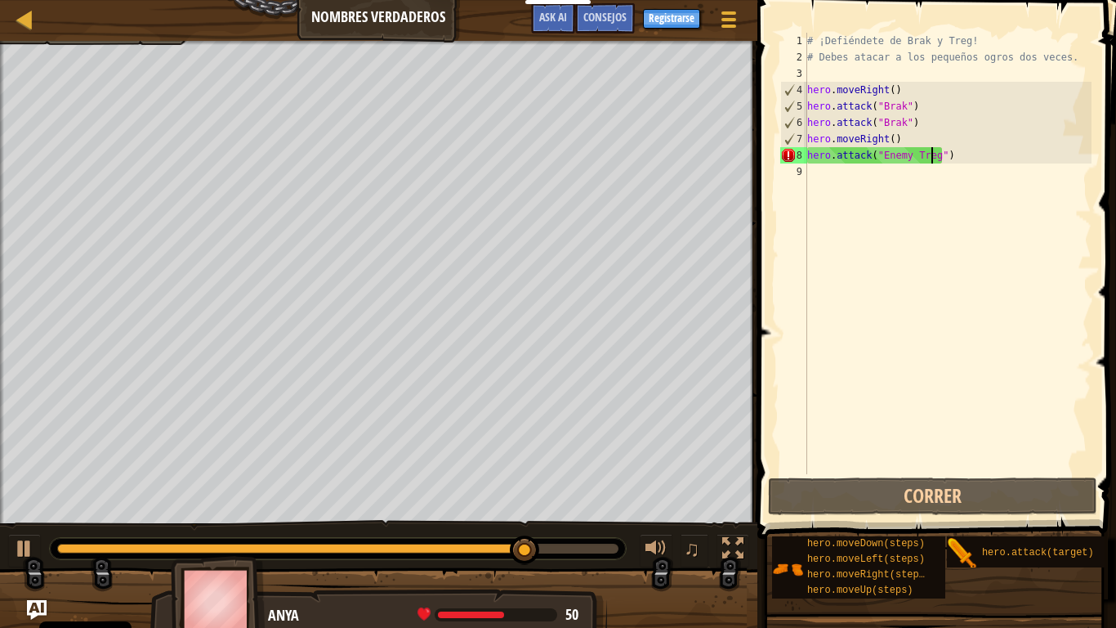
click at [961, 163] on div "# ¡Defiéndete de Brak y Treg! # Debes atacar a los pequeños ogros dos veces. he…" at bounding box center [948, 270] width 288 height 474
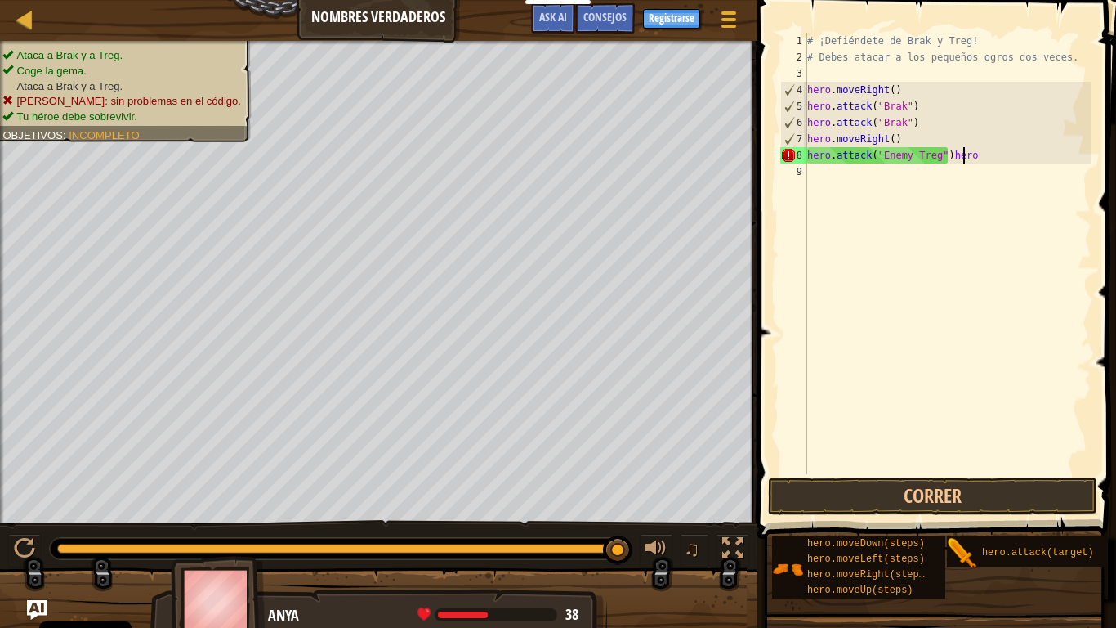
type textarea "hero.attack("Enemy Treg")heroe"
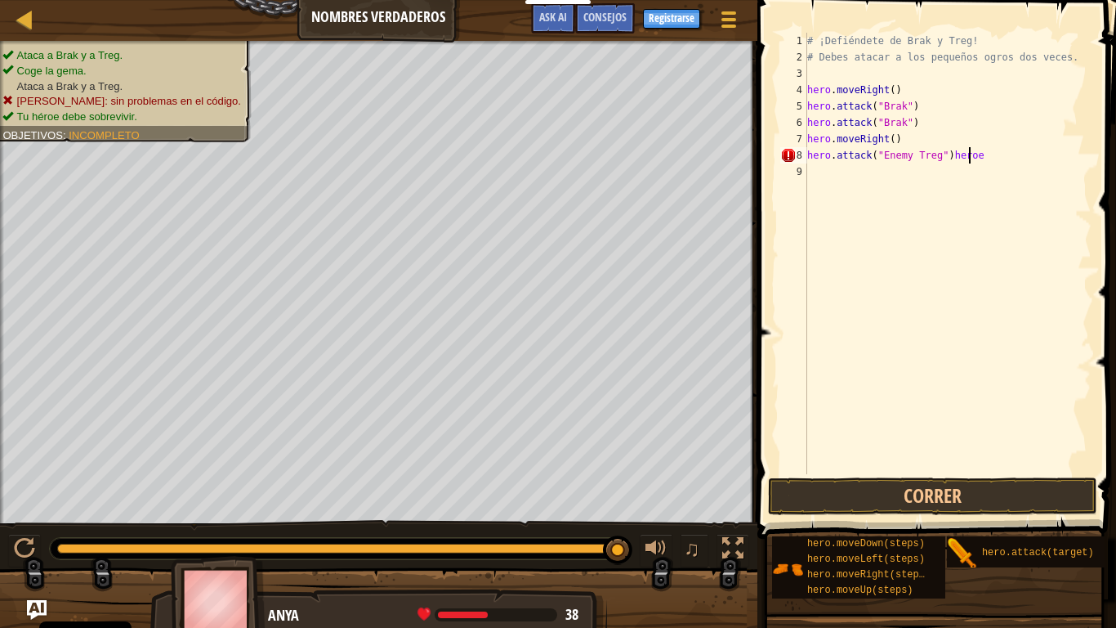
scroll to position [7, 0]
click at [900, 154] on div "# ¡Defiéndete de Brak y Treg! # Debes atacar a los pequeños ogros dos veces. he…" at bounding box center [950, 270] width 283 height 474
click at [929, 152] on div "# ¡Defiéndete de Brak y Treg! # Debes atacar a los pequeños ogros dos veces. he…" at bounding box center [950, 270] width 283 height 474
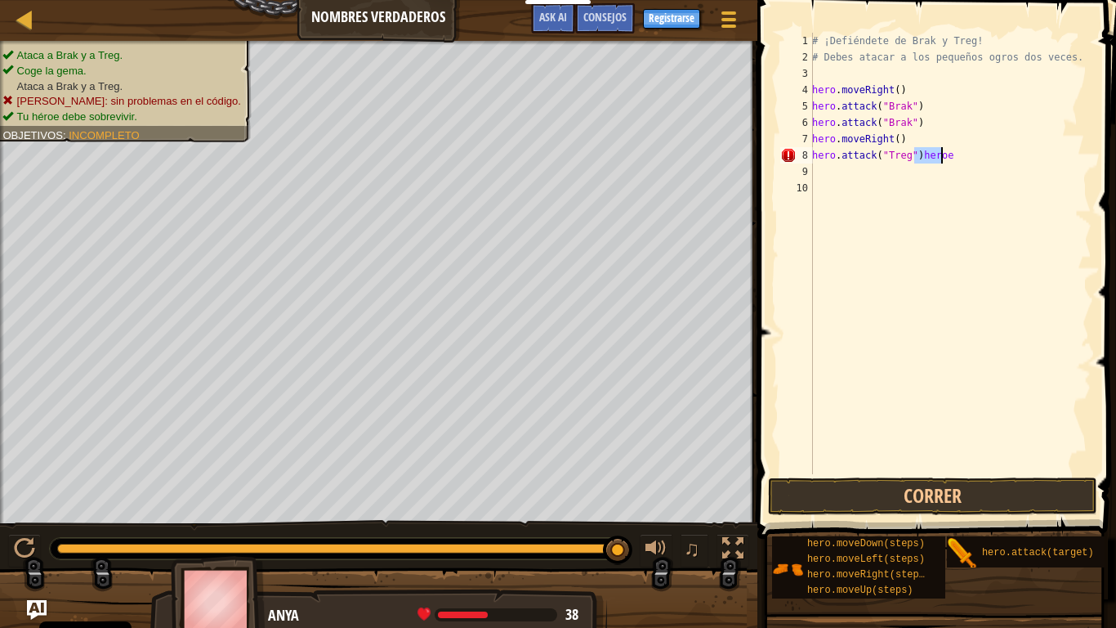
click at [929, 152] on div "# ¡Defiéndete de Brak y Treg! # Debes atacar a los pequeños ogros dos veces. he…" at bounding box center [950, 270] width 283 height 474
click at [929, 152] on div "# ¡Defiéndete de Brak y Treg! # Debes atacar a los pequeños ogros dos veces. he…" at bounding box center [950, 253] width 283 height 441
click at [928, 156] on div "# ¡Defiéndete de Brak y Treg! # Debes atacar a los pequeños ogros dos veces. he…" at bounding box center [950, 270] width 283 height 474
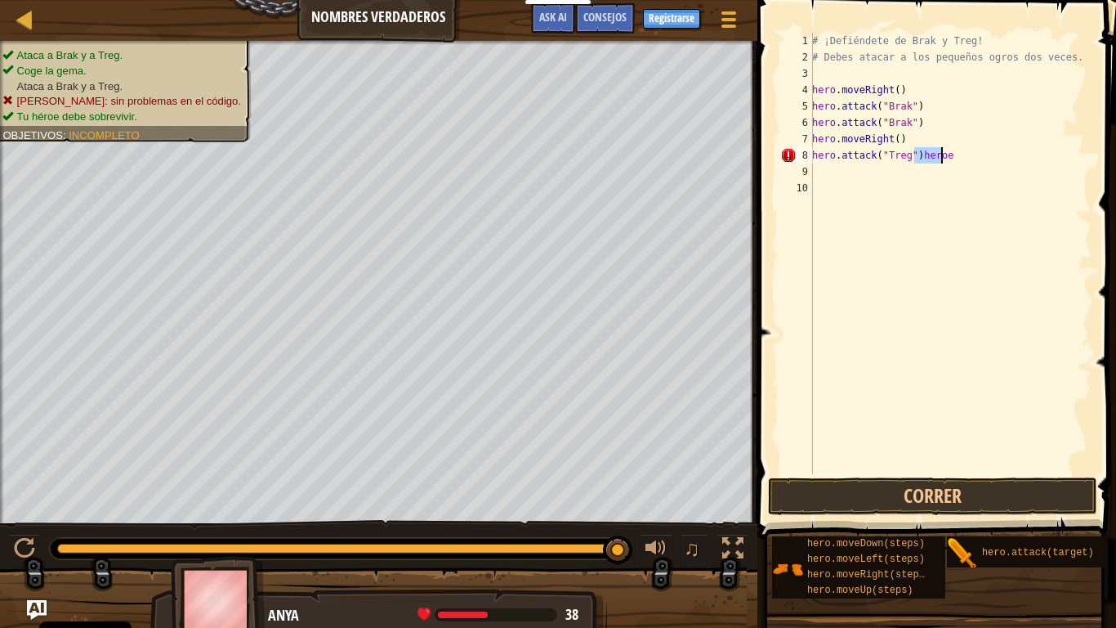
type textarea "hero.attack("Treg")"
click at [898, 489] on button "Correr" at bounding box center [932, 496] width 329 height 38
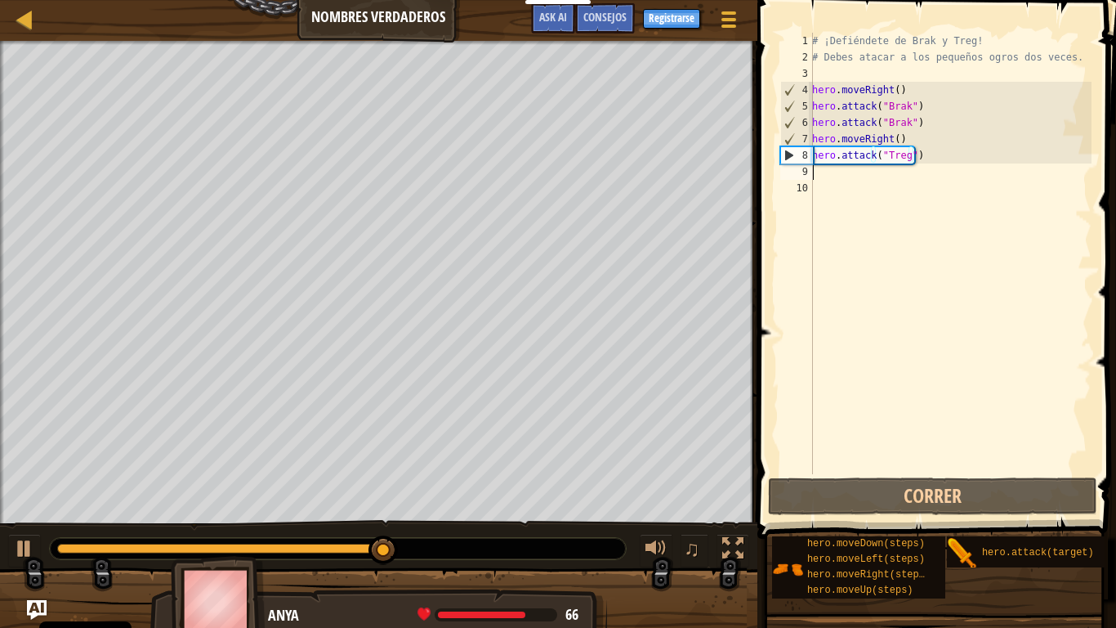
click at [968, 168] on div "# ¡Defiéndete de Brak y Treg! # Debes atacar a los pequeños ogros dos veces. he…" at bounding box center [950, 270] width 283 height 474
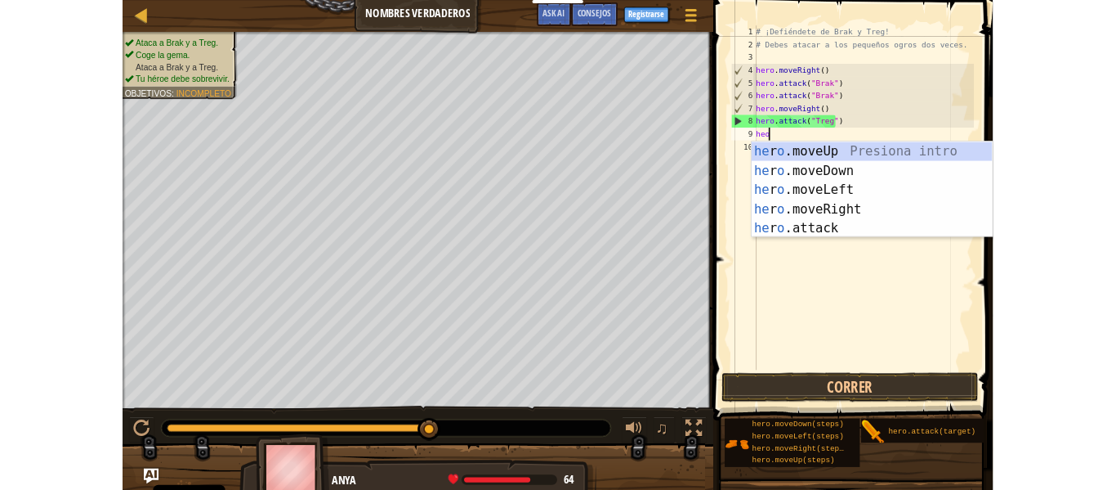
scroll to position [7, 1]
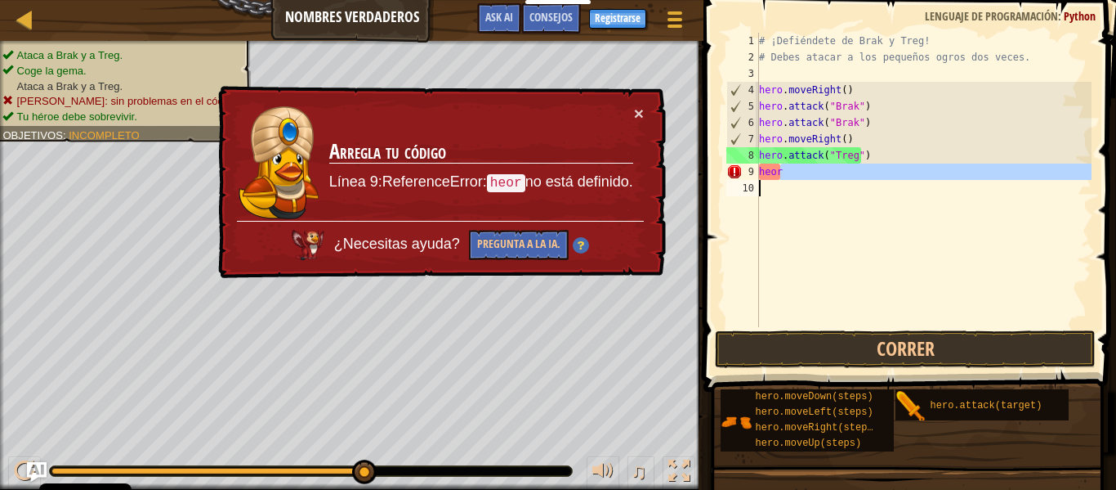
click at [673, 308] on div "Mapa Nombres verdaderos Menú del Juego Hecho Registrarse Consejos Ask AI 1 הההה…" at bounding box center [558, 245] width 1116 height 490
click at [781, 173] on div "# ¡Defiéndete de Brak y Treg! # Debes atacar a los pequeños ogros dos veces. he…" at bounding box center [924, 180] width 336 height 294
type textarea "heor"
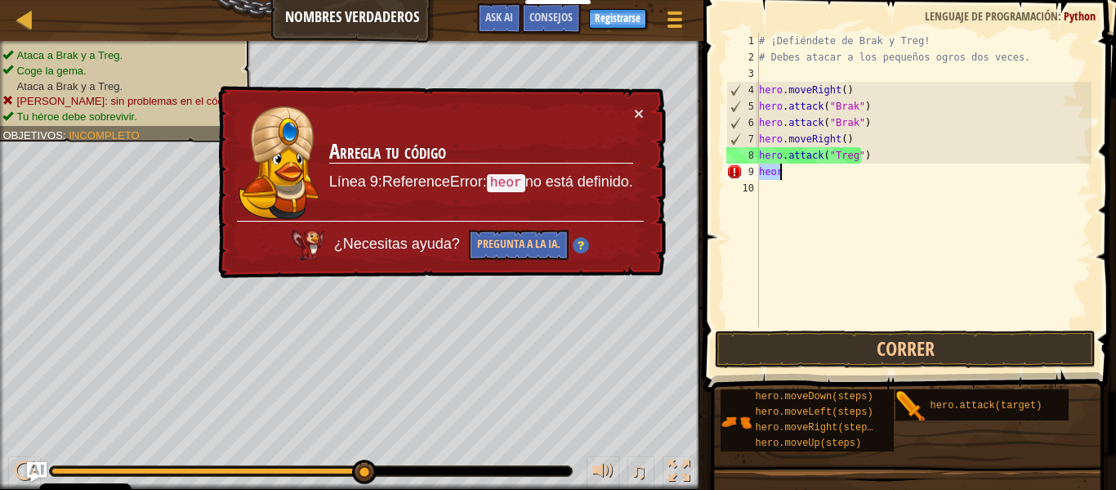
click at [781, 173] on div "# ¡Defiéndete de Brak y Treg! # Debes atacar a los pequeños ogros dos veces. he…" at bounding box center [924, 196] width 336 height 327
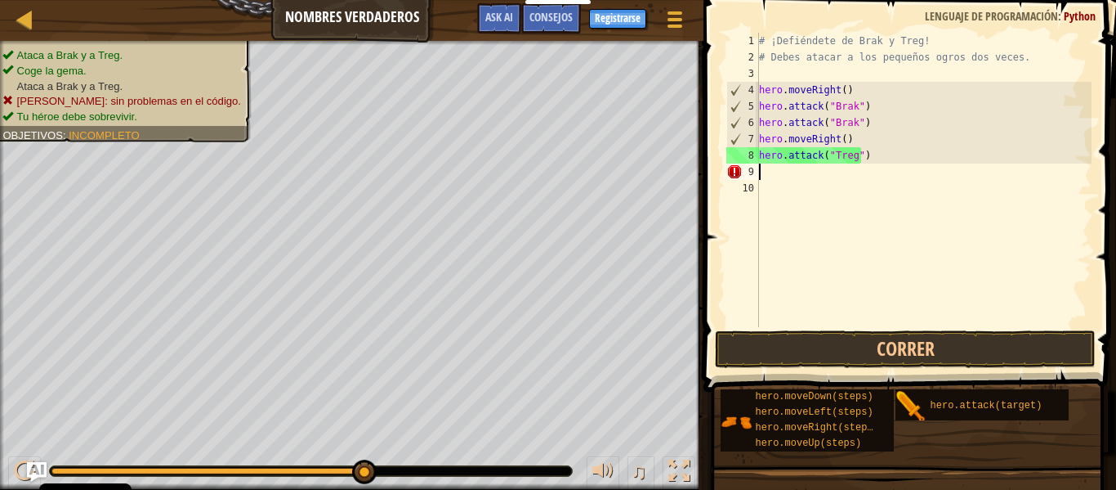
scroll to position [7, 0]
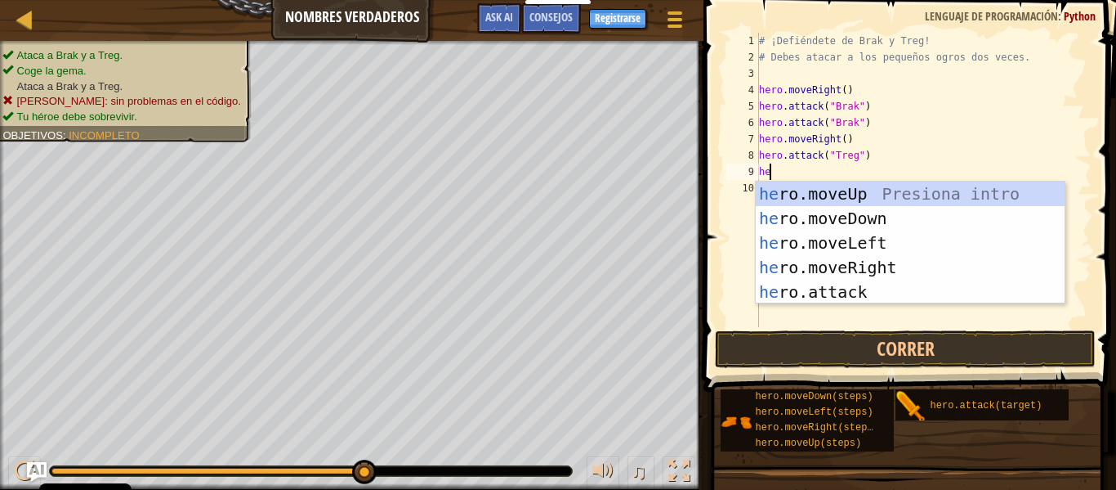
type textarea "her"
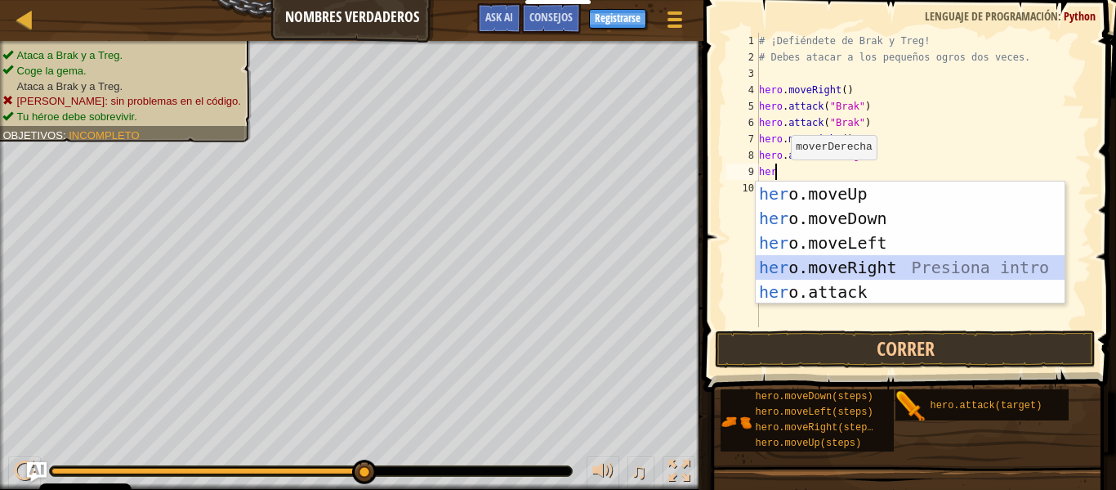
click at [822, 263] on div "her o.moveUp Presiona intro her o.moveDown Presiona intro her o.moveLeft Presio…" at bounding box center [910, 267] width 309 height 172
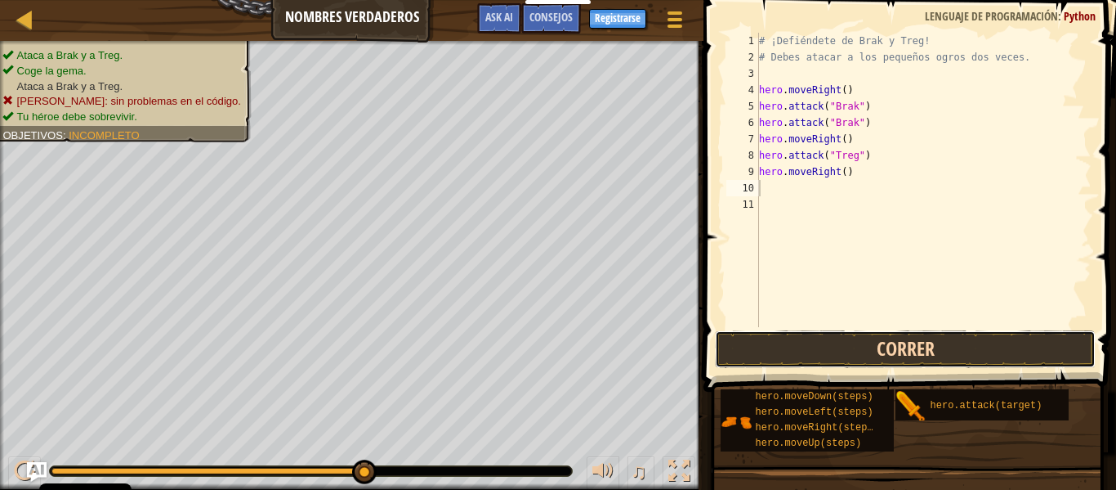
click at [842, 341] on button "Correr" at bounding box center [905, 349] width 381 height 38
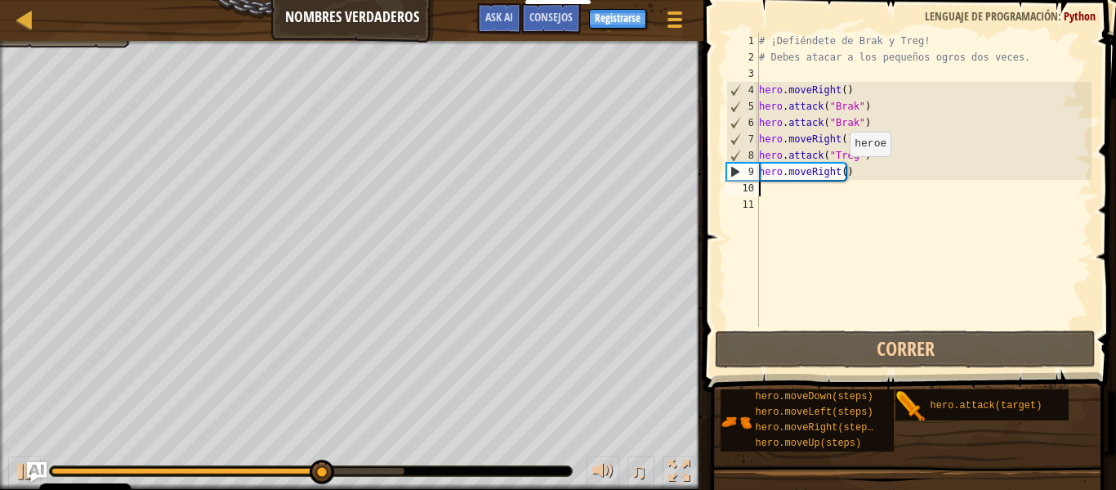
click at [842, 172] on div "# ¡Defiéndete de Brak y Treg! # Debes atacar a los pequeños ogros dos veces. he…" at bounding box center [924, 196] width 336 height 327
type textarea "hero.moveRight(2)"
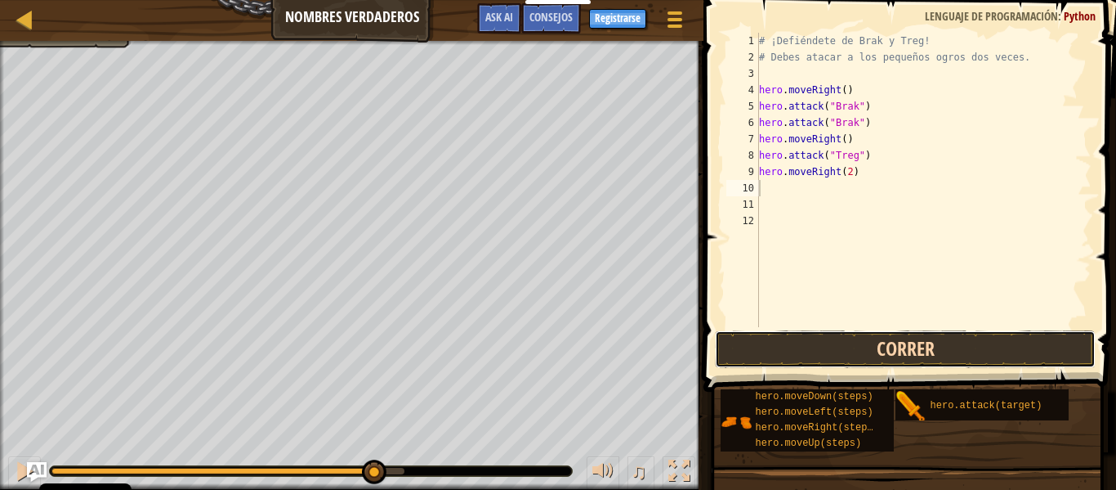
click at [804, 352] on button "Correr" at bounding box center [905, 349] width 381 height 38
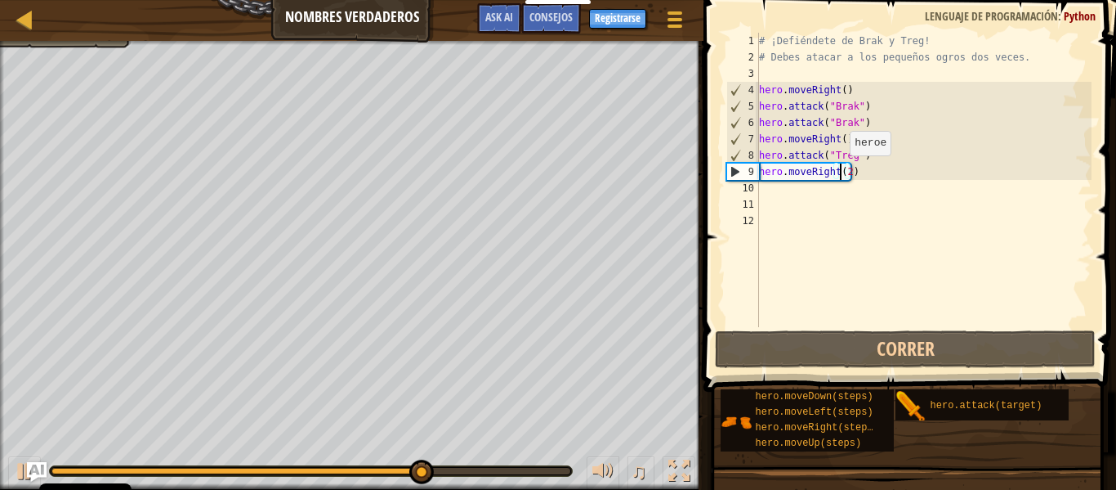
click at [842, 172] on div "# ¡Defiéndete de Brak y Treg! # Debes atacar a los pequeños ogros dos veces. he…" at bounding box center [924, 196] width 336 height 327
type textarea "hero.moveRight(3)"
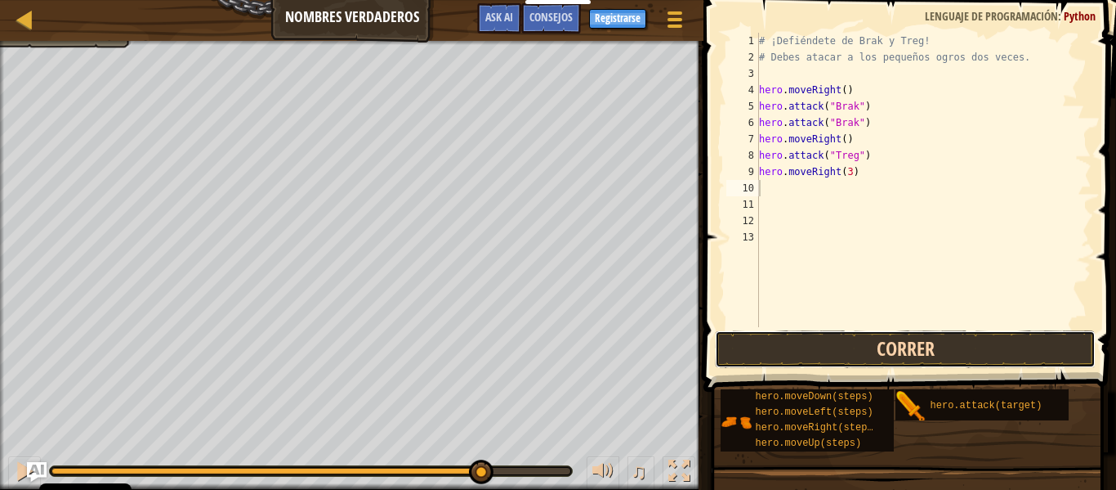
click at [933, 339] on button "Correr" at bounding box center [905, 349] width 381 height 38
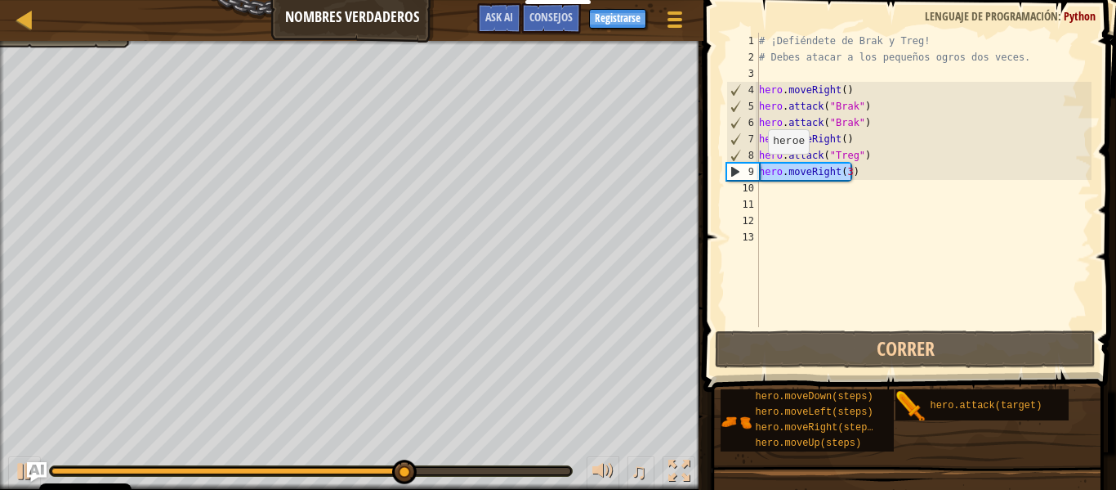
drag, startPoint x: 865, startPoint y: 172, endPoint x: 759, endPoint y: 171, distance: 105.4
click at [759, 171] on div "# ¡Defiéndete de Brak y Treg! # Debes atacar a los pequeños ogros dos veces. he…" at bounding box center [924, 196] width 336 height 327
type textarea "hero.moveRight(3)"
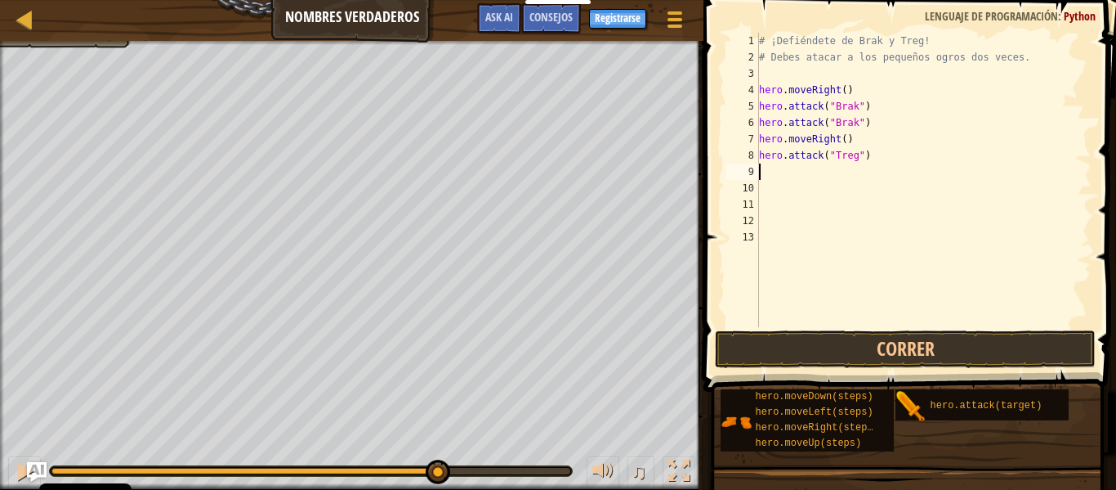
click at [763, 170] on div "# ¡Defiéndete de Brak y Treg! # Debes atacar a los pequeños ogros dos veces. he…" at bounding box center [924, 196] width 336 height 327
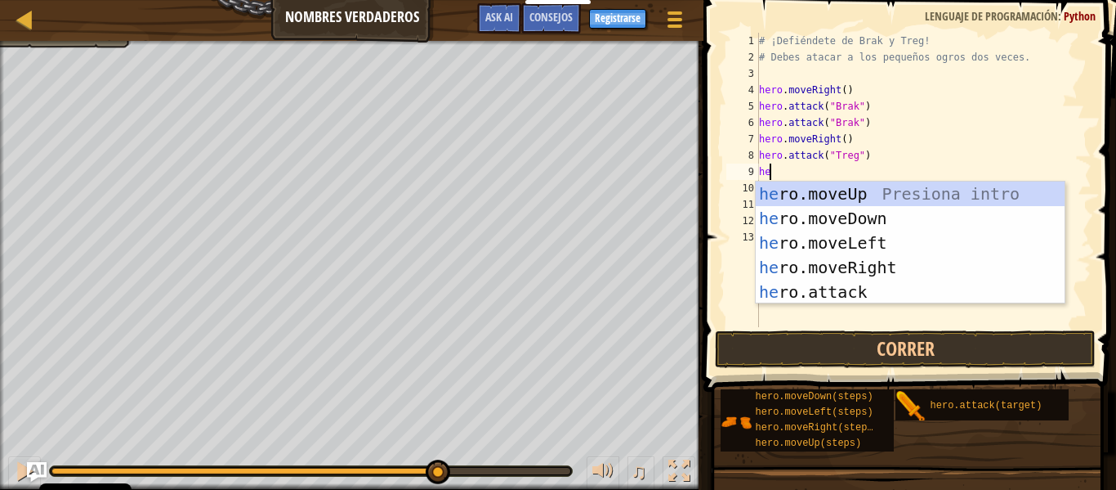
scroll to position [7, 1]
type textarea "hero"
click at [847, 220] on div "hero .moveUp Presiona intro hero .moveDown Presiona intro hero .moveLeft Presio…" at bounding box center [910, 267] width 309 height 172
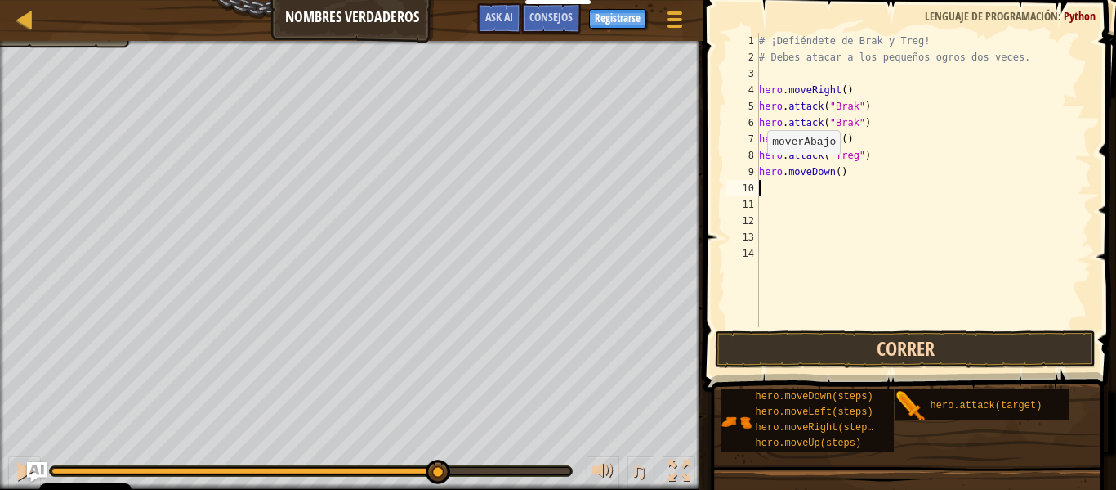
scroll to position [7, 0]
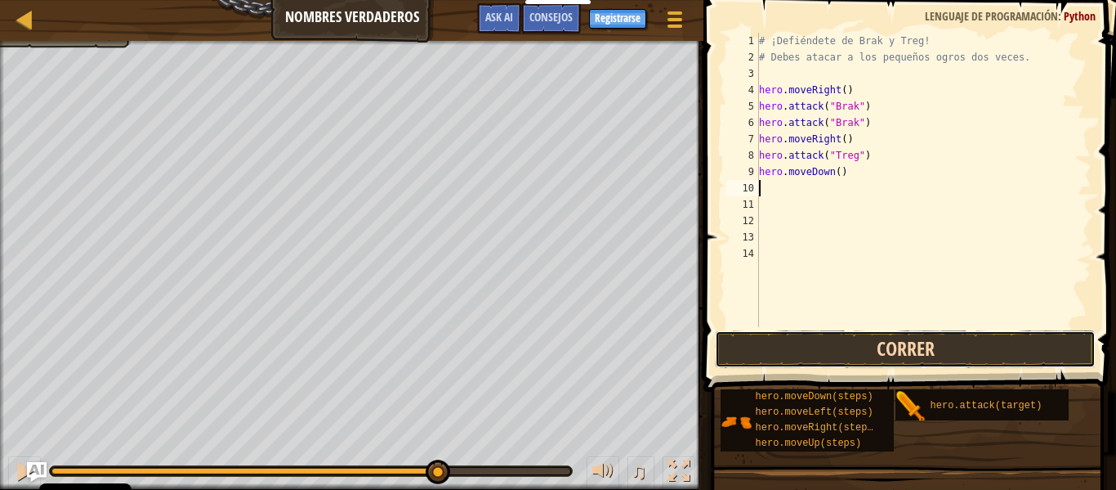
click at [881, 351] on button "Correr" at bounding box center [905, 349] width 381 height 38
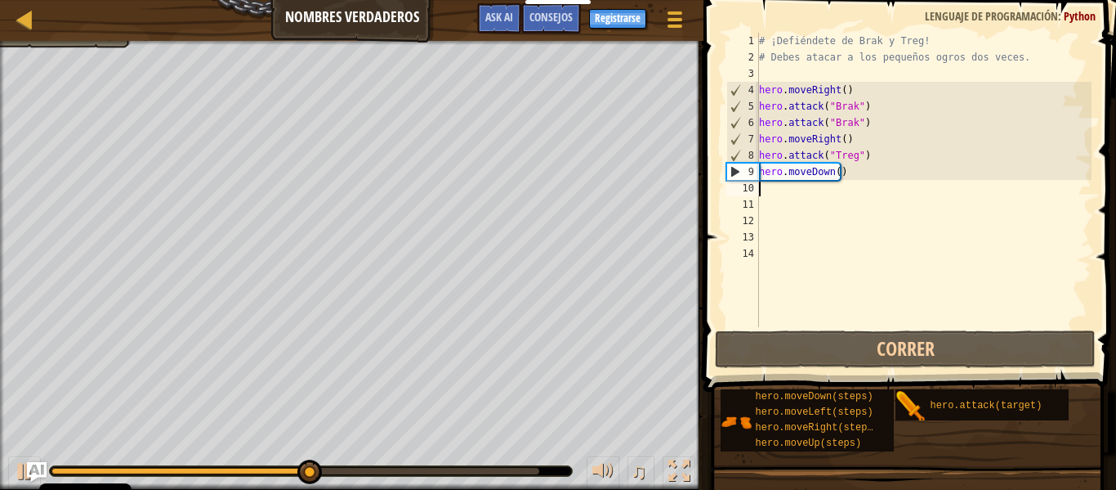
type textarea "h"
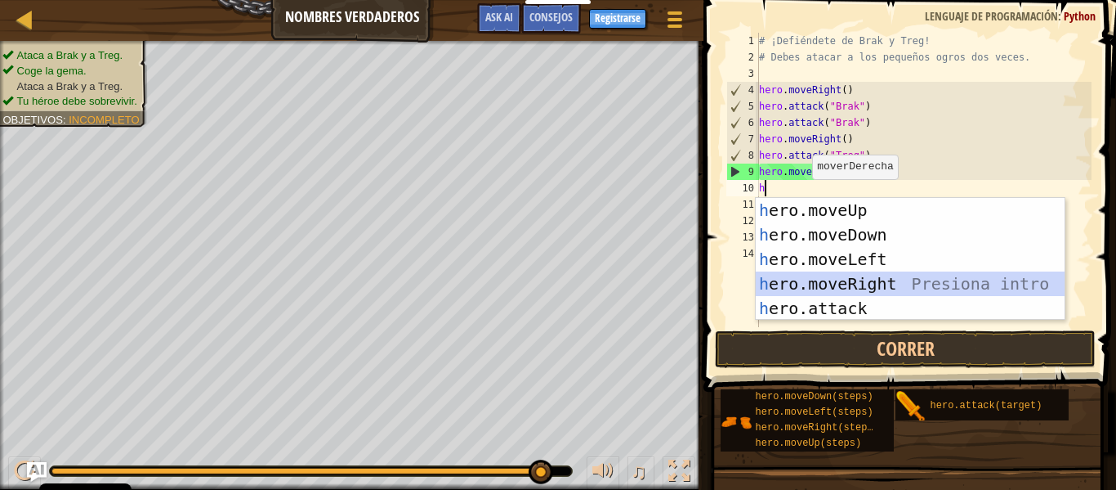
click at [855, 279] on div "h ero.moveUp Presiona intro h ero.moveDown Presiona intro h ero.moveLeft Presio…" at bounding box center [910, 284] width 309 height 172
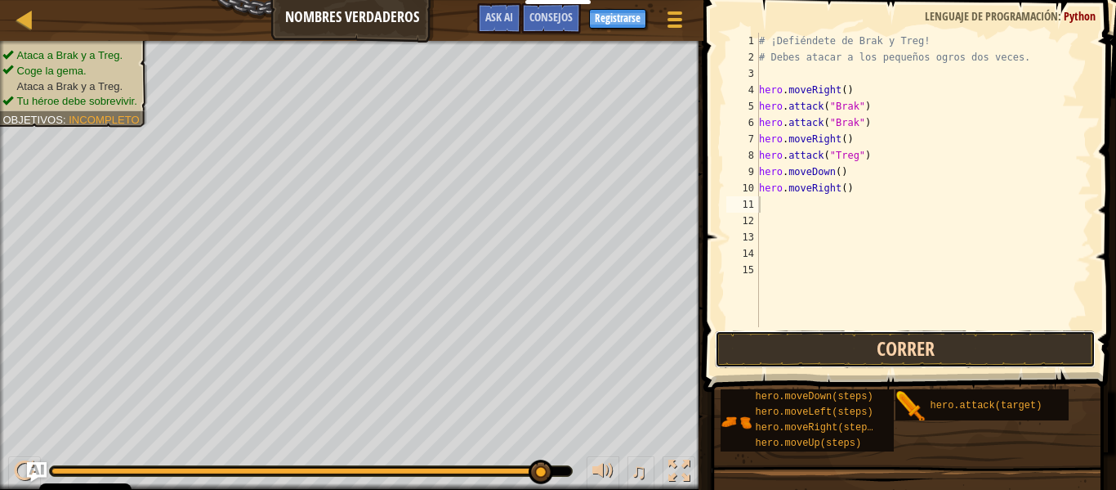
click at [863, 347] on button "Correr" at bounding box center [905, 349] width 381 height 38
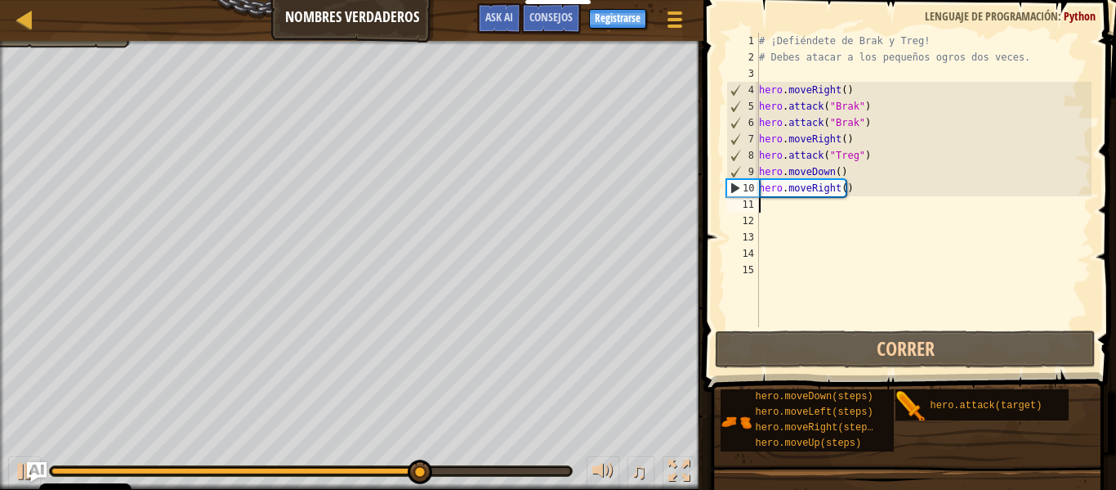
click at [814, 205] on div "# ¡Defiéndete de Brak y Treg! # Debes atacar a los pequeños ogros dos veces. he…" at bounding box center [924, 196] width 336 height 327
type textarea "h"
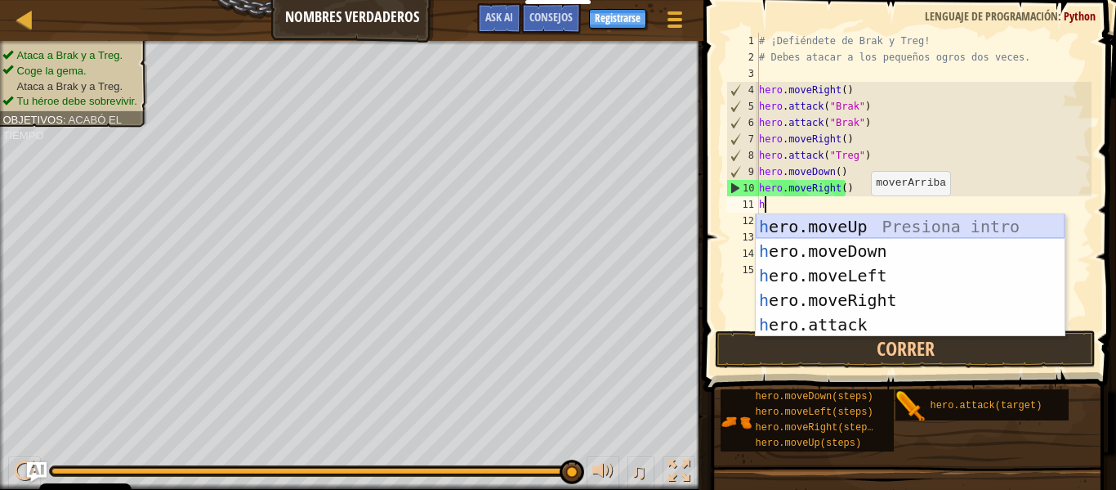
click at [861, 225] on div "h ero.moveUp Presiona intro h ero.moveDown Presiona intro h ero.moveLeft Presio…" at bounding box center [910, 300] width 309 height 172
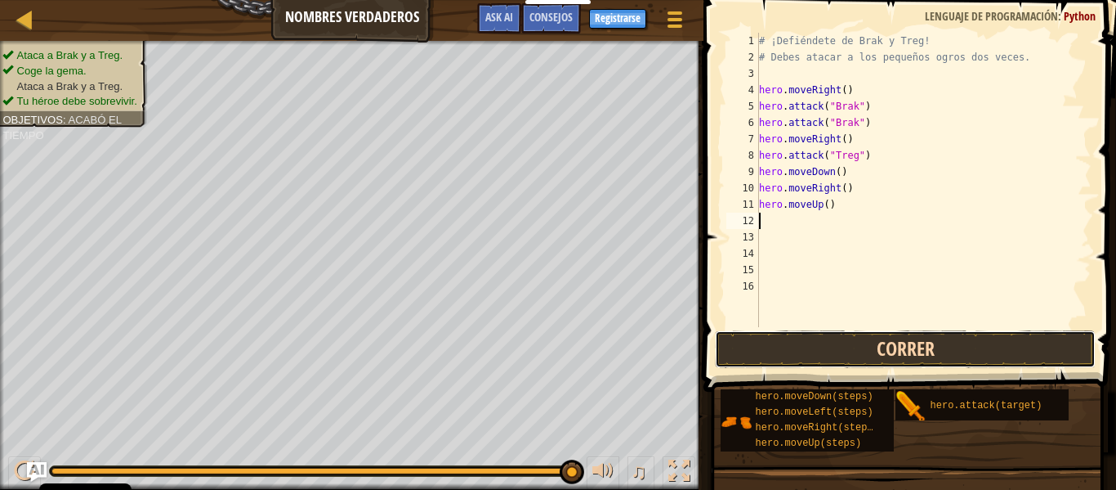
click at [884, 347] on button "Correr" at bounding box center [905, 349] width 381 height 38
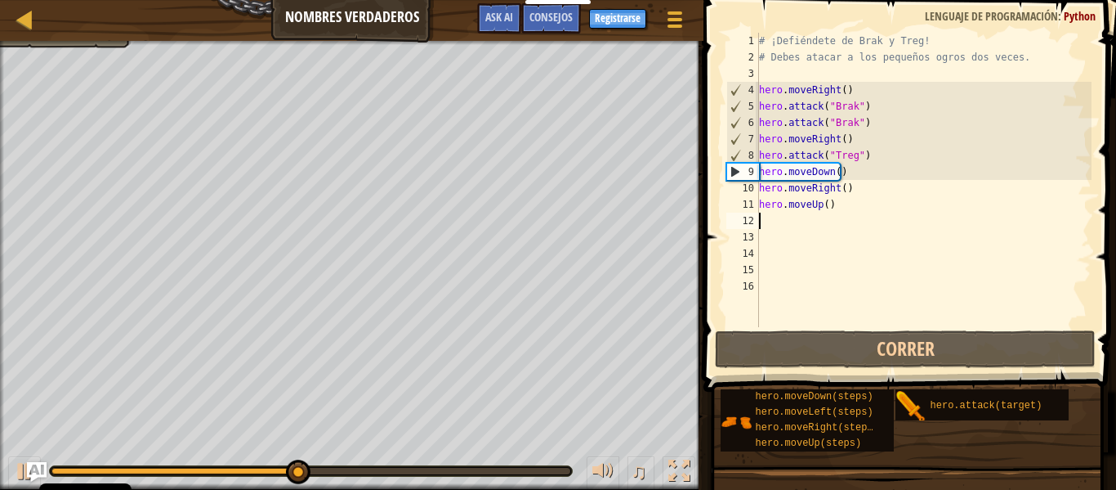
click at [808, 222] on div "# ¡Defiéndete de Brak y Treg! # Debes atacar a los pequeños ogros dos veces. he…" at bounding box center [924, 196] width 336 height 327
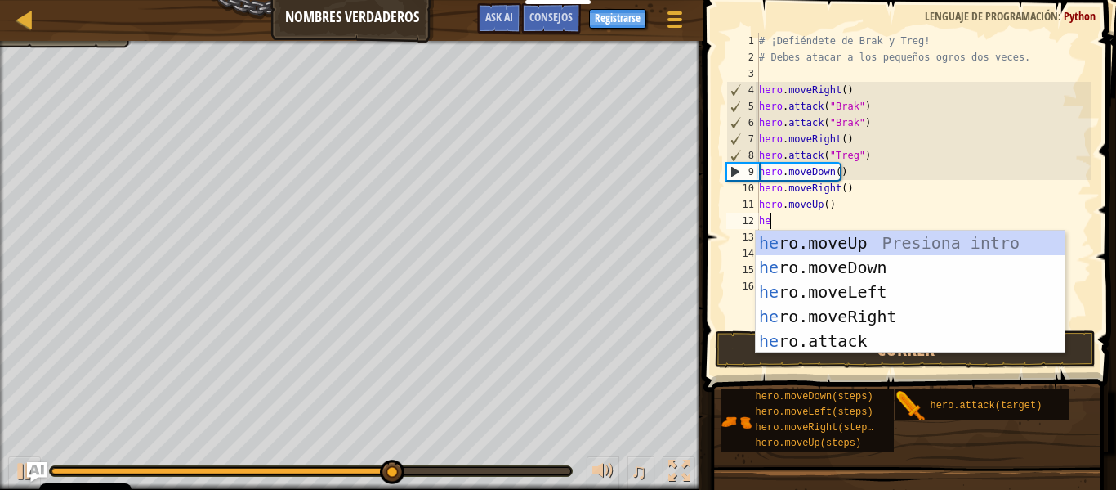
scroll to position [7, 1]
type textarea "hero"
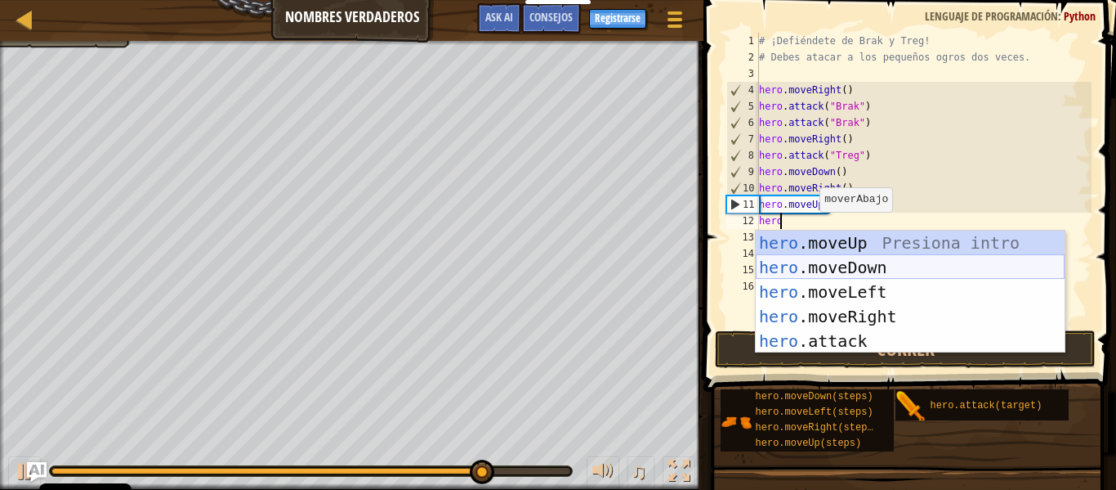
click at [852, 262] on div "hero .moveUp Presiona intro hero .moveDown Presiona intro hero .moveLeft Presio…" at bounding box center [910, 316] width 309 height 172
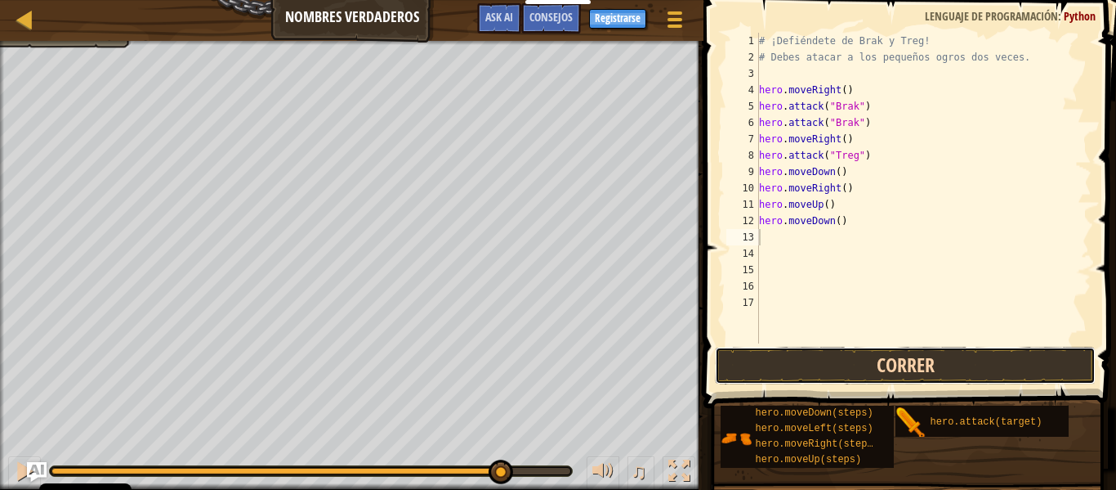
click at [853, 376] on button "Correr" at bounding box center [905, 366] width 381 height 38
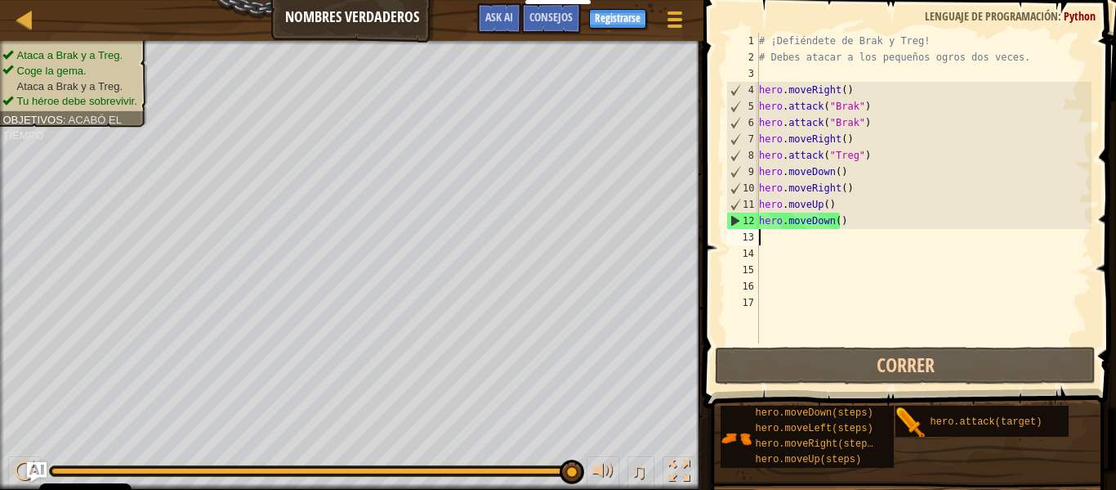
click at [795, 239] on div "# ¡Defiéndete de Brak y Treg! # Debes atacar a los pequeños ogros dos veces. he…" at bounding box center [924, 204] width 336 height 343
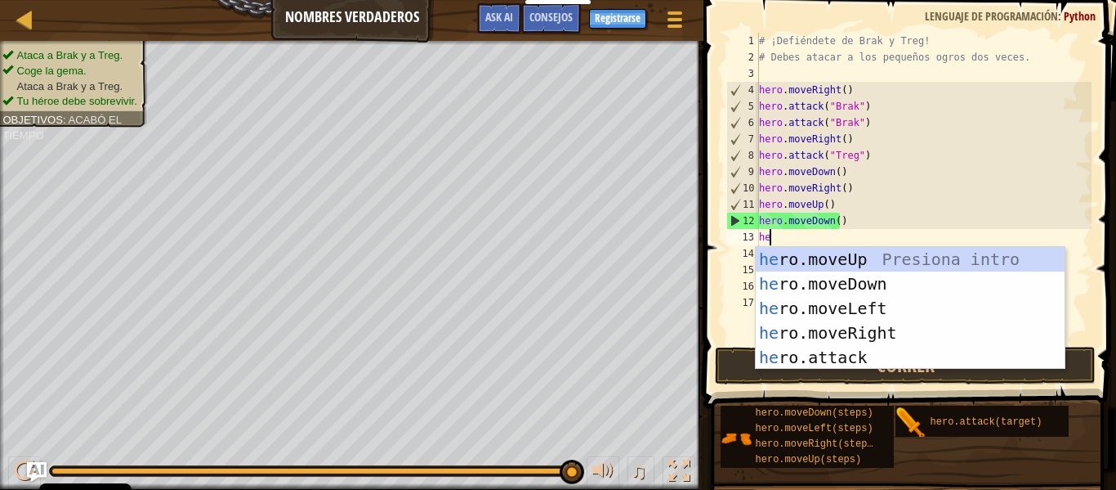
type textarea "her"
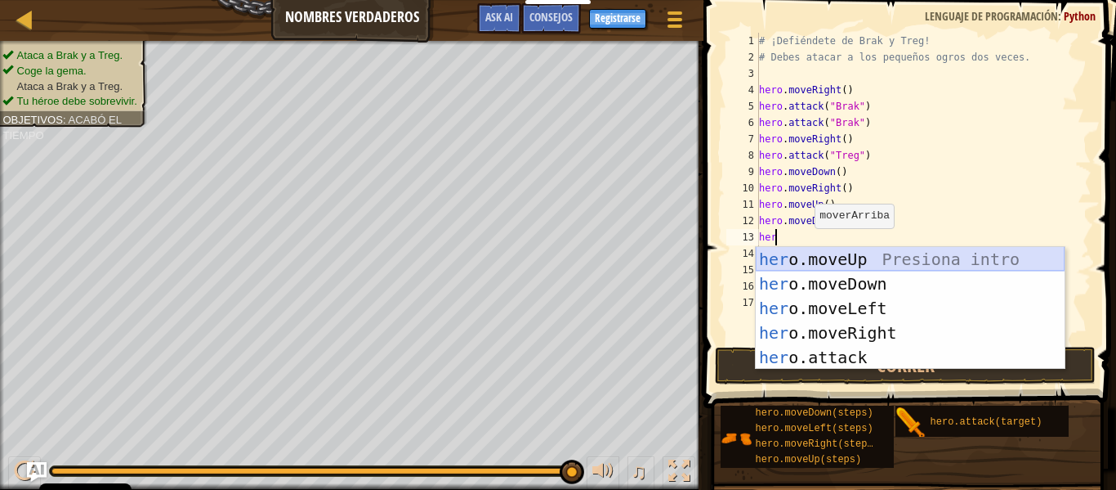
click at [808, 256] on div "her o.moveUp Presiona intro her o.moveDown Presiona intro her o.moveLeft Presio…" at bounding box center [910, 333] width 309 height 172
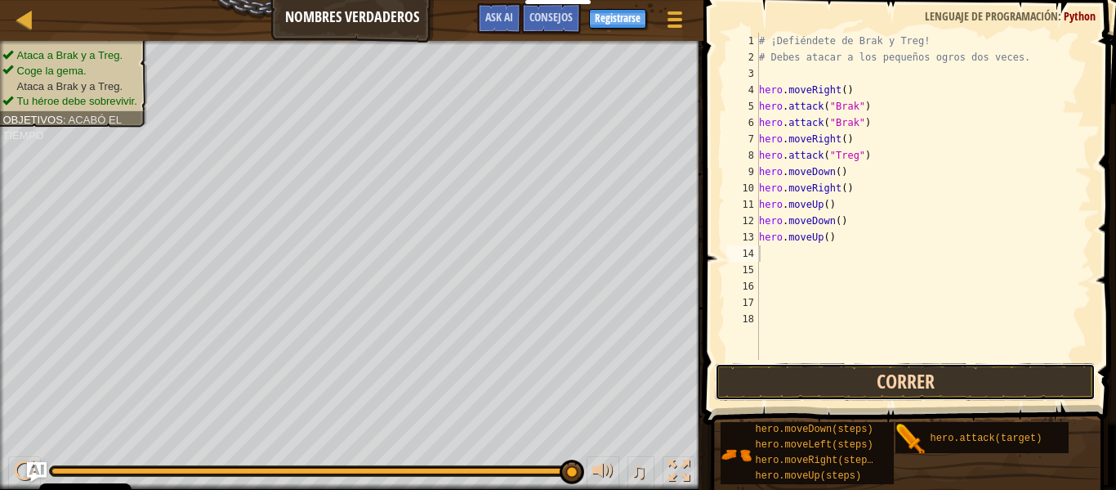
click at [817, 380] on button "Correr" at bounding box center [905, 382] width 381 height 38
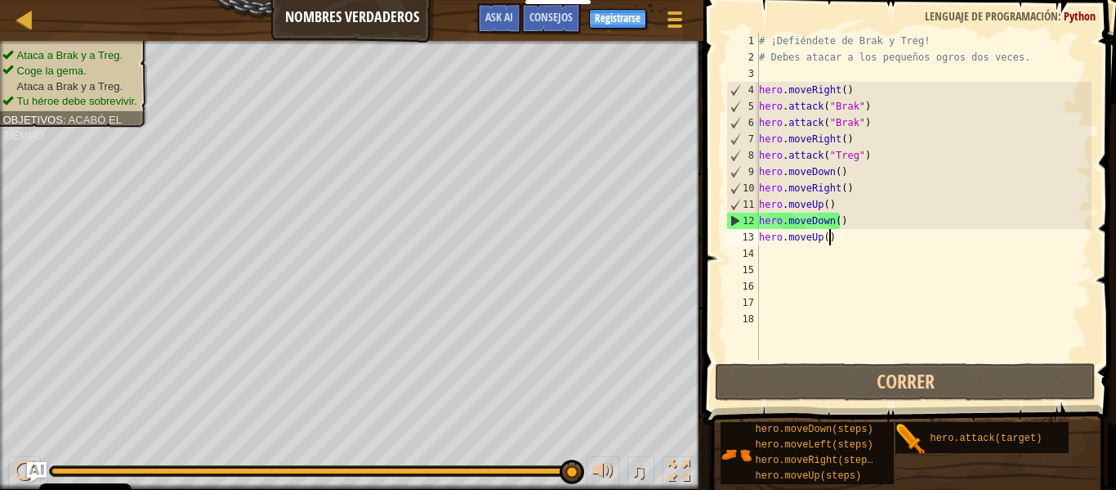
click at [828, 234] on div "# ¡Defiéndete de Brak y Treg! # Debes atacar a los pequeños ogros dos veces. he…" at bounding box center [924, 213] width 336 height 360
drag, startPoint x: 839, startPoint y: 238, endPoint x: 760, endPoint y: 237, distance: 78.5
click at [760, 237] on div "# ¡Defiéndete de Brak y Treg! # Debes atacar a los pequeños ogros dos veces. he…" at bounding box center [924, 213] width 336 height 360
click at [843, 238] on div "# ¡Defiéndete de Brak y Treg! # Debes atacar a los pequeños ogros dos veces. he…" at bounding box center [924, 196] width 336 height 327
click at [801, 235] on div "# ¡Defiéndete de Brak y Treg! # Debes atacar a los pequeños ogros dos veces. he…" at bounding box center [924, 213] width 336 height 360
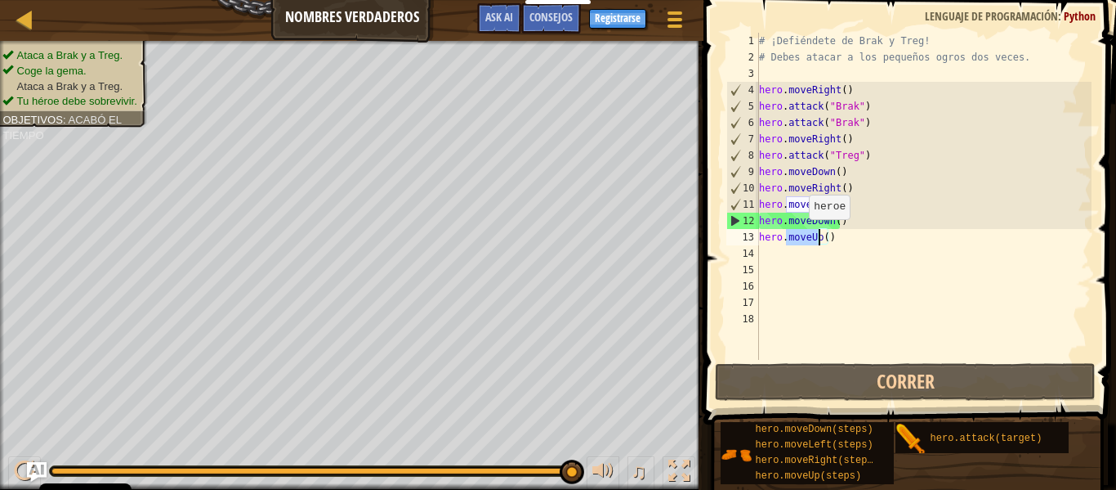
click at [801, 235] on div "# ¡Defiéndete de Brak y Treg! # Debes atacar a los pequeños ogros dos veces. he…" at bounding box center [924, 213] width 336 height 360
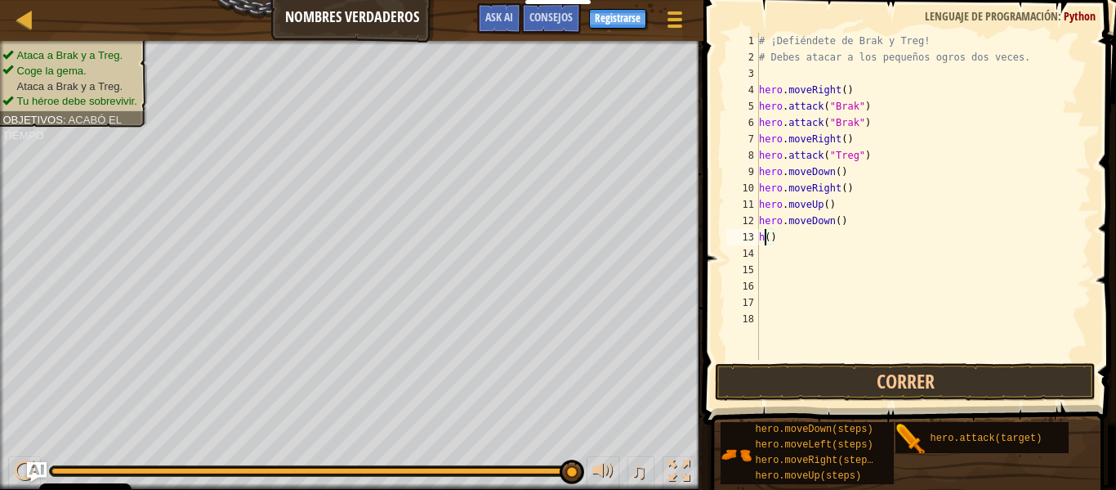
type textarea "()"
click at [890, 264] on div "# ¡Defiéndete de Brak y Treg! # Debes atacar a los pequeños ogros dos veces. he…" at bounding box center [924, 213] width 336 height 360
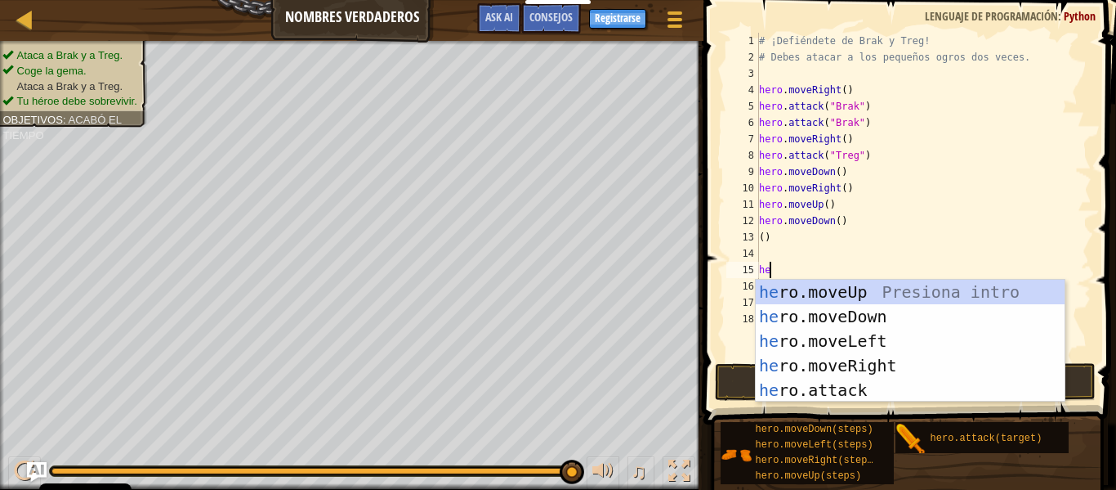
scroll to position [7, 1]
click at [857, 392] on div "her o.moveUp Presiona intro her o.moveDown Presiona intro her o.moveLeft Presio…" at bounding box center [910, 366] width 309 height 172
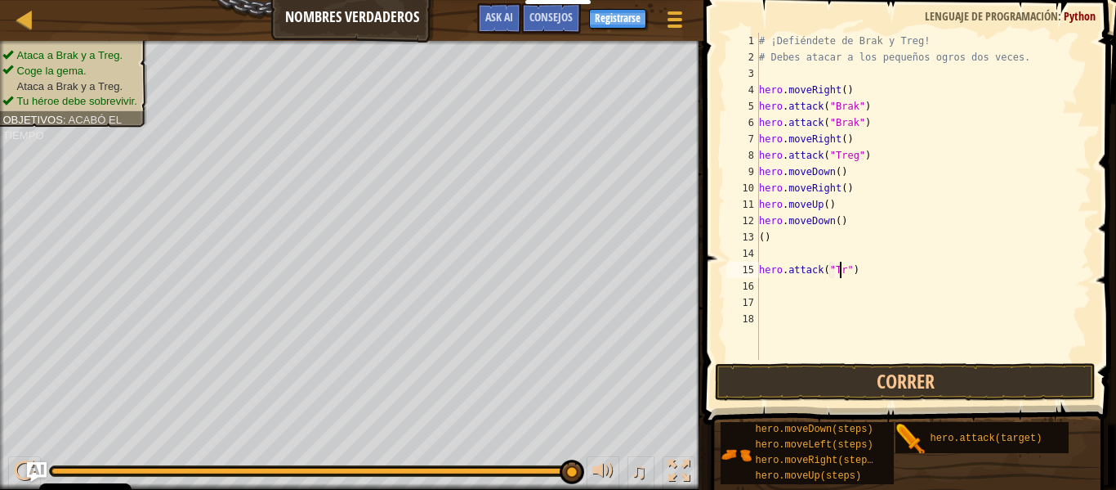
scroll to position [7, 7]
click at [881, 376] on button "Correr" at bounding box center [905, 382] width 381 height 38
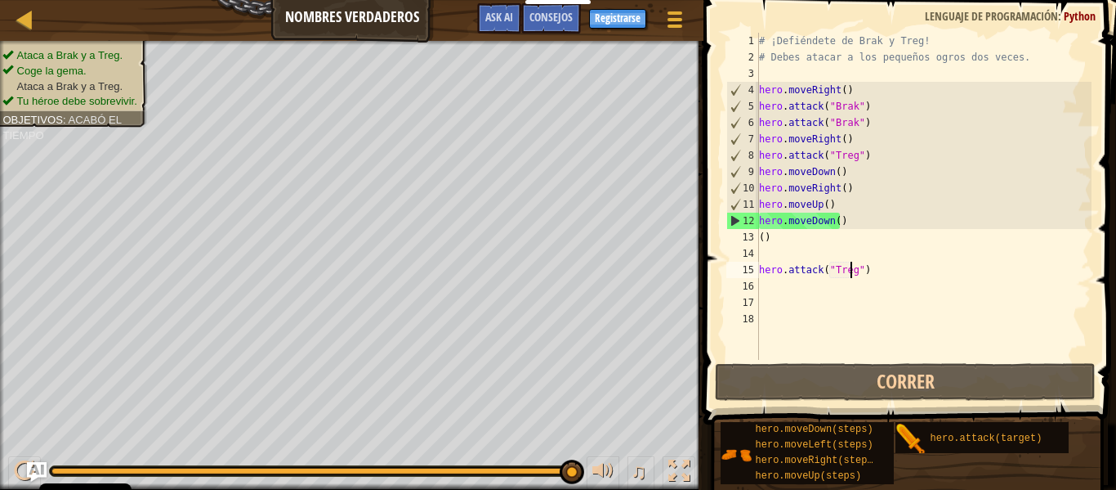
click at [893, 269] on div "# ¡Defiéndete de Brak y Treg! # Debes atacar a los pequeños ogros dos veces. he…" at bounding box center [924, 213] width 336 height 360
drag, startPoint x: 893, startPoint y: 269, endPoint x: 714, endPoint y: 271, distance: 178.2
click at [714, 271] on div "hero.attack("Treg") 1 2 3 4 5 6 7 8 9 10 11 12 13 14 15 16 17 18 # ¡Defiéndete …" at bounding box center [908, 244] width 418 height 472
click at [786, 230] on div "# ¡Defiéndete de Brak y Treg! # Debes atacar a los pequeños ogros dos veces. he…" at bounding box center [924, 213] width 336 height 360
type textarea "()"
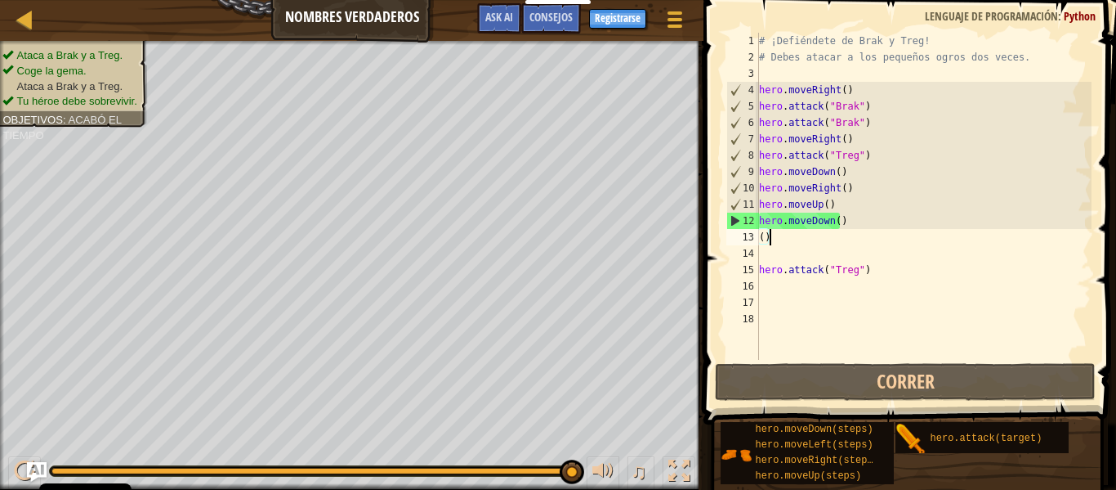
scroll to position [7, 0]
click at [786, 230] on div "# ¡Defiéndete de Brak y Treg! # Debes atacar a los pequeños ogros dos veces. he…" at bounding box center [924, 213] width 336 height 360
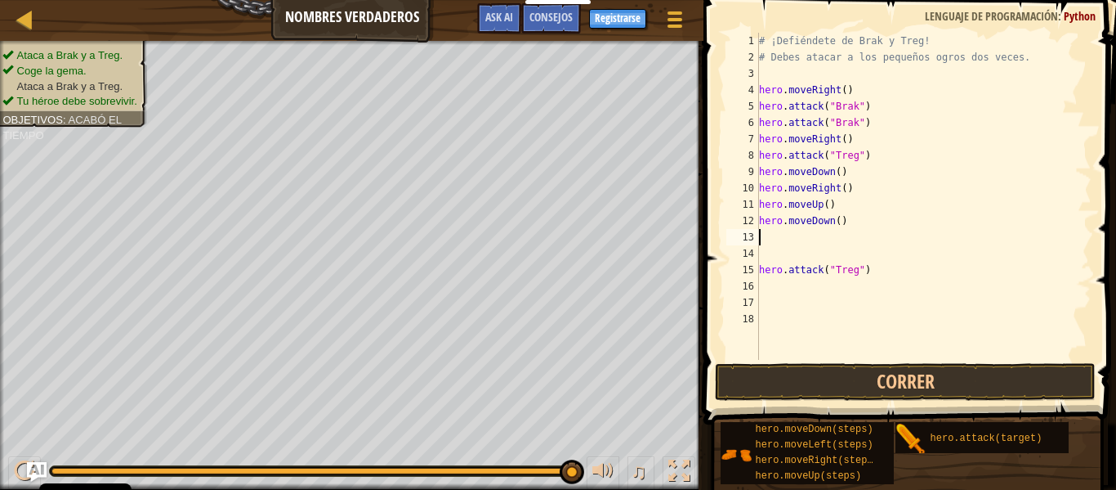
paste textarea "hero.attack("Treg")"
click at [787, 264] on div "# ¡Defiéndete de Brak y Treg! # Debes atacar a los pequeños ogros dos veces. he…" at bounding box center [924, 213] width 336 height 360
type textarea "hero.attack("Treg")"
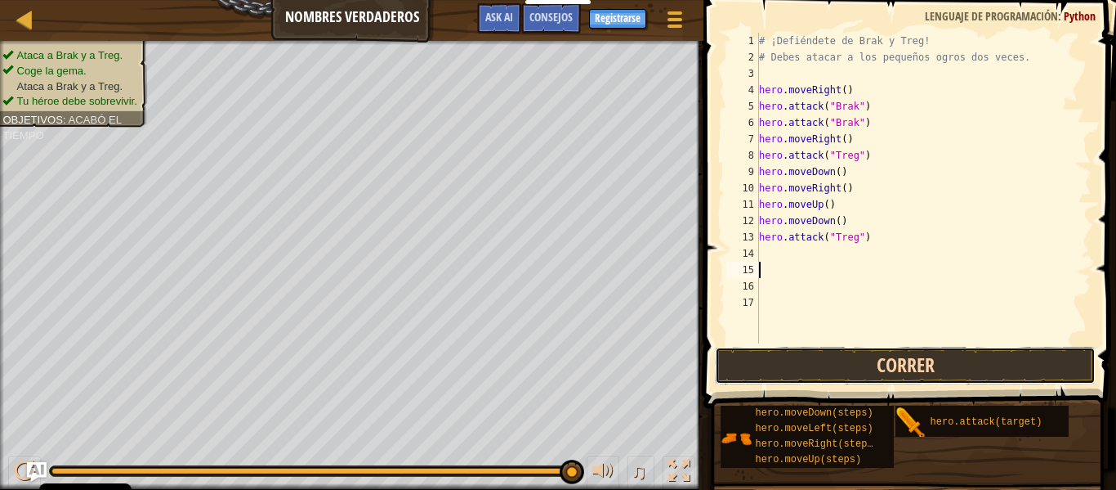
click at [843, 350] on button "Correr" at bounding box center [905, 366] width 381 height 38
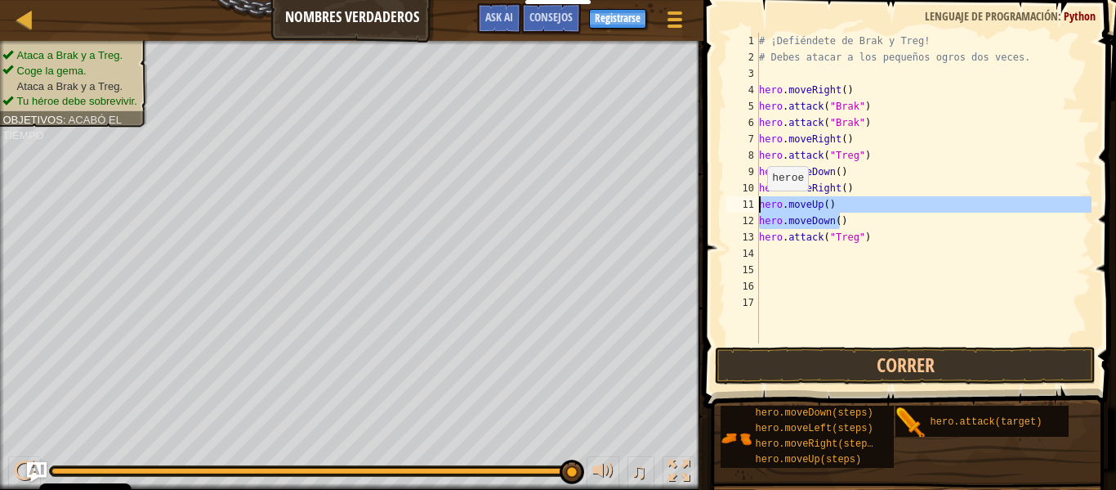
drag, startPoint x: 866, startPoint y: 222, endPoint x: 743, endPoint y: 202, distance: 125.1
click at [743, 202] on div "1 2 3 4 5 6 7 8 9 10 11 12 13 14 15 16 17 # ¡Defiéndete de Brak y Treg! # Debes…" at bounding box center [907, 188] width 369 height 311
type textarea "hero.moveUp() hero.moveDown()"
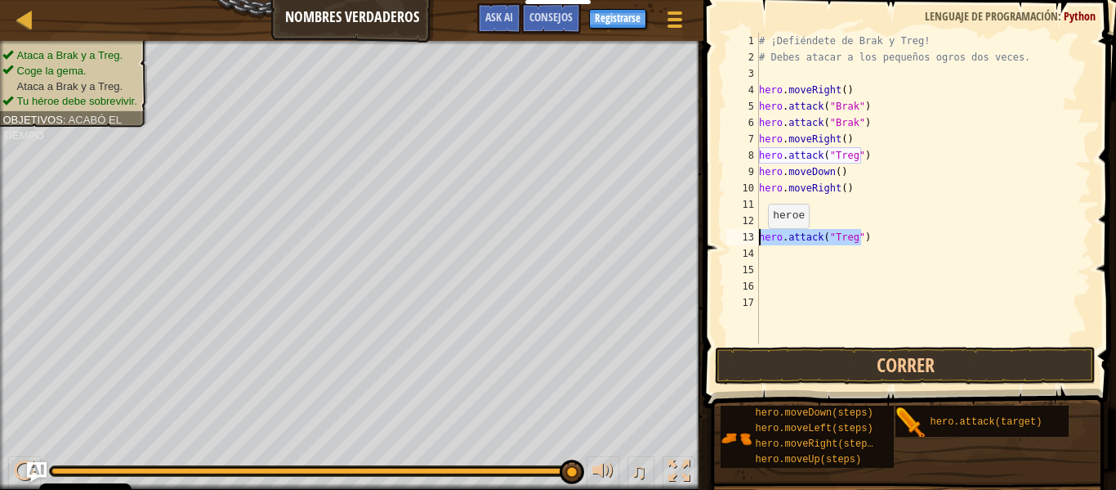
drag, startPoint x: 867, startPoint y: 233, endPoint x: 745, endPoint y: 242, distance: 122.1
click at [745, 242] on div "1 2 3 4 5 6 7 8 9 10 11 12 13 14 15 16 17 # ¡Defiéndete de Brak y Treg! # Debes…" at bounding box center [907, 188] width 369 height 311
type textarea "hero.attack("Treg")"
click at [776, 200] on div "# ¡Defiéndete de Brak y Treg! # Debes atacar a los pequeños ogros dos veces. he…" at bounding box center [924, 204] width 336 height 343
paste textarea "hero.attack("Treg")"
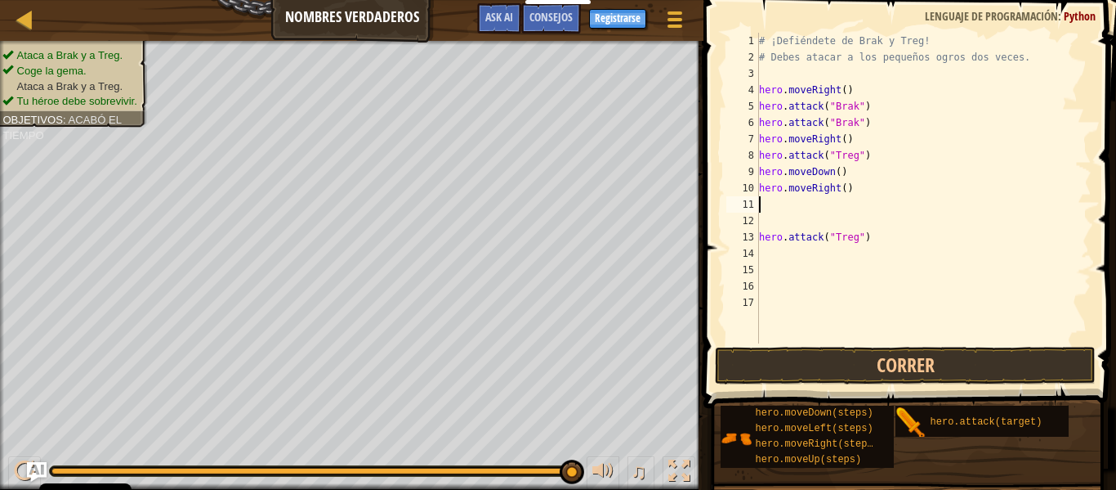
type textarea "hero.attack("Treg")"
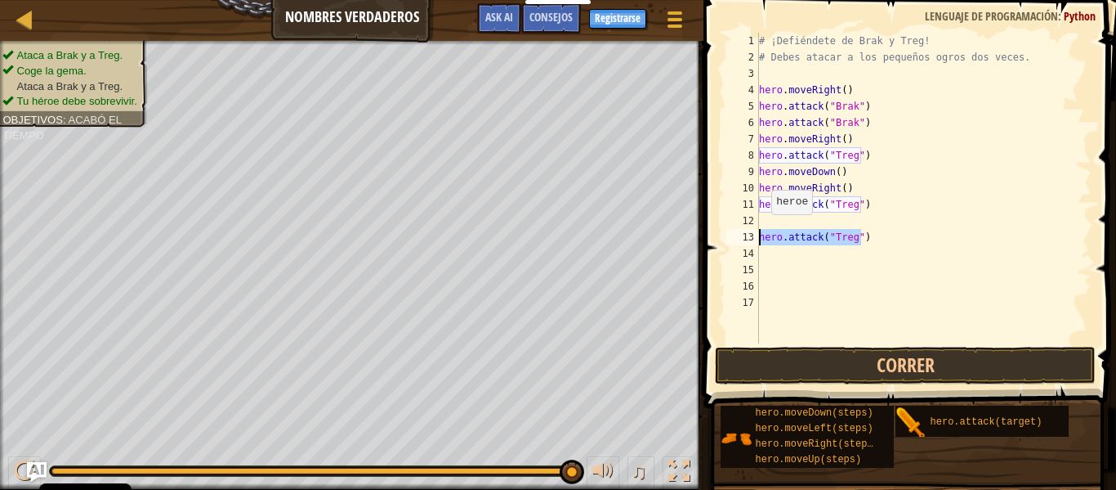
drag, startPoint x: 881, startPoint y: 235, endPoint x: 744, endPoint y: 230, distance: 137.4
click at [744, 230] on div "hero.attack("Treg") 1 2 3 4 5 6 7 8 9 10 11 12 13 14 15 16 17 # ¡Defiéndete de …" at bounding box center [907, 188] width 369 height 311
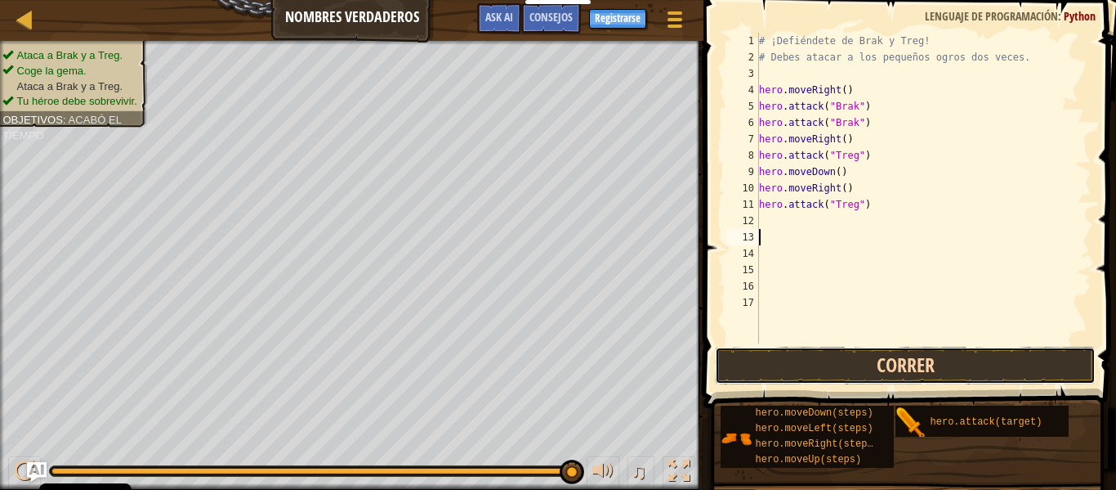
click at [840, 359] on button "Correr" at bounding box center [905, 366] width 381 height 38
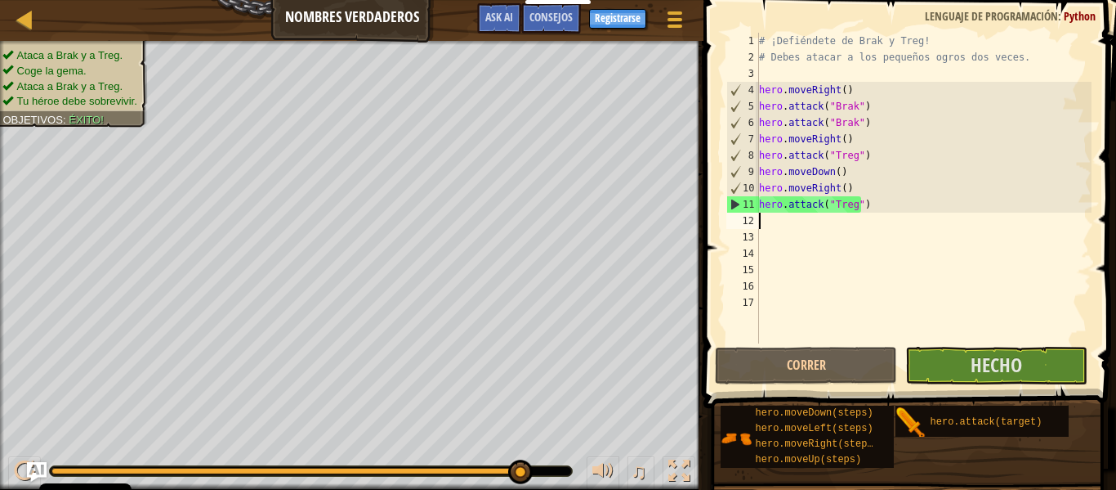
click at [810, 217] on div "# ¡Defiéndete de Brak y Treg! # Debes atacar a los pequeños ogros dos veces. he…" at bounding box center [924, 204] width 336 height 343
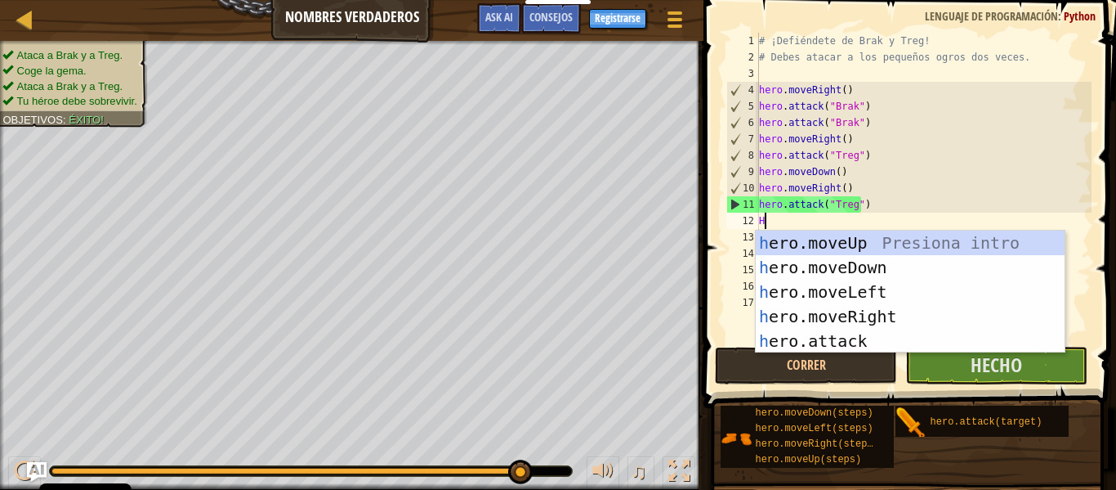
type textarea "HE"
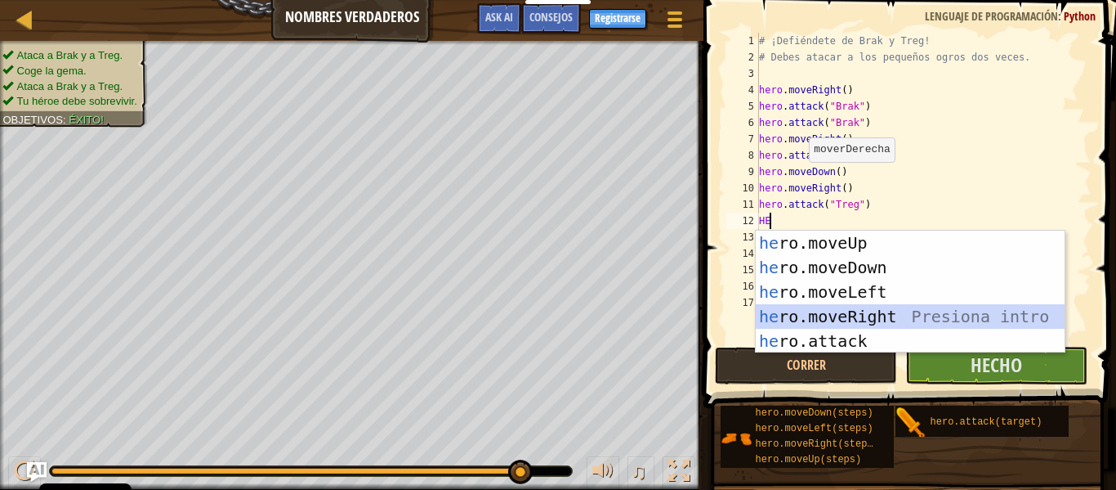
click at [858, 317] on div "he ro.moveUp Presiona intro he ro.moveDown Presiona intro he ro.moveLeft Presio…" at bounding box center [910, 316] width 309 height 172
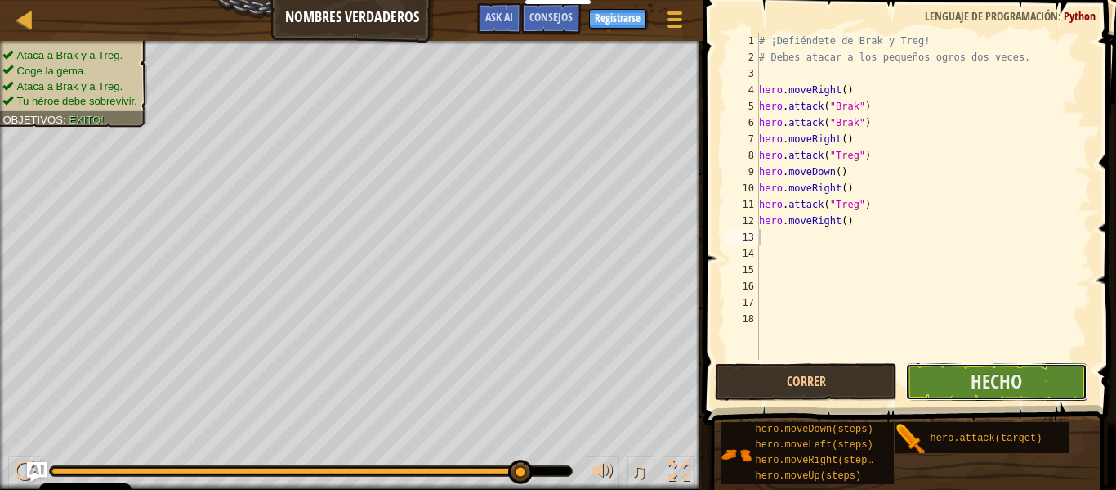
click at [962, 374] on button "Hecho" at bounding box center [997, 382] width 182 height 38
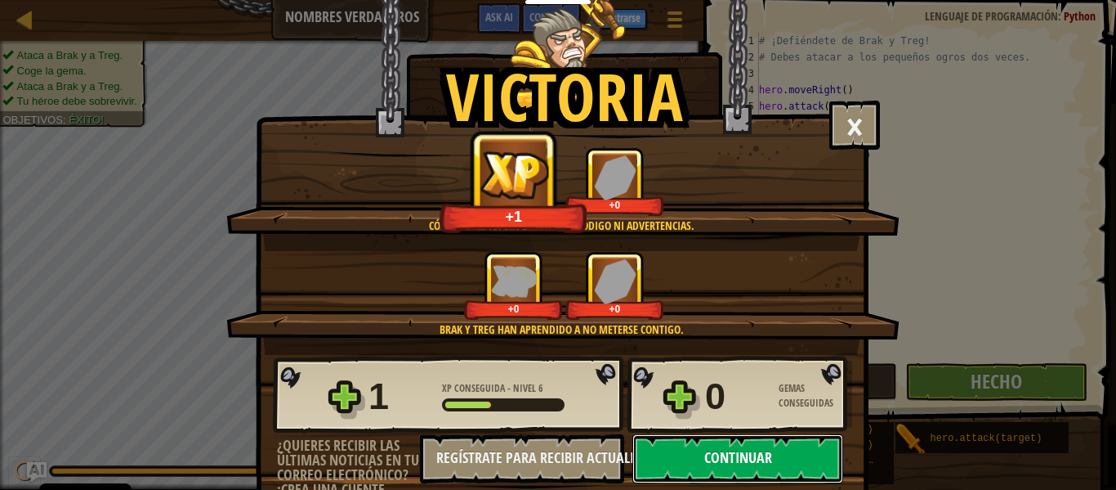
click at [782, 436] on button "Continuar" at bounding box center [738, 458] width 211 height 49
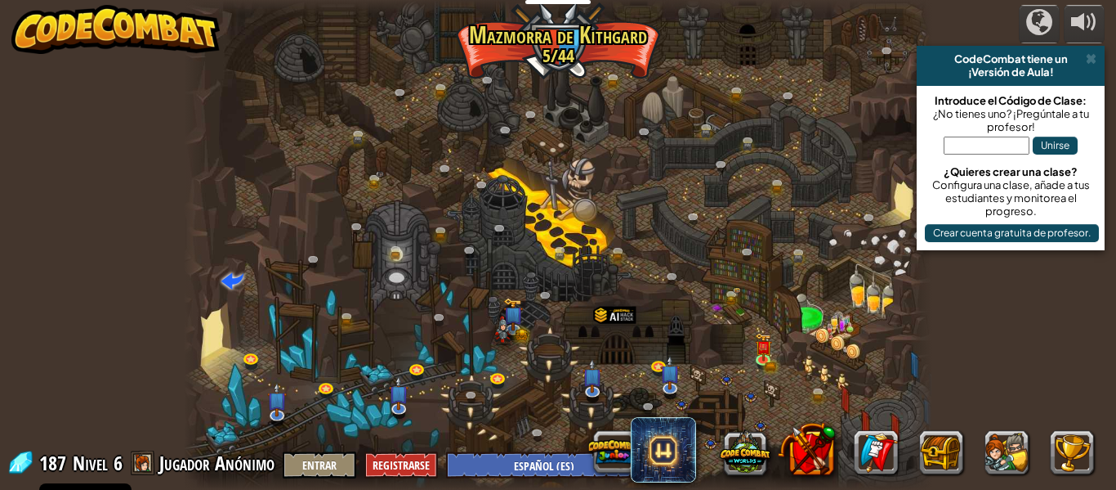
select select "es-ES"
click at [767, 343] on img at bounding box center [763, 339] width 10 height 10
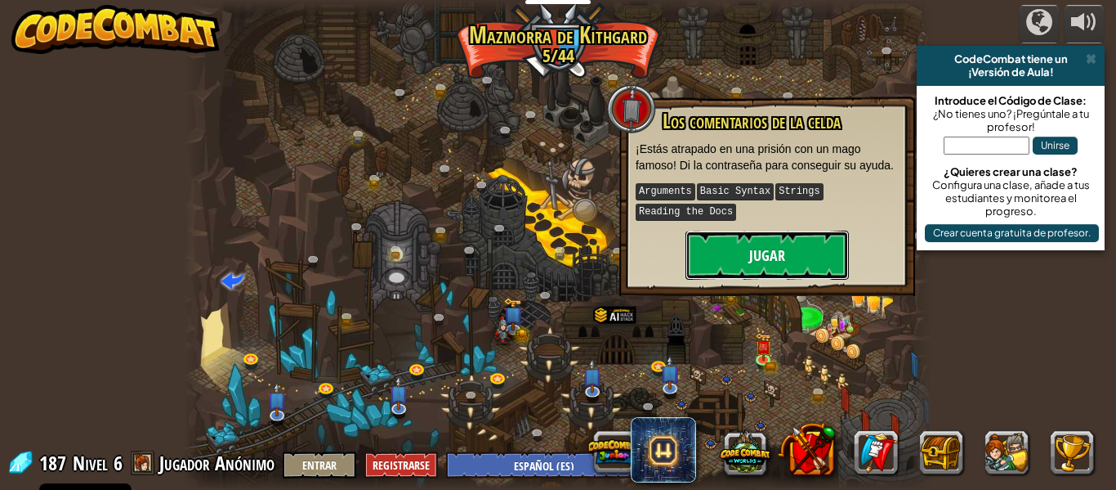
click at [736, 264] on button "Jugar" at bounding box center [767, 254] width 163 height 49
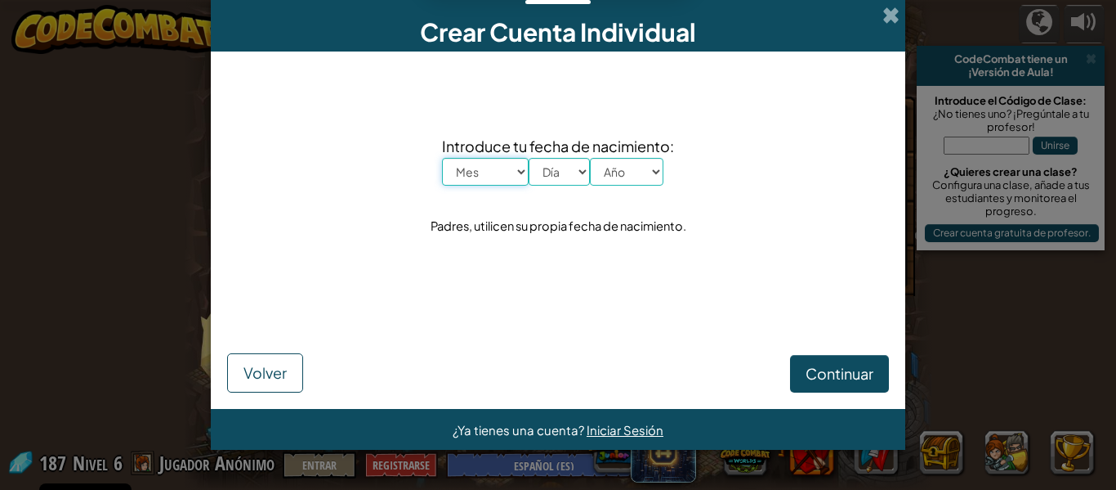
click at [489, 167] on select "Mes Enero Febrero Órdenes de marcha [PERSON_NAME] [PERSON_NAME] Octubre Noviemb…" at bounding box center [485, 172] width 87 height 28
click at [901, 1] on div "Crear Cuenta Individual" at bounding box center [558, 25] width 695 height 51
click at [895, 14] on span at bounding box center [891, 15] width 17 height 17
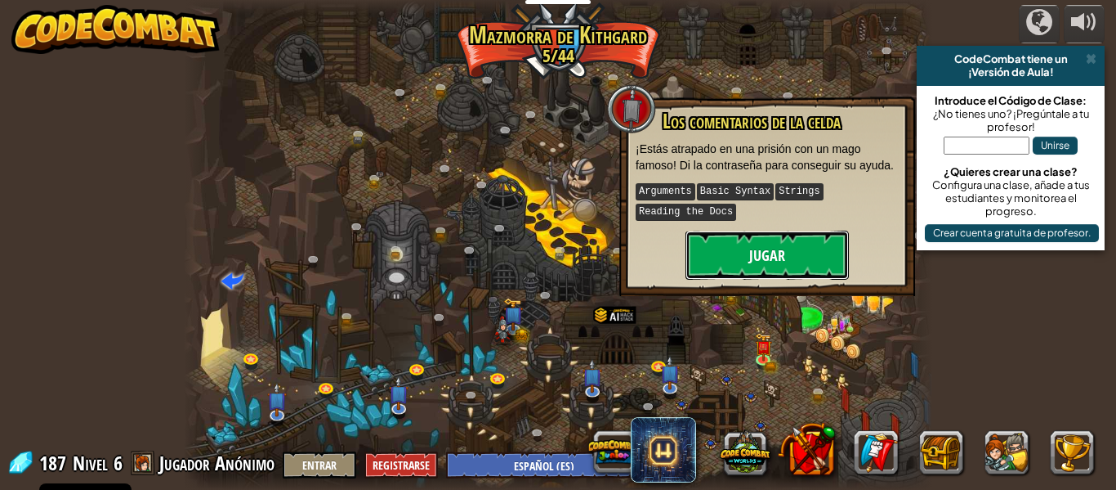
click at [795, 246] on button "Jugar" at bounding box center [767, 254] width 163 height 49
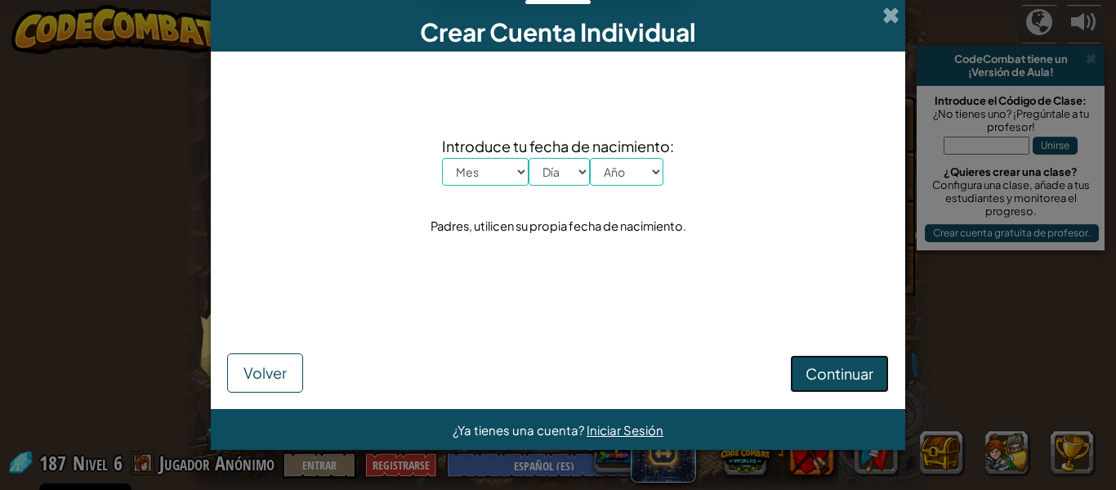
click at [818, 366] on span "Continuar" at bounding box center [840, 373] width 68 height 19
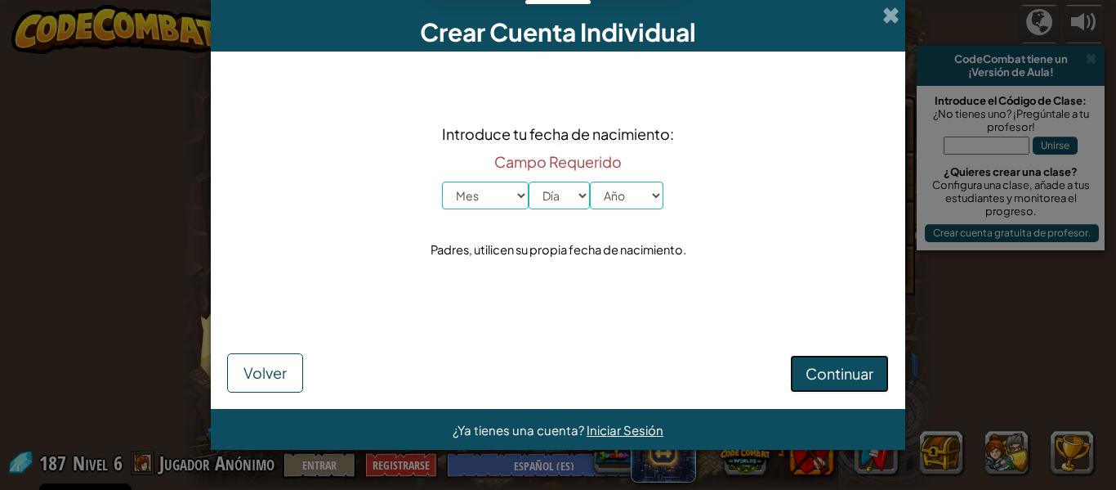
click at [818, 366] on span "Continuar" at bounding box center [840, 373] width 68 height 19
click at [484, 192] on select "Mes Enero Febrero Órdenes de marcha [PERSON_NAME] [PERSON_NAME] Octubre Noviemb…" at bounding box center [485, 195] width 87 height 28
select select "6"
click at [442, 181] on select "Mes Enero Febrero Órdenes de marcha [PERSON_NAME] [PERSON_NAME] Octubre Noviemb…" at bounding box center [485, 195] width 87 height 28
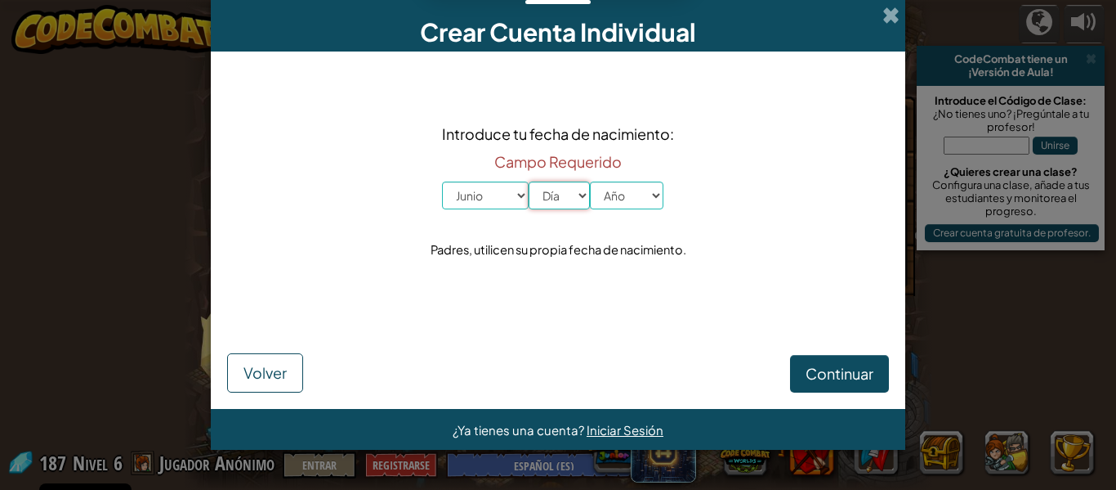
click at [565, 188] on select "Día 1 2 3 4 5 6 7 8 9 10 11 12 13 14 15 16 17 18 19 20 21 22 23 24 25 26 27 28 …" at bounding box center [559, 195] width 61 height 28
select select "8"
click at [529, 181] on select "Día 1 2 3 4 5 6 7 8 9 10 11 12 13 14 15 16 17 18 19 20 21 22 23 24 25 26 27 28 …" at bounding box center [559, 195] width 61 height 28
click at [608, 191] on select "Año 2025 2024 2023 2022 2021 2020 2019 2018 2017 2016 2015 2014 2013 2012 2011 …" at bounding box center [627, 195] width 74 height 28
select select "2000"
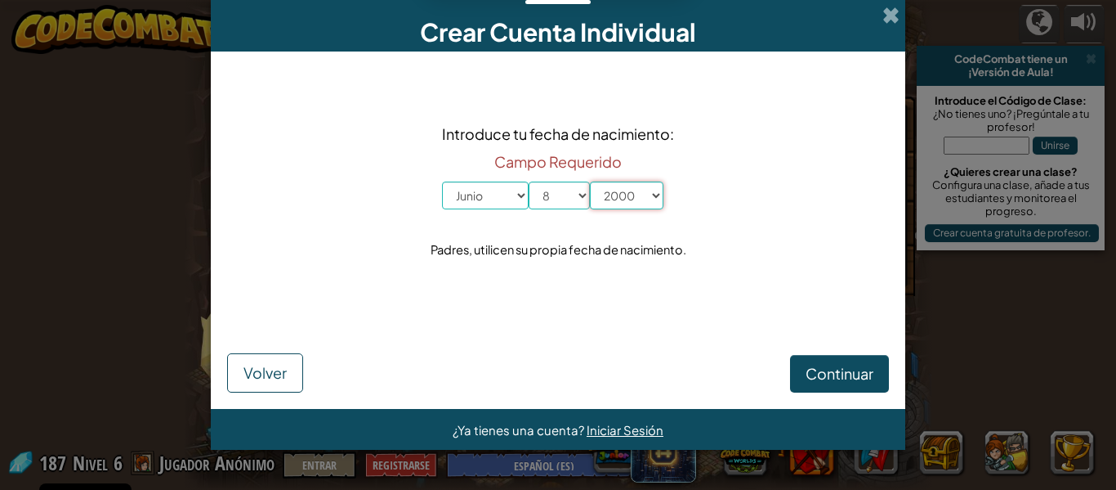
click at [590, 181] on select "Año 2025 2024 2023 2022 2021 2020 2019 2018 2017 2016 2015 2014 2013 2012 2011 …" at bounding box center [627, 195] width 74 height 28
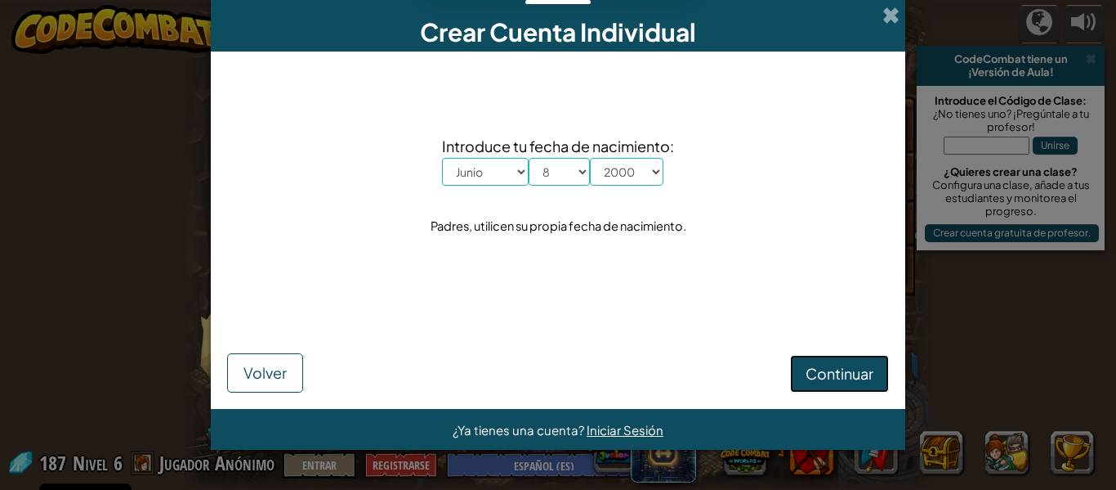
click at [852, 365] on span "Continuar" at bounding box center [840, 373] width 68 height 19
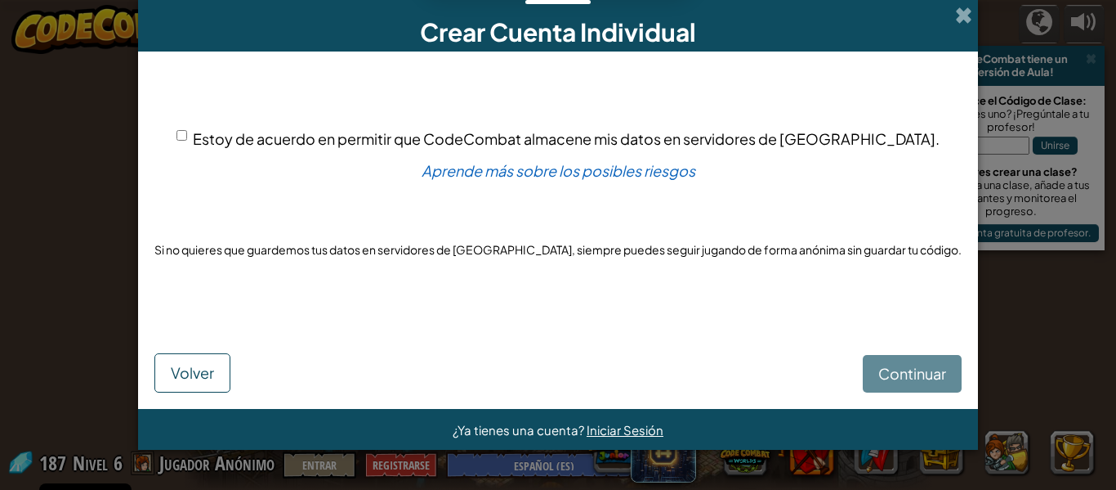
click at [884, 381] on div "Continuar Volver" at bounding box center [558, 356] width 808 height 74
click at [901, 396] on form "Estoy de acuerdo en permitir que CodeCombat almacene mis datos en servidores de…" at bounding box center [558, 229] width 840 height 357
click at [888, 366] on div "Continuar Volver" at bounding box center [558, 356] width 808 height 74
click at [888, 363] on div "Continuar Volver" at bounding box center [558, 356] width 808 height 74
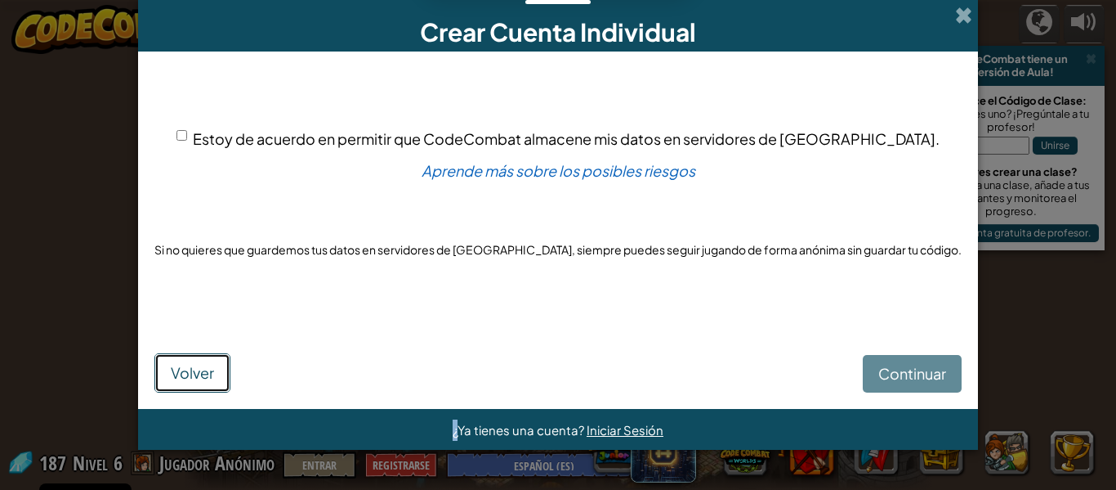
click at [214, 369] on span "Volver" at bounding box center [192, 372] width 43 height 19
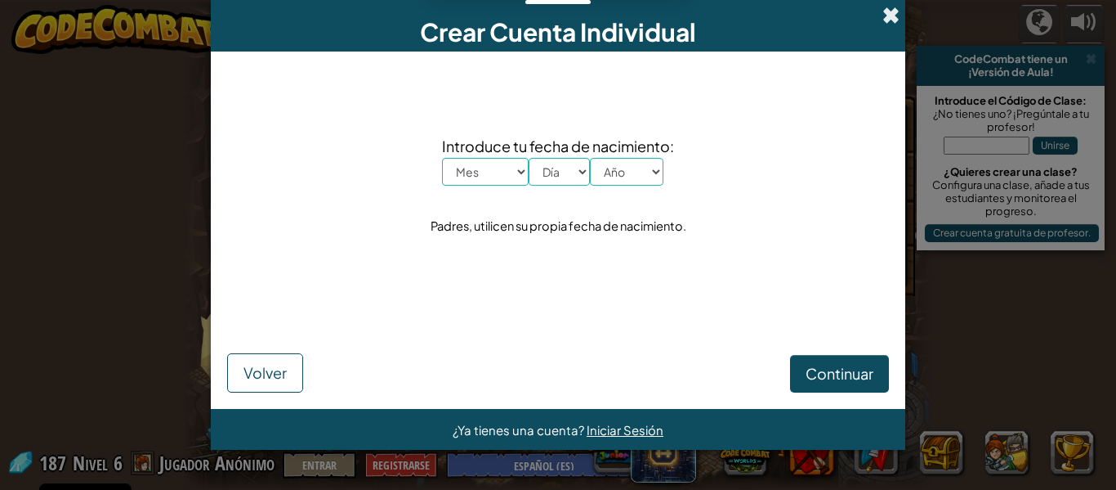
click at [884, 15] on span at bounding box center [891, 15] width 17 height 17
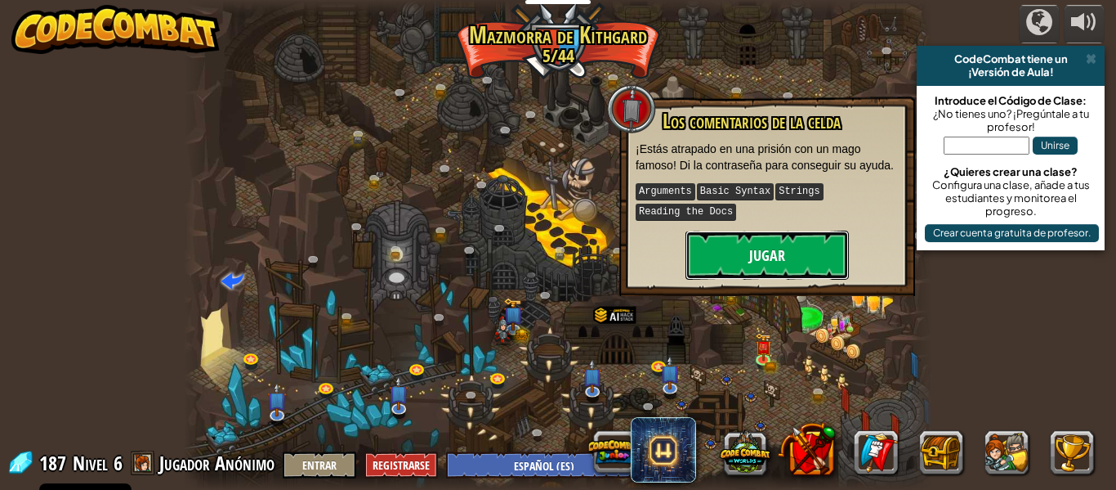
click at [760, 269] on button "Jugar" at bounding box center [767, 254] width 163 height 49
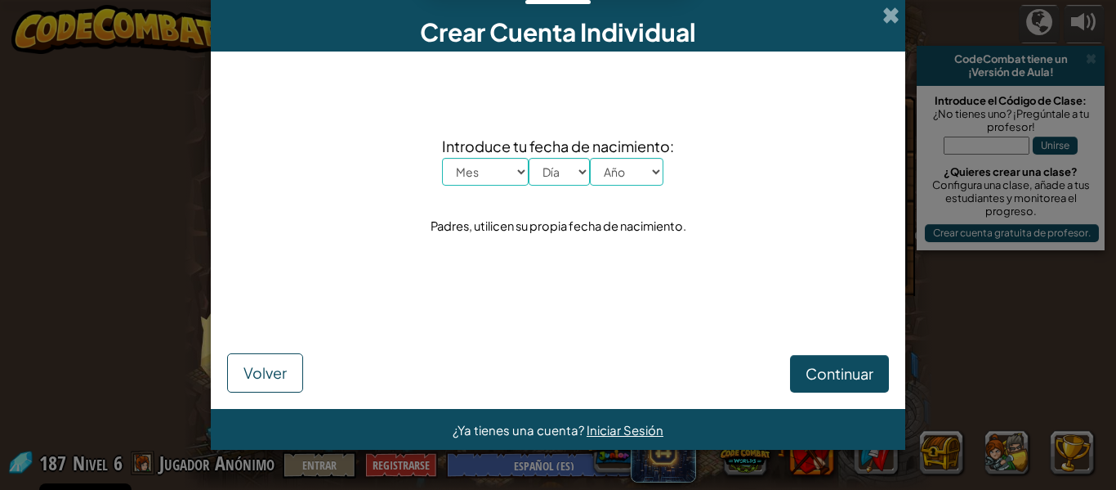
click at [884, 28] on div "Crear Cuenta Individual" at bounding box center [558, 25] width 695 height 51
click at [885, 17] on span at bounding box center [891, 15] width 17 height 17
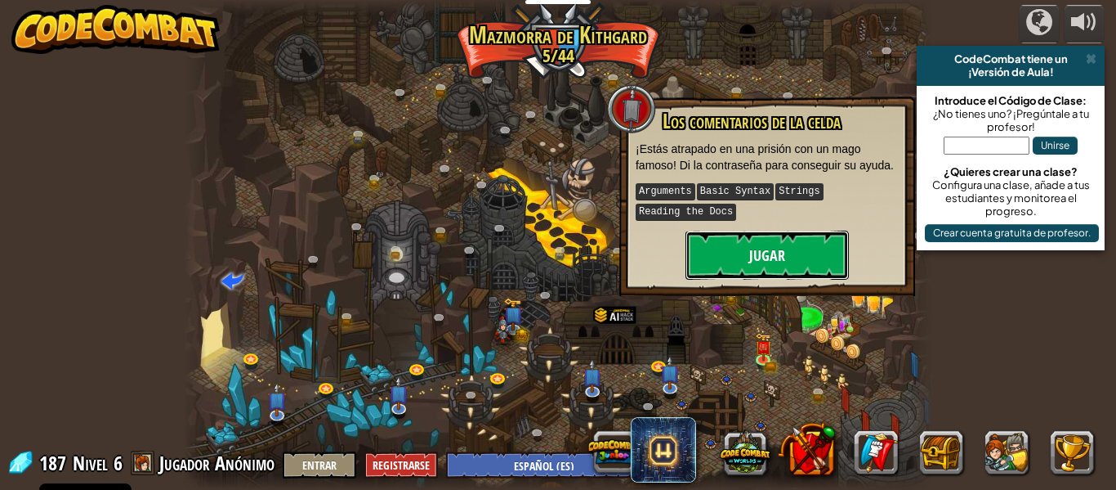
click at [758, 254] on button "Jugar" at bounding box center [767, 254] width 163 height 49
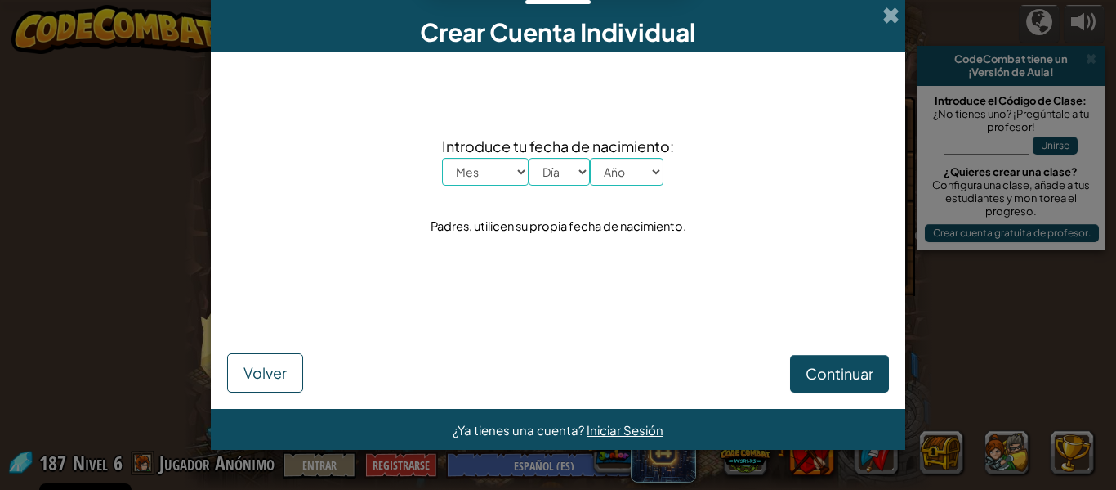
click at [879, 18] on div "Crear Cuenta Individual" at bounding box center [558, 25] width 695 height 51
click at [896, 8] on span at bounding box center [891, 15] width 17 height 17
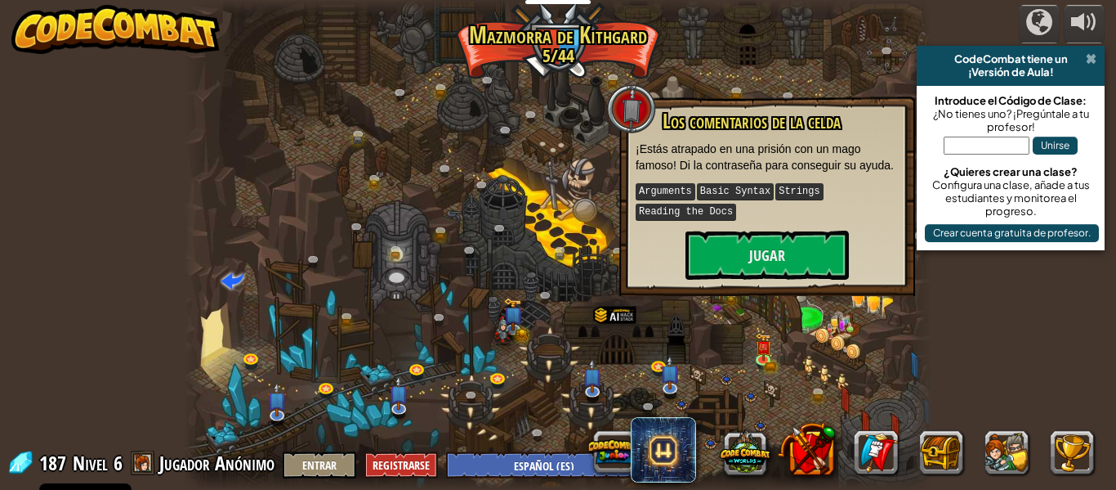
click at [1092, 54] on span at bounding box center [1091, 58] width 11 height 13
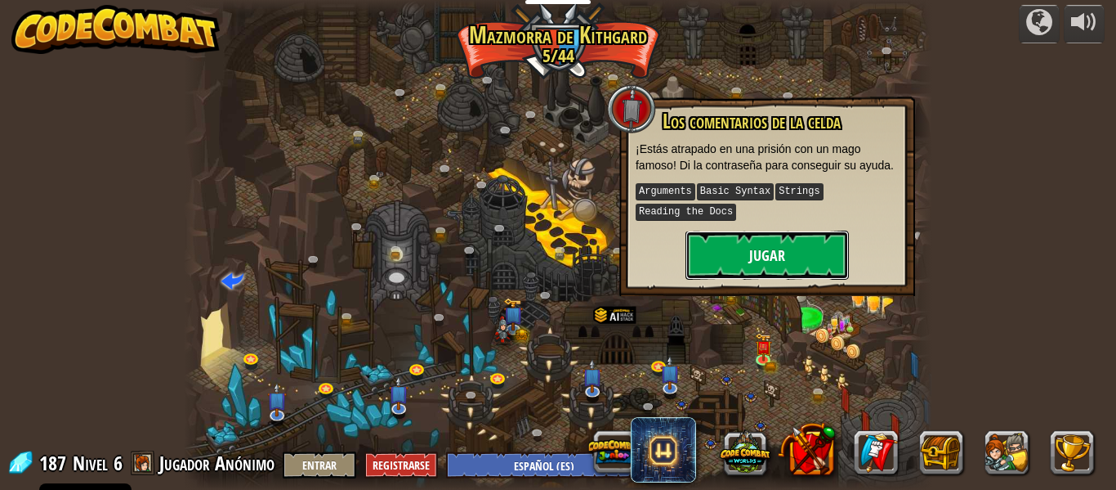
click at [781, 253] on button "Jugar" at bounding box center [767, 254] width 163 height 49
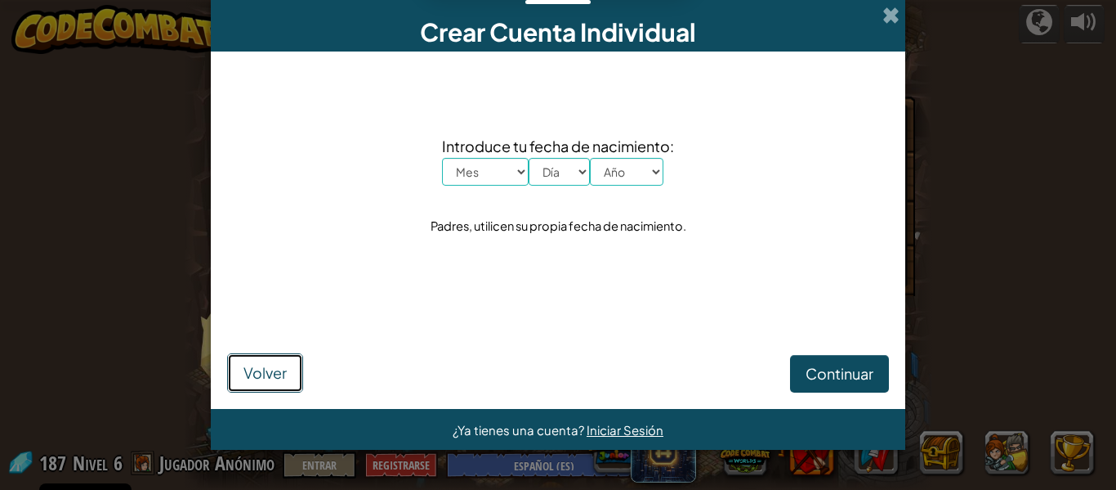
click at [284, 365] on span "Volver" at bounding box center [265, 372] width 43 height 19
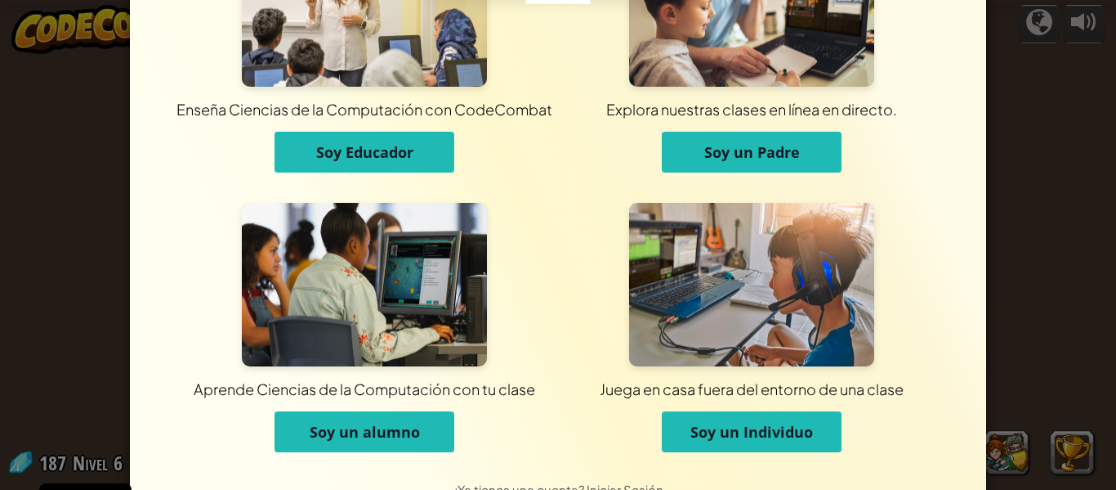
scroll to position [158, 0]
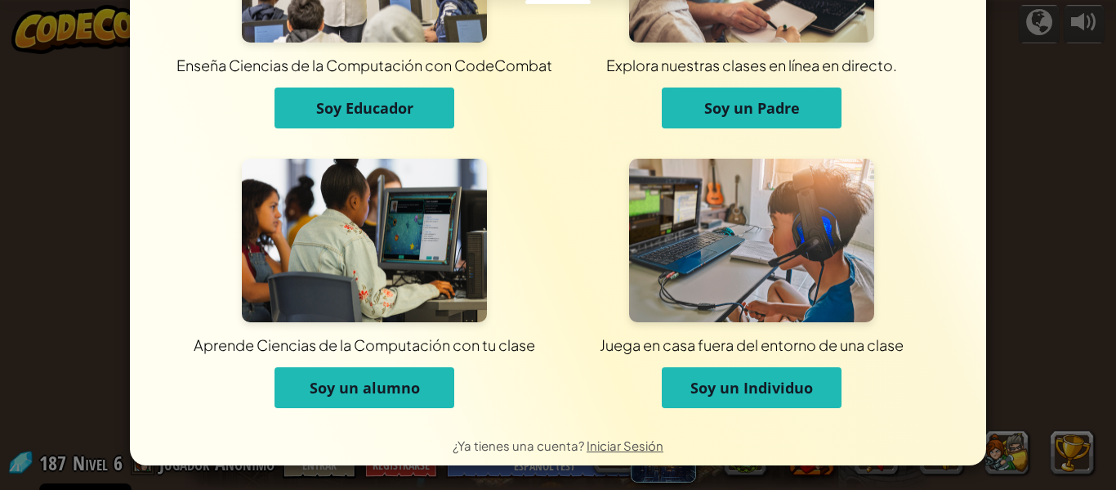
click at [751, 389] on span "Soy un Individuo" at bounding box center [752, 388] width 123 height 20
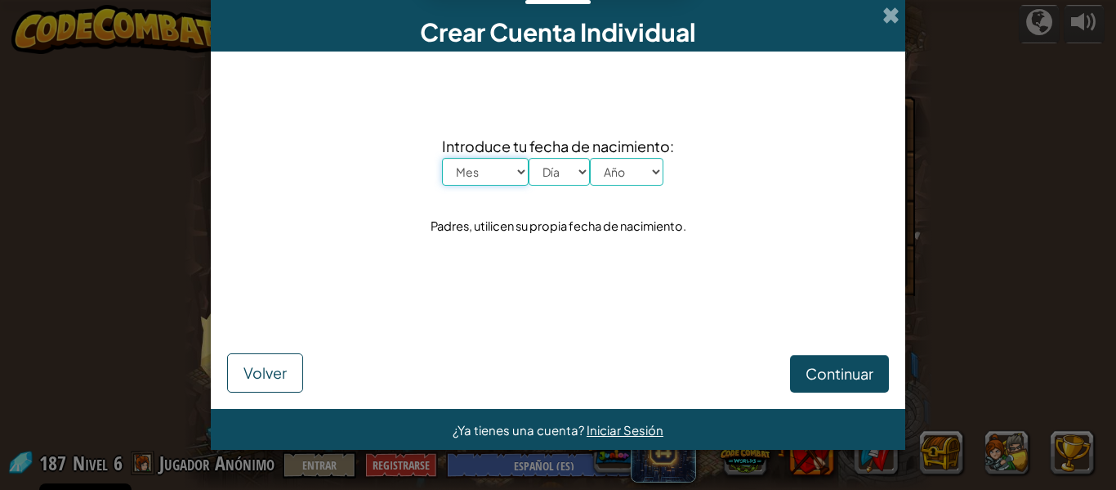
scroll to position [0, 0]
click at [888, 2] on div "Crear Cuenta Individual" at bounding box center [558, 25] width 695 height 51
click at [893, 23] on span at bounding box center [891, 15] width 17 height 17
